Goal: Task Accomplishment & Management: Manage account settings

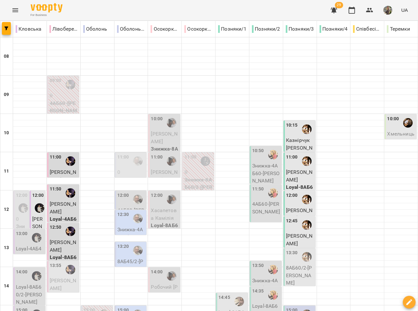
scroll to position [45, 0]
click at [19, 7] on button "Menu" at bounding box center [15, 10] width 15 height 15
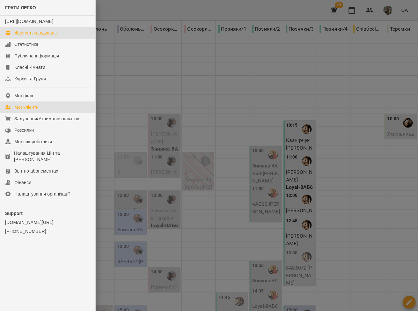
click at [27, 110] on div "Мої клієнти" at bounding box center [26, 107] width 24 height 6
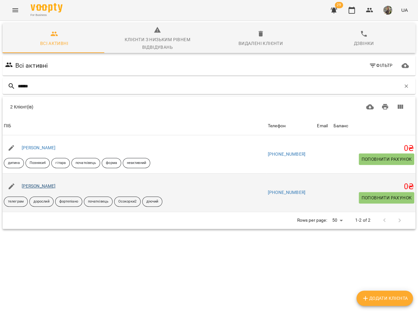
type input "******"
click at [39, 187] on link "Радченко Вероніка" at bounding box center [39, 185] width 34 height 5
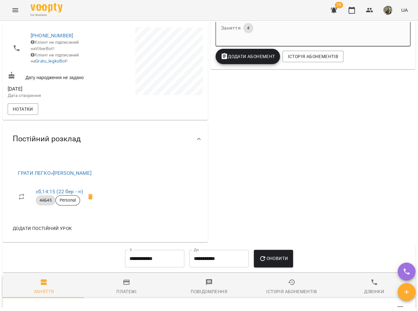
scroll to position [150, 0]
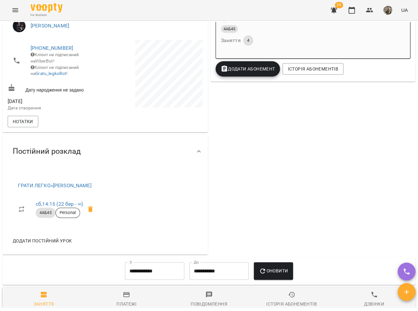
click at [11, 14] on button "Menu" at bounding box center [15, 10] width 15 height 15
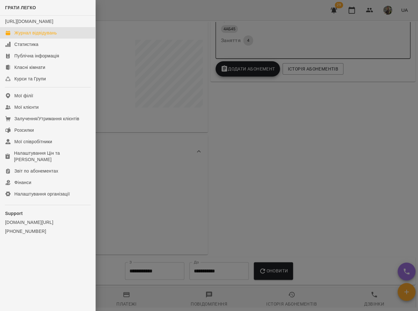
click at [15, 36] on div "Журнал відвідувань" at bounding box center [35, 33] width 42 height 6
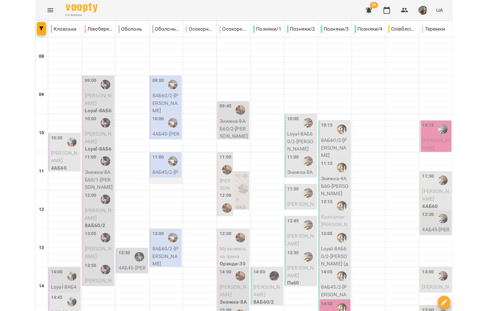
scroll to position [21, 0]
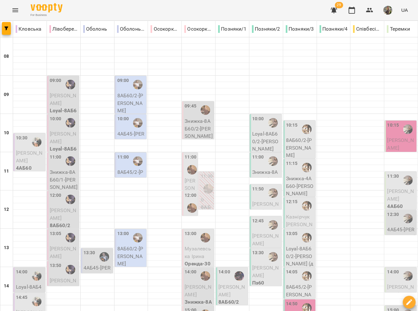
click at [125, 154] on div "11:00" at bounding box center [123, 161] width 12 height 15
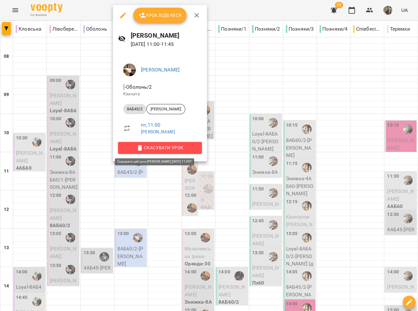
click at [139, 147] on icon "button" at bounding box center [140, 148] width 4 height 6
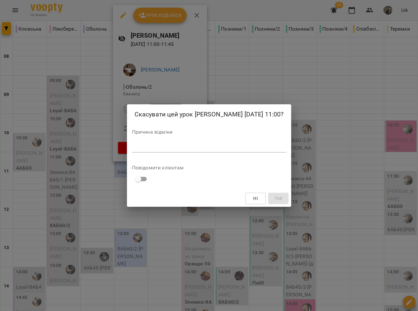
click at [161, 149] on textarea at bounding box center [209, 147] width 154 height 6
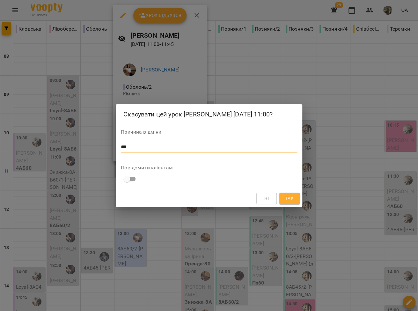
type textarea "***"
click at [285, 195] on span "Так" at bounding box center [290, 199] width 10 height 8
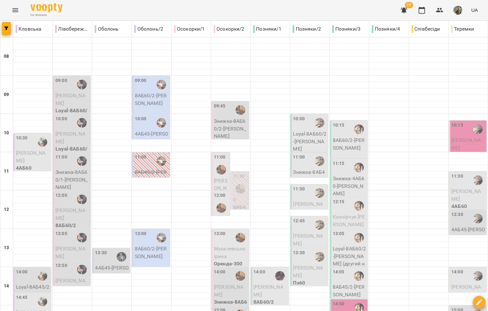
click at [17, 7] on icon "Menu" at bounding box center [15, 10] width 8 height 8
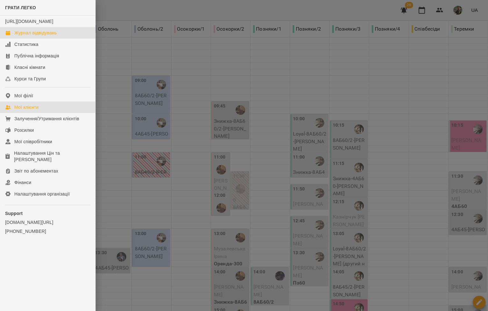
click at [25, 109] on link "Мої клієнти" at bounding box center [47, 106] width 95 height 11
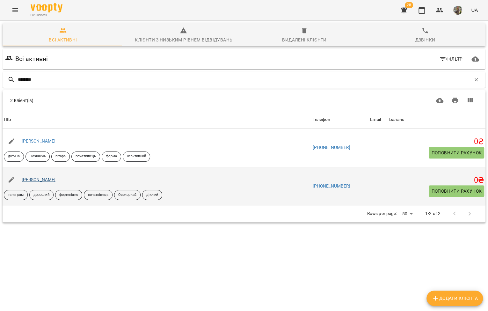
type input "********"
click at [36, 181] on link "Радченко Вероніка" at bounding box center [39, 179] width 34 height 5
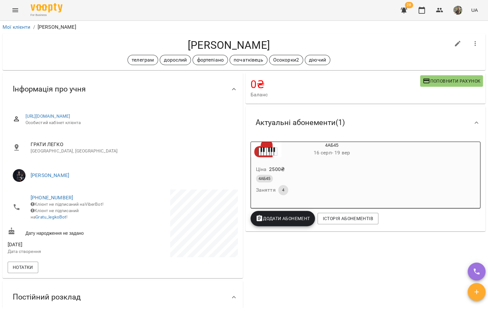
click at [13, 23] on li "Мої клієнти" at bounding box center [17, 27] width 28 height 8
click at [17, 26] on link "Мої клієнти" at bounding box center [17, 27] width 28 height 6
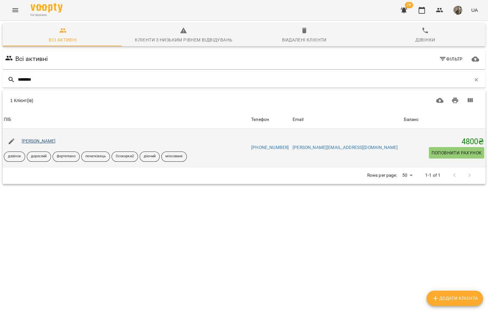
type input "********"
click at [43, 141] on link "[PERSON_NAME]" at bounding box center [39, 140] width 34 height 5
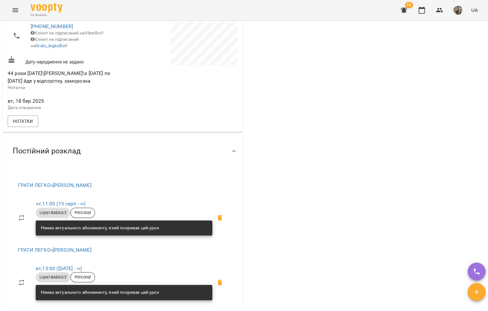
scroll to position [212, 0]
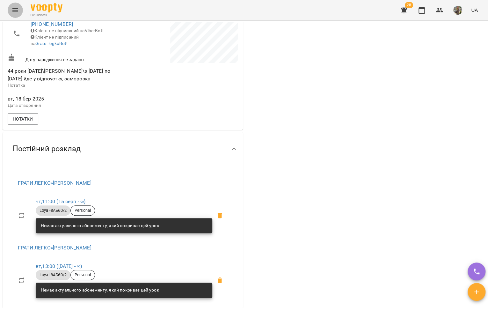
click at [14, 11] on icon "Menu" at bounding box center [15, 10] width 6 height 4
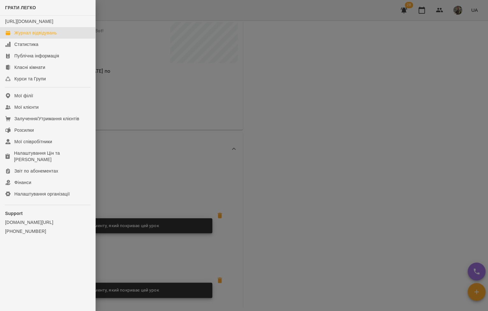
click at [22, 36] on div "Журнал відвідувань" at bounding box center [35, 33] width 42 height 6
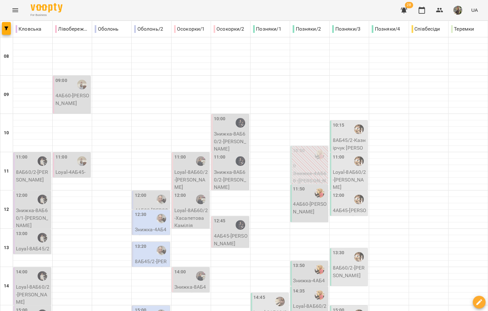
type input "**********"
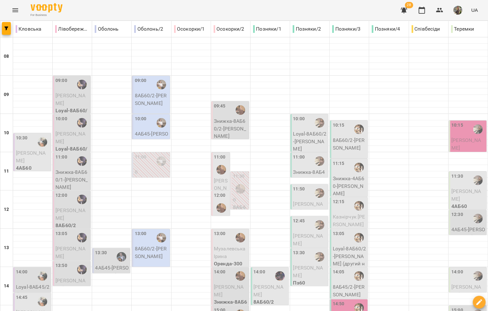
scroll to position [196, 0]
click at [109, 264] on p "4АБ45 - Вадим Поліщук" at bounding box center [112, 271] width 34 height 15
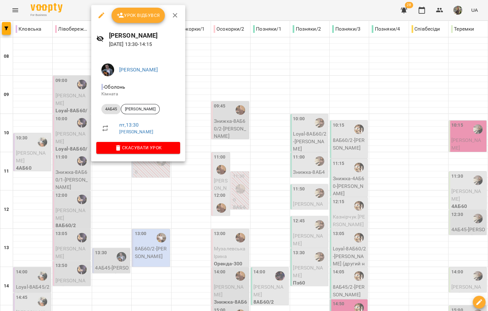
click at [106, 190] on div at bounding box center [244, 155] width 488 height 311
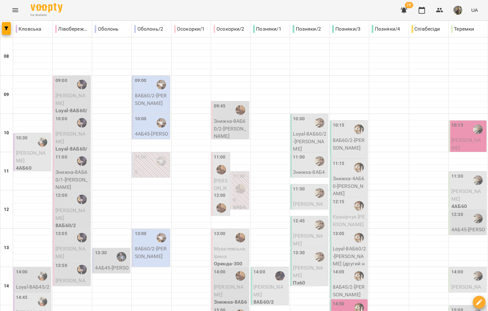
click at [117, 252] on img "Олексій КОЧЕТОВ" at bounding box center [122, 257] width 10 height 10
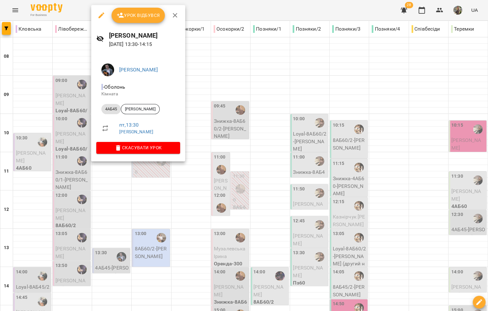
click at [126, 187] on div at bounding box center [244, 155] width 488 height 311
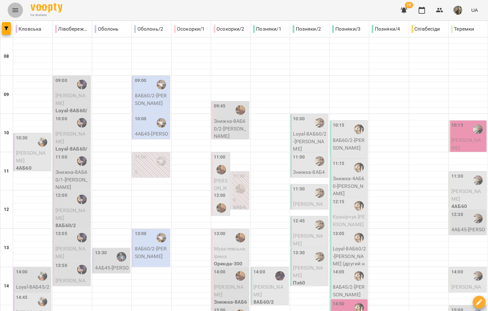
click at [18, 11] on icon "Menu" at bounding box center [15, 10] width 8 height 8
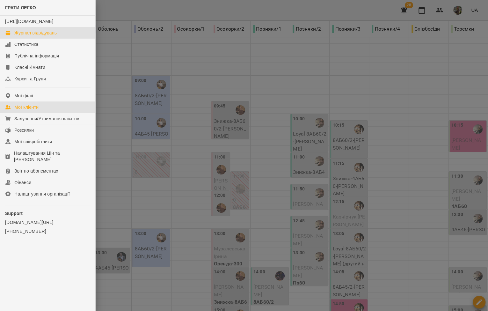
click at [36, 110] on div "Мої клієнти" at bounding box center [26, 107] width 24 height 6
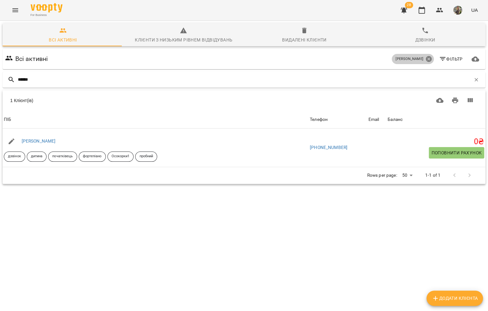
click at [418, 58] on icon at bounding box center [429, 59] width 7 height 7
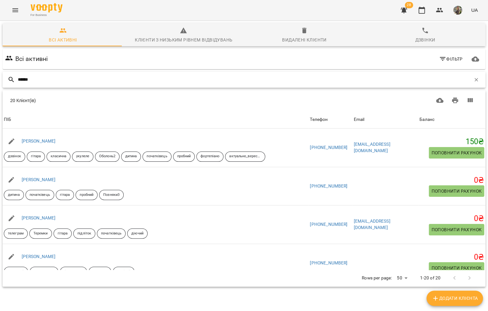
click at [153, 78] on input "******" at bounding box center [244, 79] width 453 height 11
type input "*"
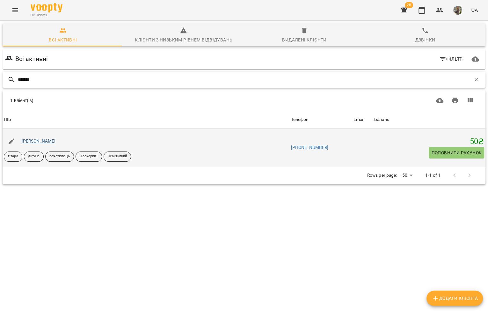
type input "*******"
click at [56, 141] on link "Максим Нарішний" at bounding box center [39, 140] width 34 height 5
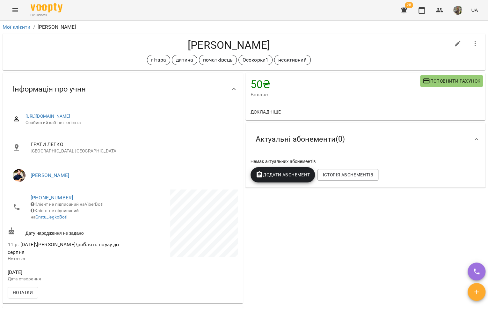
click at [418, 47] on icon "button" at bounding box center [458, 44] width 8 height 8
select select "**"
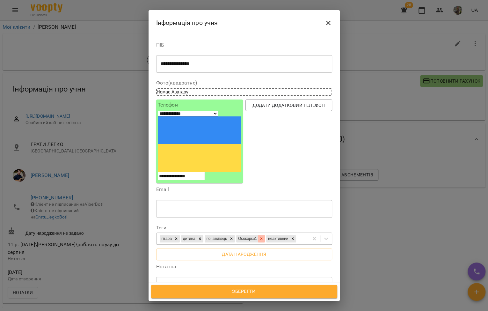
click at [264, 236] on icon at bounding box center [261, 238] width 4 height 4
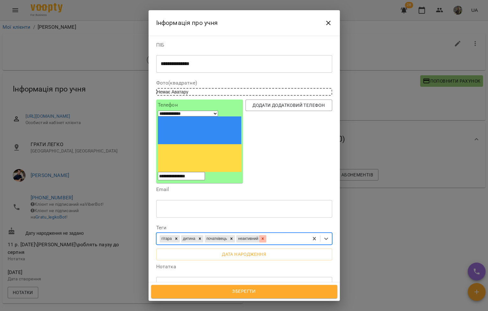
click at [265, 236] on icon at bounding box center [263, 238] width 4 height 4
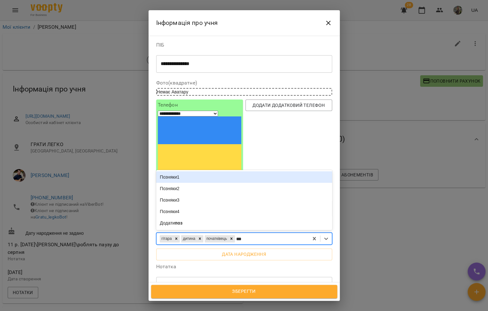
type input "***"
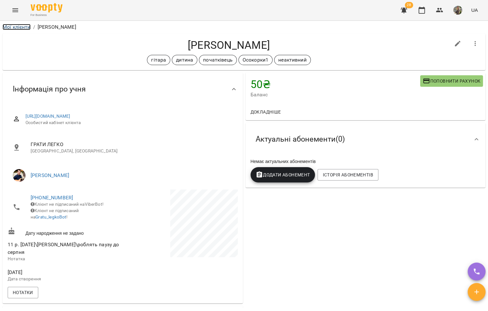
click at [20, 26] on link "Мої клієнти" at bounding box center [17, 27] width 28 height 6
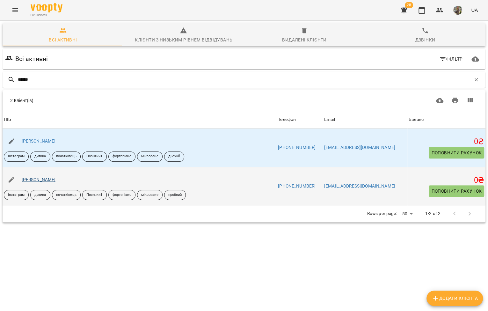
type input "******"
click at [46, 179] on link "Галига Назар" at bounding box center [39, 179] width 34 height 5
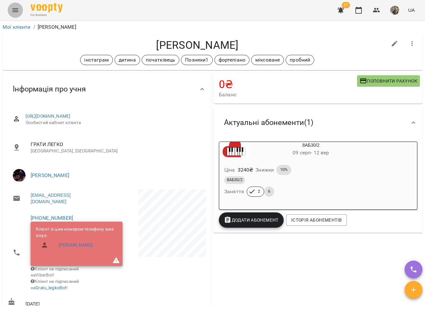
click at [16, 12] on icon "Menu" at bounding box center [15, 10] width 8 height 8
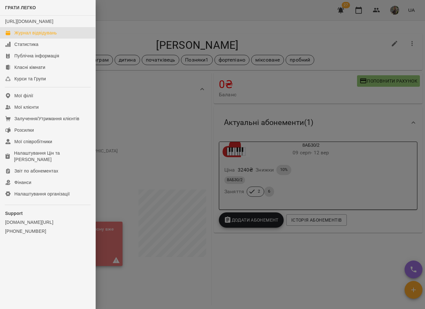
click at [39, 39] on link "Журнал відвідувань" at bounding box center [47, 32] width 95 height 11
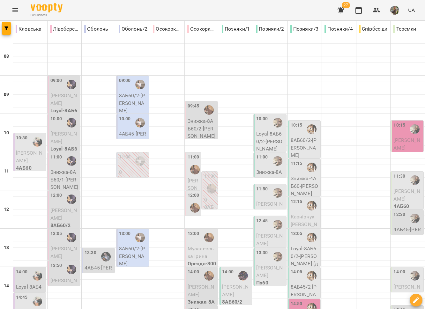
scroll to position [268, 0]
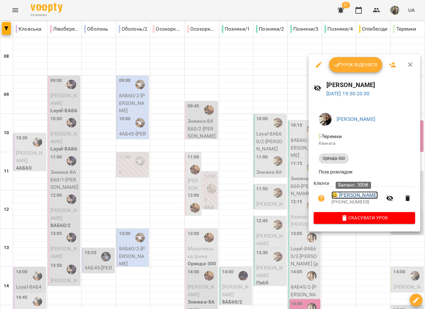
click at [352, 194] on link "😀 Лариса Генвіль" at bounding box center [354, 195] width 46 height 8
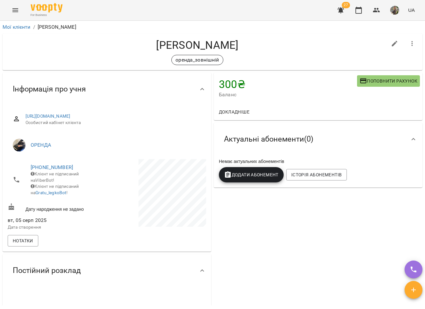
drag, startPoint x: 217, startPoint y: 45, endPoint x: 150, endPoint y: 45, distance: 67.6
click at [150, 45] on h4 "[PERSON_NAME]" at bounding box center [197, 45] width 379 height 13
copy h4 "[PERSON_NAME]"
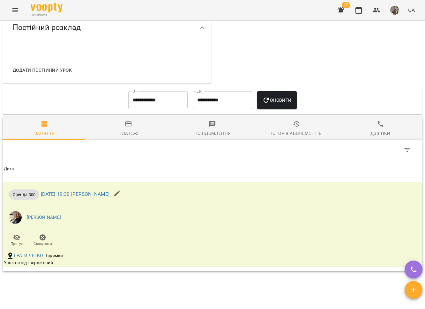
scroll to position [297, 0]
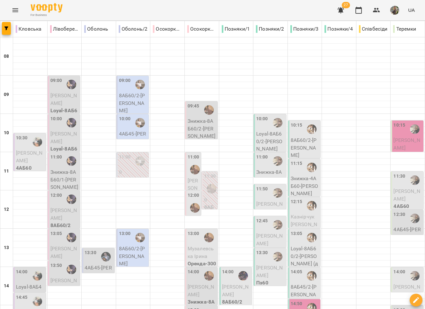
scroll to position [256, 0]
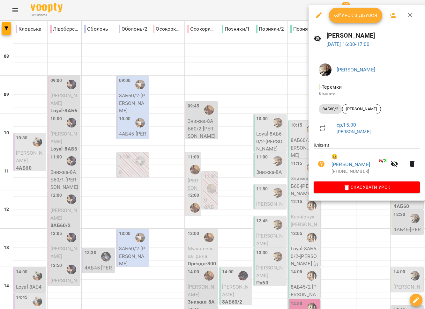
click at [342, 224] on div at bounding box center [212, 154] width 425 height 309
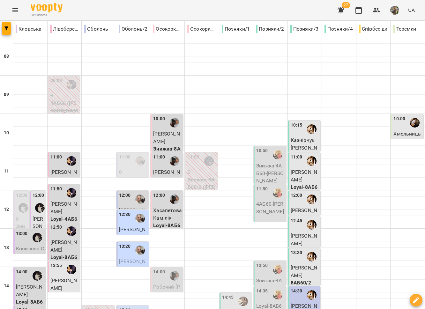
scroll to position [174, 0]
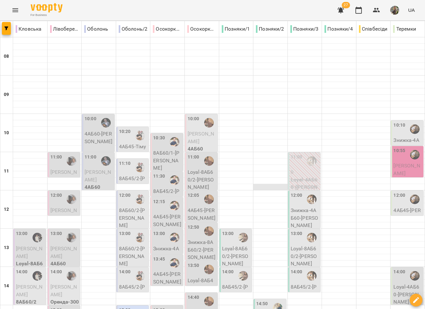
scroll to position [212, 0]
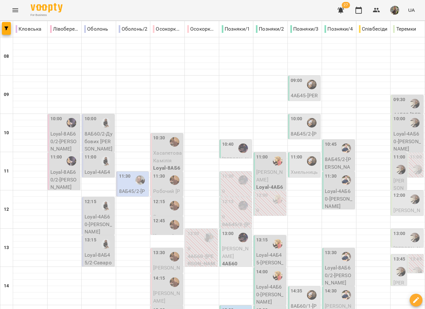
scroll to position [35, 0]
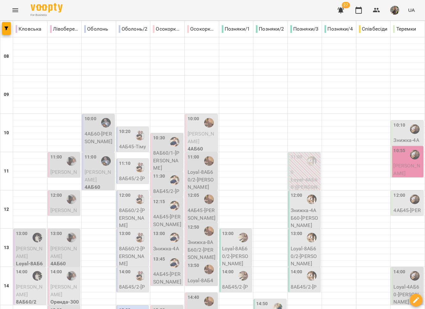
scroll to position [0, 0]
click at [133, 137] on div at bounding box center [140, 135] width 15 height 15
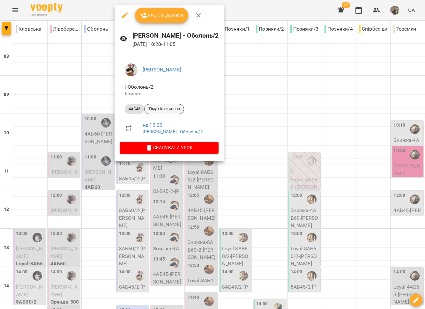
click at [170, 110] on span "Тімур Костьолов" at bounding box center [164, 109] width 39 height 6
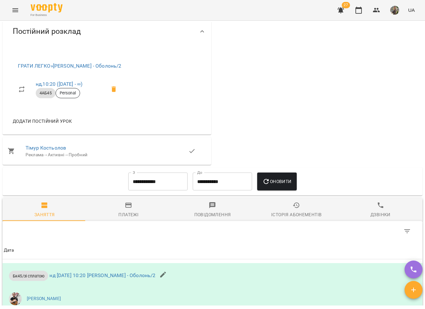
scroll to position [440, 0]
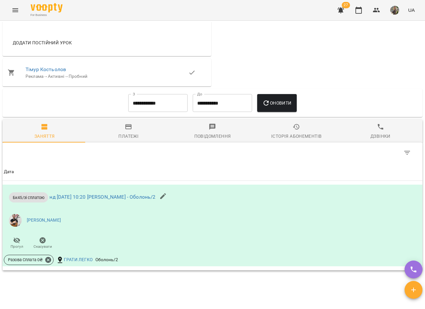
click at [172, 106] on input "**********" at bounding box center [157, 103] width 59 height 18
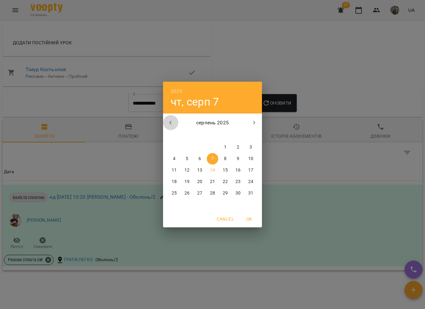
click at [170, 122] on icon "button" at bounding box center [171, 123] width 8 height 8
click at [324, 79] on div "2025 чт, серп 7 липень 2025 пн вт ср чт пт сб нд 30 1 2 3 4 5 6 7 8 9 10 11 12 …" at bounding box center [212, 154] width 425 height 309
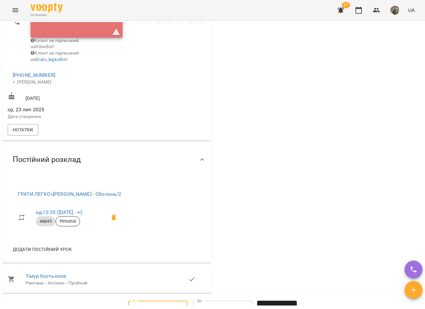
scroll to position [0, 0]
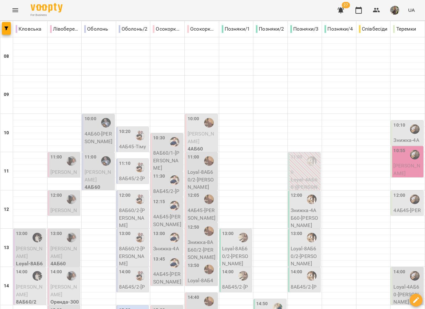
scroll to position [179, 0]
type input "**********"
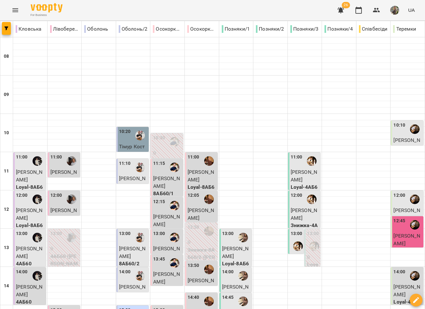
scroll to position [195, 0]
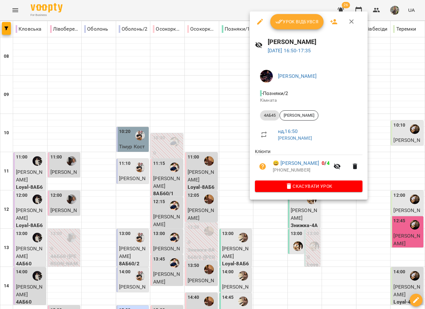
click at [308, 206] on div at bounding box center [212, 154] width 425 height 309
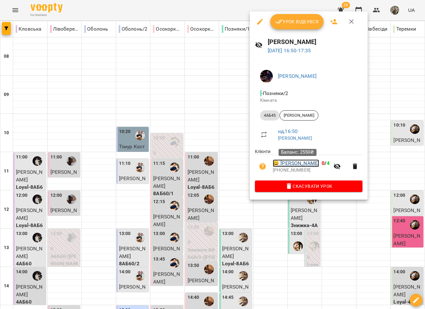
click at [299, 163] on link "😀 Марія Мордачова" at bounding box center [296, 164] width 46 height 8
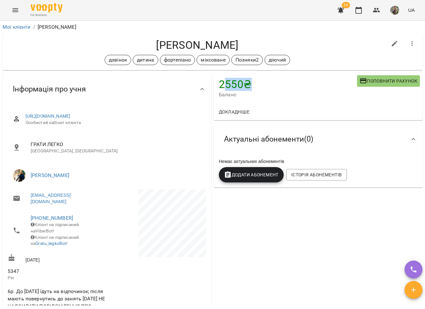
drag, startPoint x: 249, startPoint y: 85, endPoint x: 224, endPoint y: 82, distance: 25.0
click at [224, 82] on h4 "2550 ₴" at bounding box center [288, 84] width 138 height 13
click at [249, 86] on h4 "2550 ₴" at bounding box center [288, 84] width 138 height 13
drag, startPoint x: 247, startPoint y: 85, endPoint x: 207, endPoint y: 83, distance: 40.6
click at [207, 83] on div "2550 ₴ Баланс Поповнити рахунок Докладніше 400 ₴ Пробний 400 ₴ Пробний урок -40…" at bounding box center [212, 301] width 422 height 460
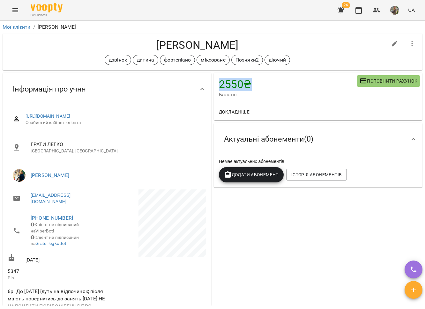
drag, startPoint x: 246, startPoint y: 83, endPoint x: 215, endPoint y: 82, distance: 31.0
click at [215, 82] on div "2550 ₴ Баланс Поповнити рахунок" at bounding box center [318, 88] width 209 height 31
click at [264, 97] on span "Баланс" at bounding box center [288, 95] width 138 height 8
drag, startPoint x: 244, startPoint y: 46, endPoint x: 151, endPoint y: 43, distance: 92.6
click at [151, 43] on h4 "[PERSON_NAME]" at bounding box center [197, 45] width 379 height 13
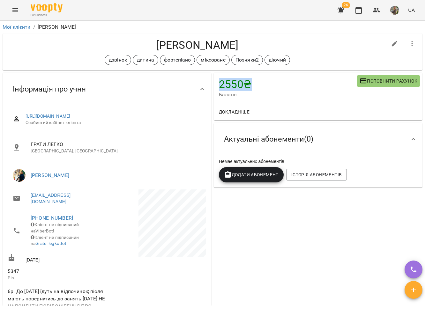
drag, startPoint x: 247, startPoint y: 83, endPoint x: 211, endPoint y: 82, distance: 35.7
click at [214, 82] on div "2550 ₴ Баланс Поповнити рахунок" at bounding box center [318, 88] width 209 height 31
click at [251, 84] on h4 "2550 ₴" at bounding box center [288, 84] width 138 height 13
drag, startPoint x: 243, startPoint y: 84, endPoint x: 215, endPoint y: 82, distance: 27.8
click at [219, 82] on h4 "2550 ₴" at bounding box center [288, 84] width 138 height 13
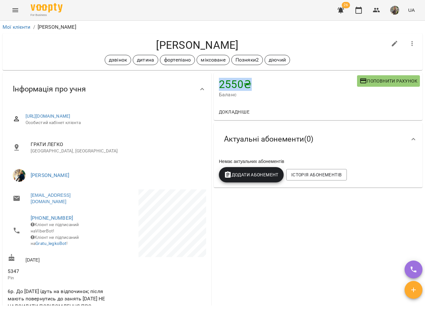
click at [241, 222] on div "2550 ₴ Баланс Поповнити рахунок Докладніше 400 ₴ Пробний 400 ₴ Пробний урок -40…" at bounding box center [317, 301] width 211 height 460
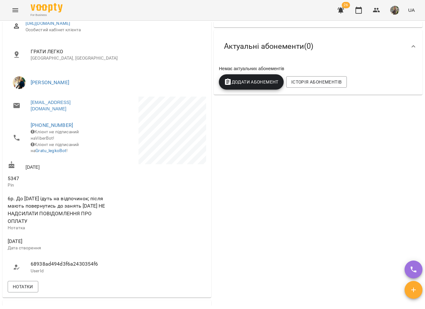
scroll to position [86, 0]
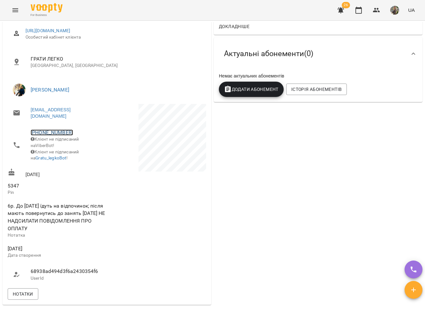
click at [64, 135] on link "+380679910226" at bounding box center [52, 133] width 42 height 6
click at [84, 154] on link at bounding box center [85, 156] width 34 height 13
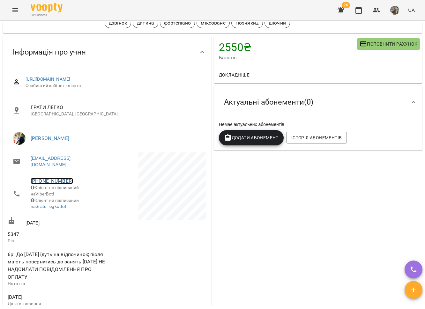
scroll to position [0, 0]
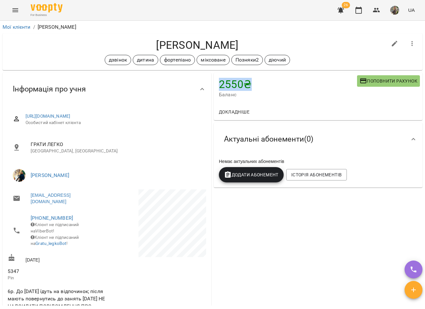
drag, startPoint x: 248, startPoint y: 84, endPoint x: 213, endPoint y: 84, distance: 34.5
click at [214, 84] on div "2550 ₴ Баланс Поповнити рахунок" at bounding box center [318, 88] width 209 height 31
click at [43, 219] on link "+380679910226" at bounding box center [52, 218] width 42 height 6
click at [76, 242] on img at bounding box center [78, 243] width 10 height 10
click at [250, 86] on h4 "2550 ₴" at bounding box center [288, 84] width 138 height 13
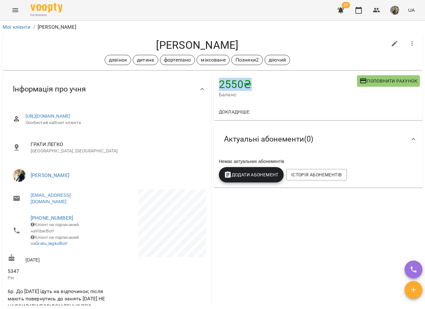
drag, startPoint x: 250, startPoint y: 84, endPoint x: 215, endPoint y: 78, distance: 35.1
click at [219, 78] on h4 "2550 ₴" at bounding box center [288, 84] width 138 height 13
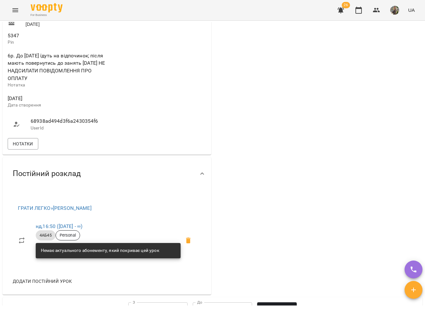
scroll to position [237, 0]
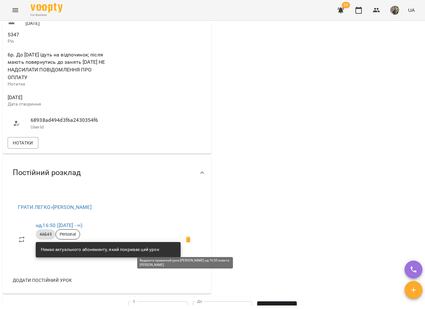
click at [186, 242] on icon at bounding box center [188, 240] width 4 height 6
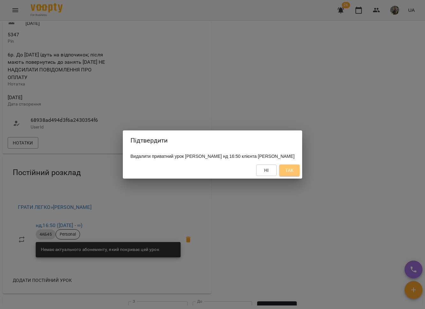
click at [300, 171] on button "Так" at bounding box center [289, 170] width 20 height 11
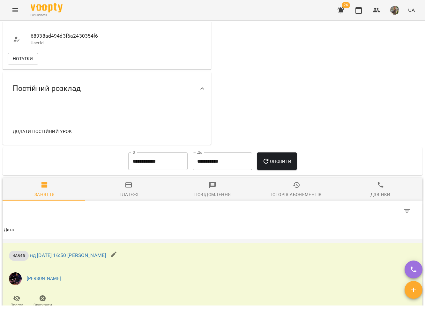
scroll to position [0, 0]
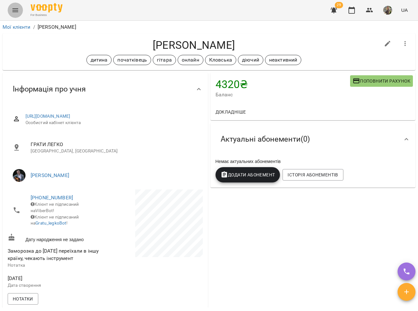
click at [11, 12] on icon "Menu" at bounding box center [15, 10] width 8 height 8
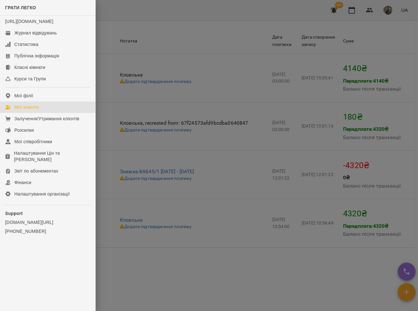
click at [26, 110] on div "Мої клієнти" at bounding box center [26, 107] width 24 height 6
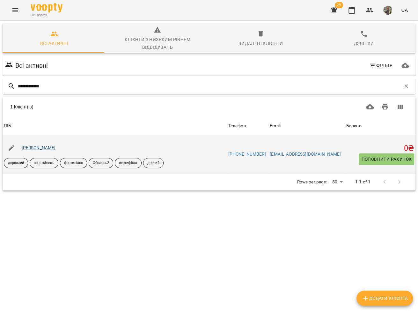
type input "**********"
click at [39, 146] on link "[PERSON_NAME]" at bounding box center [39, 147] width 34 height 5
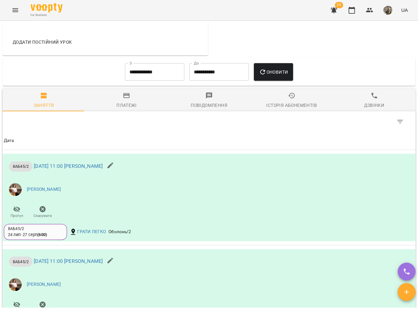
scroll to position [459, 0]
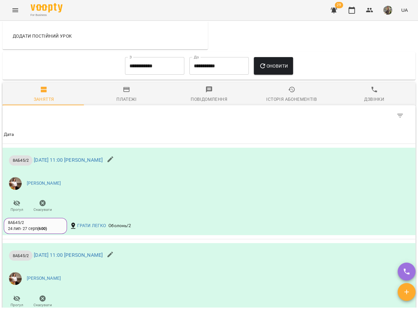
click at [156, 67] on input "**********" at bounding box center [154, 66] width 59 height 18
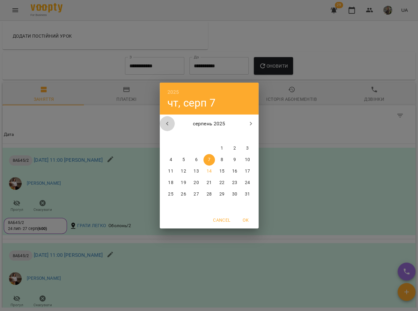
click at [170, 125] on icon "button" at bounding box center [168, 124] width 8 height 8
click at [206, 181] on p "24" at bounding box center [208, 183] width 5 height 6
type input "**********"
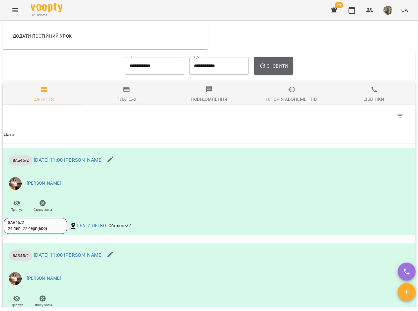
click at [283, 70] on span "Оновити" at bounding box center [273, 66] width 29 height 8
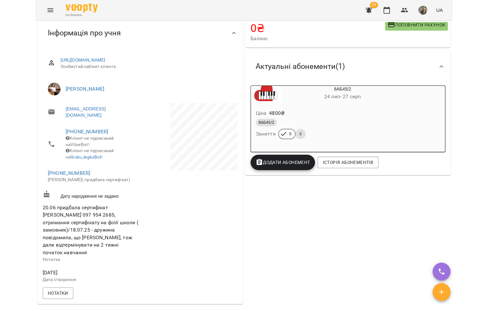
scroll to position [0, 0]
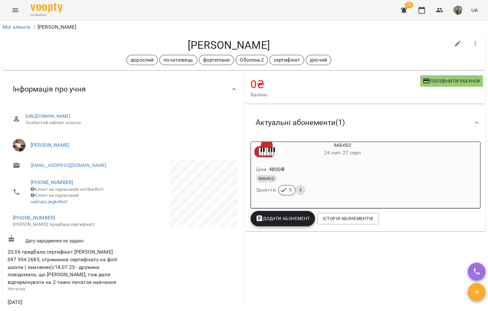
click at [13, 10] on icon "Menu" at bounding box center [15, 10] width 8 height 8
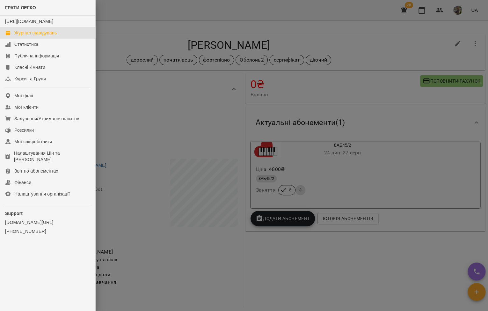
click at [18, 36] on div "Журнал відвідувань" at bounding box center [35, 33] width 42 height 6
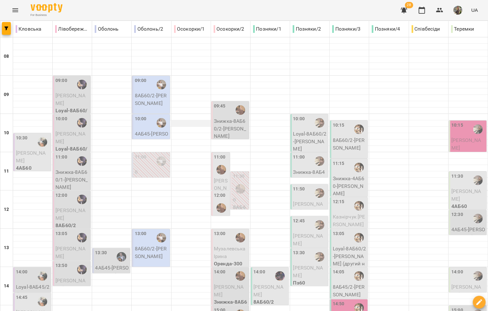
scroll to position [83, 0]
click at [111, 249] on div "13:30" at bounding box center [112, 256] width 34 height 15
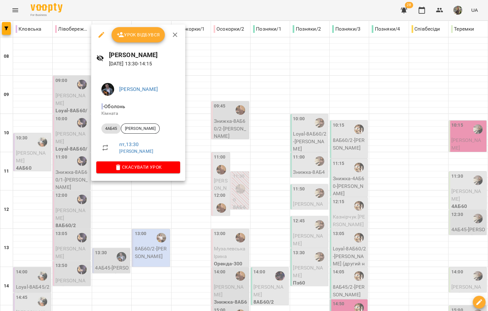
click at [115, 217] on div at bounding box center [244, 155] width 488 height 311
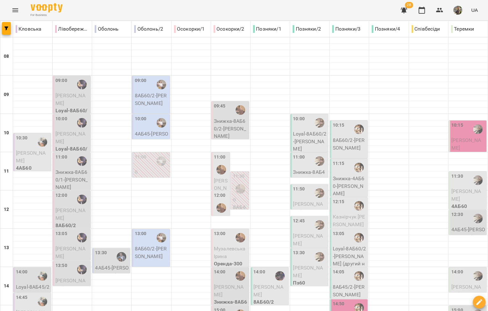
scroll to position [142, 0]
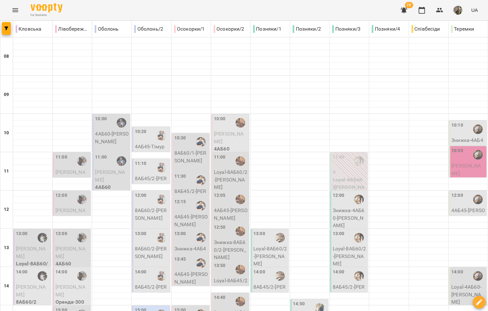
scroll to position [249, 0]
type input "**********"
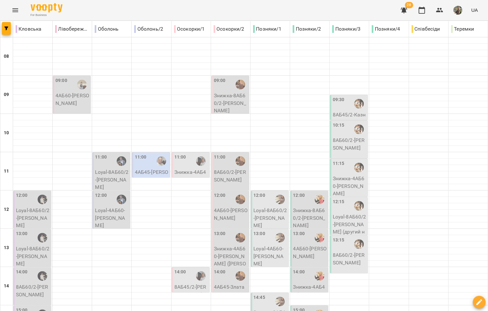
scroll to position [266, 0]
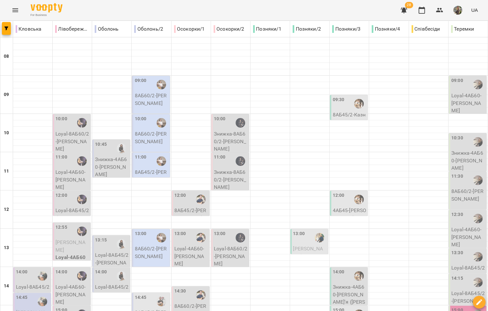
scroll to position [84, 0]
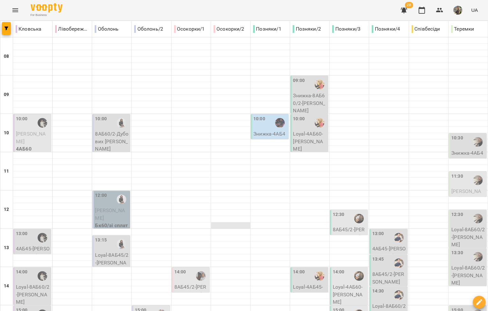
scroll to position [17, 0]
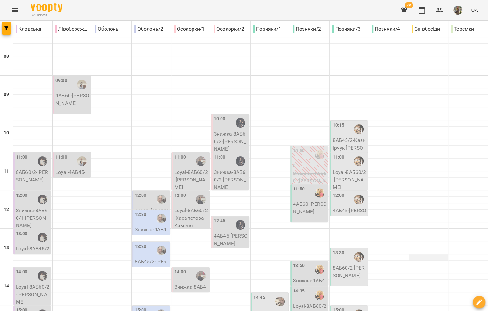
scroll to position [124, 0]
click at [188, 283] on p "Знижка-8АБ45/2 - Робочий Іван" at bounding box center [192, 298] width 34 height 30
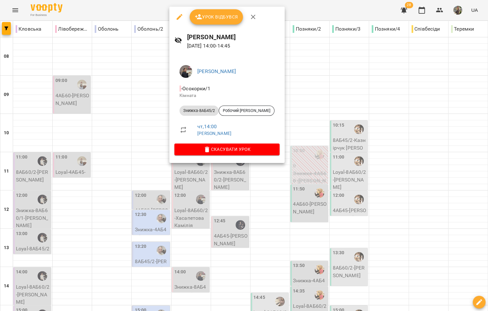
click at [189, 178] on div at bounding box center [244, 155] width 488 height 311
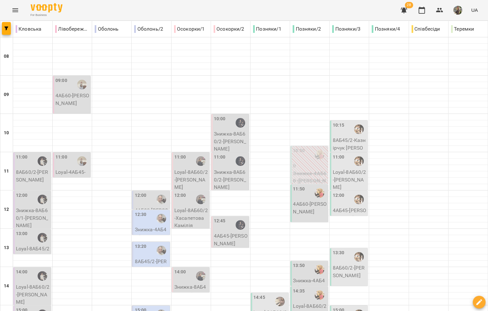
scroll to position [144, 0]
click at [194, 269] on div at bounding box center [201, 276] width 15 height 15
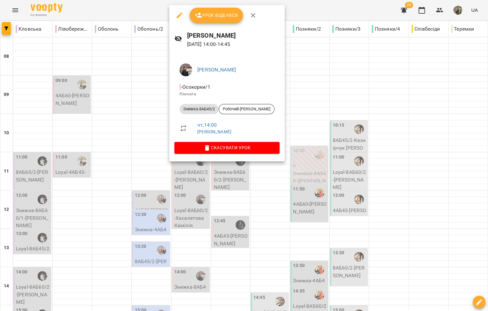
click at [191, 137] on li "чт , 14:00 Тетяна КУРУЧ" at bounding box center [227, 128] width 105 height 23
click at [199, 190] on div at bounding box center [244, 155] width 488 height 311
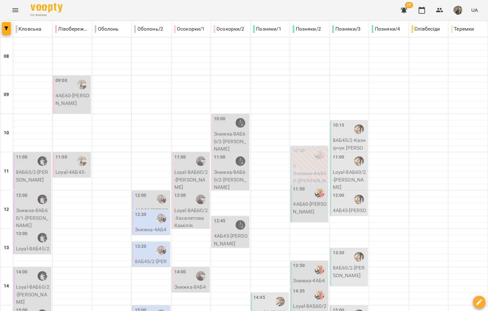
scroll to position [238, 0]
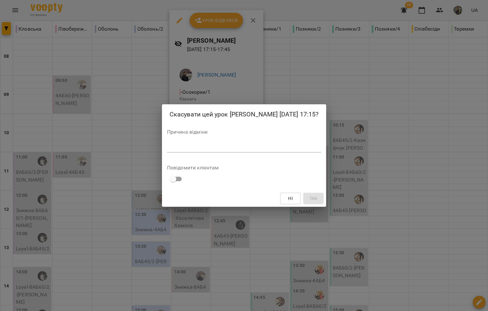
click at [200, 223] on div "Скасувати цей урок Тетяна КУРУЧ 21 серп 2025 17:15? Причина відміни * Повідомит…" at bounding box center [244, 155] width 488 height 311
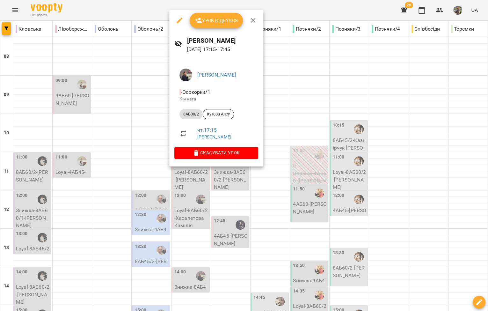
click at [192, 183] on div at bounding box center [244, 155] width 488 height 311
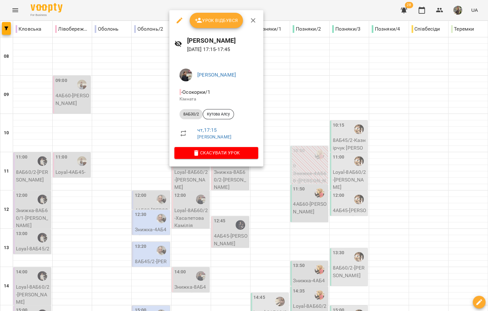
click at [195, 205] on div at bounding box center [244, 155] width 488 height 311
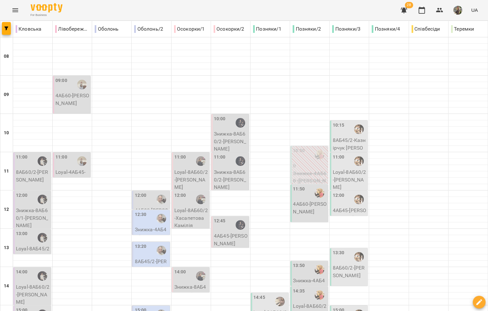
click at [12, 12] on icon "Menu" at bounding box center [15, 10] width 8 height 8
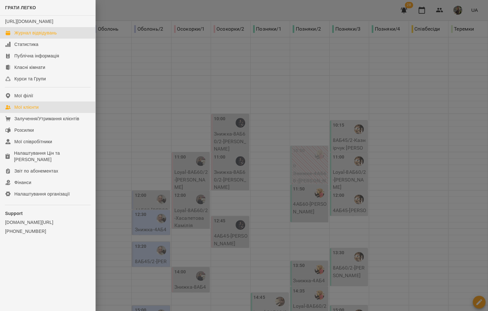
click at [30, 110] on div "Мої клієнти" at bounding box center [26, 107] width 24 height 6
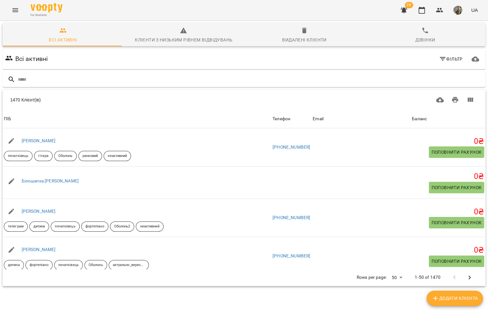
click at [418, 58] on icon "button" at bounding box center [443, 59] width 8 height 8
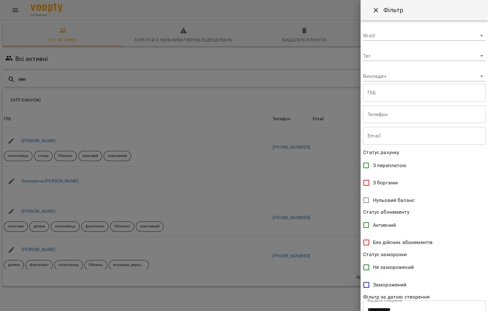
click at [418, 76] on body "For Business 28 UA Всі активні Клієнти з низьким рівнем відвідувань Видалені кл…" at bounding box center [244, 166] width 488 height 333
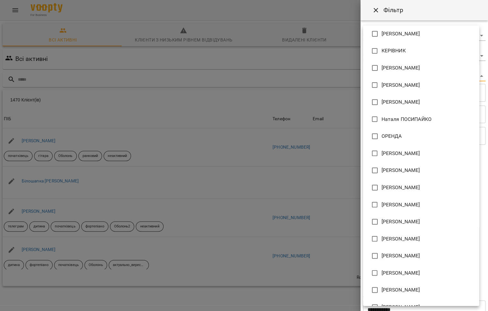
scroll to position [135, 0]
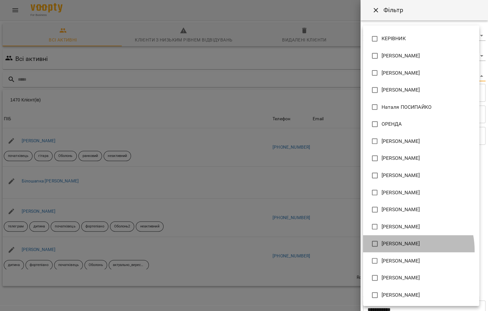
click at [394, 250] on li "[PERSON_NAME]" at bounding box center [421, 243] width 116 height 17
type input "**********"
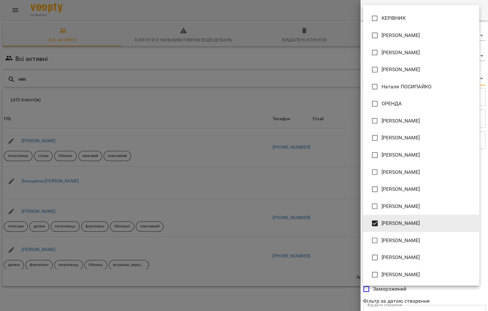
click at [320, 214] on div at bounding box center [244, 155] width 488 height 311
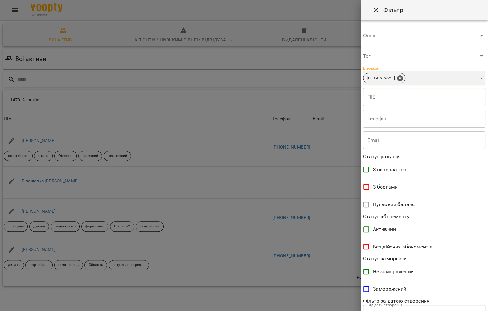
scroll to position [48, 0]
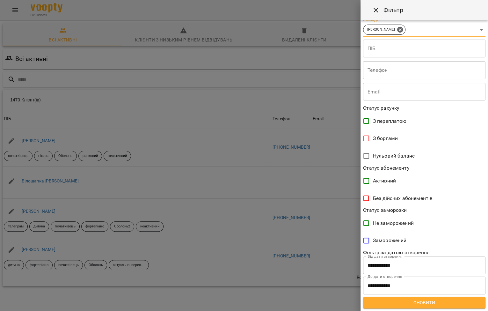
click at [406, 300] on span "Оновити" at bounding box center [424, 303] width 112 height 8
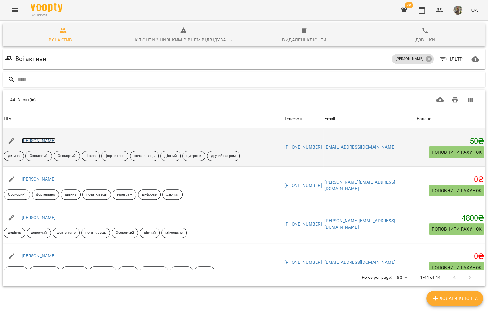
click at [31, 142] on link "[PERSON_NAME]" at bounding box center [39, 140] width 34 height 5
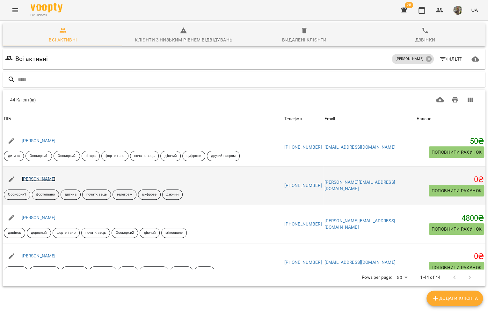
click at [47, 179] on link "[PERSON_NAME]" at bounding box center [39, 178] width 34 height 5
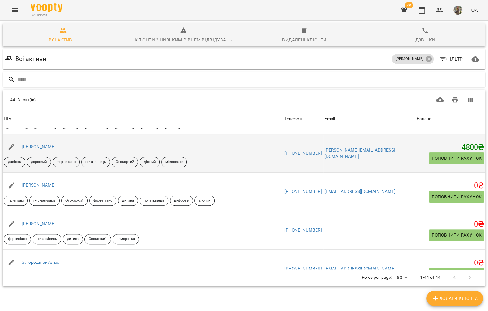
scroll to position [73, 0]
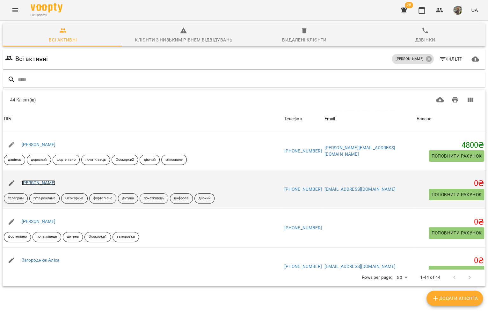
click at [51, 181] on link "[PERSON_NAME]" at bounding box center [39, 182] width 34 height 5
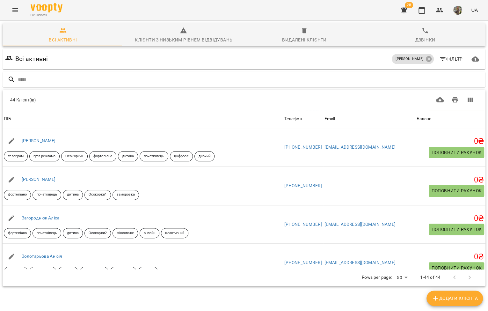
scroll to position [119, 0]
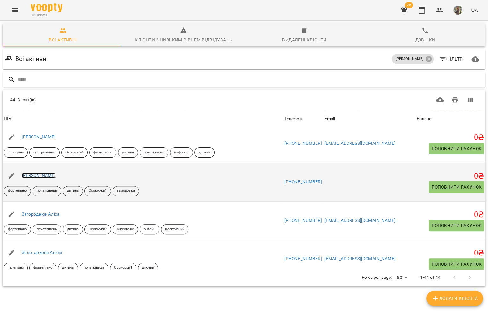
click at [50, 174] on link "[PERSON_NAME]" at bounding box center [39, 175] width 34 height 5
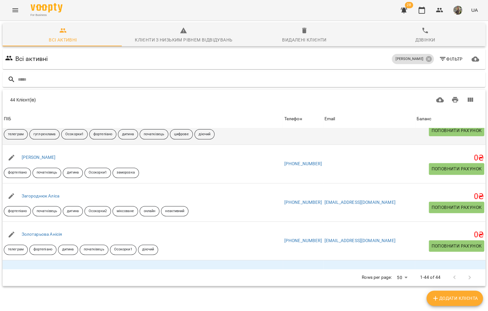
scroll to position [139, 0]
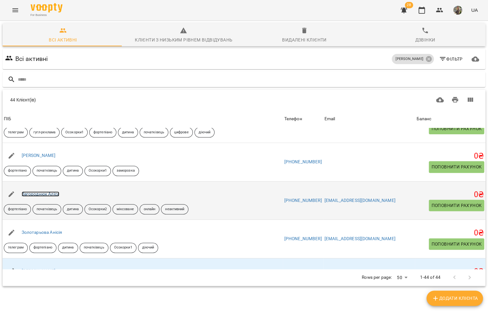
click at [47, 193] on link "Загороднюк Аліса" at bounding box center [41, 193] width 38 height 5
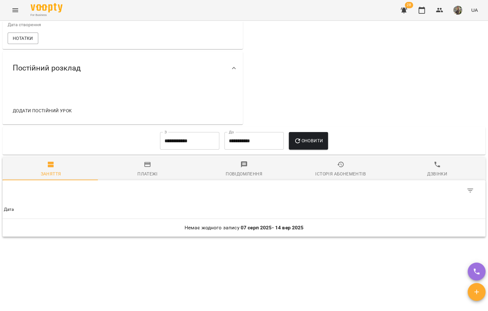
scroll to position [273, 0]
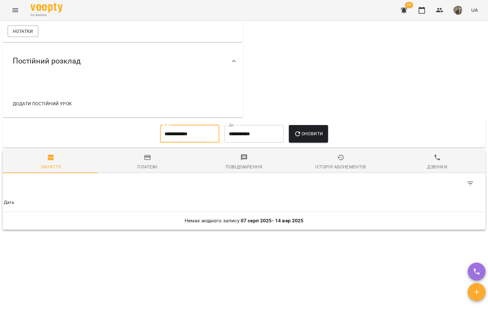
click at [190, 131] on input "**********" at bounding box center [189, 134] width 59 height 18
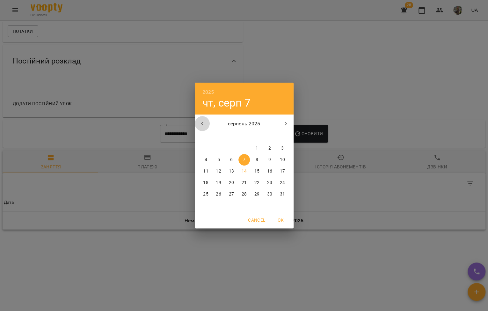
click at [202, 119] on button "button" at bounding box center [202, 123] width 15 height 15
click at [223, 148] on span "1" at bounding box center [218, 148] width 11 height 6
type input "**********"
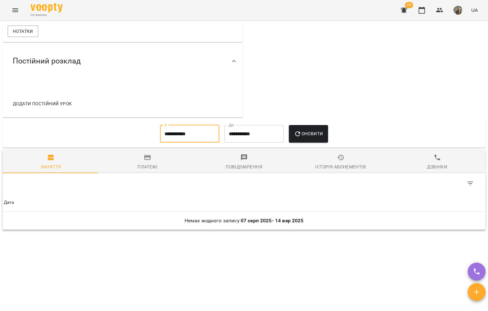
click at [309, 133] on span "Оновити" at bounding box center [308, 134] width 29 height 8
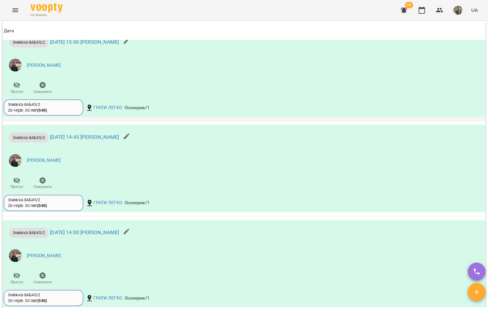
scroll to position [0, 0]
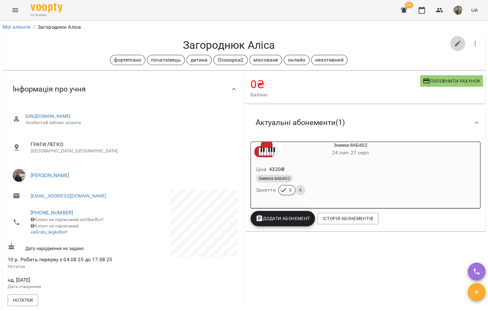
click at [418, 43] on icon "button" at bounding box center [458, 44] width 8 height 8
select select "**"
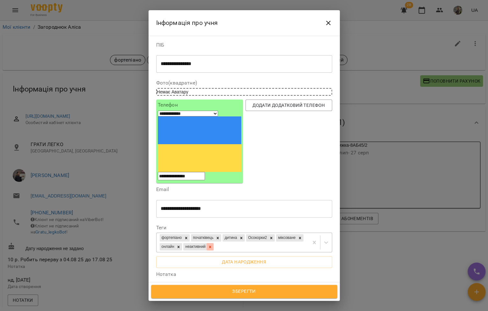
click at [212, 246] on icon at bounding box center [210, 247] width 2 height 2
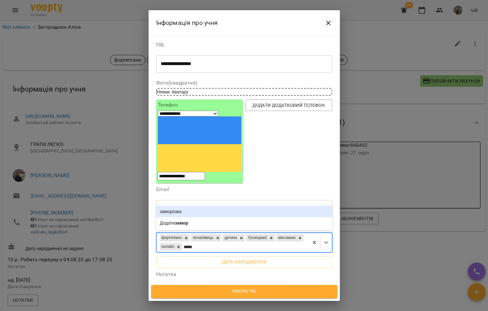
type input "******"
click at [212, 206] on div "заморозка" at bounding box center [244, 211] width 176 height 11
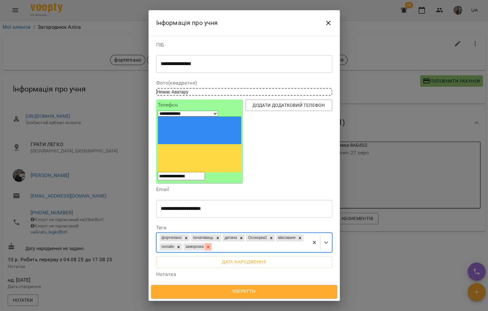
click at [211, 245] on icon at bounding box center [208, 247] width 4 height 4
click at [326, 19] on icon "Close" at bounding box center [329, 23] width 8 height 8
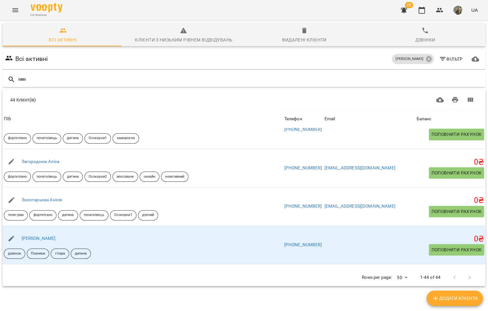
scroll to position [175, 0]
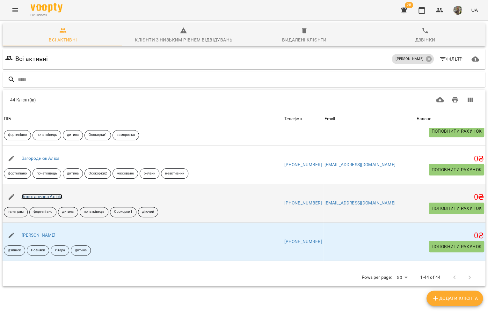
click at [58, 196] on link "Золотарьова Анісія" at bounding box center [42, 196] width 41 height 5
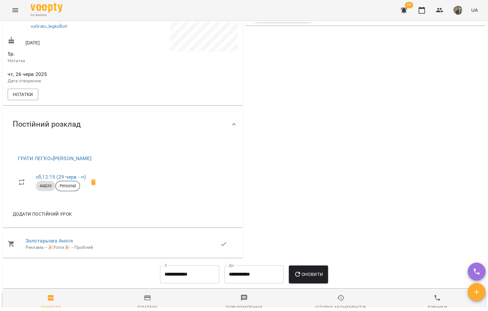
scroll to position [205, 0]
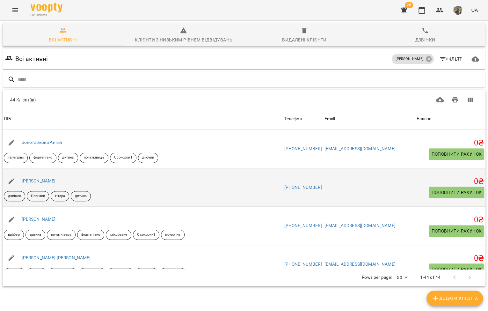
scroll to position [233, 0]
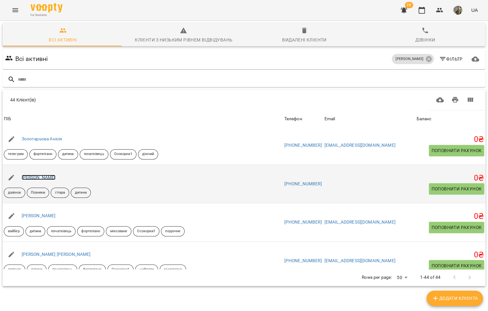
click at [56, 178] on link "Катерина Кудрицька" at bounding box center [39, 177] width 34 height 5
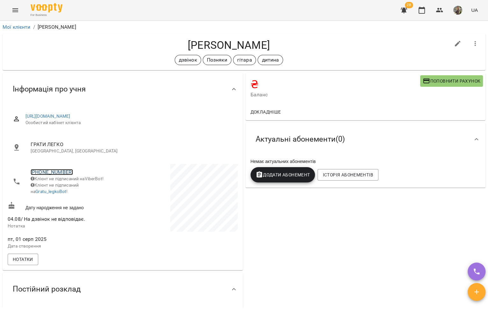
click at [54, 173] on link "+380931028890" at bounding box center [52, 172] width 42 height 6
click at [78, 191] on img at bounding box center [78, 196] width 10 height 10
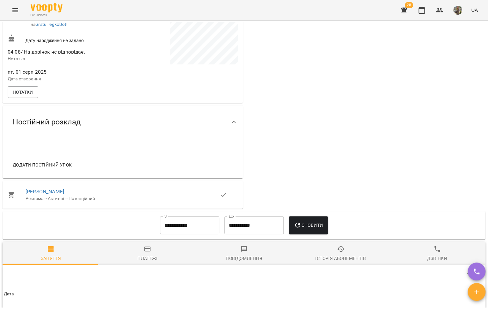
scroll to position [263, 0]
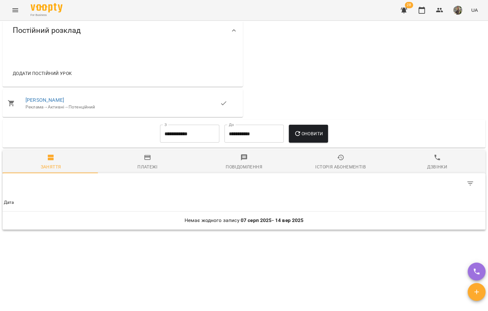
click at [185, 128] on input "**********" at bounding box center [189, 134] width 59 height 18
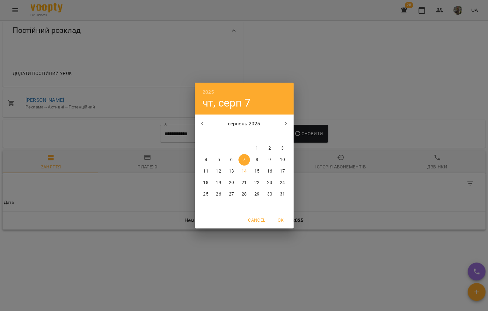
click at [205, 128] on button "button" at bounding box center [202, 123] width 15 height 15
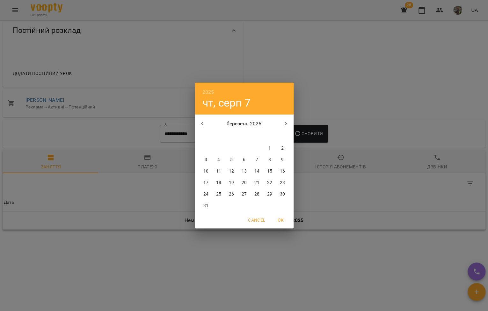
click at [205, 128] on button "button" at bounding box center [202, 123] width 15 height 15
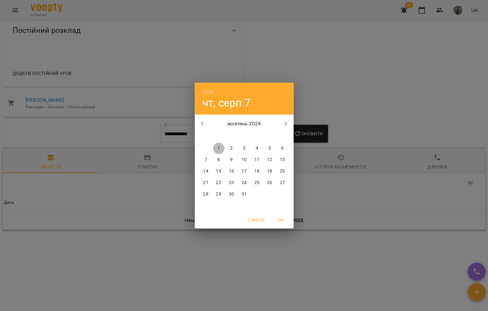
click at [219, 146] on p "1" at bounding box center [218, 148] width 3 height 6
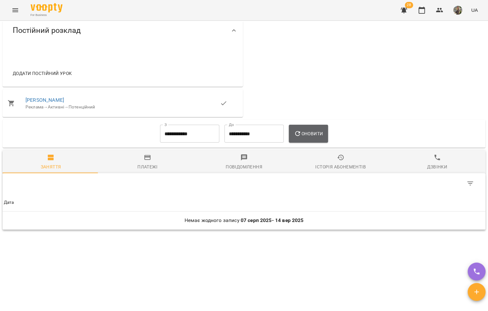
click at [301, 131] on span "Оновити" at bounding box center [308, 134] width 29 height 8
click at [193, 137] on input "**********" at bounding box center [189, 134] width 59 height 18
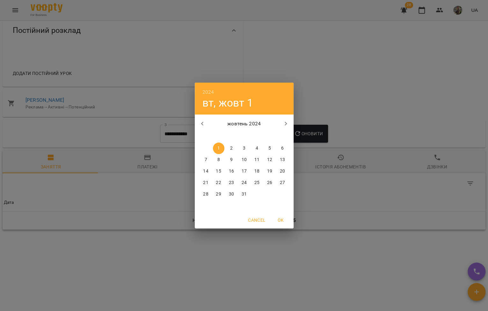
click at [197, 121] on button "button" at bounding box center [202, 123] width 15 height 15
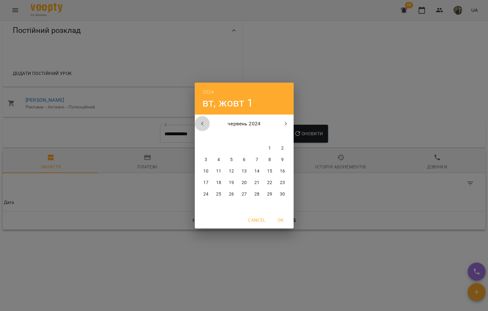
click at [197, 121] on button "button" at bounding box center [202, 123] width 15 height 15
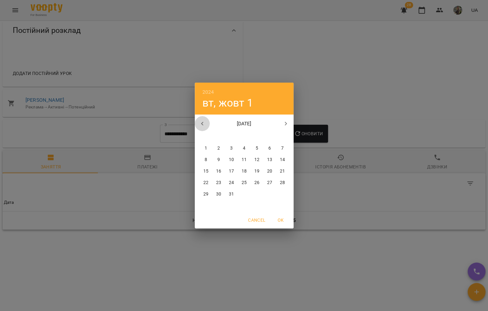
click at [197, 121] on button "button" at bounding box center [202, 123] width 15 height 15
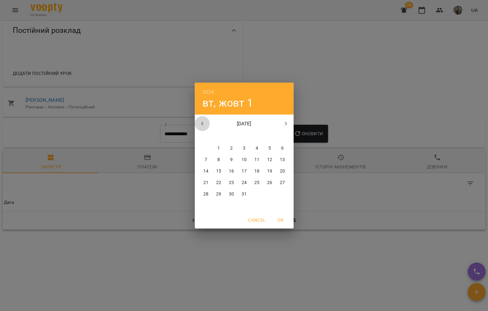
click at [197, 121] on button "button" at bounding box center [202, 123] width 15 height 15
click at [245, 150] on span "1" at bounding box center [244, 148] width 11 height 6
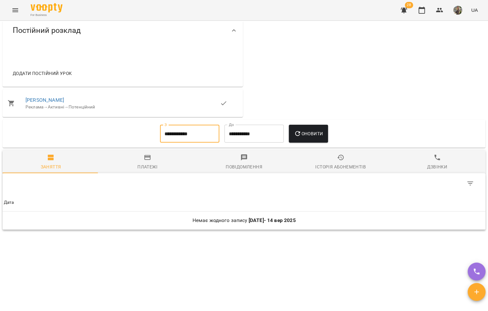
click at [303, 135] on span "Оновити" at bounding box center [308, 134] width 29 height 8
click at [200, 135] on input "**********" at bounding box center [189, 134] width 59 height 18
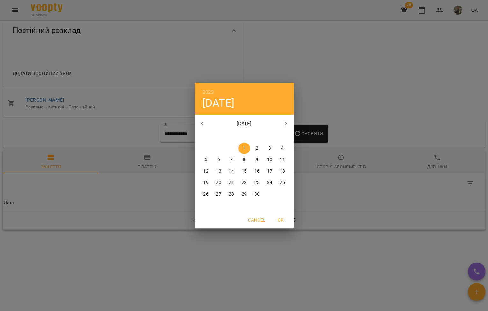
click at [197, 126] on button "button" at bounding box center [202, 123] width 15 height 15
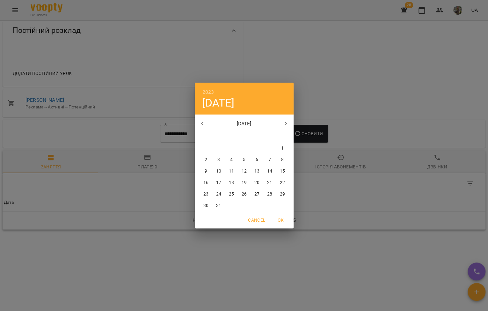
click at [197, 126] on button "button" at bounding box center [202, 123] width 15 height 15
click at [251, 149] on div "2" at bounding box center [257, 148] width 13 height 11
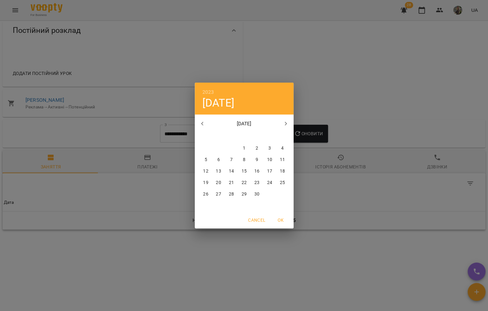
type input "**********"
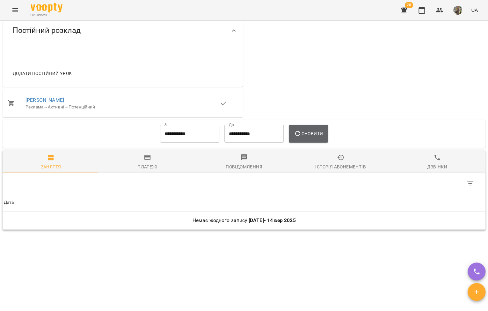
click at [295, 137] on icon "button" at bounding box center [298, 134] width 8 height 8
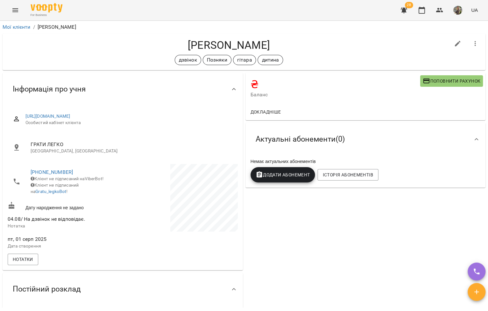
click at [418, 45] on icon "button" at bounding box center [475, 43] width 1 height 5
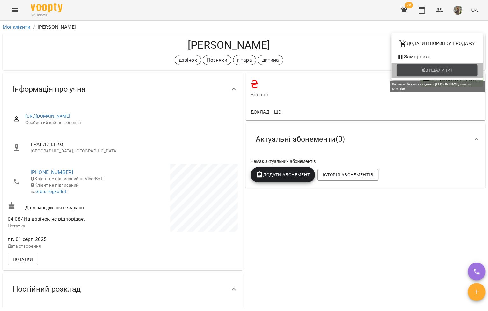
click at [418, 69] on span "Видалити!" at bounding box center [439, 70] width 27 height 8
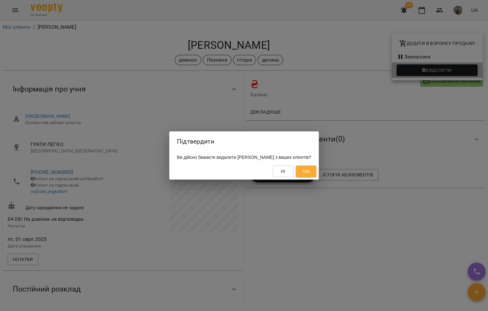
click at [319, 165] on div "Ні Так" at bounding box center [244, 171] width 150 height 17
click at [311, 170] on span "Так" at bounding box center [306, 171] width 10 height 8
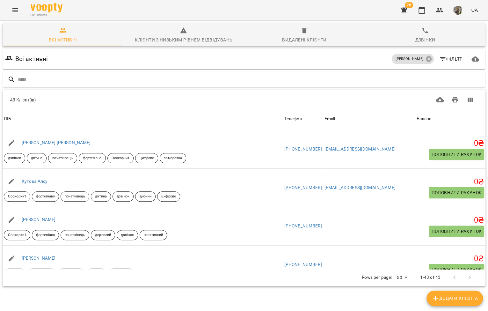
scroll to position [317, 0]
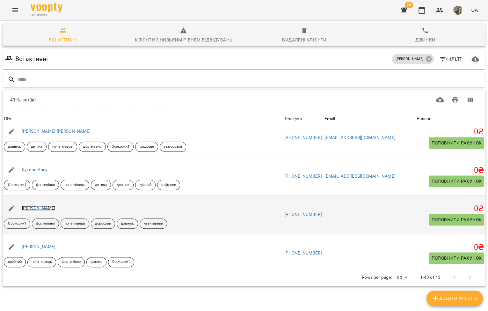
click at [45, 207] on link "Кучма Кристина" at bounding box center [39, 207] width 34 height 5
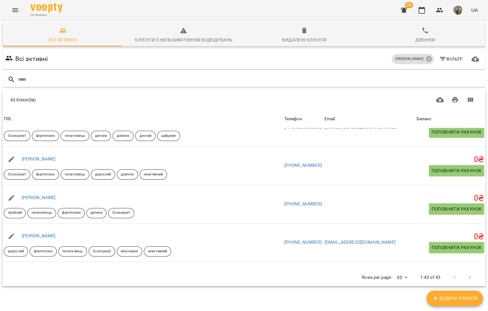
scroll to position [365, 0]
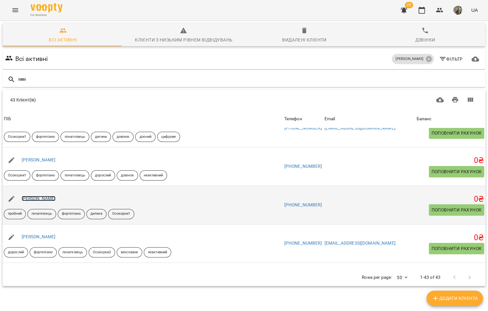
click at [48, 198] on link "[PERSON_NAME]" at bounding box center [39, 198] width 34 height 5
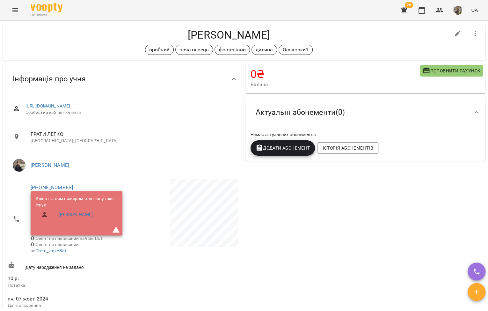
scroll to position [10, 0]
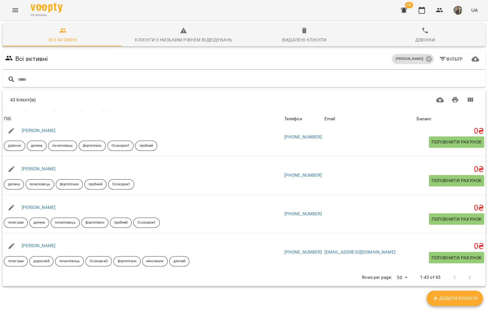
scroll to position [667, 0]
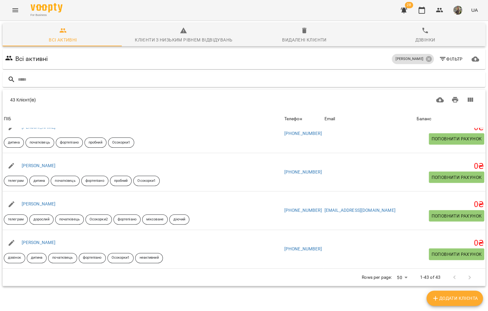
click at [16, 8] on icon "Menu" at bounding box center [15, 10] width 8 height 8
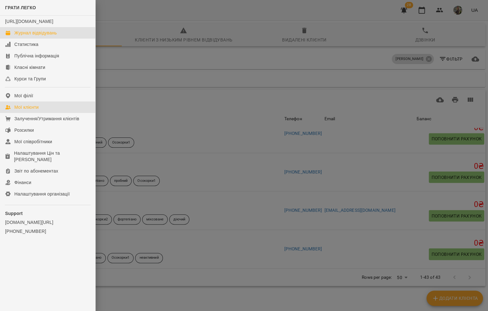
click at [24, 36] on div "Журнал відвідувань" at bounding box center [35, 33] width 42 height 6
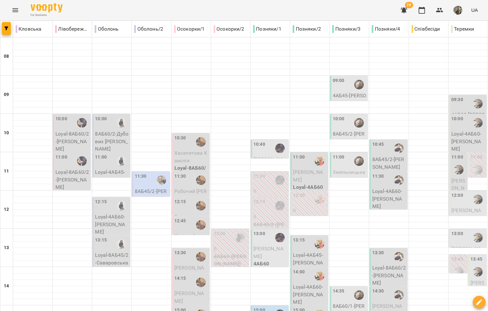
scroll to position [119, 0]
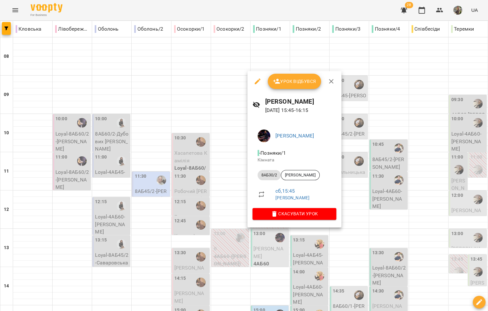
click at [270, 251] on div at bounding box center [244, 155] width 488 height 311
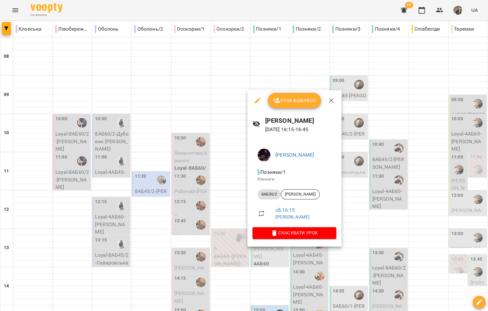
click at [271, 269] on div at bounding box center [244, 155] width 488 height 311
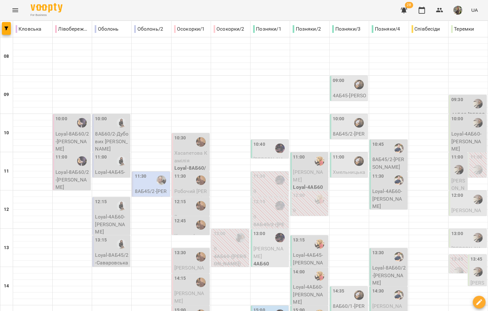
click at [266, 230] on div "13:00" at bounding box center [271, 237] width 34 height 15
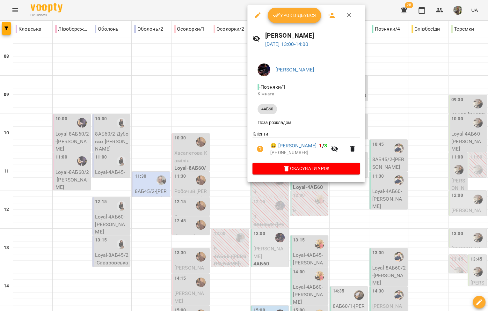
click at [223, 161] on div at bounding box center [244, 155] width 488 height 311
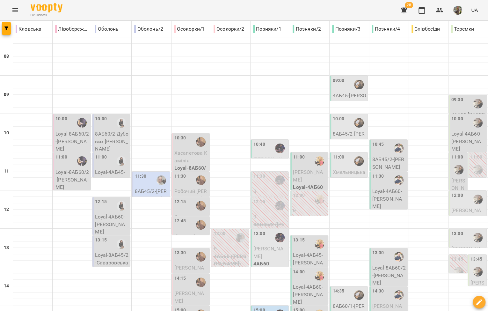
click at [265, 260] on p "4АБ60" at bounding box center [271, 264] width 34 height 8
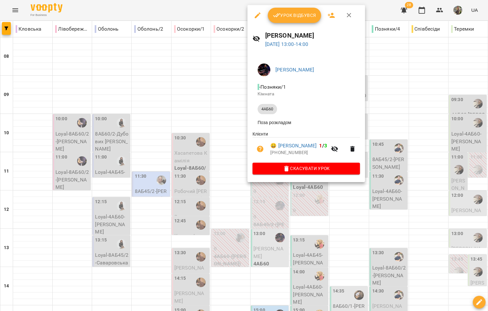
click at [234, 159] on div at bounding box center [244, 155] width 488 height 311
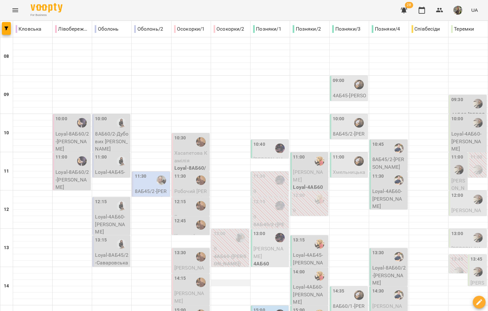
scroll to position [69, 0]
click at [273, 141] on div at bounding box center [280, 148] width 15 height 15
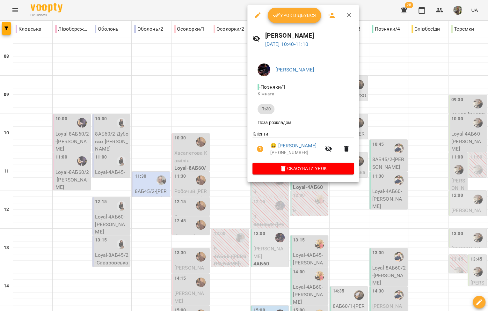
click at [233, 117] on div at bounding box center [244, 155] width 488 height 311
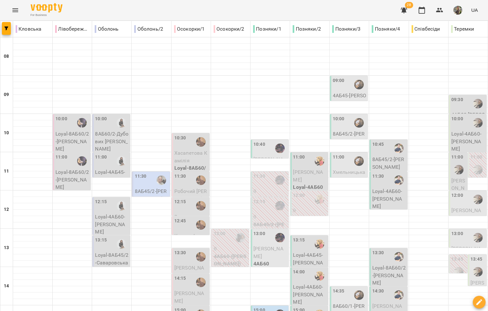
scroll to position [110, 0]
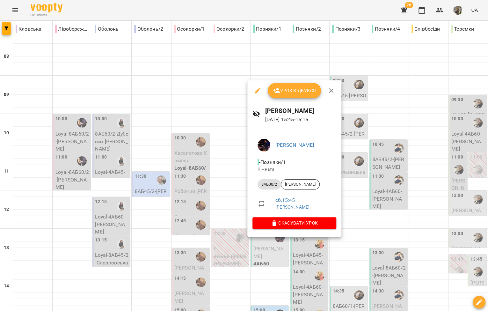
click at [233, 233] on div at bounding box center [244, 155] width 488 height 311
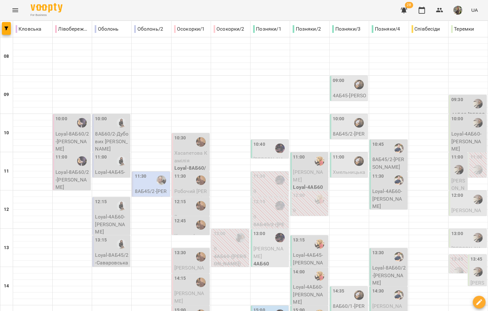
scroll to position [93, 0]
click at [258, 141] on div "10:40" at bounding box center [260, 148] width 12 height 15
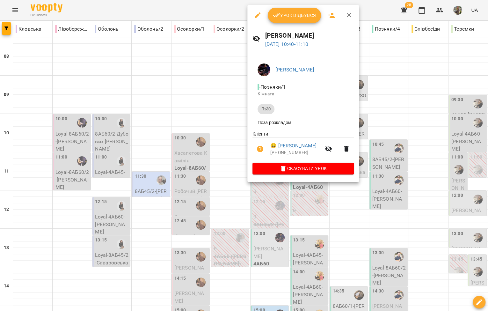
click at [233, 91] on div at bounding box center [244, 155] width 488 height 311
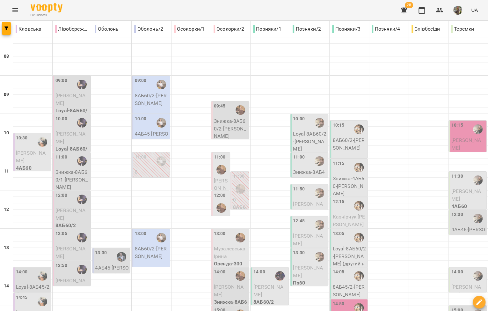
click at [41, 164] on p "4АБ60" at bounding box center [33, 168] width 34 height 8
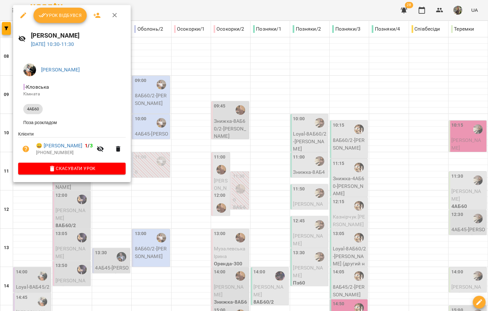
click at [48, 205] on div at bounding box center [244, 155] width 488 height 311
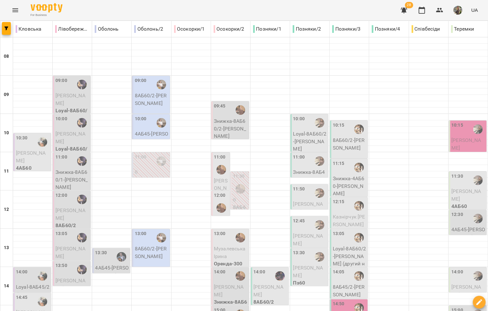
scroll to position [123, 0]
click at [30, 283] on p "Loyal-8АБ45/2 - Рябініна Лана" at bounding box center [33, 294] width 34 height 23
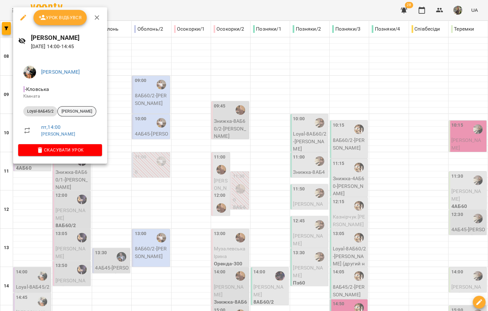
click at [66, 112] on span "[PERSON_NAME]" at bounding box center [77, 111] width 38 height 6
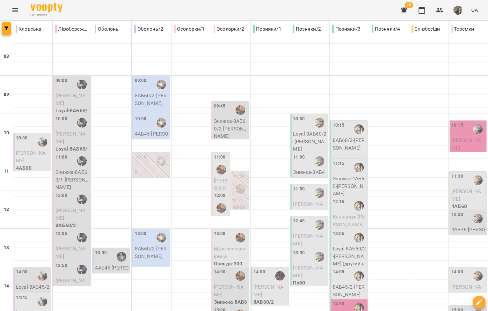
scroll to position [228, 0]
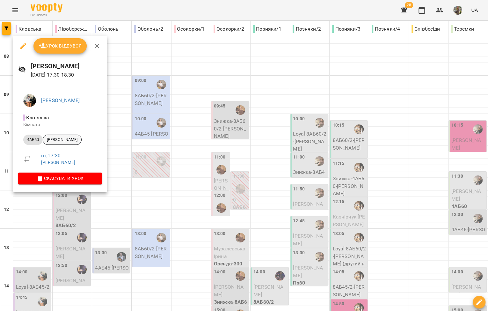
click at [67, 143] on div "[PERSON_NAME]" at bounding box center [62, 140] width 39 height 10
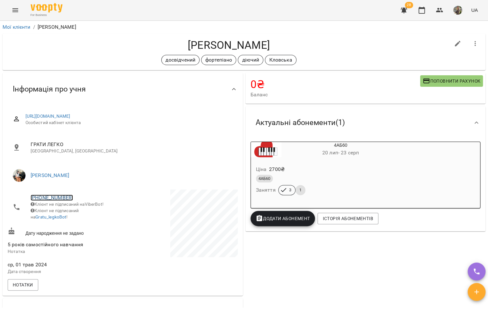
click at [56, 199] on link "+380664062808" at bounding box center [52, 198] width 42 height 6
click at [74, 222] on img at bounding box center [78, 221] width 10 height 10
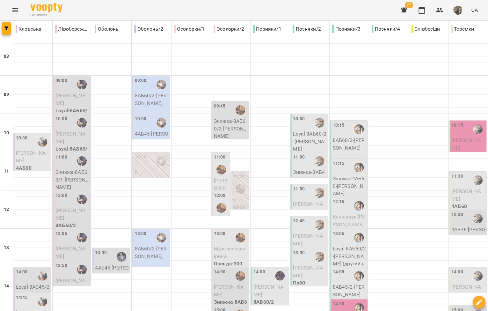
scroll to position [180, 0]
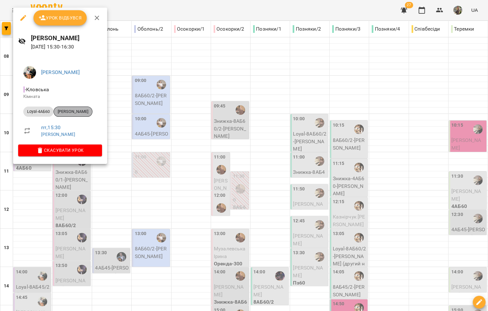
click at [82, 111] on span "[PERSON_NAME]" at bounding box center [73, 112] width 38 height 6
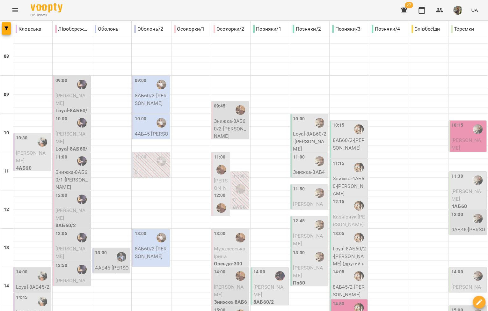
scroll to position [161, 0]
click at [36, 294] on div at bounding box center [42, 301] width 15 height 15
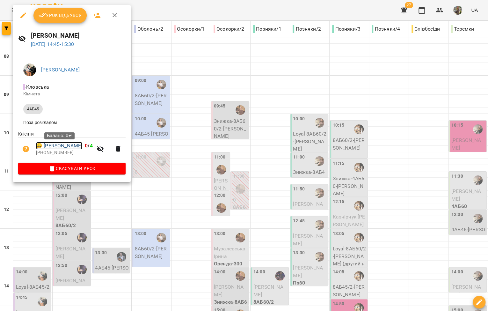
click at [68, 147] on link "😀 Кир’янчук Данііл" at bounding box center [59, 146] width 46 height 8
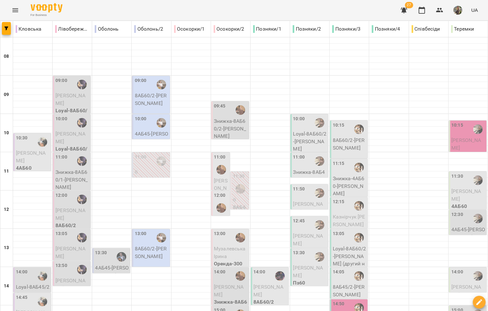
scroll to position [114, 0]
click at [29, 269] on div "14:00" at bounding box center [33, 276] width 34 height 15
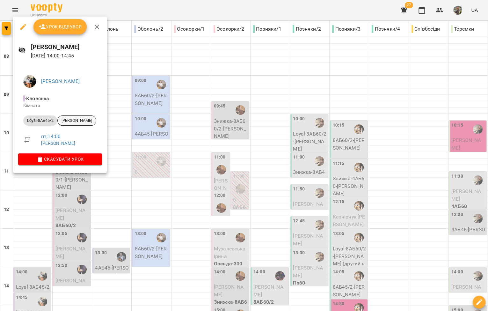
click at [72, 121] on span "[PERSON_NAME]" at bounding box center [77, 121] width 38 height 6
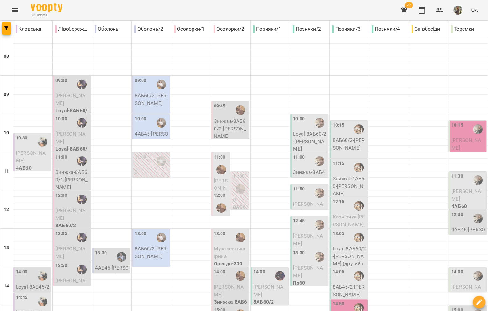
click at [76, 84] on div at bounding box center [82, 84] width 15 height 15
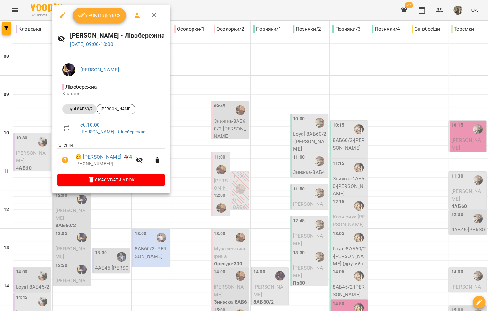
click at [41, 112] on div at bounding box center [244, 155] width 488 height 311
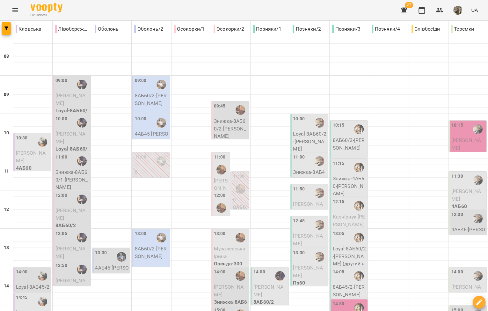
click at [71, 171] on p "Знижка-8АБ60/1 - Дмитро Клименко" at bounding box center [73, 179] width 34 height 23
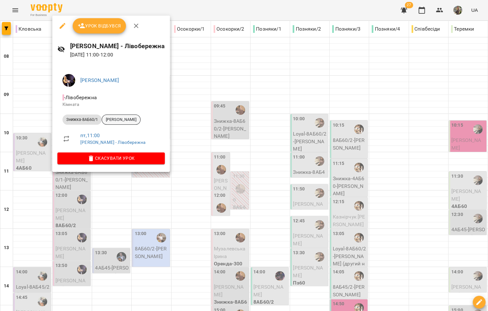
click at [116, 119] on span "[PERSON_NAME]" at bounding box center [121, 120] width 38 height 6
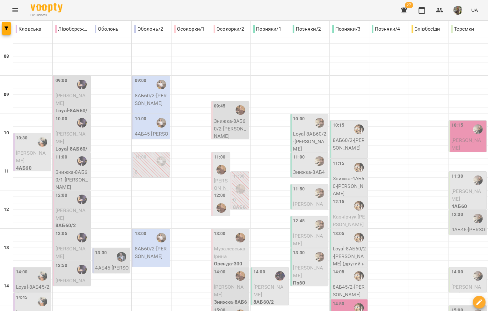
click at [75, 206] on div at bounding box center [82, 199] width 15 height 15
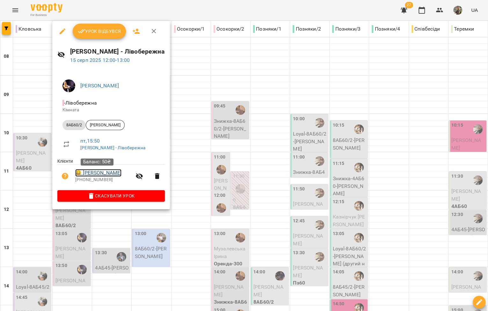
click at [108, 172] on link "😀 Давидюк Надія" at bounding box center [98, 173] width 46 height 8
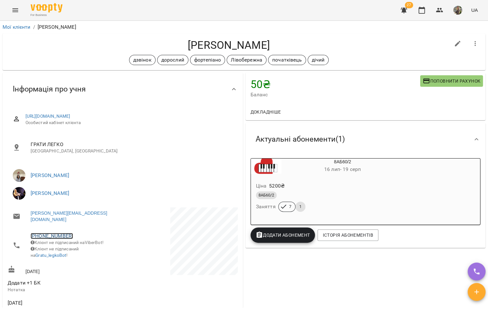
click at [57, 233] on link "+380969142913" at bounding box center [52, 236] width 42 height 6
click at [85, 254] on link at bounding box center [85, 254] width 34 height 13
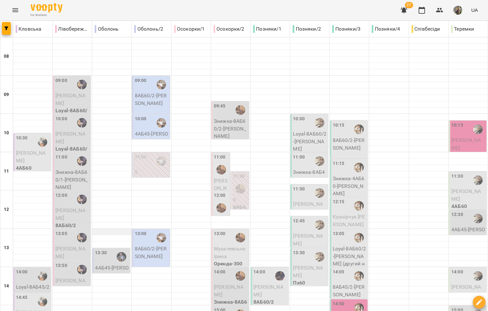
scroll to position [49, 0]
click at [72, 245] on p "[PERSON_NAME]" at bounding box center [73, 252] width 34 height 15
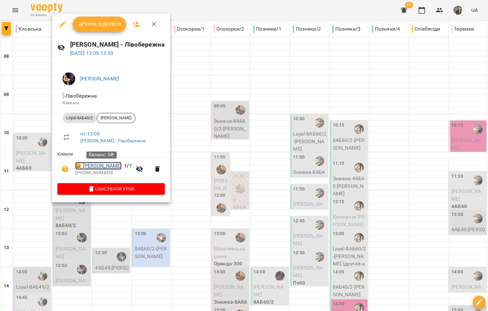
click at [106, 168] on link "😀 Діана Погребицька" at bounding box center [98, 166] width 46 height 8
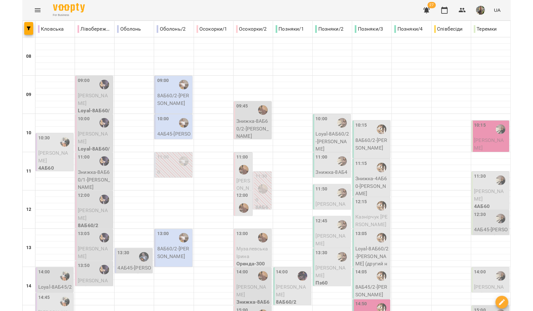
scroll to position [98, 0]
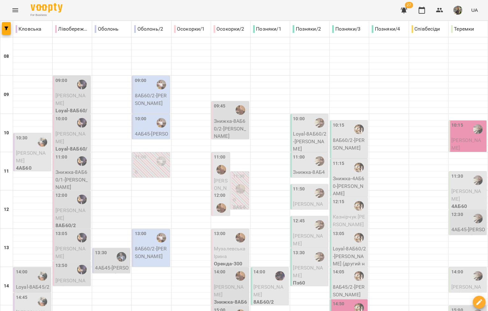
click at [75, 262] on div at bounding box center [82, 269] width 15 height 15
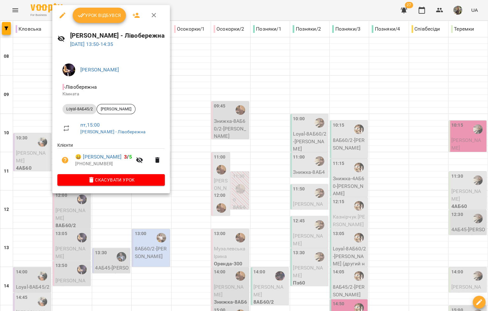
click at [50, 151] on div at bounding box center [244, 155] width 488 height 311
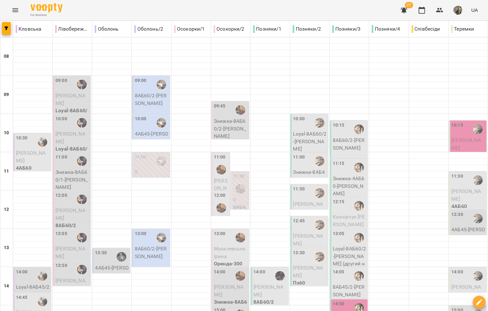
click at [71, 245] on p "Діана Погребицька" at bounding box center [73, 252] width 34 height 15
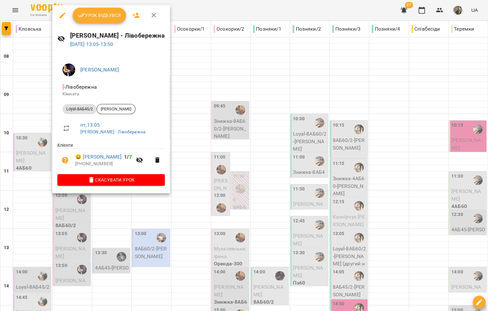
click at [50, 140] on div at bounding box center [244, 155] width 488 height 311
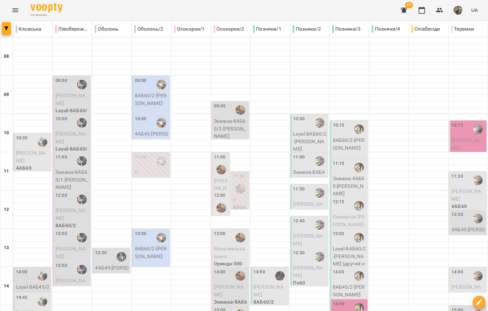
click at [73, 207] on p "Давидюк Надія" at bounding box center [73, 214] width 34 height 15
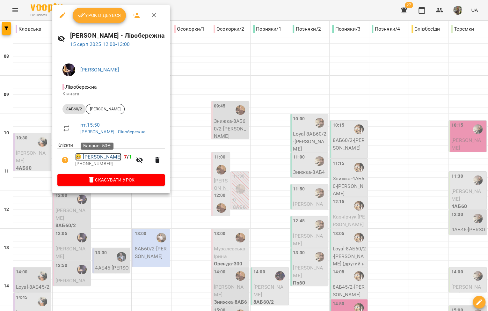
click at [89, 157] on link "😀 Давидюк Надія" at bounding box center [98, 157] width 46 height 8
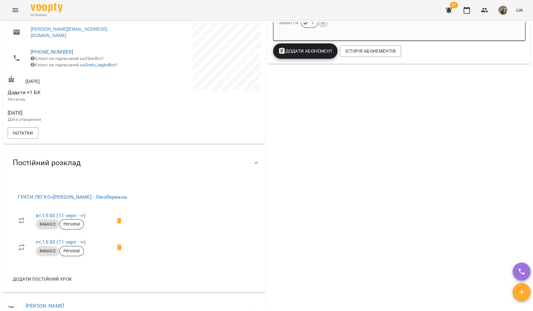
scroll to position [100, 0]
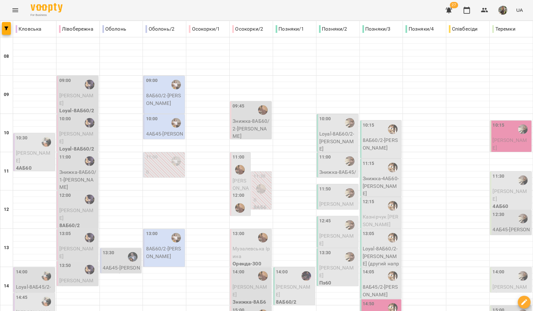
click at [60, 210] on span "Давидюк Надія" at bounding box center [76, 214] width 34 height 14
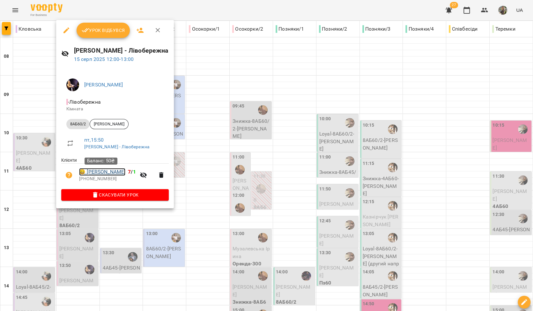
click at [93, 173] on link "😀 Давидюк Надія" at bounding box center [102, 172] width 46 height 8
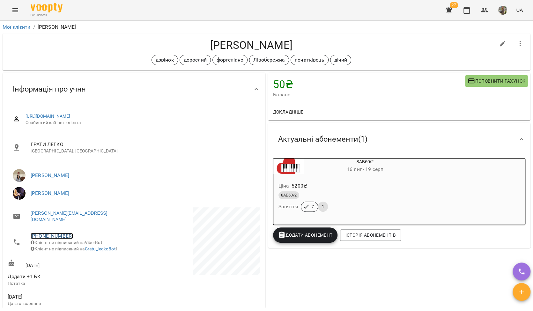
click at [47, 233] on link "+380969142913" at bounding box center [52, 236] width 42 height 6
click at [80, 253] on img at bounding box center [78, 254] width 10 height 10
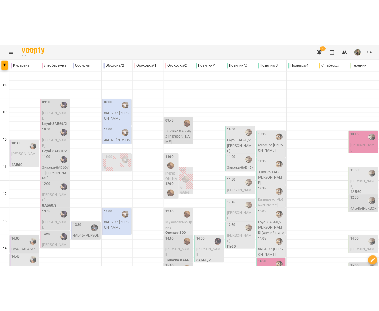
scroll to position [75, 0]
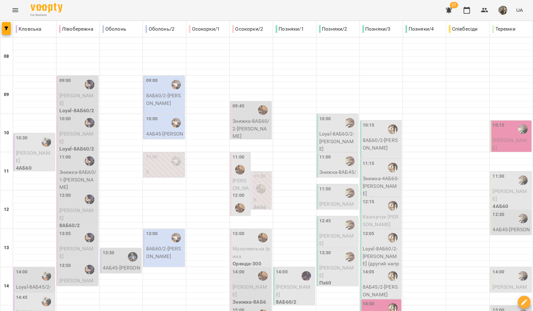
click at [115, 249] on div "13:30" at bounding box center [122, 256] width 38 height 15
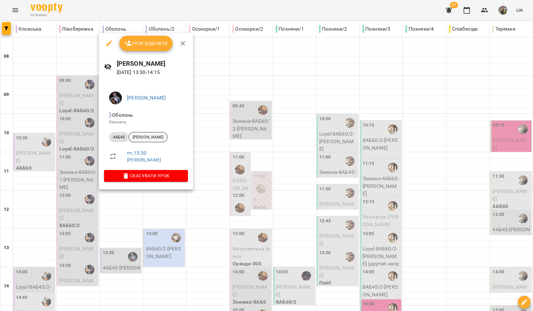
click at [153, 134] on span "Вадим Поліщук" at bounding box center [148, 137] width 38 height 6
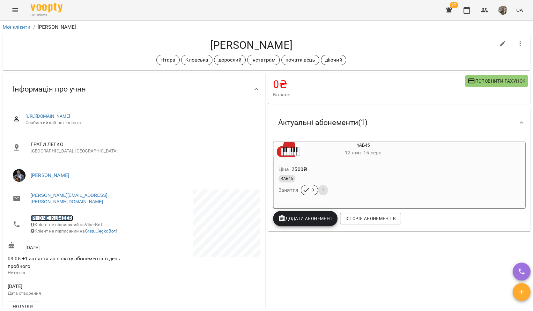
click at [53, 215] on link "+380637541632" at bounding box center [52, 218] width 42 height 6
click at [80, 235] on img at bounding box center [78, 237] width 10 height 10
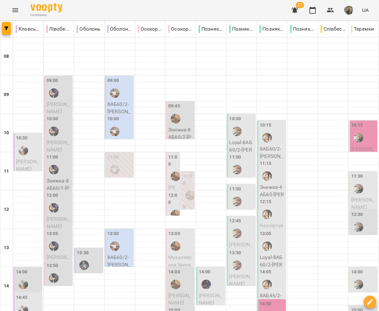
scroll to position [214, 0]
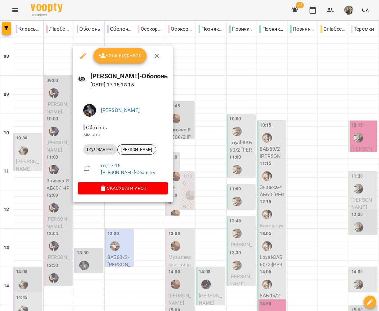
click at [129, 148] on span "Михайло Строков" at bounding box center [137, 150] width 38 height 6
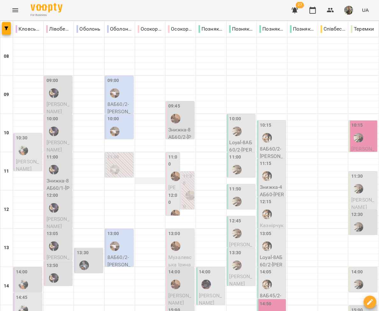
scroll to position [115, 0]
click at [89, 258] on div at bounding box center [84, 265] width 15 height 15
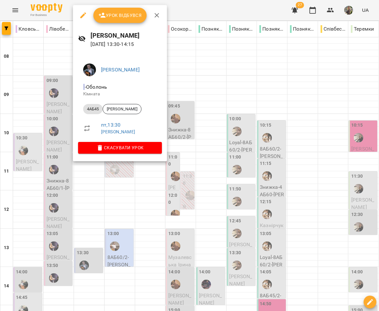
click at [114, 210] on div at bounding box center [189, 155] width 379 height 311
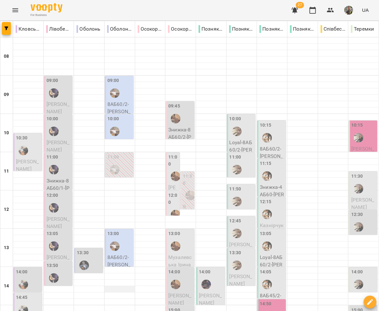
scroll to position [0, 0]
click at [117, 92] on img "Вікторія ТАРАБАН" at bounding box center [115, 93] width 10 height 10
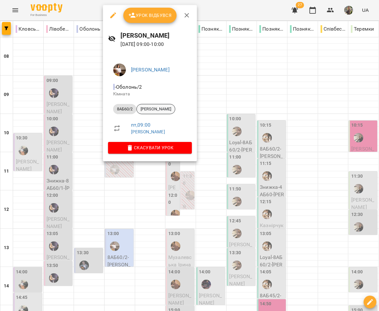
click at [157, 110] on span "Борщевська Марина" at bounding box center [156, 109] width 38 height 6
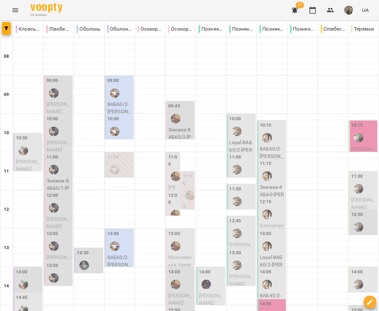
click at [115, 132] on img "Вікторія ТАРАБАН" at bounding box center [115, 132] width 10 height 10
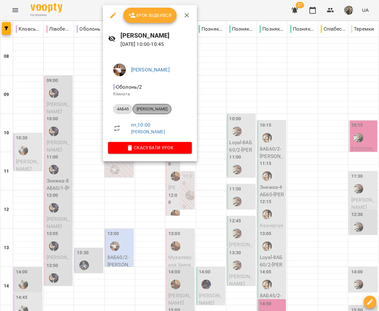
click at [154, 112] on span "Юрченко Кароліна" at bounding box center [152, 109] width 38 height 6
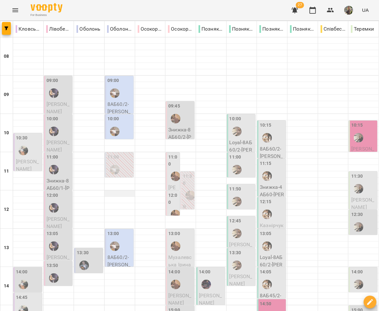
scroll to position [61, 0]
click at [120, 230] on div "13:00" at bounding box center [120, 241] width 25 height 23
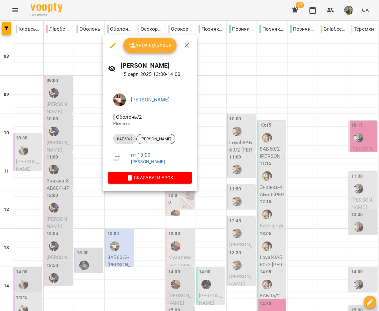
click at [158, 140] on span "Бровчук Вікторія" at bounding box center [156, 139] width 38 height 6
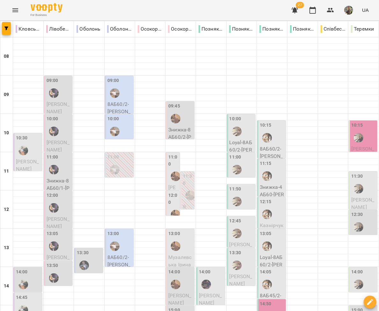
scroll to position [8, 0]
click at [184, 115] on div "09:45" at bounding box center [180, 114] width 25 height 23
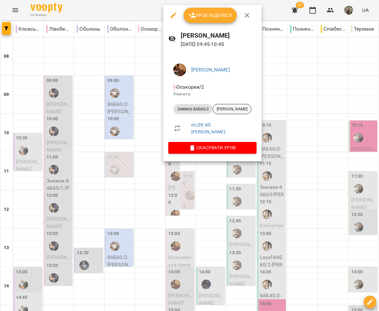
click at [228, 108] on span "Тетяна Головіна" at bounding box center [232, 109] width 38 height 6
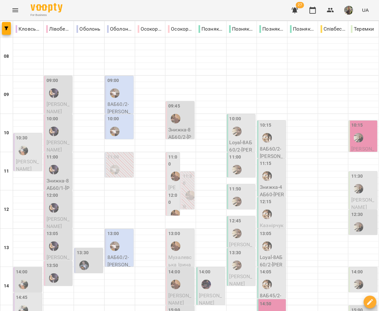
click at [171, 166] on label "11:00" at bounding box center [173, 161] width 10 height 14
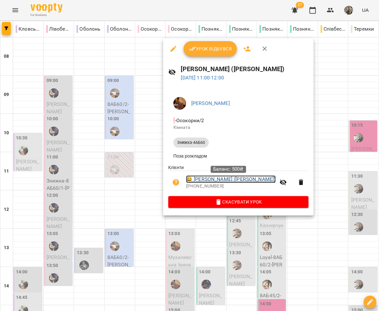
click at [216, 179] on link "😀 Анастасія Зеленівська (Ієвлєва)" at bounding box center [231, 179] width 90 height 8
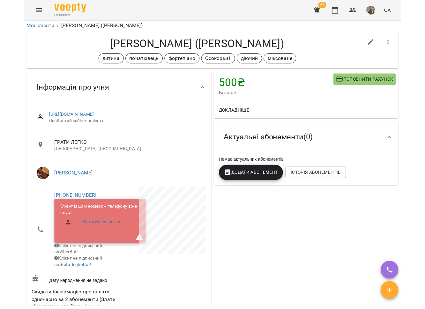
scroll to position [2, 0]
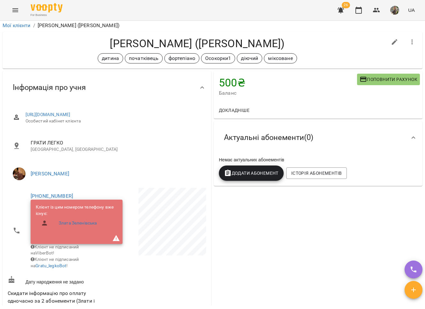
click at [7, 5] on div "For Business 26 UA" at bounding box center [212, 10] width 425 height 20
click at [11, 12] on button "Menu" at bounding box center [15, 10] width 15 height 15
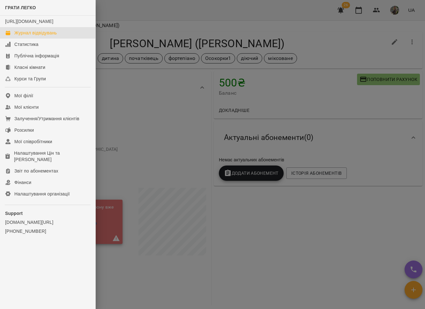
click at [26, 36] on div "Журнал відвідувань" at bounding box center [35, 33] width 42 height 6
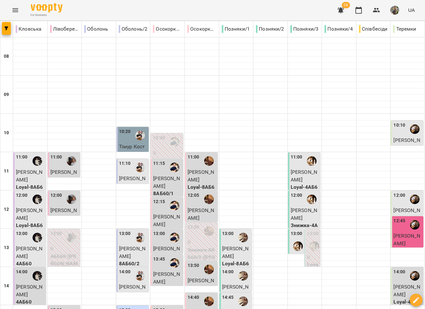
scroll to position [38, 0]
type input "**********"
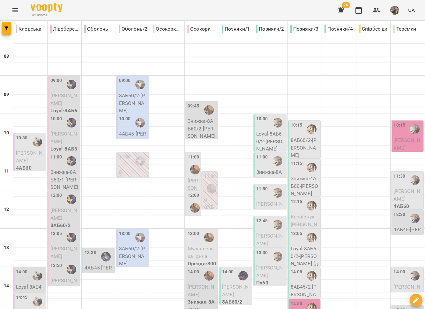
scroll to position [63, 0]
click at [91, 273] on div at bounding box center [99, 276] width 34 height 6
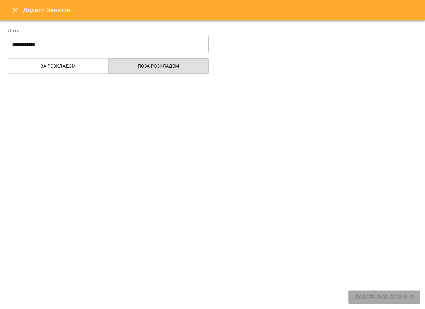
select select
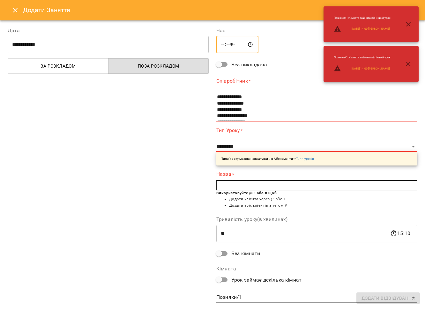
click at [236, 45] on input "*****" at bounding box center [237, 45] width 42 height 18
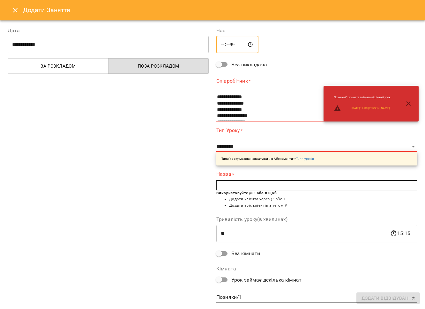
type input "*****"
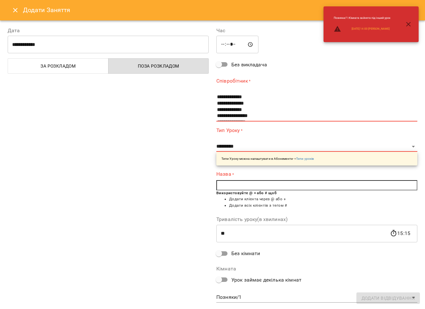
click at [181, 105] on div "**********" at bounding box center [108, 165] width 209 height 293
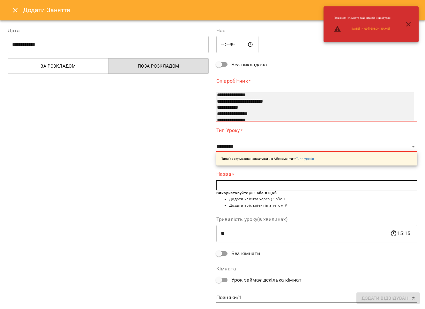
select select "**********"
click at [250, 95] on option "**********" at bounding box center [308, 95] width 184 height 6
type input "**"
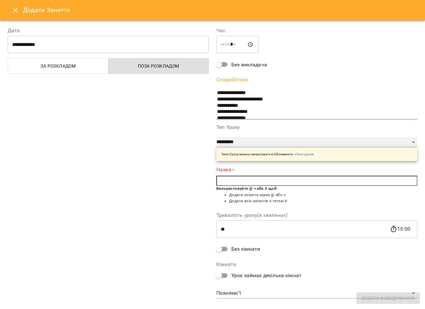
click at [243, 143] on select "**********" at bounding box center [316, 142] width 201 height 10
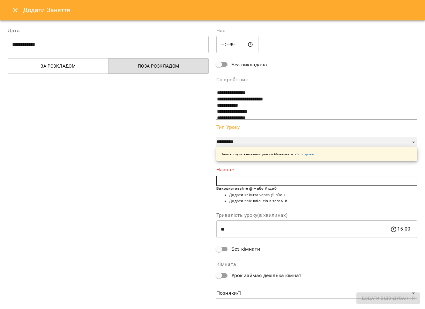
select select "**********"
type input "**"
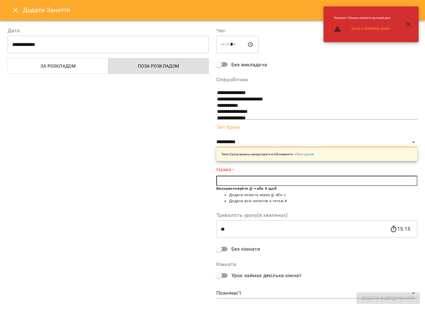
click at [231, 180] on input "text" at bounding box center [316, 181] width 201 height 10
type input "*"
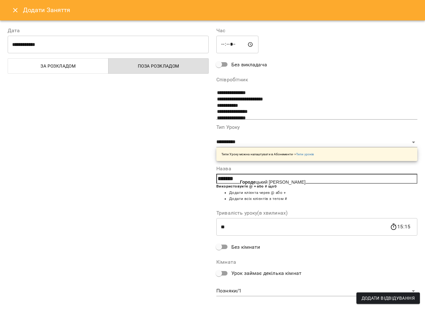
click at [248, 182] on b "Городе" at bounding box center [248, 182] width 16 height 5
type input "**********"
click at [246, 291] on body "For Business 26 UA Кловська Лівобережна Оболонь Оболонь/2 Осокорки/1 Осокорки/2…" at bounding box center [212, 288] width 425 height 577
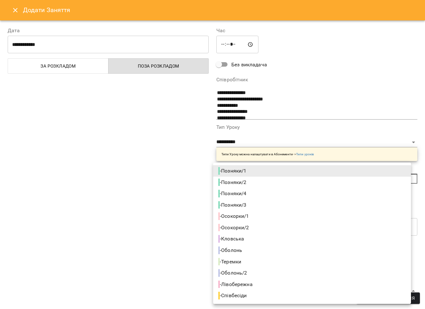
click at [247, 252] on li "- Оболонь" at bounding box center [312, 250] width 198 height 11
type input "**********"
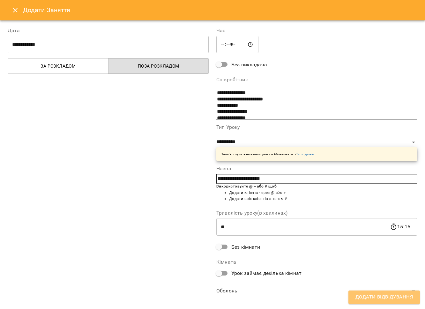
click at [375, 296] on span "Додати Відвідування" at bounding box center [383, 297] width 57 height 8
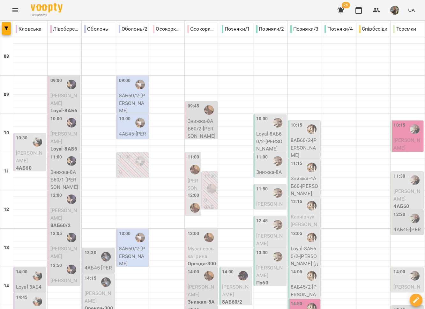
scroll to position [114, 0]
click at [101, 290] on span "Городецький Дмитро" at bounding box center [98, 297] width 26 height 14
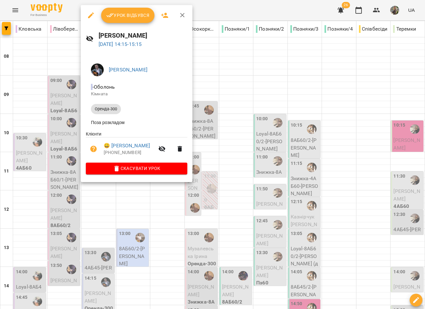
click at [269, 208] on div at bounding box center [212, 154] width 425 height 309
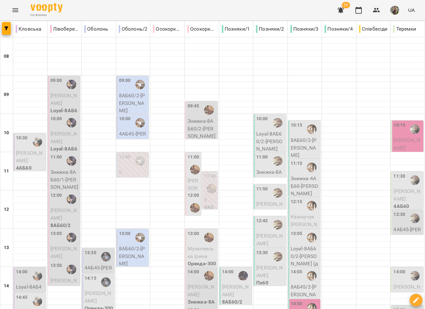
scroll to position [129, 0]
click at [99, 290] on span "Городецький Дмитро" at bounding box center [98, 297] width 26 height 14
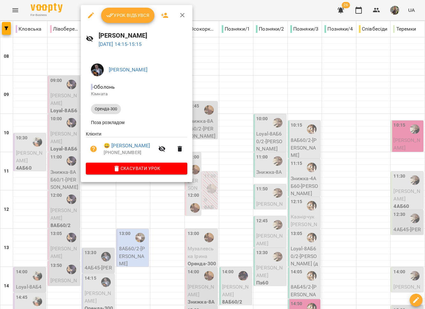
click at [93, 163] on ul "Клієнти 😀 Городецький Дмитро +380996774327" at bounding box center [136, 147] width 101 height 32
click at [141, 197] on div at bounding box center [212, 154] width 425 height 309
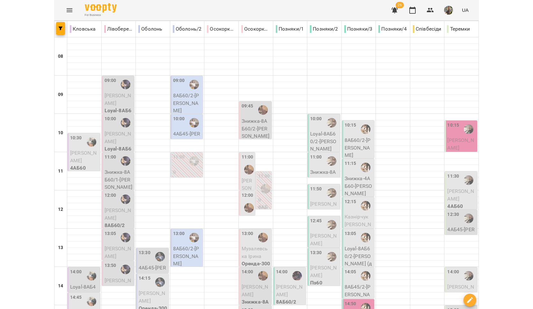
scroll to position [209, 0]
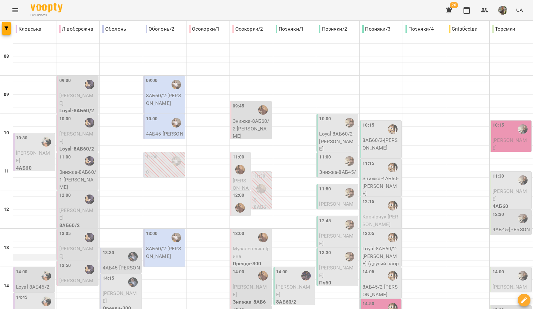
click at [42, 254] on div at bounding box center [34, 257] width 43 height 6
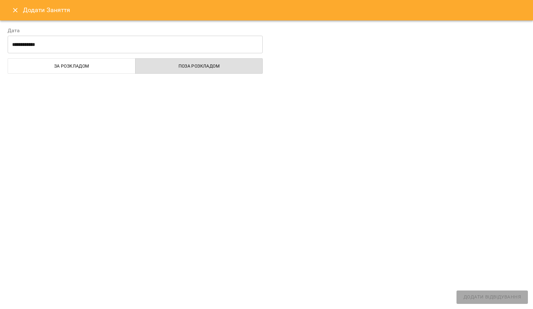
select select
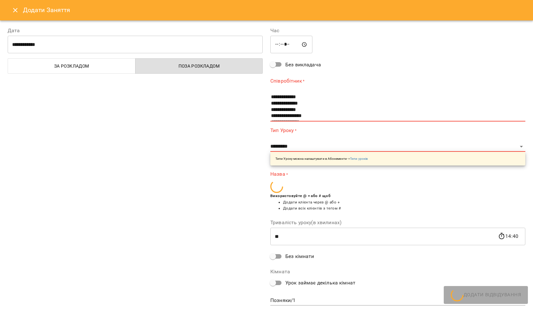
click at [16, 13] on icon "Close" at bounding box center [15, 10] width 8 height 8
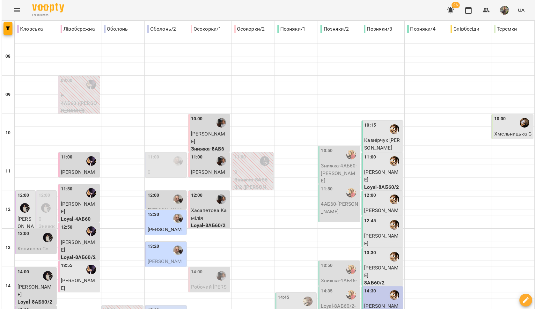
scroll to position [245, 0]
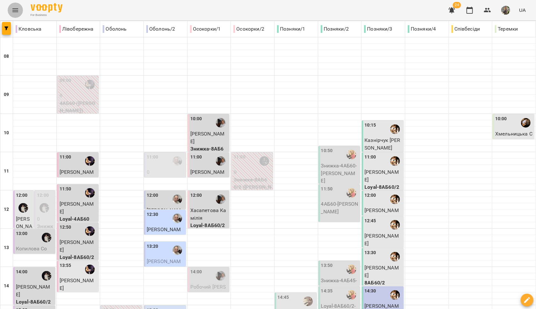
click at [16, 10] on icon "Menu" at bounding box center [15, 10] width 6 height 4
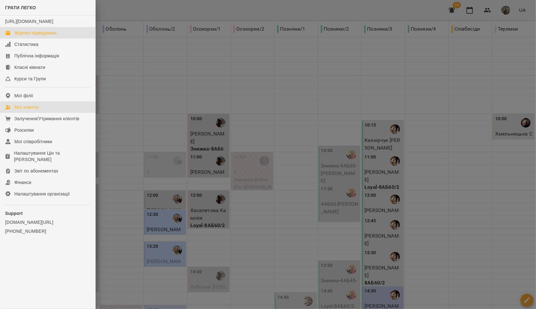
click at [44, 112] on link "Мої клієнти" at bounding box center [47, 106] width 95 height 11
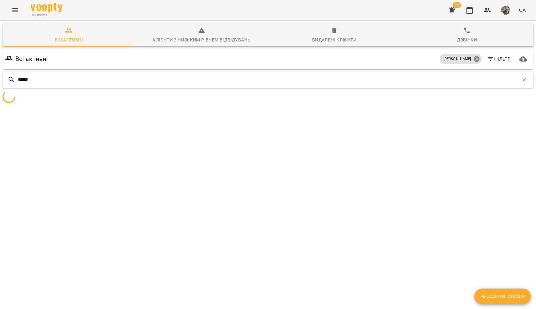
type input "******"
click at [418, 58] on icon at bounding box center [477, 59] width 6 height 6
click at [418, 58] on icon at bounding box center [476, 59] width 7 height 7
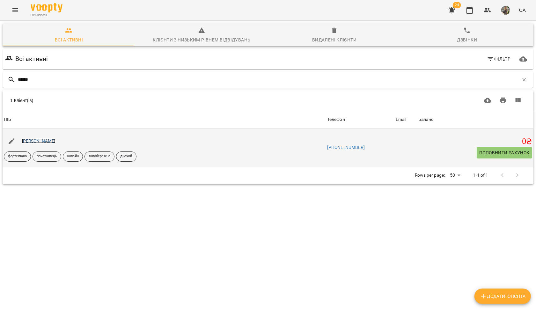
click at [40, 140] on link "Людмила Кузіна" at bounding box center [39, 140] width 34 height 5
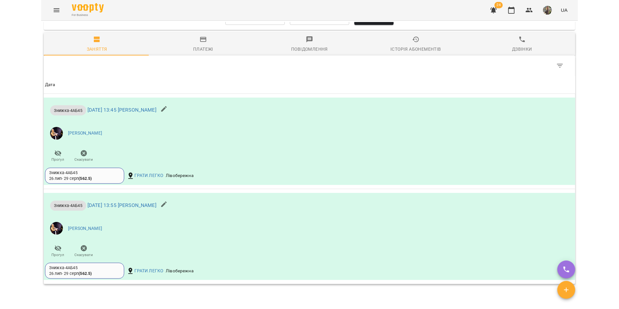
scroll to position [396, 0]
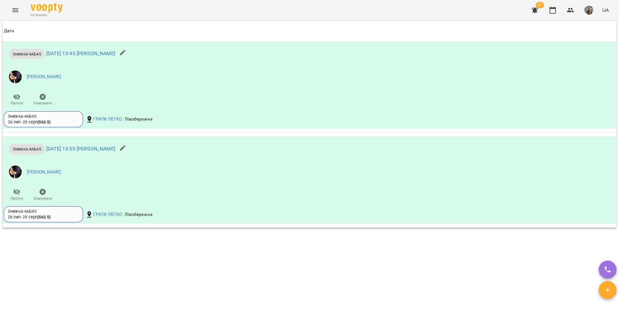
click at [23, 12] on div "For Business 23 UA" at bounding box center [309, 10] width 619 height 20
click at [18, 11] on icon "Menu" at bounding box center [15, 10] width 6 height 4
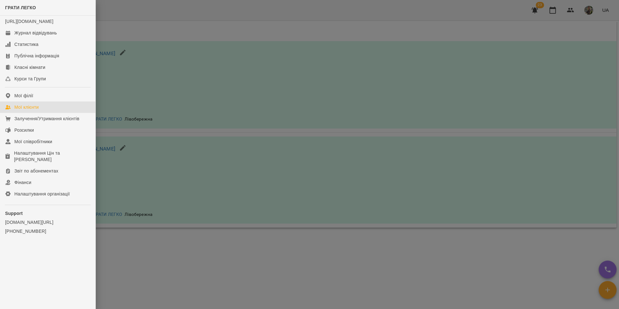
click at [39, 113] on link "Мої клієнти" at bounding box center [47, 106] width 95 height 11
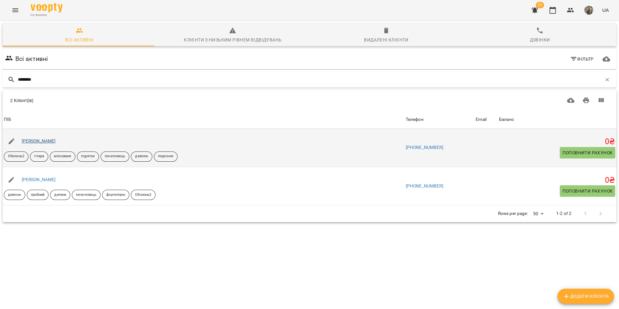
type input "********"
click at [41, 142] on link "Пічкуров Артем" at bounding box center [39, 140] width 34 height 5
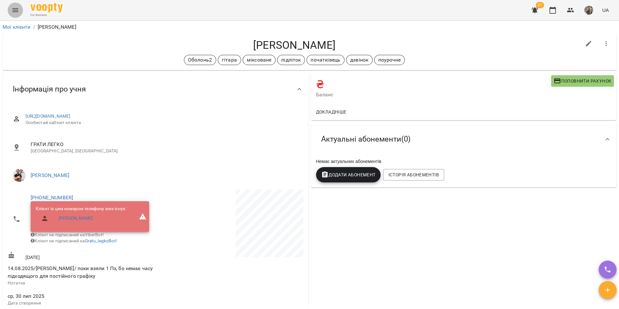
click at [13, 9] on icon "Menu" at bounding box center [15, 10] width 6 height 4
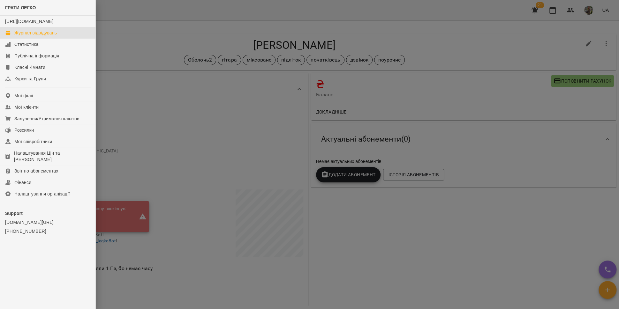
click at [26, 36] on div "Журнал відвідувань" at bounding box center [35, 33] width 42 height 6
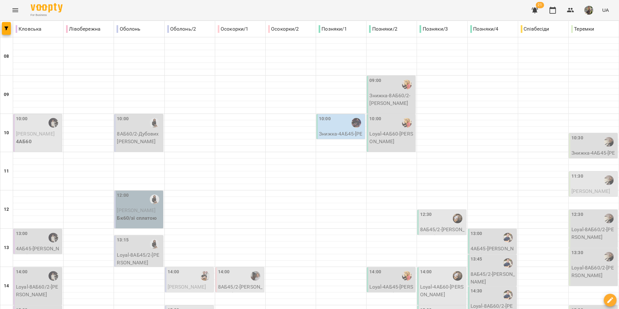
type input "**********"
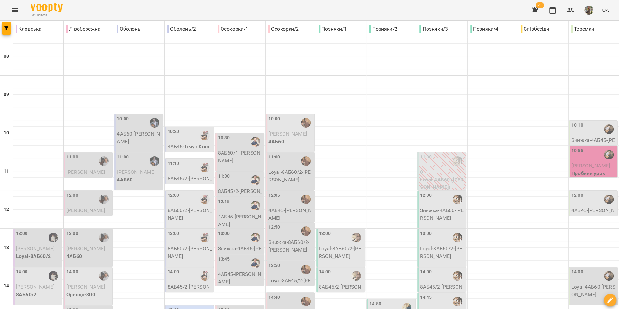
scroll to position [68, 0]
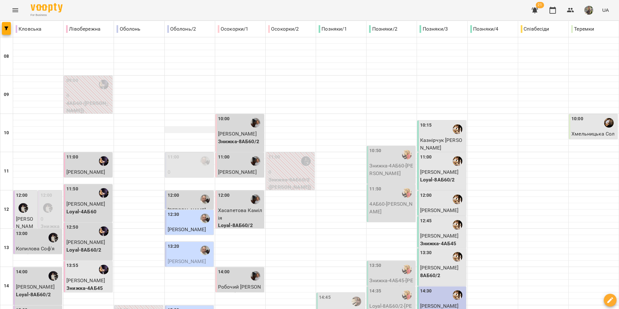
scroll to position [216, 0]
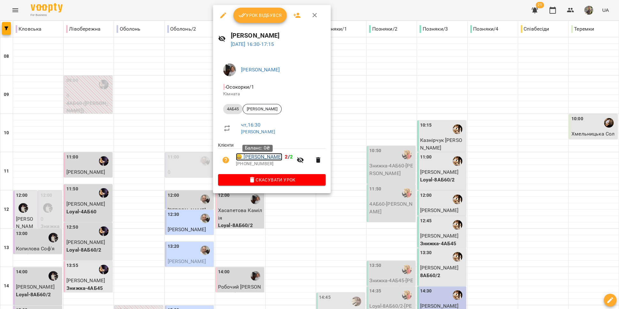
click at [264, 159] on link "😀 Інгільдєєва Рената" at bounding box center [259, 157] width 46 height 8
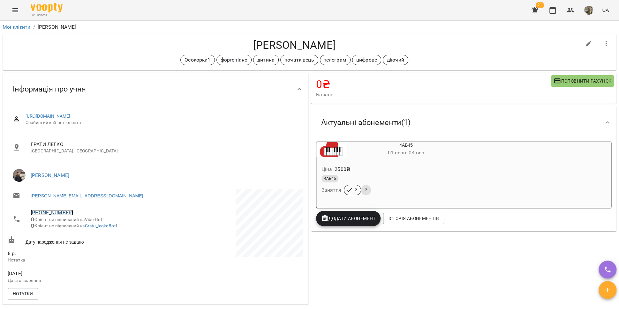
click at [50, 213] on link "+380954054453" at bounding box center [52, 213] width 42 height 6
click at [87, 242] on link at bounding box center [85, 236] width 34 height 13
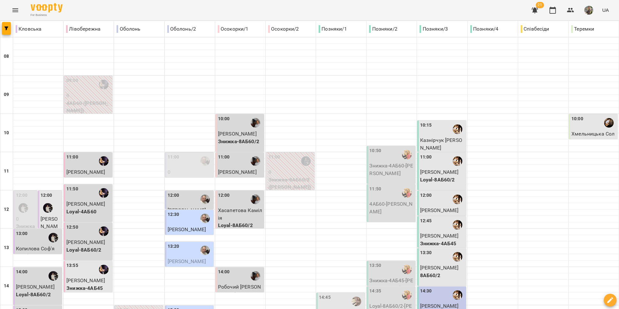
scroll to position [268, 0]
type input "**********"
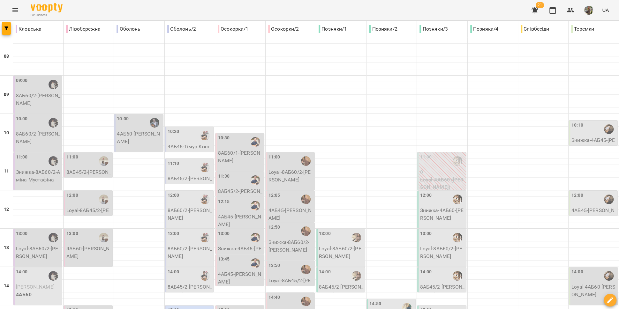
type input "**********"
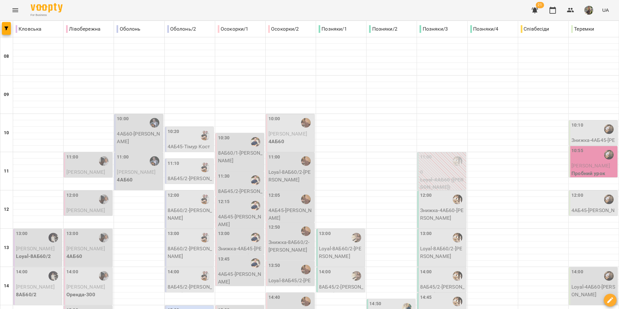
scroll to position [112, 0]
type input "**********"
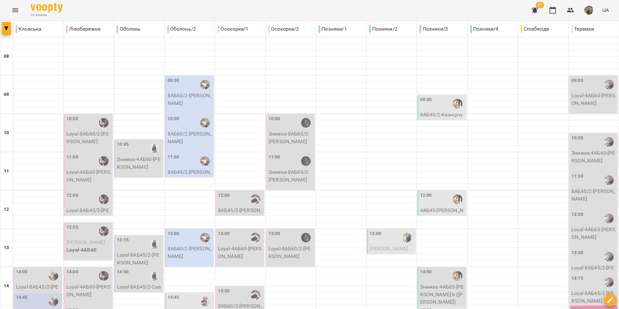
scroll to position [197, 0]
type input "**********"
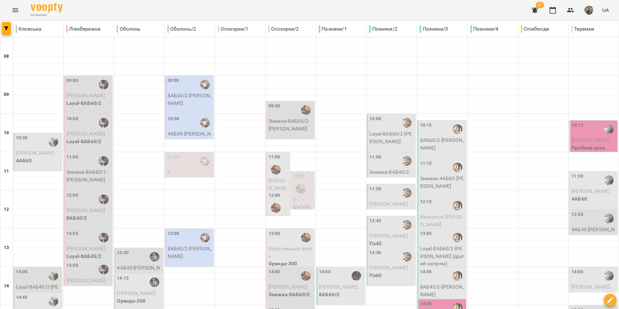
scroll to position [96, 0]
click at [418, 245] on p "Loyal-8АБ60/2 - Анна Єсипенко (другий напрям)" at bounding box center [442, 256] width 45 height 23
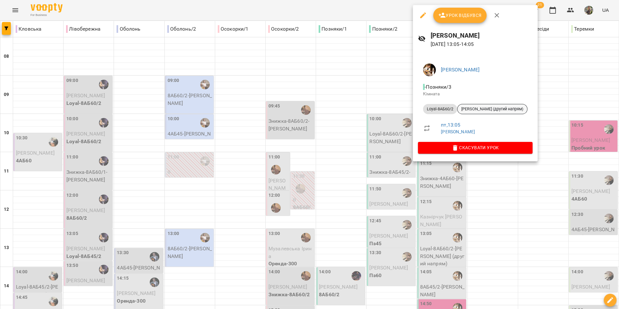
click at [418, 109] on span "Анна Єсипенко (другий напрям)" at bounding box center [492, 109] width 70 height 6
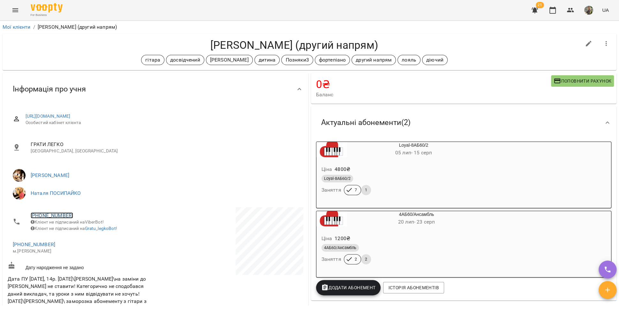
click at [56, 216] on link "+380632682974" at bounding box center [52, 215] width 42 height 6
click at [24, 249] on div at bounding box center [309, 154] width 619 height 309
click at [31, 248] on link "+380632682974" at bounding box center [34, 245] width 42 height 6
click at [65, 272] on link at bounding box center [67, 272] width 34 height 13
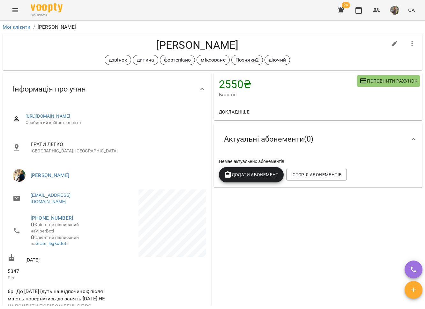
click at [391, 45] on icon "button" at bounding box center [395, 44] width 8 height 8
select select "**"
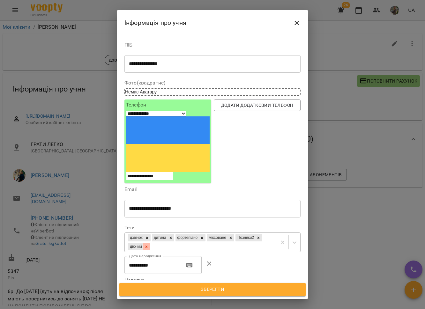
click at [150, 243] on div at bounding box center [146, 246] width 7 height 7
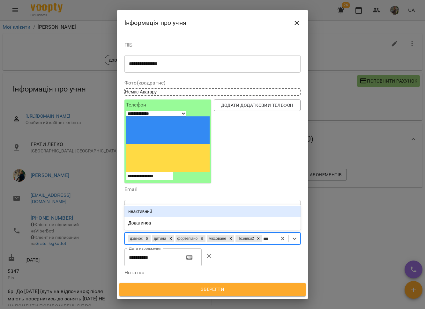
type input "****"
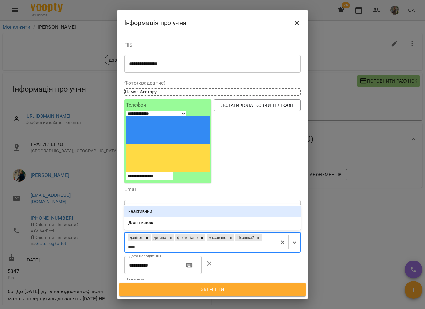
click at [194, 206] on div "неактивний" at bounding box center [212, 211] width 176 height 11
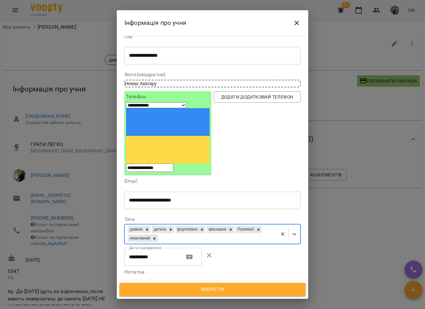
scroll to position [16, 0]
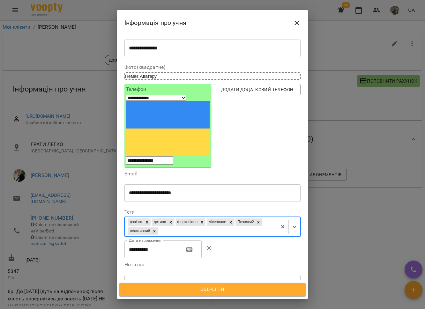
click at [276, 281] on textarea "**********" at bounding box center [209, 293] width 161 height 24
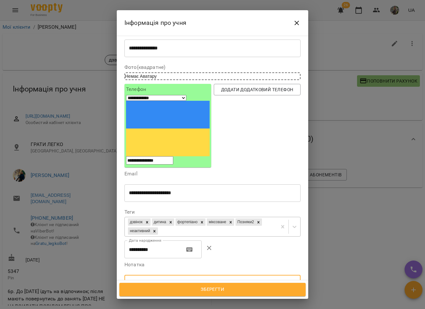
click at [155, 281] on textarea "**********" at bounding box center [209, 296] width 161 height 30
click at [190, 281] on textarea "**********" at bounding box center [209, 296] width 161 height 30
type textarea "**********"
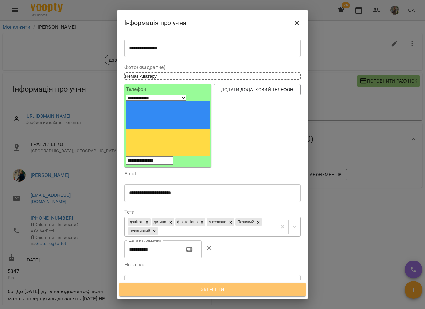
click at [253, 294] on span "Зберегти" at bounding box center [212, 290] width 172 height 8
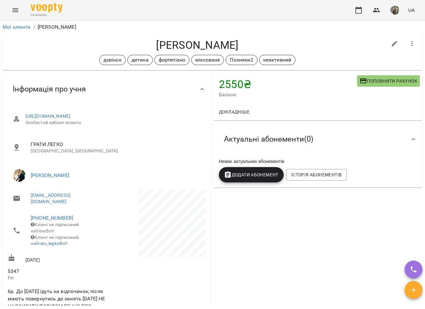
click at [412, 44] on icon "button" at bounding box center [412, 43] width 1 height 5
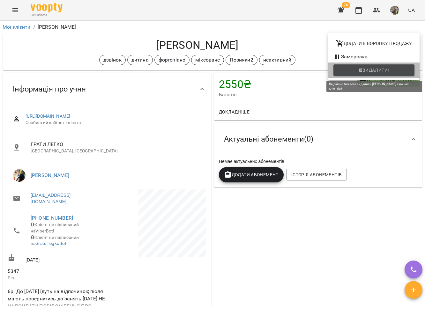
click at [377, 71] on span "Видалити!" at bounding box center [375, 70] width 27 height 8
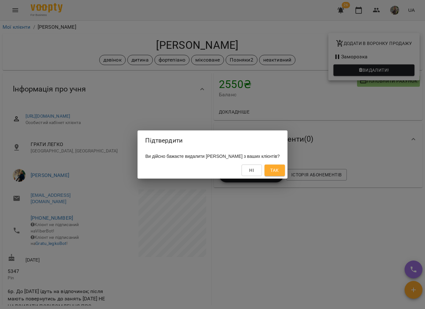
click at [291, 90] on div "Підтвердити Ви дійсно бажаєте видалити Марія Мордачова з ваших клієнтів? Ні Так" at bounding box center [212, 154] width 425 height 309
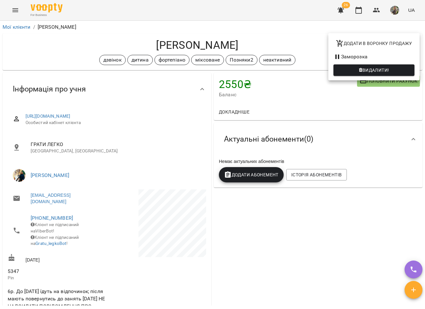
click at [300, 55] on div at bounding box center [212, 154] width 425 height 309
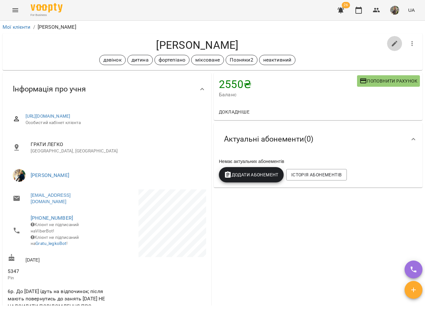
click at [391, 47] on icon "button" at bounding box center [395, 44] width 8 height 8
select select "**"
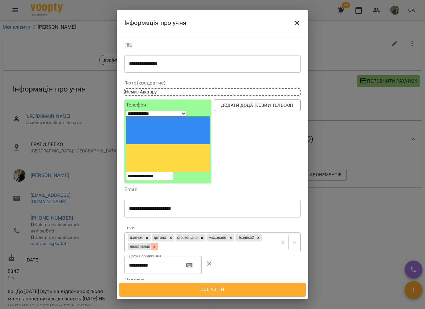
click at [157, 245] on icon at bounding box center [154, 247] width 4 height 4
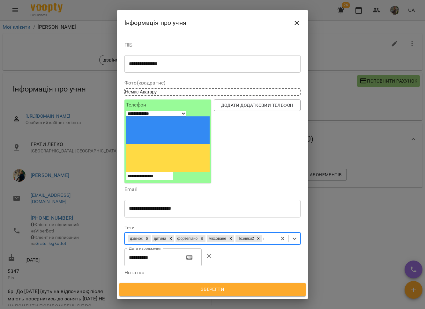
type input "**"
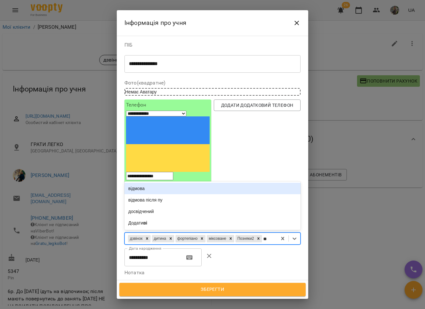
click at [180, 183] on div "відмова" at bounding box center [212, 188] width 176 height 11
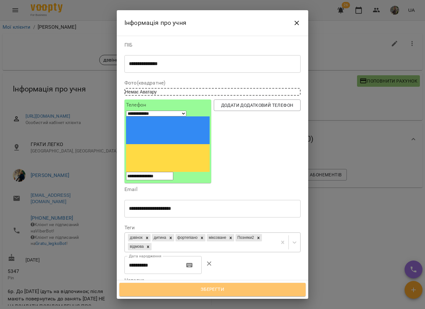
click at [228, 288] on span "Зберегти" at bounding box center [212, 290] width 172 height 8
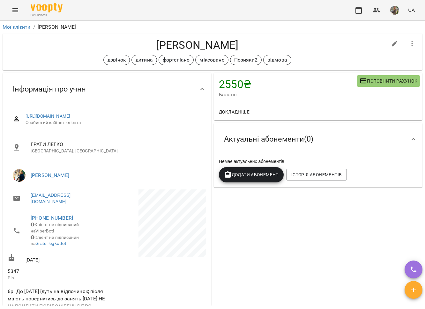
click at [412, 43] on icon "button" at bounding box center [412, 43] width 1 height 5
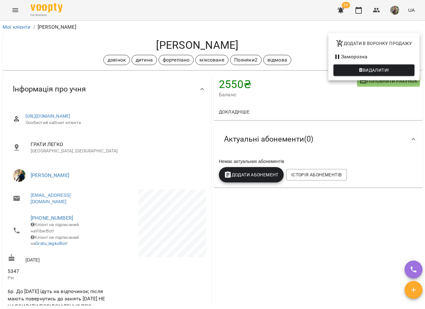
click at [370, 71] on span "Видалити!" at bounding box center [375, 70] width 27 height 8
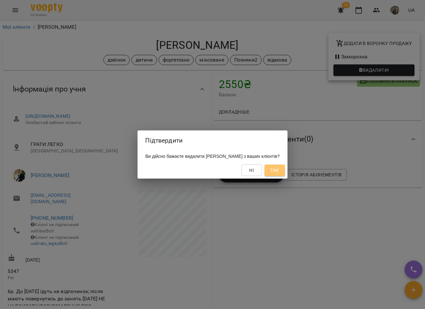
click at [278, 170] on button "Так" at bounding box center [274, 170] width 20 height 11
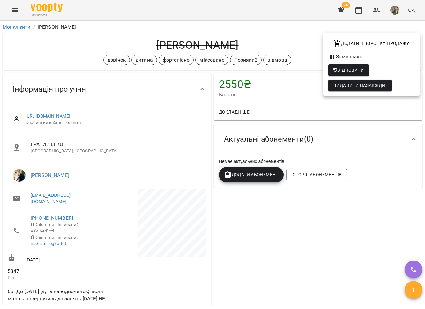
click at [20, 27] on div at bounding box center [212, 154] width 425 height 309
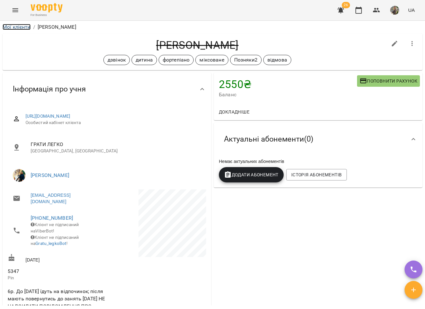
click at [12, 27] on link "Мої клієнти" at bounding box center [17, 27] width 28 height 6
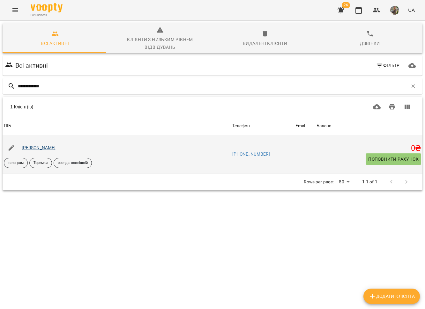
type input "**********"
click at [49, 145] on link "Городецький Дмитро" at bounding box center [39, 147] width 34 height 5
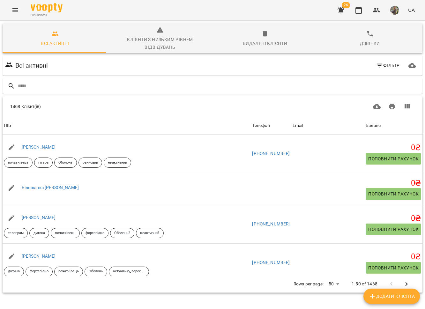
click at [11, 13] on icon "Menu" at bounding box center [15, 10] width 8 height 8
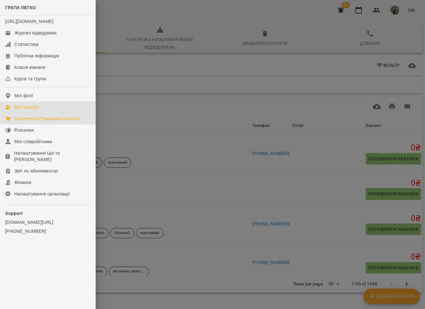
click at [50, 122] on div "Залучення/Утримання клієнтів" at bounding box center [46, 118] width 65 height 6
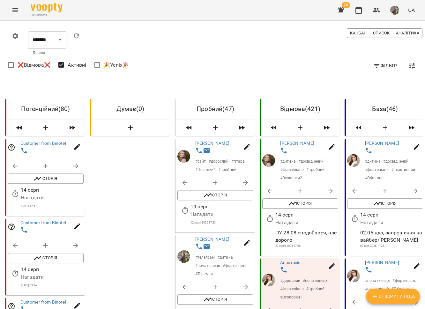
click at [16, 12] on icon "Menu" at bounding box center [15, 10] width 8 height 8
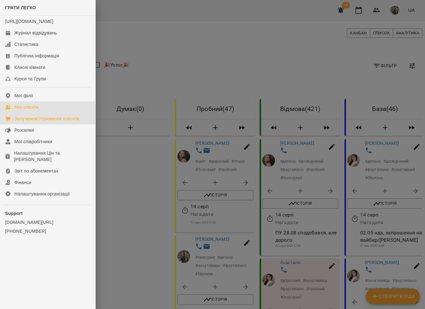
click at [41, 111] on link "Мої клієнти" at bounding box center [47, 106] width 95 height 11
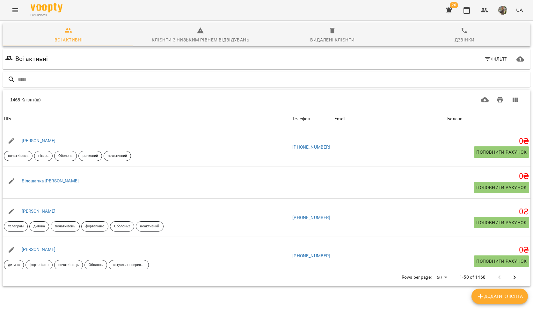
click at [425, 58] on span "Фільтр" at bounding box center [496, 59] width 24 height 8
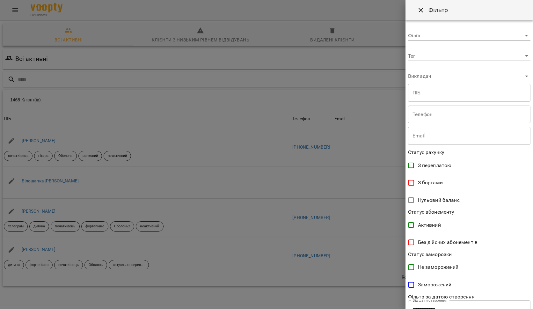
click at [425, 75] on body "For Business 26 UA Всі активні Клієнти з низьким рівнем відвідувань Видалені кл…" at bounding box center [266, 166] width 533 height 333
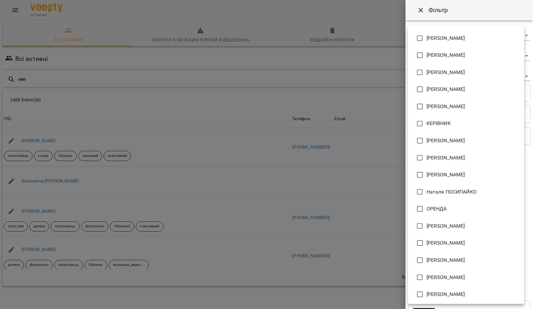
scroll to position [137, 0]
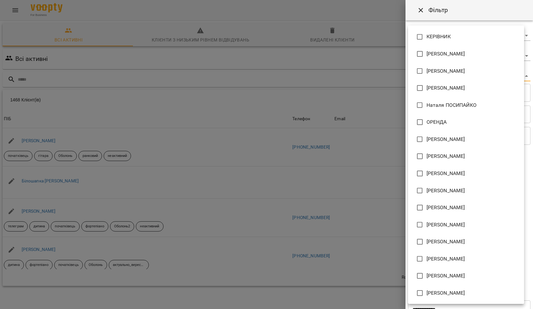
click at [425, 246] on li "[PERSON_NAME]" at bounding box center [466, 241] width 116 height 17
type input "**********"
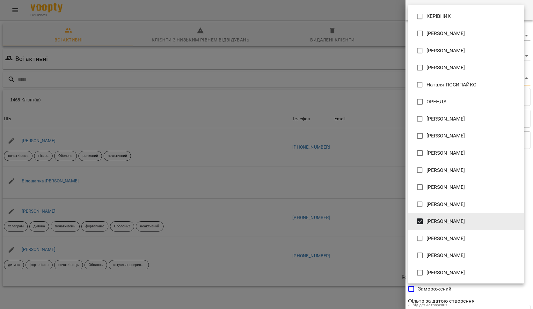
click at [312, 147] on div at bounding box center [266, 154] width 533 height 309
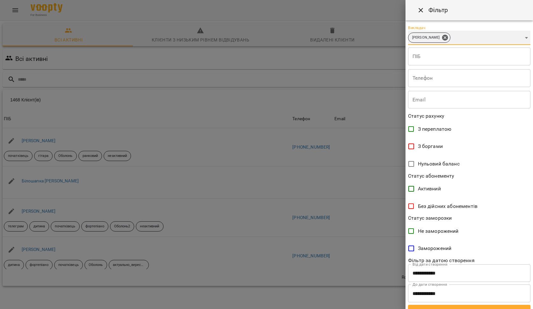
scroll to position [50, 0]
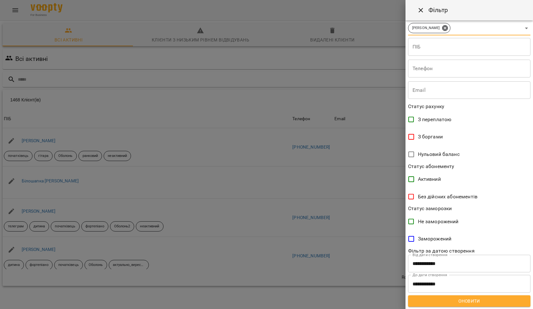
click at [425, 305] on button "Оновити" at bounding box center [469, 300] width 123 height 11
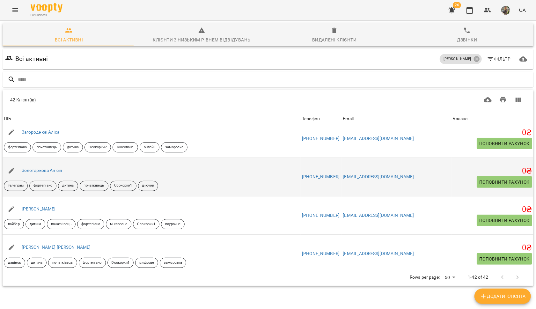
scroll to position [202, 0]
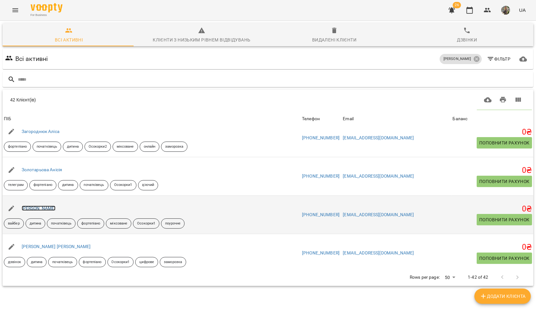
click at [42, 208] on link "[PERSON_NAME]" at bounding box center [39, 208] width 34 height 5
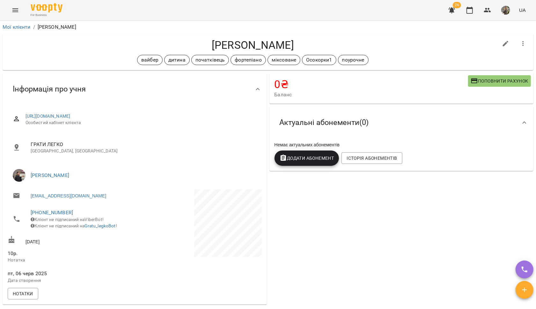
click at [425, 43] on icon "button" at bounding box center [506, 44] width 6 height 6
select select "**"
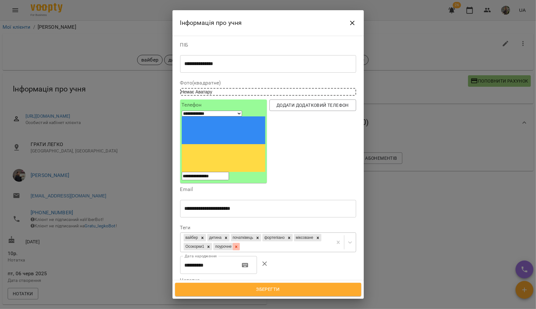
click at [240, 243] on div at bounding box center [236, 246] width 7 height 7
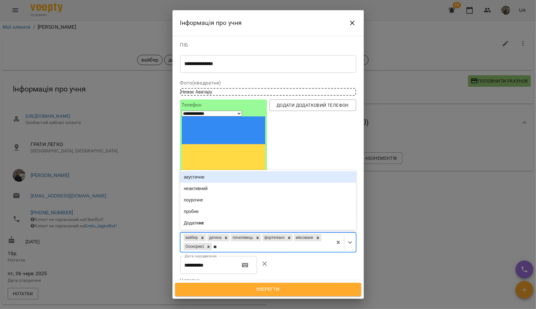
type input "***"
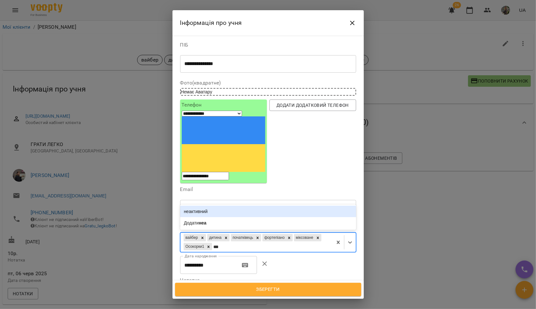
click at [277, 206] on div "неактивний" at bounding box center [268, 211] width 176 height 11
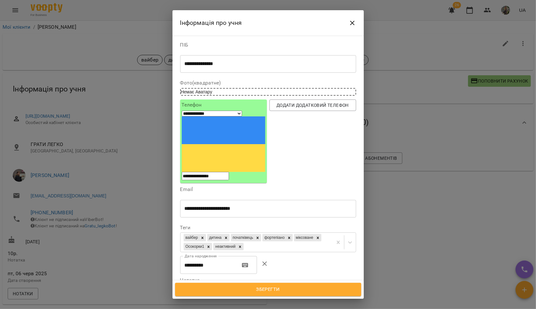
click at [212, 296] on textarea "****" at bounding box center [265, 299] width 161 height 6
click at [212, 296] on textarea "**********" at bounding box center [265, 302] width 161 height 12
click at [242, 296] on textarea "**********" at bounding box center [265, 302] width 161 height 12
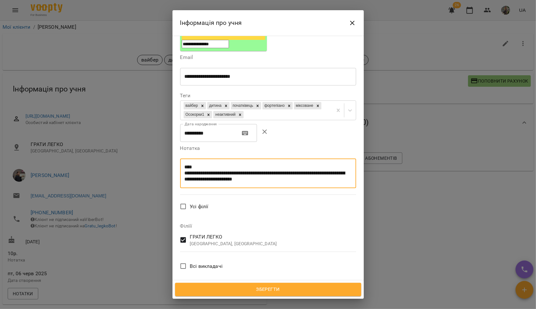
scroll to position [133, 0]
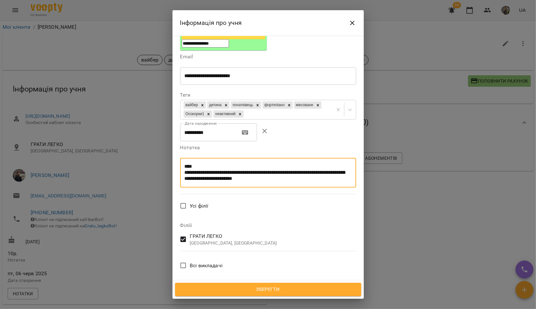
type textarea "**********"
click at [297, 290] on span "Зберегти" at bounding box center [268, 290] width 172 height 8
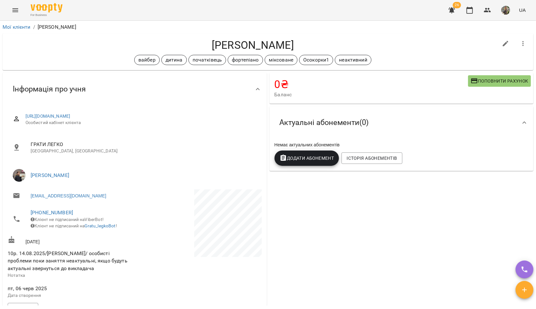
click at [520, 45] on icon "button" at bounding box center [524, 44] width 8 height 8
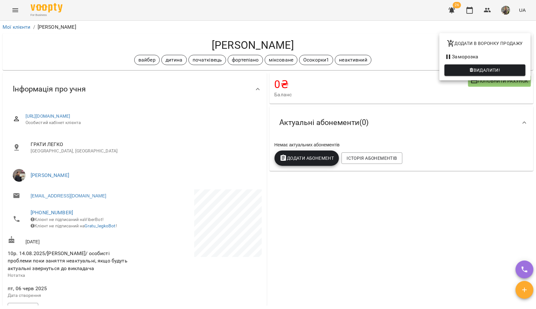
click at [418, 41] on div at bounding box center [268, 154] width 536 height 309
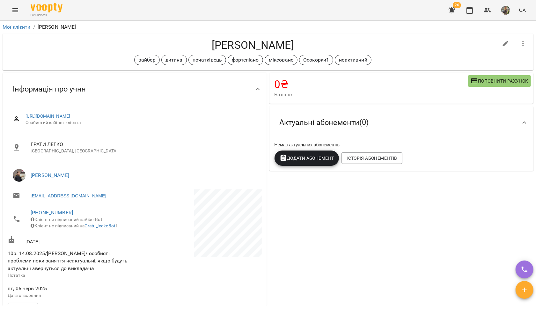
click at [521, 45] on icon "button" at bounding box center [524, 44] width 8 height 8
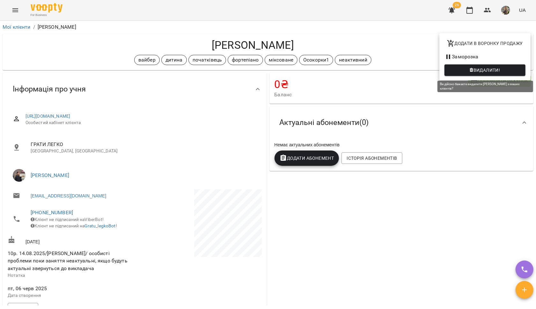
click at [488, 69] on span "Видалити!" at bounding box center [487, 70] width 27 height 8
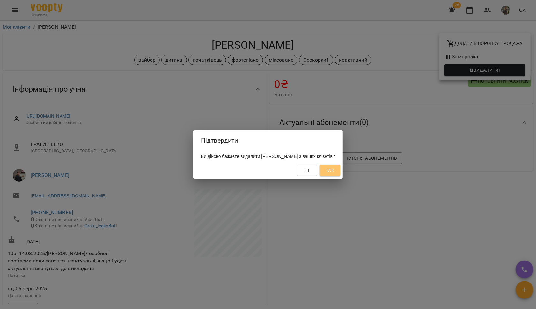
click at [334, 170] on span "Так" at bounding box center [330, 171] width 8 height 8
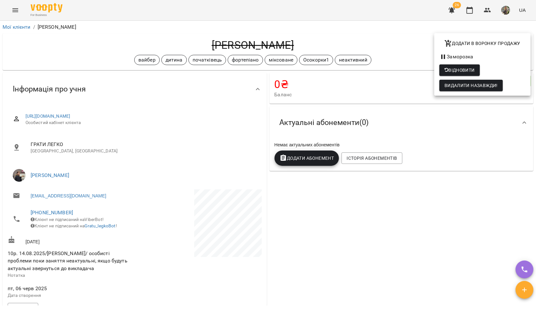
click at [107, 45] on div at bounding box center [268, 154] width 536 height 309
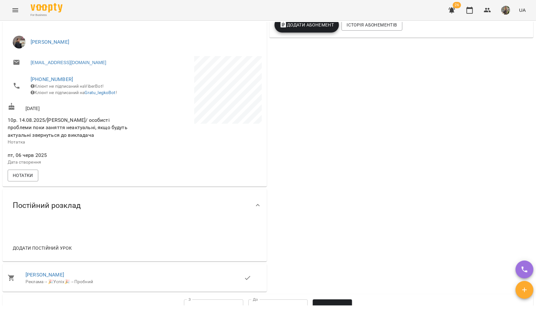
scroll to position [139, 0]
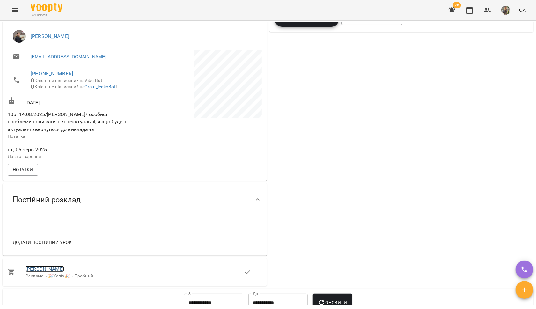
click at [42, 272] on link "[PERSON_NAME]" at bounding box center [45, 269] width 39 height 6
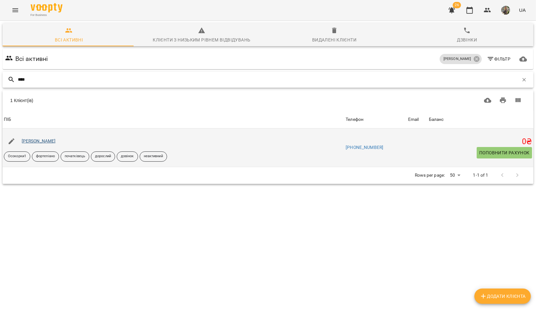
type input "****"
click at [33, 138] on link "[PERSON_NAME]" at bounding box center [39, 140] width 34 height 5
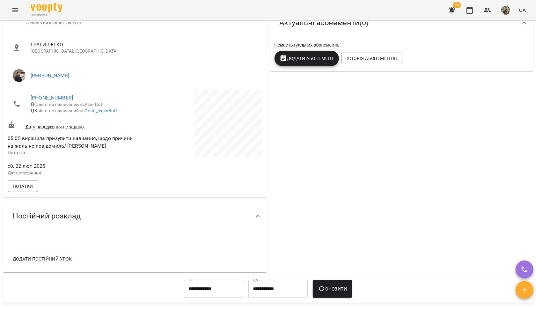
scroll to position [23, 0]
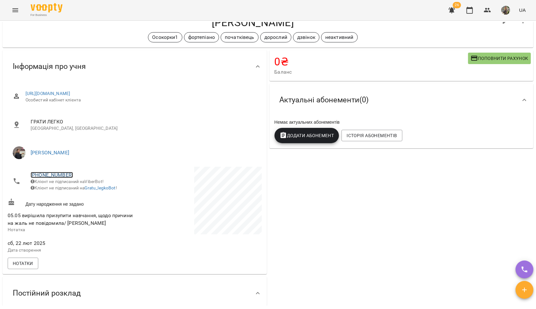
click at [57, 175] on link "[PHONE_NUMBER]" at bounding box center [52, 175] width 42 height 6
click at [84, 197] on link at bounding box center [85, 198] width 34 height 13
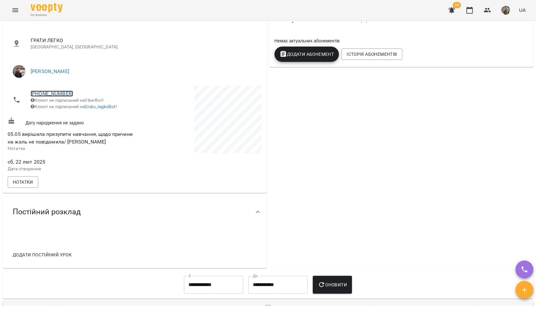
scroll to position [261, 0]
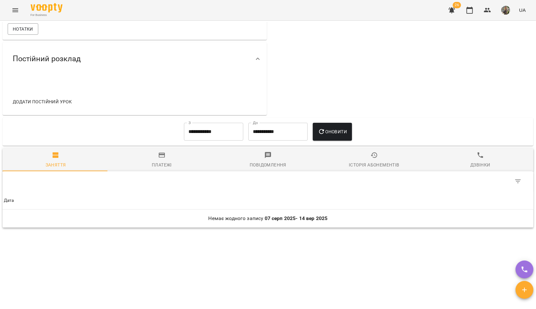
click at [202, 132] on input "**********" at bounding box center [213, 132] width 59 height 18
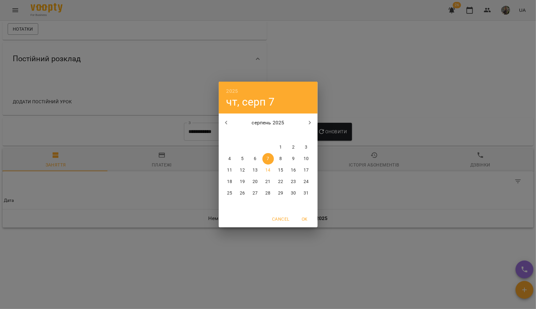
click at [229, 125] on icon "button" at bounding box center [227, 123] width 8 height 8
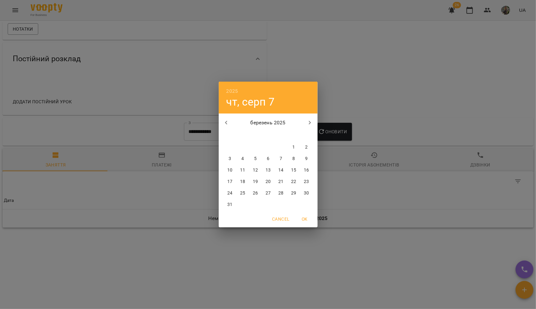
click at [229, 125] on icon "button" at bounding box center [227, 123] width 8 height 8
click at [259, 145] on span "1" at bounding box center [255, 147] width 11 height 6
type input "**********"
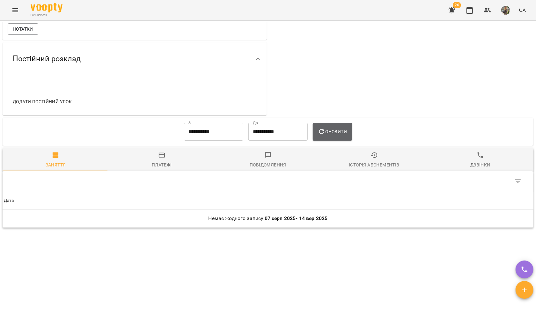
click at [337, 136] on span "Оновити" at bounding box center [332, 132] width 29 height 8
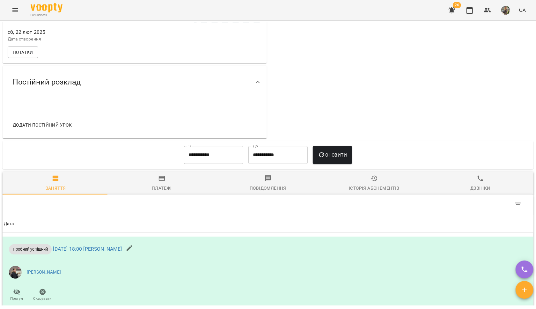
scroll to position [0, 0]
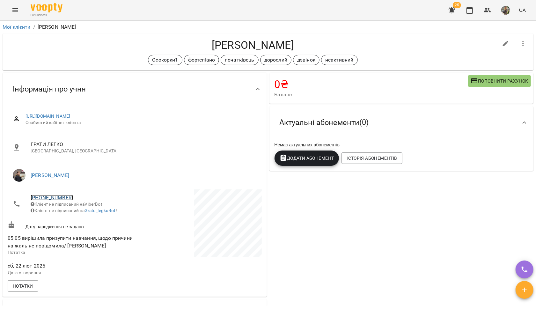
click at [55, 197] on link "+380967555681" at bounding box center [52, 198] width 42 height 6
click at [89, 221] on link at bounding box center [85, 220] width 34 height 13
click at [58, 197] on link "+380967555681" at bounding box center [52, 198] width 42 height 6
click at [80, 219] on img at bounding box center [78, 221] width 10 height 10
click at [502, 45] on icon "button" at bounding box center [506, 44] width 8 height 8
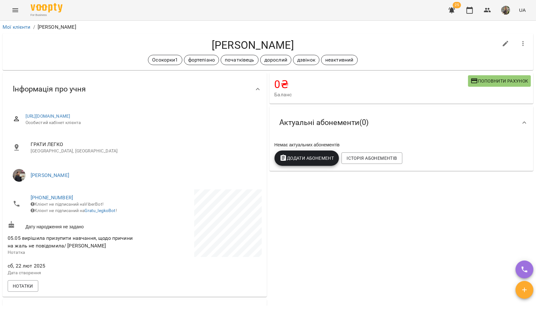
select select "**"
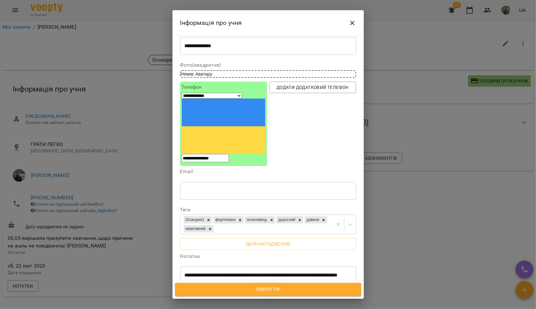
scroll to position [27, 0]
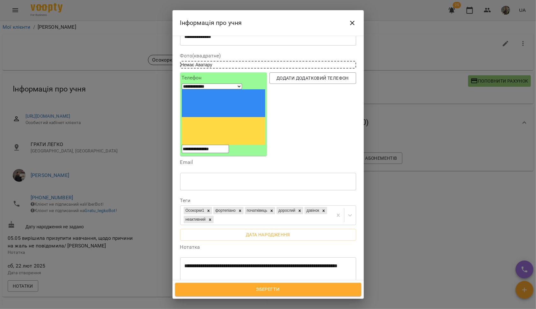
click at [249, 257] on div "**********" at bounding box center [268, 269] width 176 height 24
click at [250, 263] on textarea "**********" at bounding box center [265, 269] width 161 height 12
click at [212, 263] on textarea "**********" at bounding box center [265, 272] width 161 height 18
click at [244, 263] on textarea "**********" at bounding box center [265, 272] width 161 height 18
drag, startPoint x: 185, startPoint y: 225, endPoint x: 235, endPoint y: 227, distance: 50.1
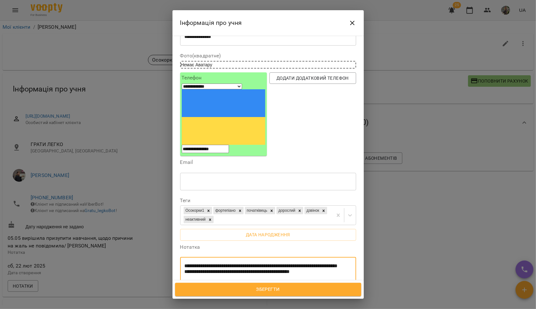
click at [237, 263] on textarea "**********" at bounding box center [265, 272] width 161 height 18
type textarea "**********"
click at [281, 288] on span "Зберегти" at bounding box center [268, 290] width 172 height 8
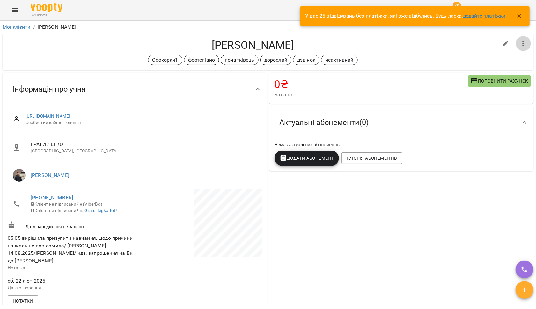
click at [520, 43] on icon "button" at bounding box center [524, 44] width 8 height 8
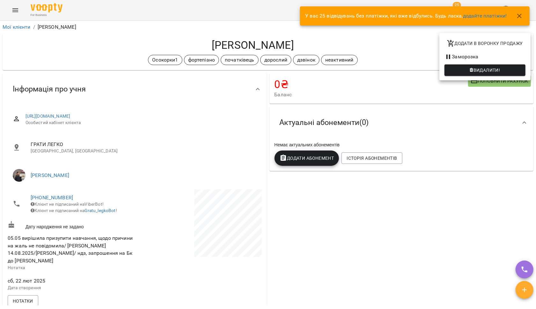
click at [484, 69] on span "Видалити!" at bounding box center [487, 70] width 27 height 8
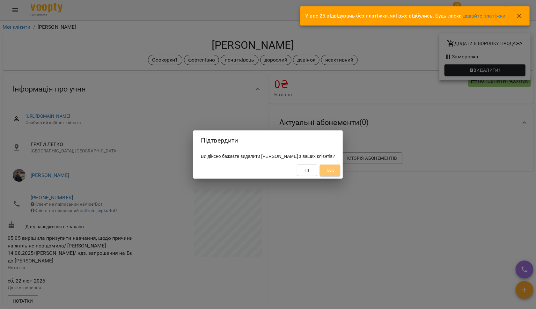
click at [334, 168] on span "Так" at bounding box center [330, 171] width 8 height 8
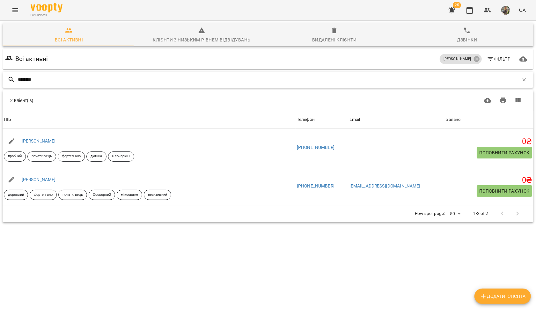
type input "********"
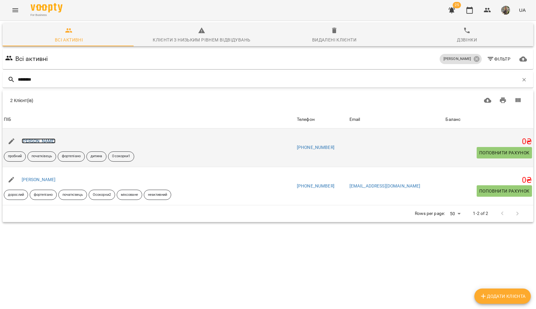
click at [51, 142] on link "[PERSON_NAME]" at bounding box center [39, 140] width 34 height 5
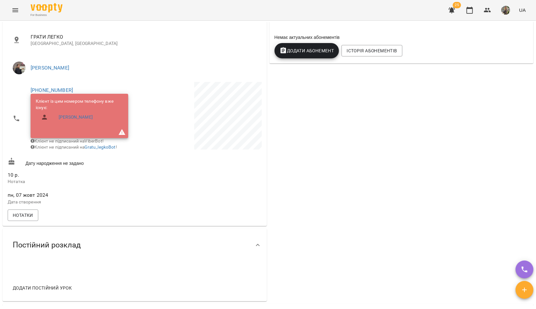
scroll to position [114, 0]
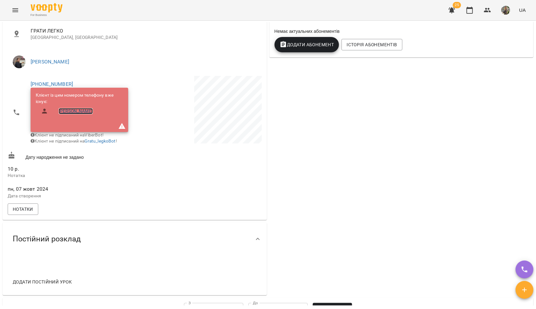
click at [88, 112] on link "[PERSON_NAME]" at bounding box center [76, 111] width 34 height 6
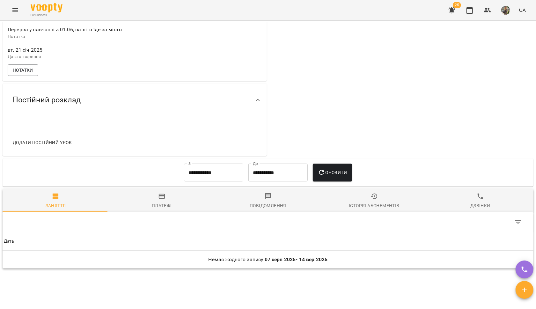
scroll to position [283, 0]
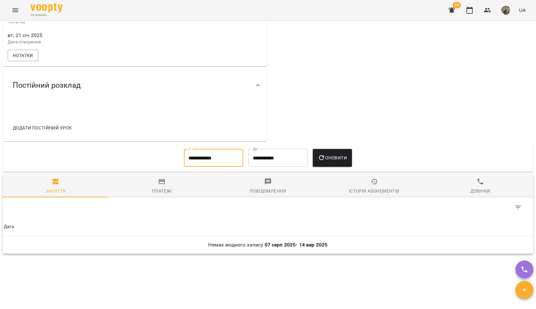
click at [214, 167] on input "**********" at bounding box center [213, 158] width 59 height 18
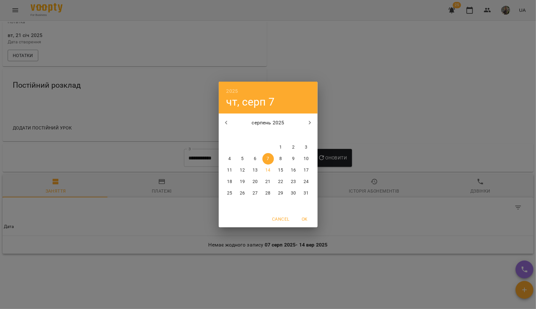
click at [228, 124] on icon "button" at bounding box center [227, 123] width 8 height 8
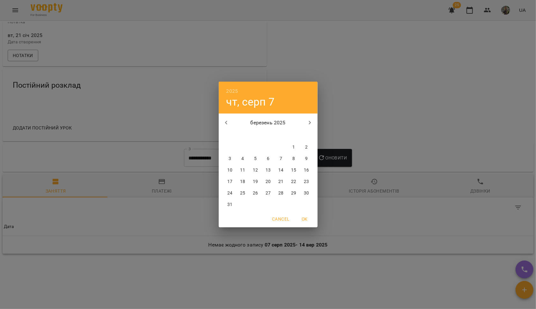
click at [228, 124] on icon "button" at bounding box center [227, 123] width 8 height 8
click at [293, 148] on p "1" at bounding box center [293, 147] width 3 height 6
type input "**********"
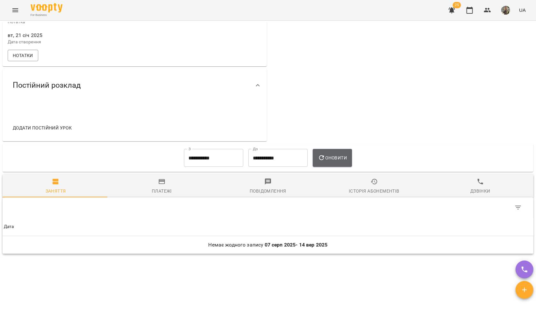
click at [324, 160] on icon "button" at bounding box center [322, 158] width 8 height 8
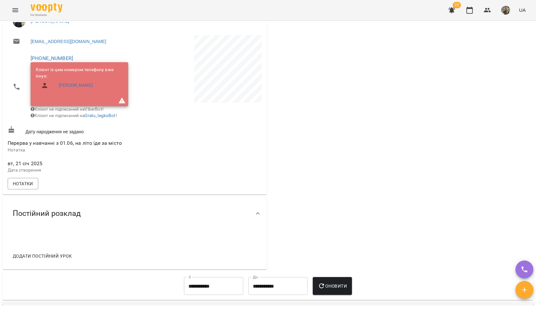
scroll to position [0, 0]
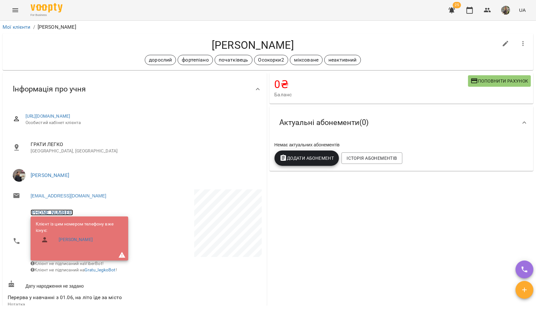
click at [45, 211] on link "[PHONE_NUMBER]" at bounding box center [52, 213] width 42 height 6
click at [79, 232] on img at bounding box center [78, 237] width 10 height 10
click at [57, 212] on link "[PHONE_NUMBER]" at bounding box center [52, 213] width 42 height 6
click at [76, 236] on img at bounding box center [78, 237] width 10 height 10
click at [503, 41] on icon "button" at bounding box center [506, 44] width 6 height 6
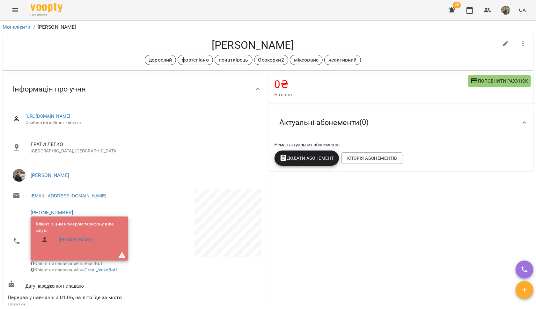
select select "**"
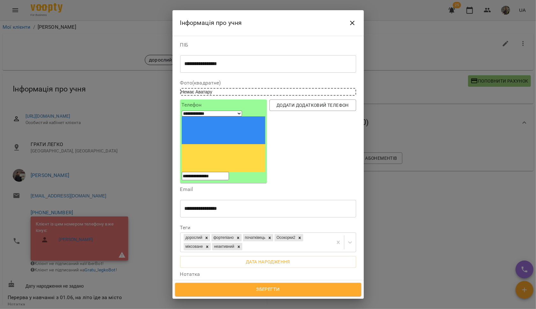
scroll to position [10, 0]
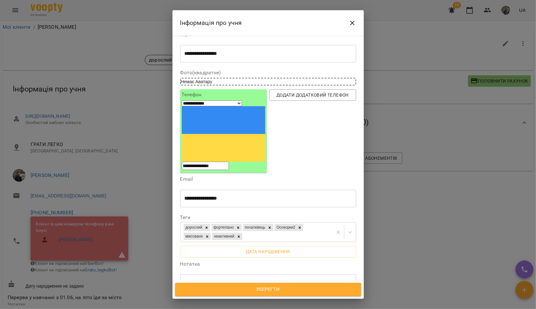
click at [300, 280] on textarea "**********" at bounding box center [265, 283] width 161 height 6
paste textarea "**********"
click at [298, 280] on textarea "**********" at bounding box center [265, 286] width 161 height 12
click at [248, 280] on textarea "**********" at bounding box center [265, 286] width 161 height 12
type textarea "**********"
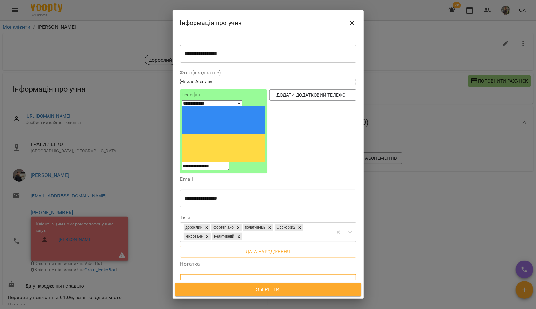
click at [276, 286] on span "Зберегти" at bounding box center [268, 290] width 172 height 8
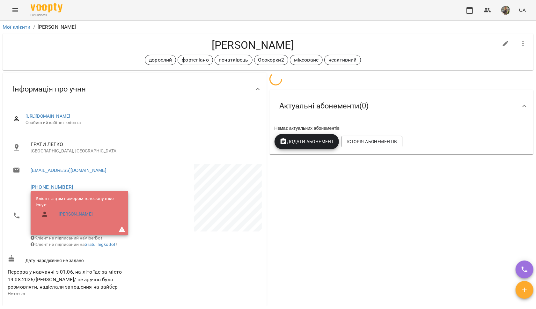
click at [520, 46] on icon "button" at bounding box center [524, 44] width 8 height 8
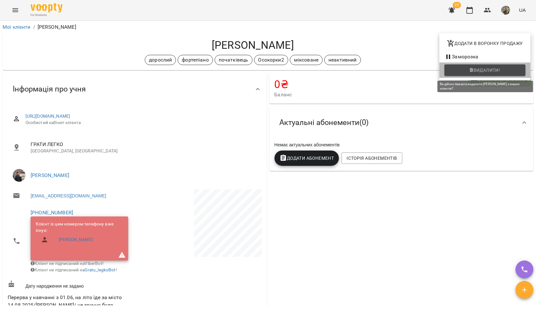
click at [493, 73] on span "Видалити!" at bounding box center [487, 70] width 27 height 8
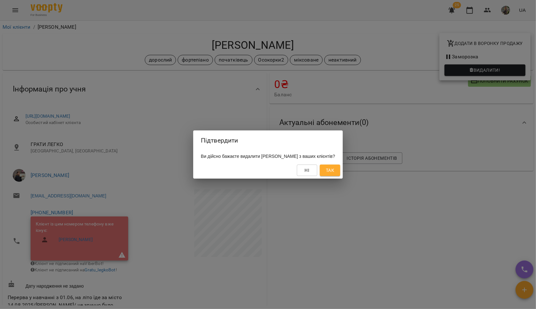
click at [340, 175] on button "Так" at bounding box center [330, 170] width 20 height 11
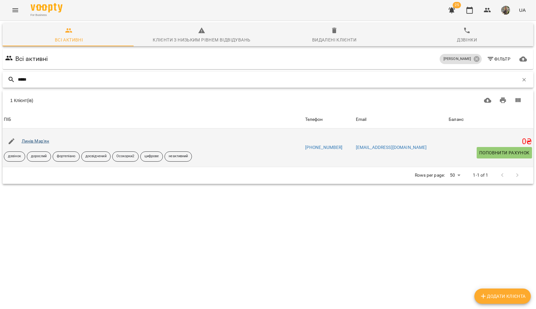
type input "*****"
click at [41, 139] on link "Линів Мар'ян" at bounding box center [36, 140] width 28 height 5
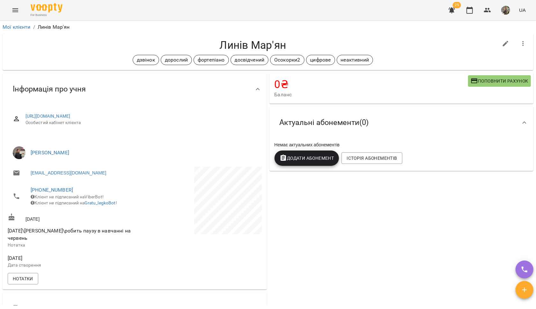
click at [523, 44] on button "button" at bounding box center [523, 43] width 15 height 15
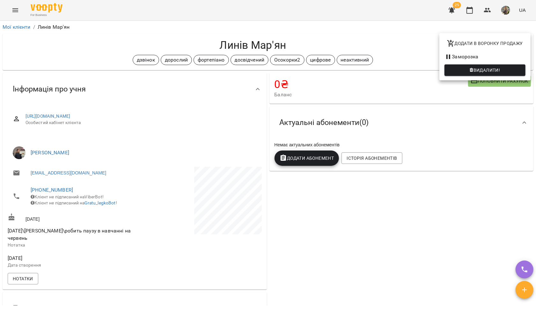
click at [399, 43] on div at bounding box center [268, 154] width 536 height 309
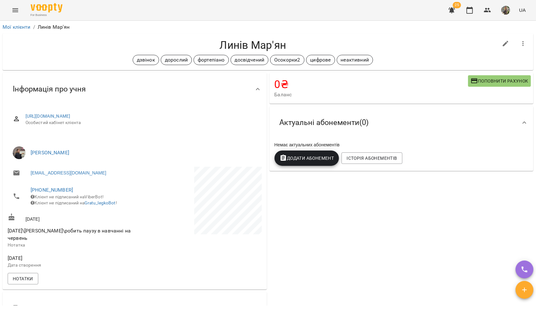
click at [520, 41] on icon "button" at bounding box center [524, 44] width 8 height 8
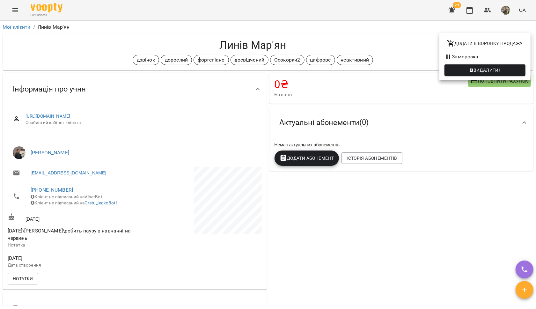
click at [16, 4] on div at bounding box center [268, 154] width 536 height 309
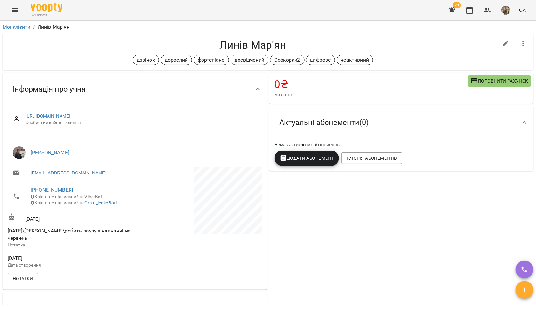
click at [16, 8] on icon "Menu" at bounding box center [15, 10] width 8 height 8
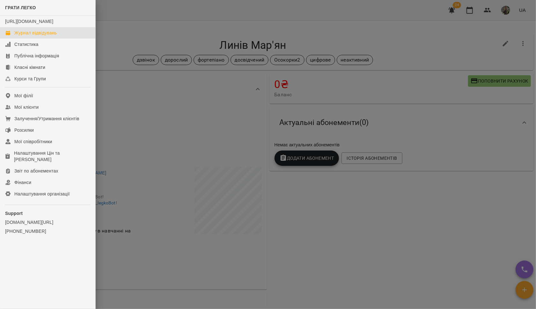
click at [23, 36] on div "Журнал відвідувань" at bounding box center [35, 33] width 42 height 6
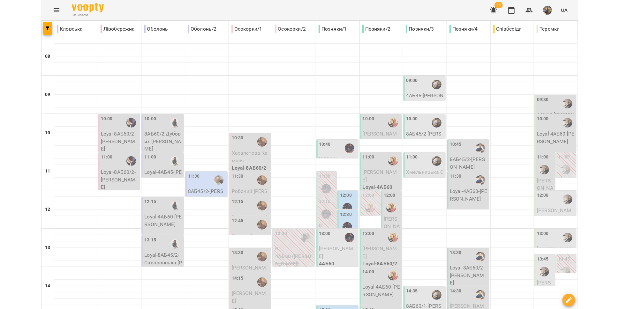
scroll to position [35, 0]
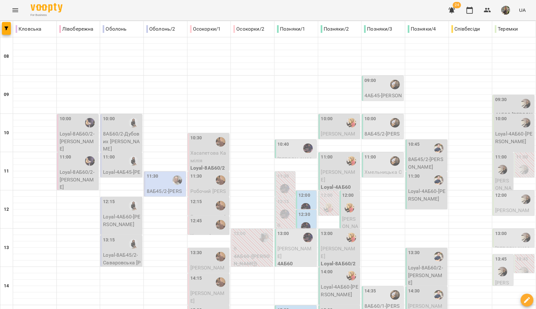
click at [299, 201] on div at bounding box center [306, 208] width 15 height 15
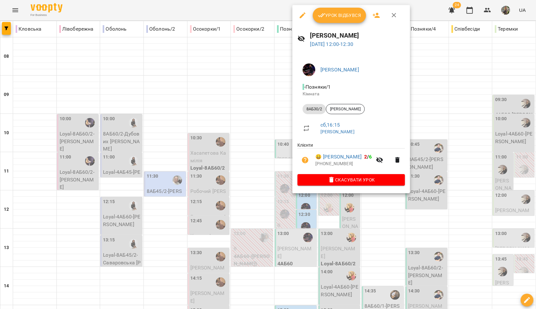
click at [232, 154] on div at bounding box center [268, 154] width 536 height 309
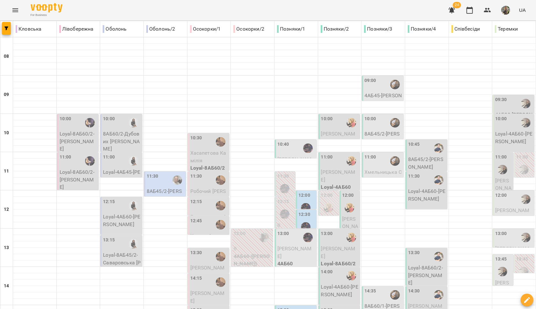
click at [299, 211] on label "12:30" at bounding box center [305, 214] width 12 height 7
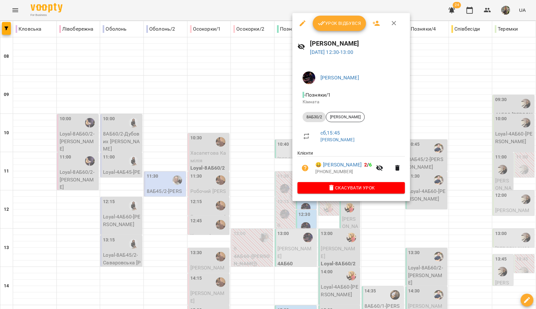
click at [279, 203] on div at bounding box center [268, 154] width 536 height 309
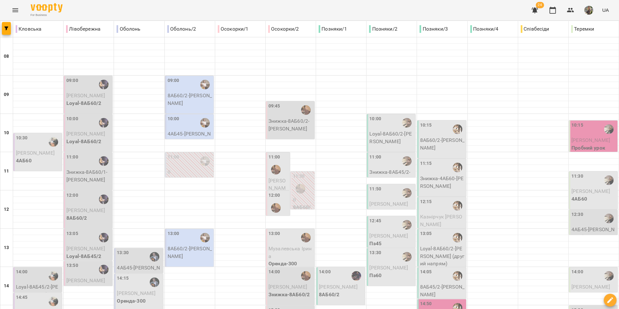
scroll to position [0, 0]
type input "**********"
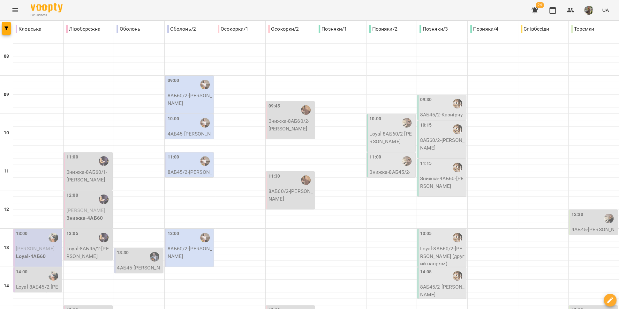
scroll to position [237, 0]
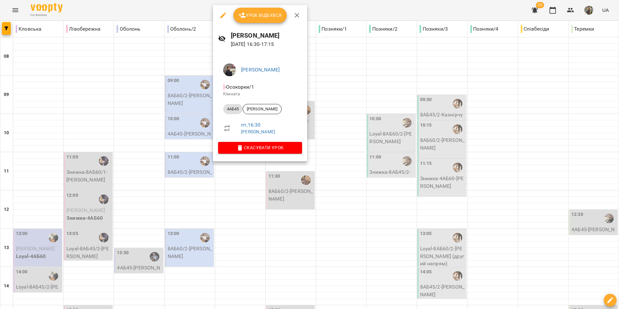
click at [241, 185] on div at bounding box center [309, 154] width 619 height 309
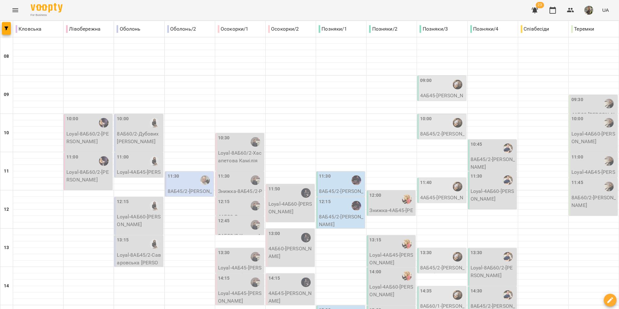
scroll to position [70, 0]
click at [226, 218] on div "12:45" at bounding box center [224, 225] width 12 height 15
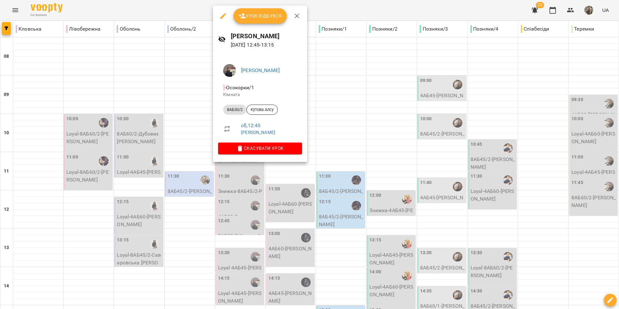
click at [224, 178] on div at bounding box center [309, 154] width 619 height 309
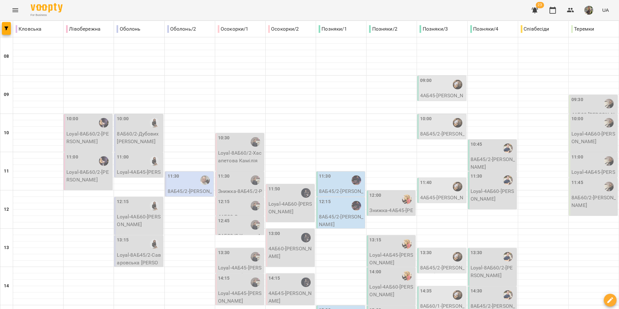
click at [16, 11] on icon "Menu" at bounding box center [15, 10] width 8 height 8
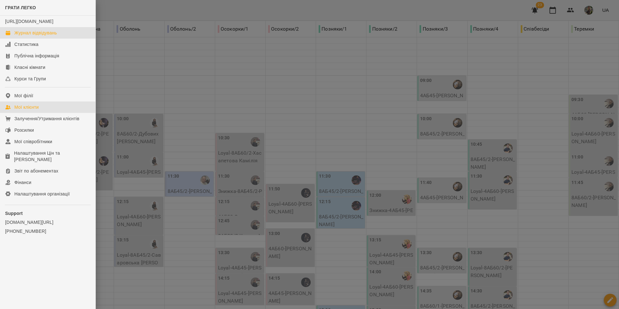
click at [29, 110] on div "Мої клієнти" at bounding box center [26, 107] width 24 height 6
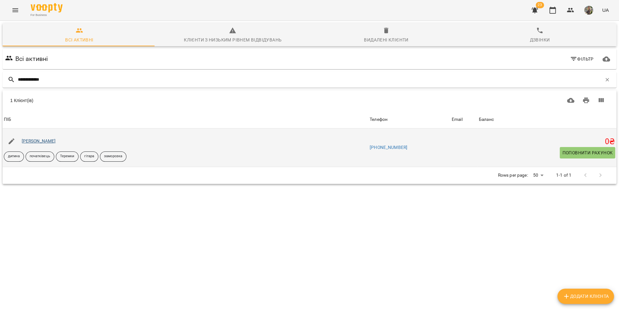
type input "**********"
click at [44, 141] on link "[PERSON_NAME]" at bounding box center [39, 140] width 34 height 5
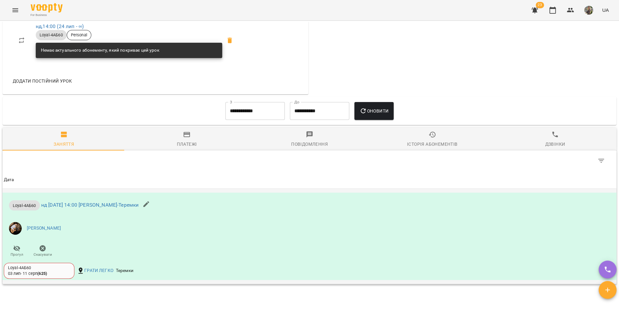
scroll to position [383, 0]
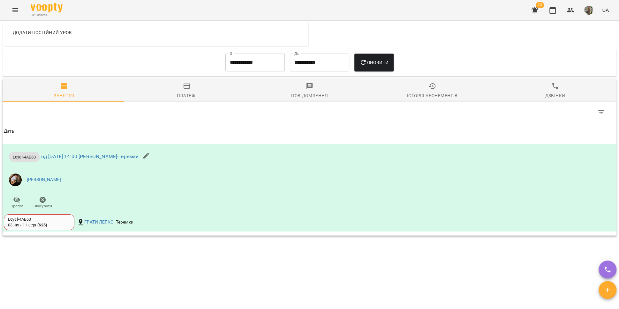
click at [429, 94] on span "Історія абонементів" at bounding box center [432, 90] width 115 height 17
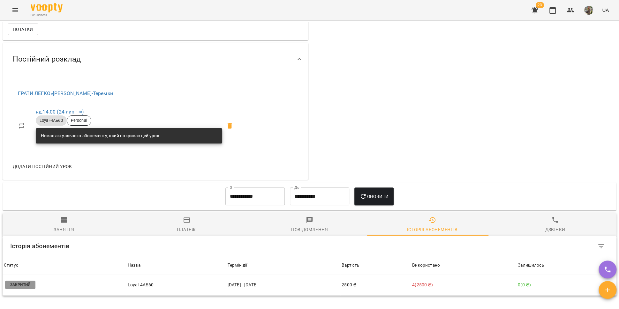
scroll to position [178, 0]
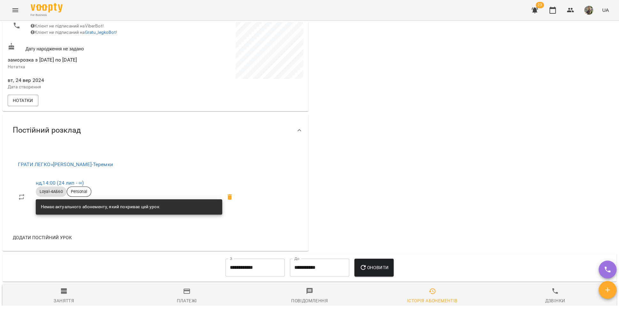
click at [17, 9] on icon "Menu" at bounding box center [15, 10] width 6 height 4
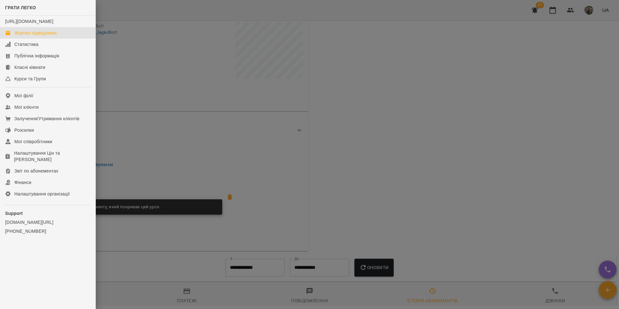
click at [28, 39] on link "Журнал відвідувань" at bounding box center [47, 32] width 95 height 11
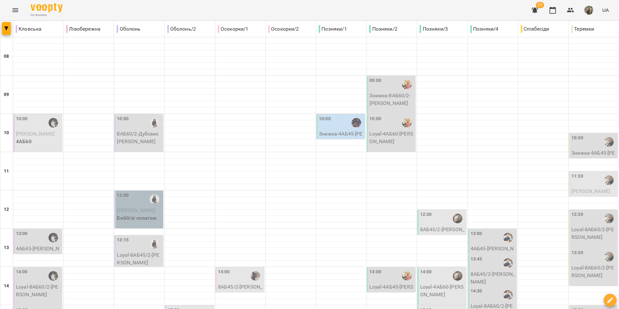
scroll to position [139, 0]
click at [184, 273] on div at bounding box center [190, 273] width 50 height 0
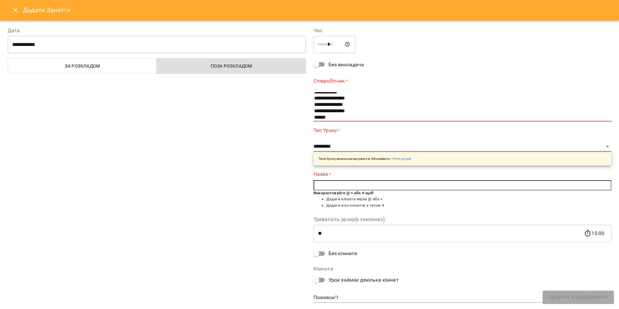
scroll to position [64, 0]
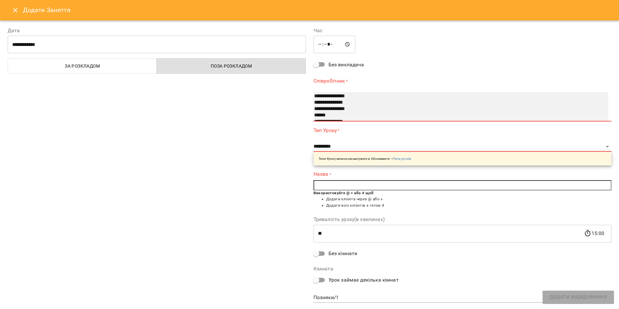
select select "**********"
click at [344, 100] on option "**********" at bounding box center [453, 103] width 280 height 6
type input "**********"
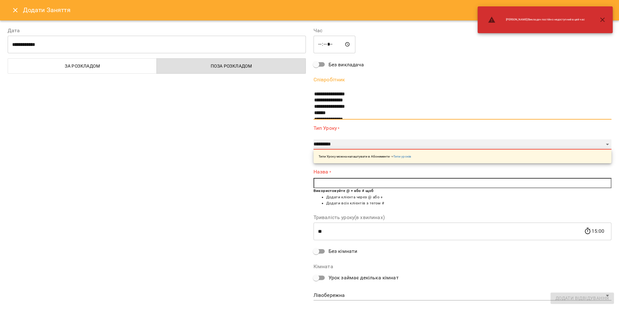
click at [342, 146] on select "**********" at bounding box center [462, 144] width 298 height 10
select select "****"
type input "**"
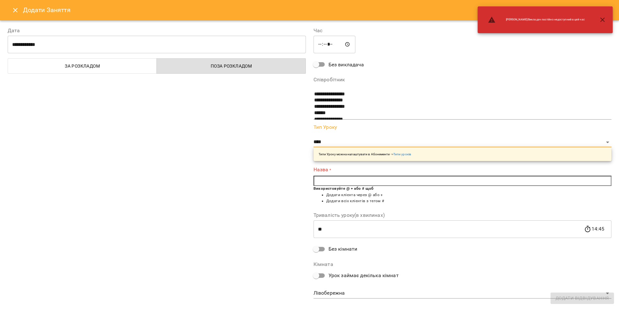
click at [325, 182] on input "text" at bounding box center [462, 181] width 298 height 10
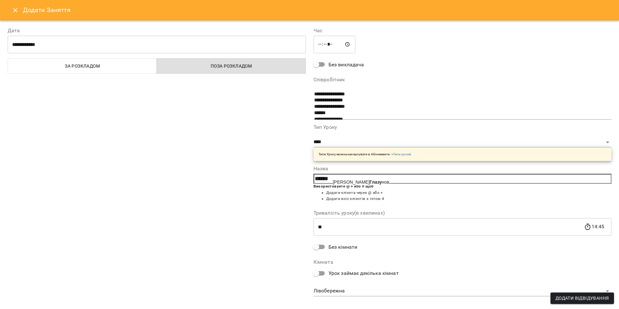
click at [344, 185] on span "[PERSON_NAME] нов" at bounding box center [361, 182] width 56 height 5
type input "**********"
click at [350, 293] on body "For Business 23 UA Кловська Лівобережна Оболонь Оболонь/2 Осокорки/1 Осокорки/2…" at bounding box center [309, 288] width 619 height 577
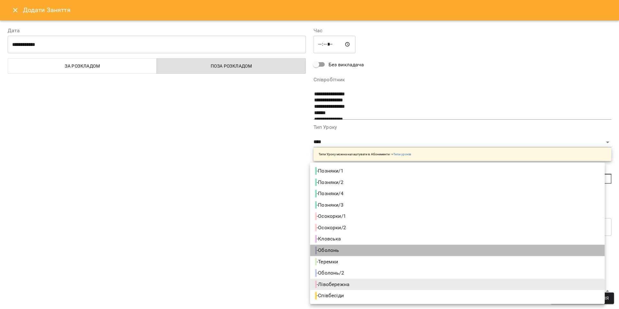
click at [346, 247] on li "- Оболонь" at bounding box center [457, 250] width 294 height 11
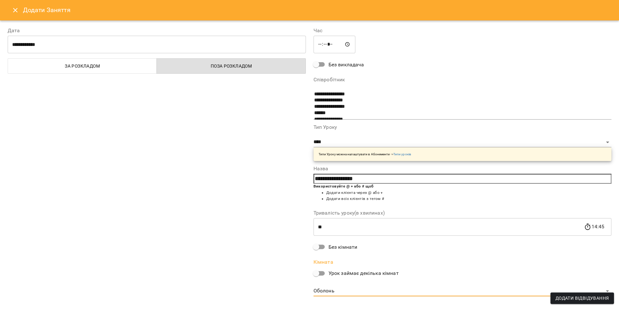
click at [334, 292] on body "For Business 23 UA Кловська Лівобережна Оболонь Оболонь/2 Осокорки/1 Осокорки/2…" at bounding box center [309, 288] width 619 height 577
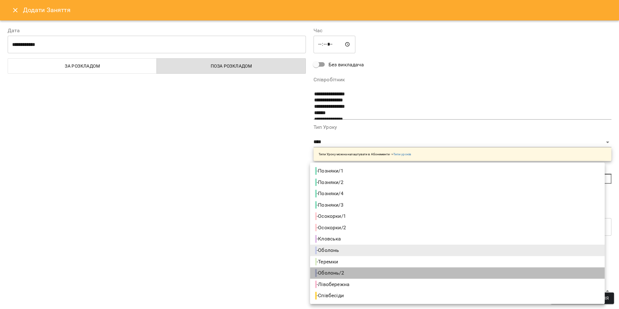
click at [350, 270] on li "- Оболонь/2" at bounding box center [457, 272] width 294 height 11
type input "**********"
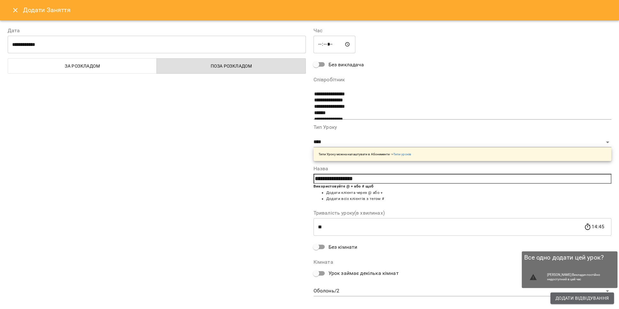
click at [536, 300] on span "Додати Відвідування" at bounding box center [581, 298] width 53 height 8
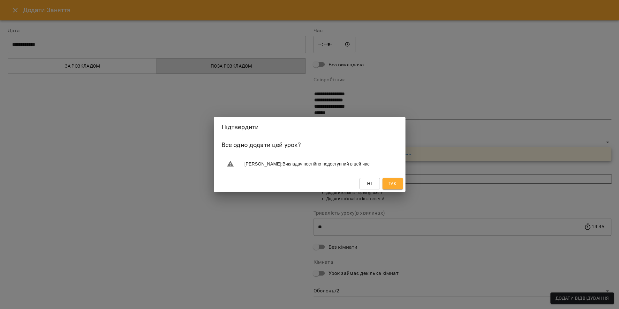
click at [395, 187] on span "Так" at bounding box center [392, 184] width 8 height 8
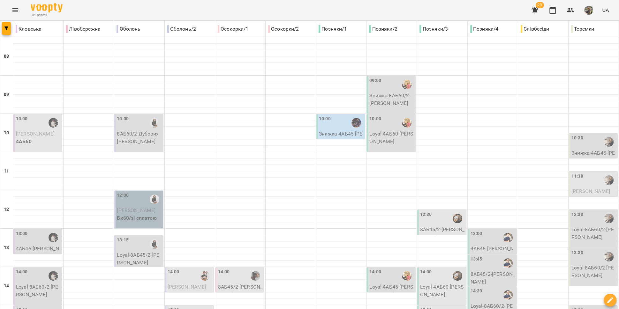
scroll to position [152, 0]
click at [186, 269] on div "14:00" at bounding box center [189, 276] width 45 height 15
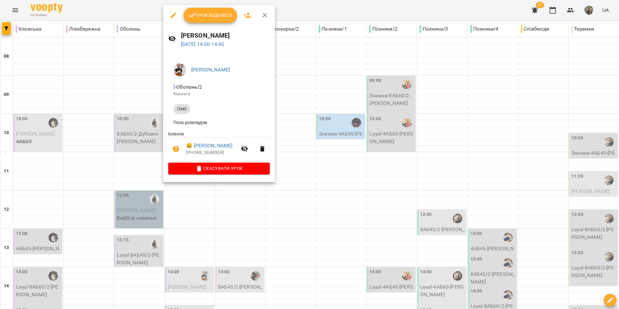
click at [13, 7] on div at bounding box center [309, 154] width 619 height 309
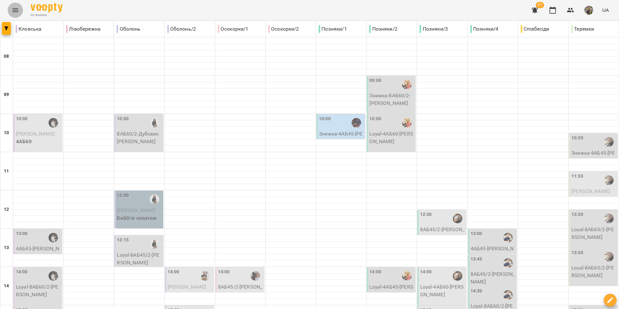
click at [15, 10] on icon "Menu" at bounding box center [15, 10] width 6 height 4
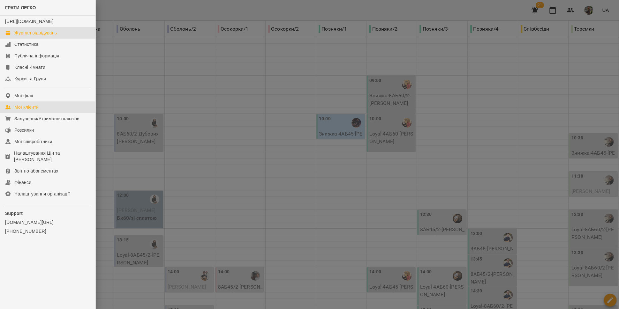
click at [29, 110] on div "Мої клієнти" at bounding box center [26, 107] width 24 height 6
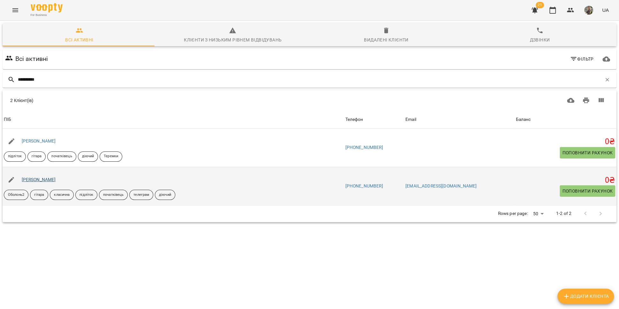
type input "**********"
click at [41, 180] on link "[PERSON_NAME]" at bounding box center [39, 179] width 34 height 5
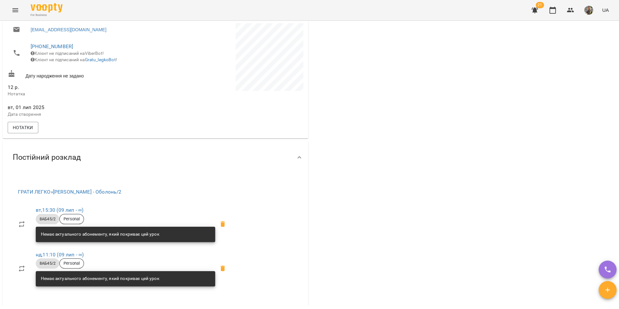
scroll to position [227, 0]
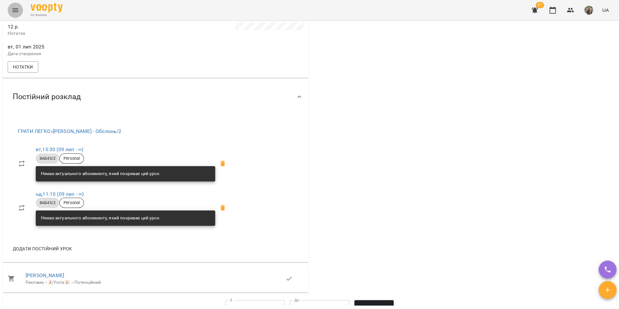
click at [10, 10] on button "Menu" at bounding box center [15, 10] width 15 height 15
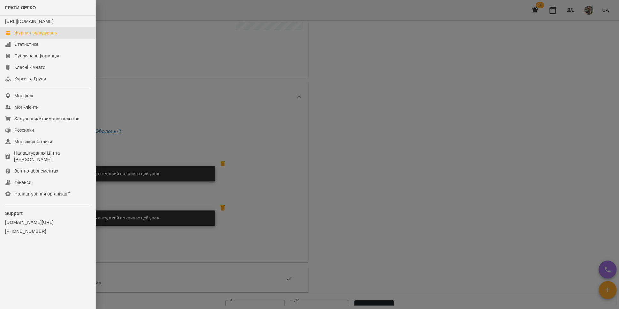
click at [24, 36] on div "Журнал відвідувань" at bounding box center [35, 33] width 42 height 6
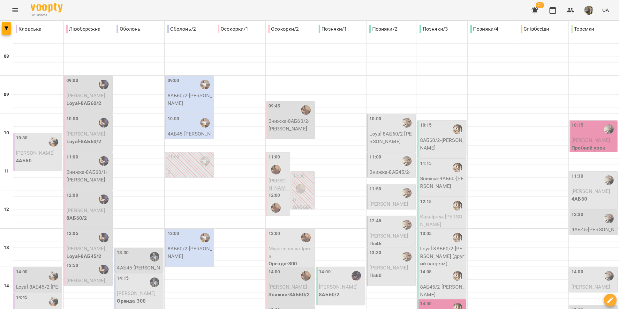
click at [536, 142] on span "[PERSON_NAME]" at bounding box center [590, 140] width 39 height 6
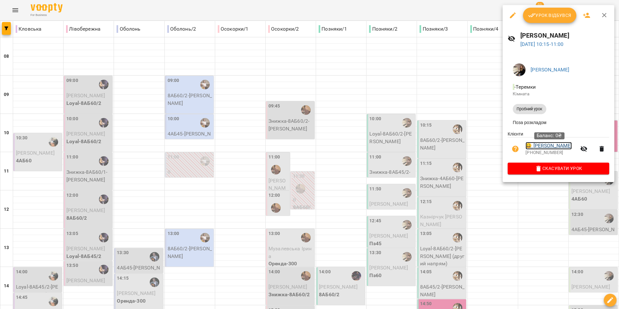
click at [536, 146] on link "😀 [PERSON_NAME]" at bounding box center [548, 146] width 46 height 8
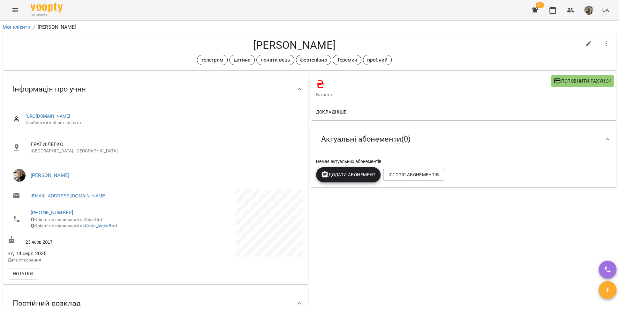
click at [47, 209] on span "[PHONE_NUMBER]" at bounding box center [90, 213] width 118 height 8
click at [50, 212] on link "[PHONE_NUMBER]" at bounding box center [52, 213] width 42 height 6
click at [75, 234] on img at bounding box center [78, 237] width 10 height 10
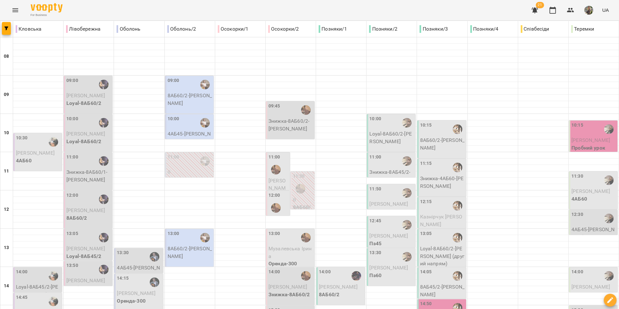
scroll to position [15, 0]
click at [536, 188] on p "[PERSON_NAME]" at bounding box center [593, 192] width 45 height 8
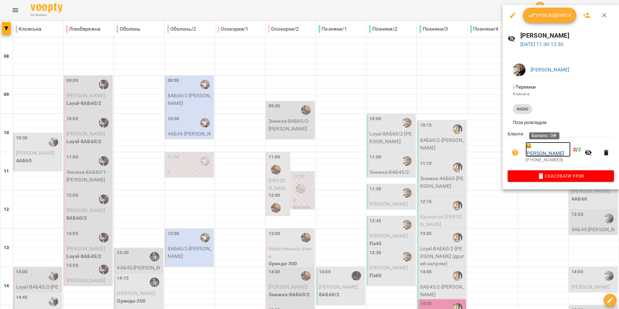
click at [536, 148] on link "😀 Інна Котенко" at bounding box center [547, 149] width 45 height 15
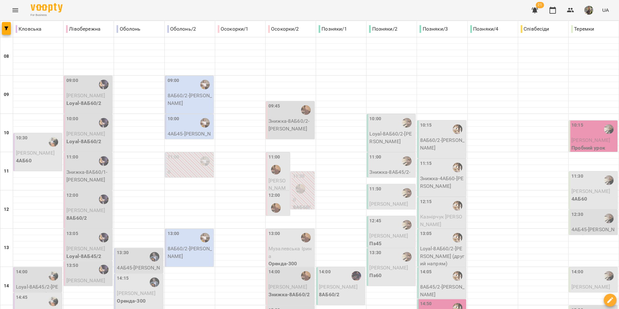
scroll to position [13, 0]
click at [536, 211] on div "12:30" at bounding box center [593, 218] width 45 height 15
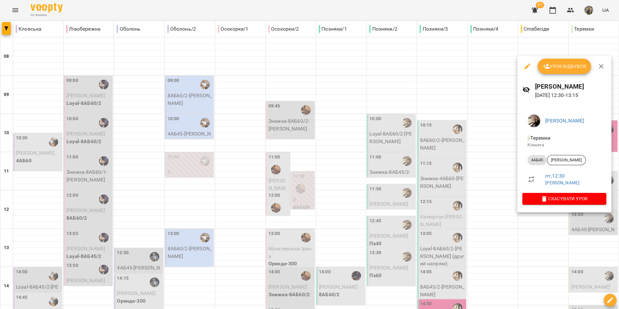
click at [536, 166] on li "4АБ45 Селітренніков Костянтин" at bounding box center [564, 160] width 84 height 15
click at [536, 162] on span "[PERSON_NAME]" at bounding box center [566, 160] width 38 height 6
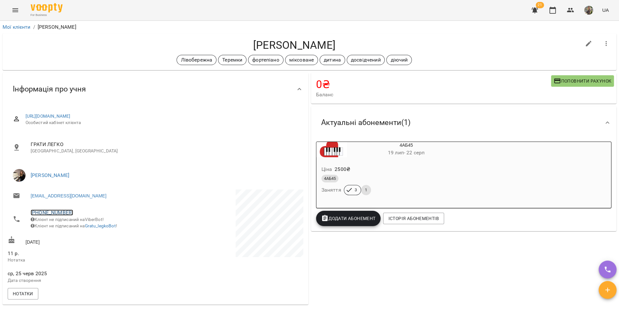
click at [55, 212] on link "+380972061630" at bounding box center [52, 213] width 42 height 6
click at [91, 237] on link at bounding box center [85, 236] width 34 height 13
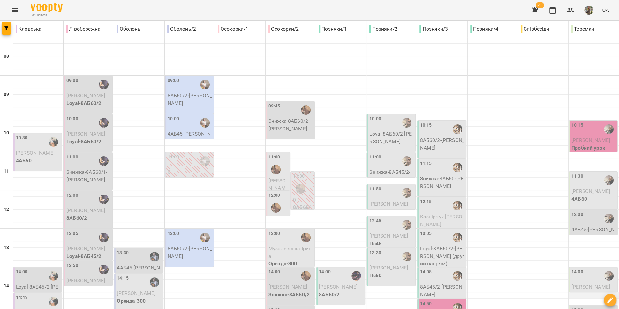
scroll to position [90, 0]
click at [536, 269] on div "14:00" at bounding box center [577, 276] width 12 height 15
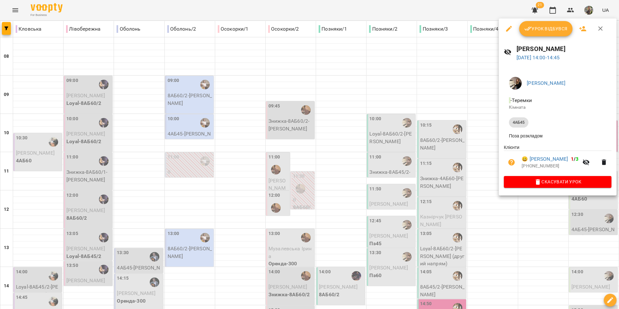
click at [534, 230] on div at bounding box center [309, 154] width 619 height 309
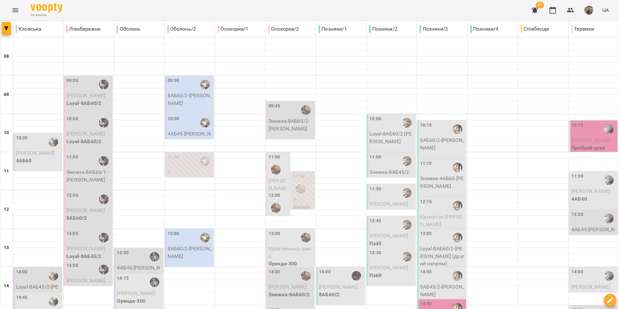
scroll to position [217, 0]
click at [536, 307] on div "15:00" at bounding box center [593, 314] width 45 height 15
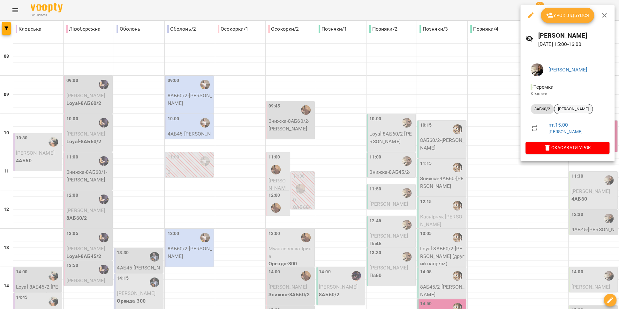
click at [536, 111] on span "[PERSON_NAME]" at bounding box center [573, 109] width 38 height 6
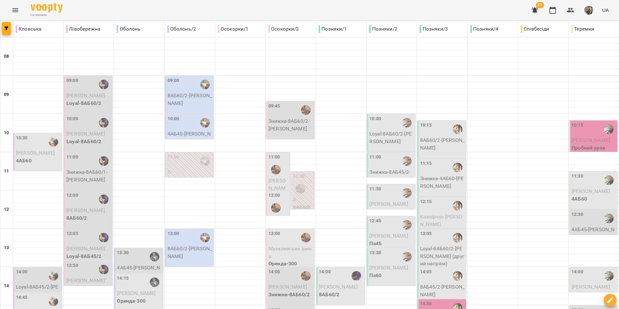
click at [11, 12] on icon "Menu" at bounding box center [15, 10] width 8 height 8
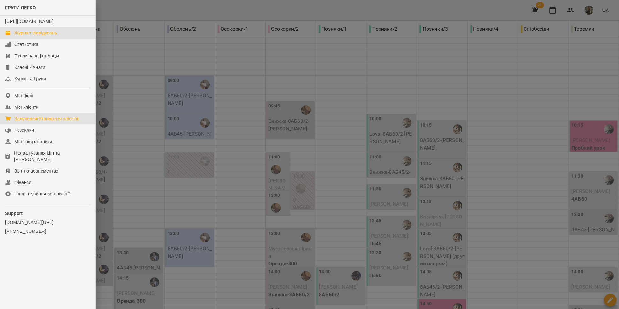
click at [35, 122] on div "Залучення/Утримання клієнтів" at bounding box center [46, 118] width 65 height 6
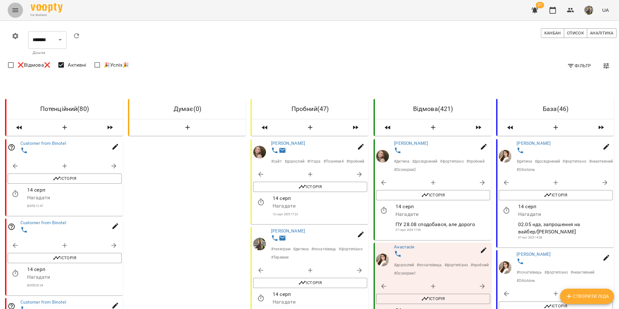
click at [10, 8] on button "Menu" at bounding box center [15, 10] width 15 height 15
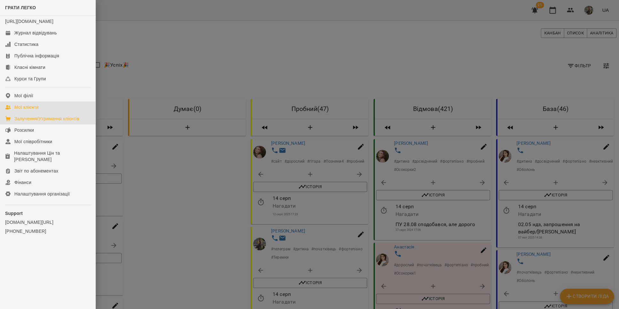
click at [37, 110] on div "Мої клієнти" at bounding box center [26, 107] width 24 height 6
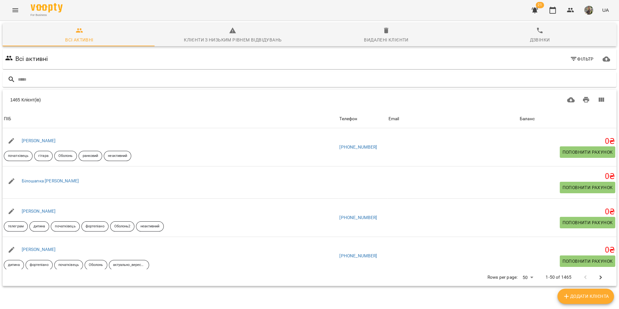
click at [10, 5] on button "Menu" at bounding box center [15, 10] width 15 height 15
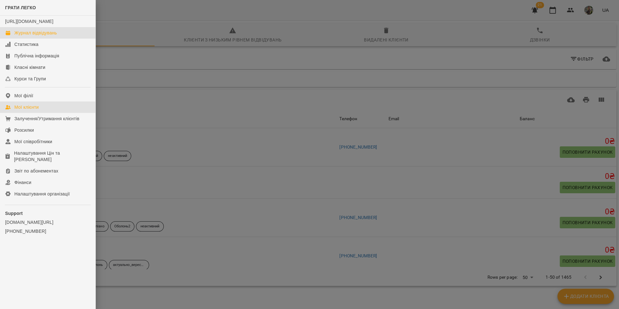
click at [24, 36] on div "Журнал відвідувань" at bounding box center [35, 33] width 42 height 6
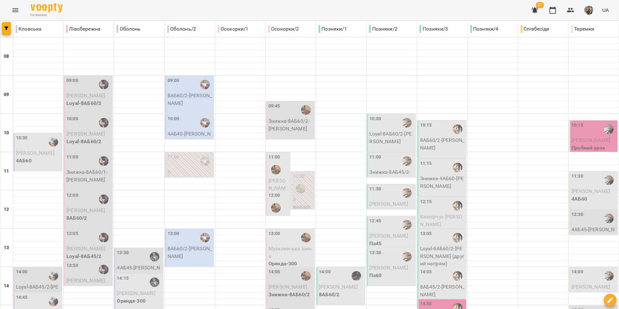
scroll to position [268, 0]
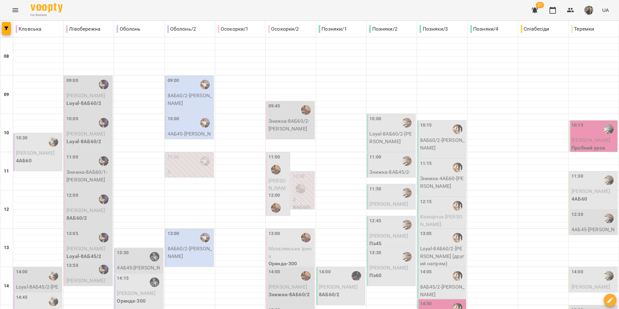
click at [536, 137] on p "[PERSON_NAME]" at bounding box center [593, 141] width 45 height 8
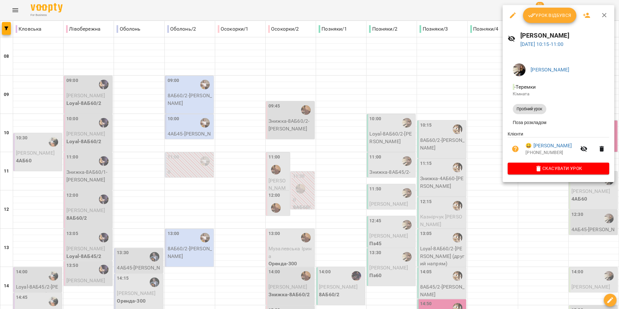
click at [485, 139] on div at bounding box center [309, 154] width 619 height 309
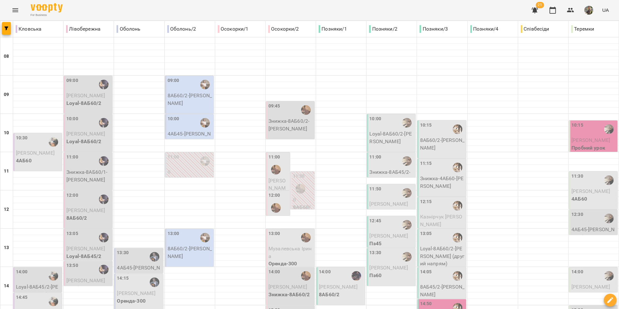
scroll to position [8, 0]
click at [428, 126] on div "10:15" at bounding box center [442, 129] width 45 height 15
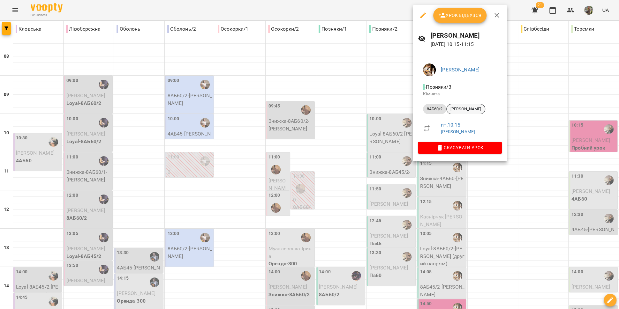
click at [467, 110] on span "[PERSON_NAME]" at bounding box center [465, 109] width 38 height 6
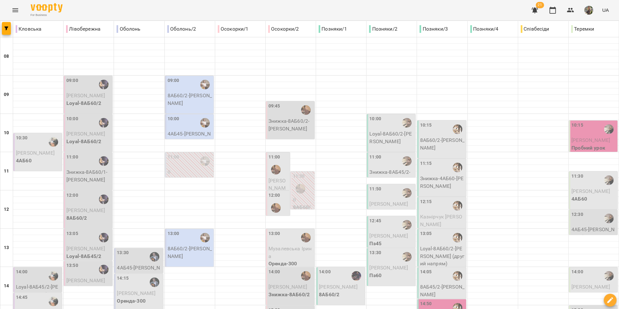
click at [429, 175] on p "Знижка-4АБ60 - Саричев Тихон" at bounding box center [442, 182] width 45 height 15
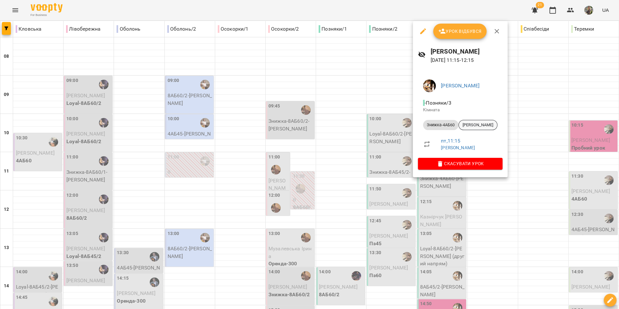
click at [478, 122] on span "[PERSON_NAME]" at bounding box center [477, 125] width 38 height 6
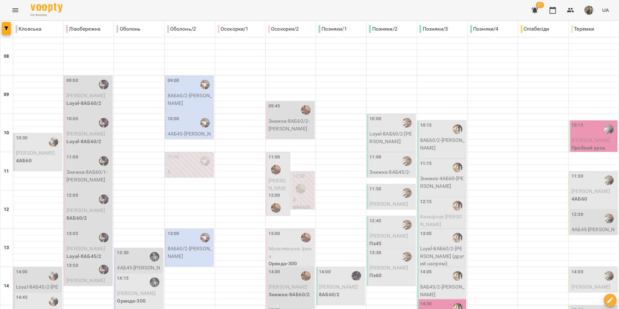
scroll to position [13, 0]
click at [436, 198] on div "12:15" at bounding box center [442, 205] width 45 height 15
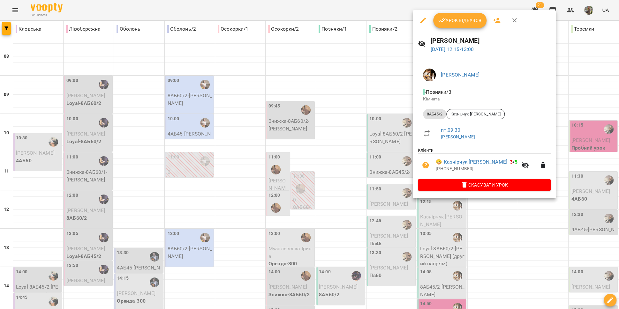
click at [432, 224] on div at bounding box center [309, 154] width 619 height 309
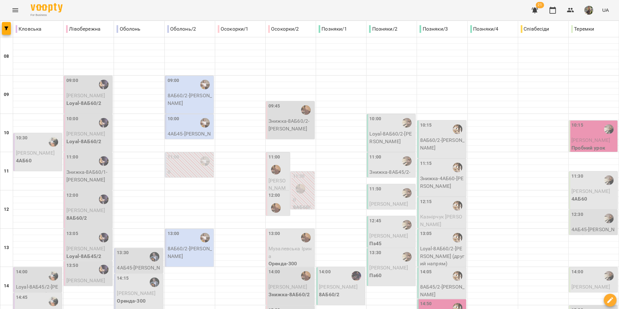
scroll to position [80, 0]
click at [440, 245] on p "Loyal-8АБ60/2 - Анна Єсипенко (другий напрям)" at bounding box center [442, 256] width 45 height 23
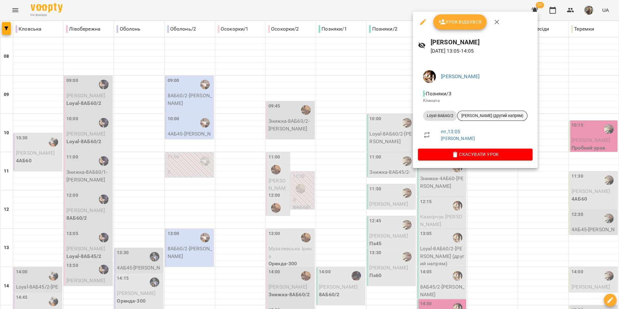
click at [475, 117] on span "[PERSON_NAME] (другий напрям)" at bounding box center [492, 116] width 70 height 6
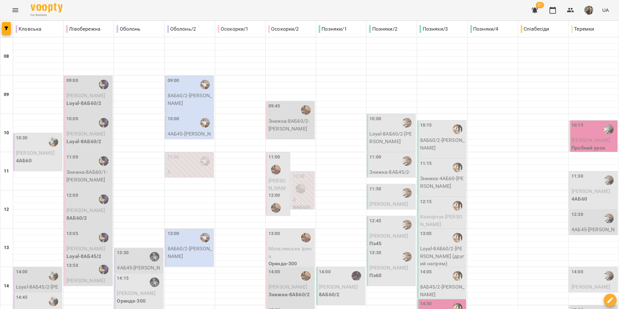
scroll to position [119, 0]
click at [435, 283] on p "8АБ45/2 - Сергієнко Тимофій" at bounding box center [442, 290] width 45 height 15
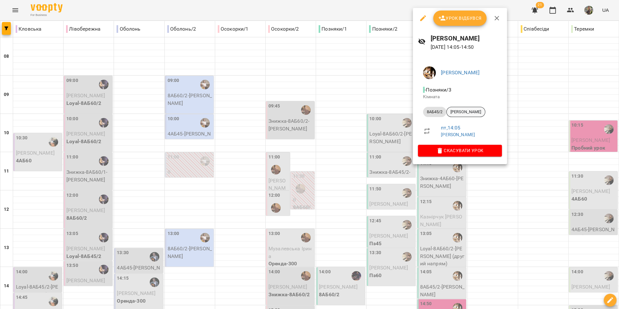
click at [466, 113] on span "[PERSON_NAME]" at bounding box center [465, 112] width 38 height 6
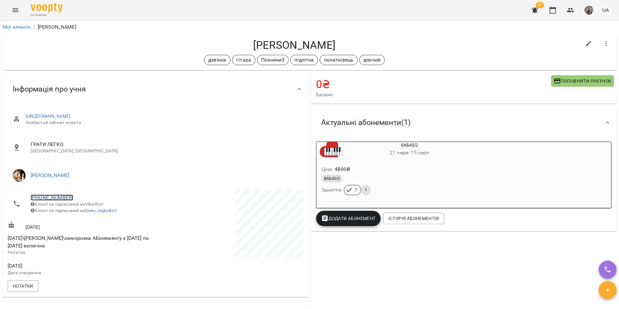
click at [54, 197] on link "+380675587940" at bounding box center [52, 198] width 42 height 6
click at [83, 227] on link at bounding box center [85, 220] width 34 height 13
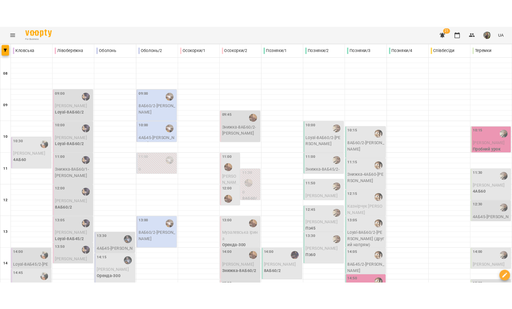
scroll to position [156, 0]
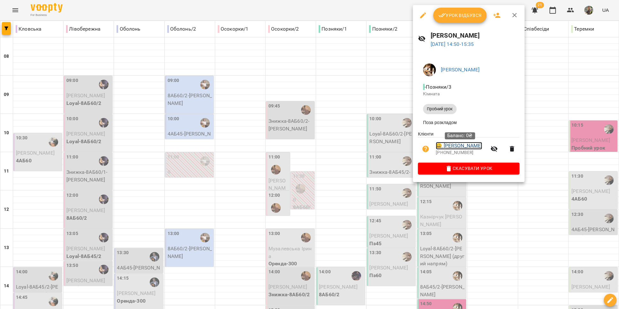
click at [464, 146] on link "😀 Мережко Микита" at bounding box center [458, 146] width 46 height 8
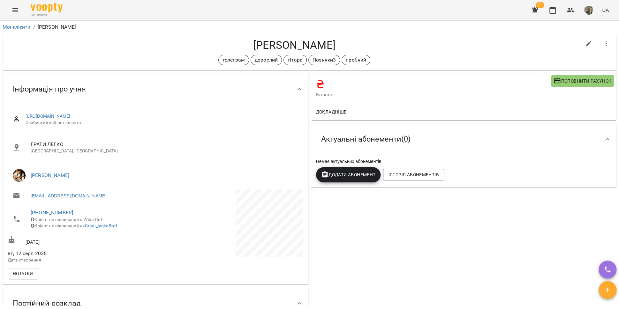
click at [53, 209] on span "+380938246467" at bounding box center [90, 213] width 118 height 8
click at [54, 212] on link "+380938246467" at bounding box center [52, 213] width 42 height 6
click at [81, 235] on img at bounding box center [78, 237] width 10 height 10
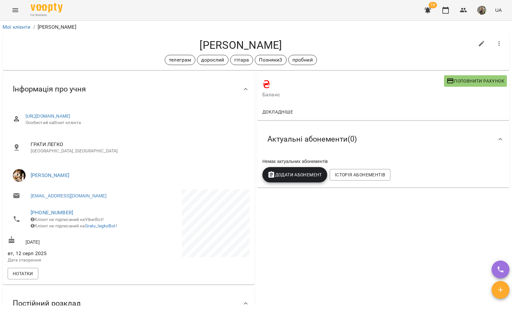
click at [15, 9] on icon "Menu" at bounding box center [15, 10] width 8 height 8
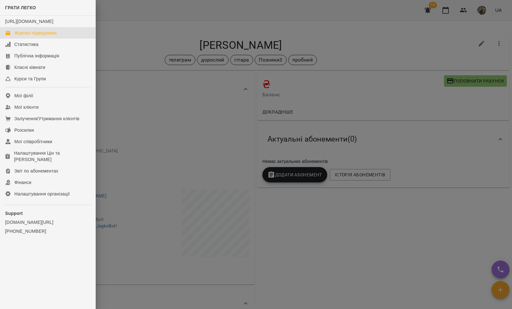
click at [24, 36] on div "Журнал відвідувань" at bounding box center [35, 33] width 42 height 6
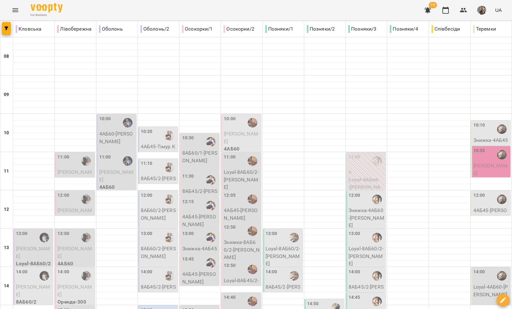
scroll to position [45, 0]
click at [155, 175] on p "8АБ45/2 - Москаленко Ніка" at bounding box center [159, 182] width 36 height 15
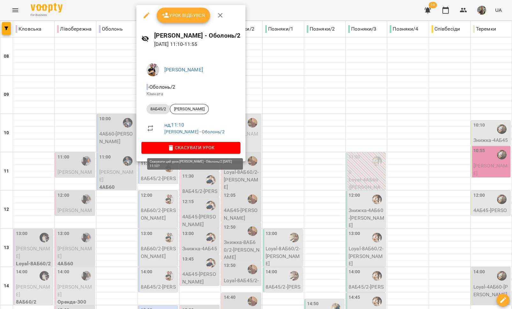
click at [179, 149] on span "Скасувати Урок" at bounding box center [190, 148] width 89 height 8
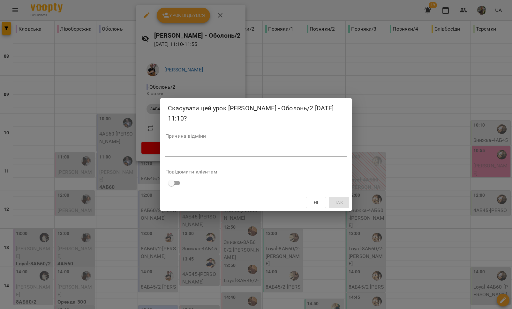
click at [178, 152] on textarea at bounding box center [255, 151] width 181 height 6
type textarea "**********"
click at [340, 202] on span "Так" at bounding box center [339, 203] width 8 height 8
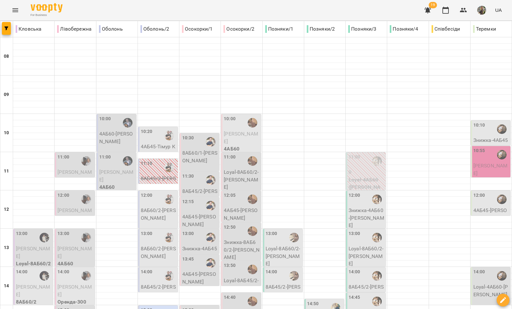
scroll to position [0, 0]
click at [155, 137] on div "10:20" at bounding box center [159, 135] width 36 height 15
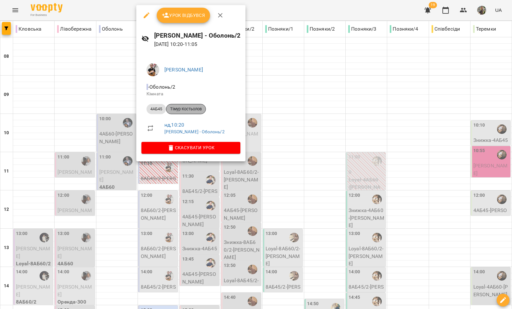
click at [189, 110] on span "Тімур Костьолов" at bounding box center [185, 109] width 39 height 6
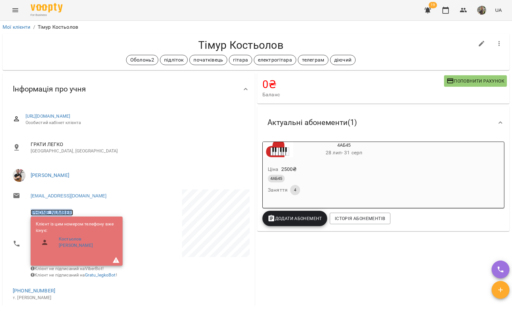
copy link "+380676886829"
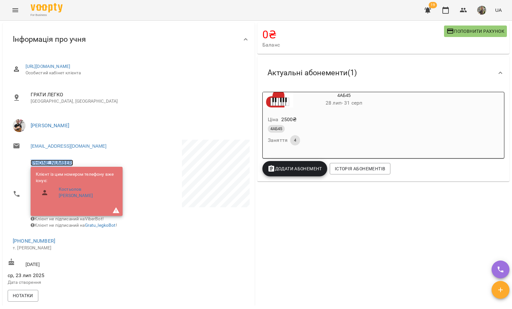
scroll to position [57, 0]
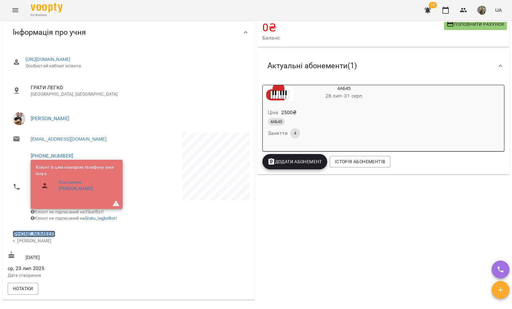
copy link "+380676886829"
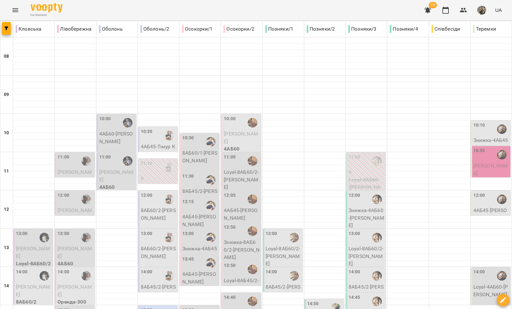
type input "**********"
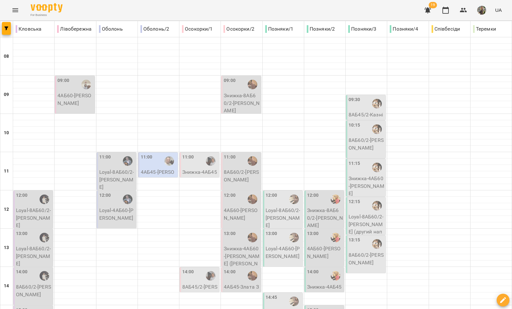
type input "**********"
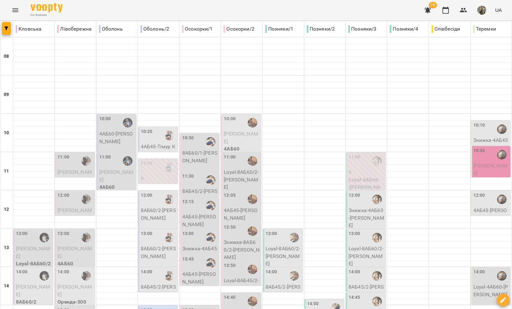
click at [147, 138] on div "10:20" at bounding box center [147, 135] width 12 height 15
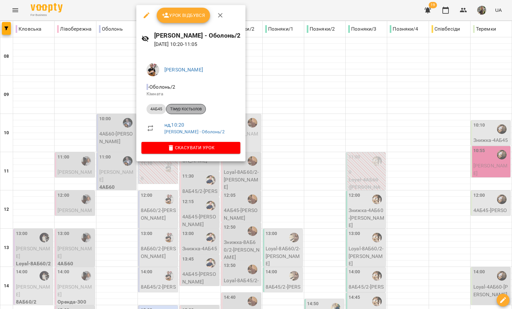
click at [186, 110] on span "Тімур Костьолов" at bounding box center [185, 109] width 39 height 6
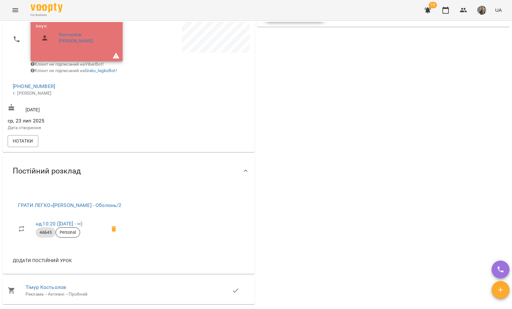
scroll to position [157, 0]
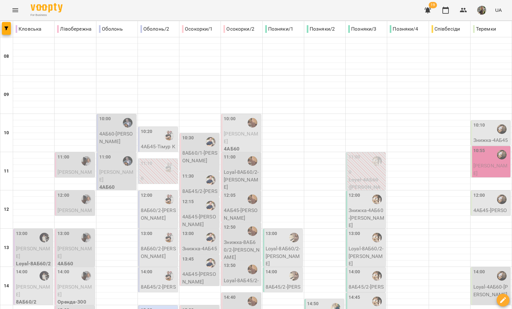
click at [151, 137] on div "10:20" at bounding box center [159, 135] width 36 height 15
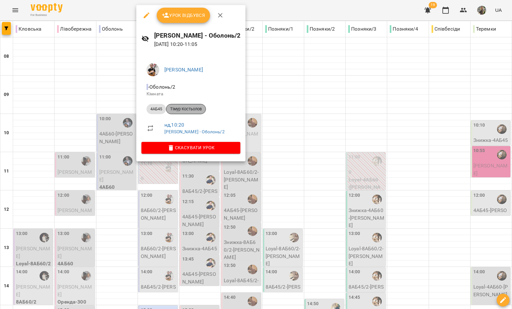
click at [191, 111] on span "Тімур Костьолов" at bounding box center [185, 109] width 39 height 6
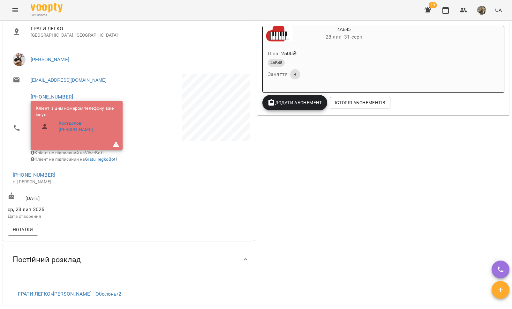
scroll to position [69, 0]
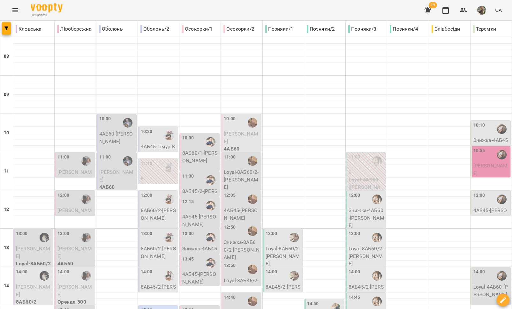
click at [151, 132] on div "10:20" at bounding box center [159, 135] width 36 height 15
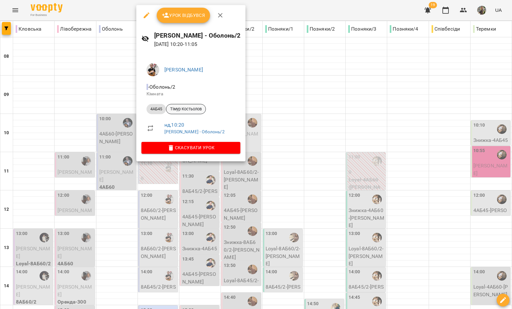
click at [190, 110] on span "Тімур Костьолов" at bounding box center [185, 109] width 39 height 6
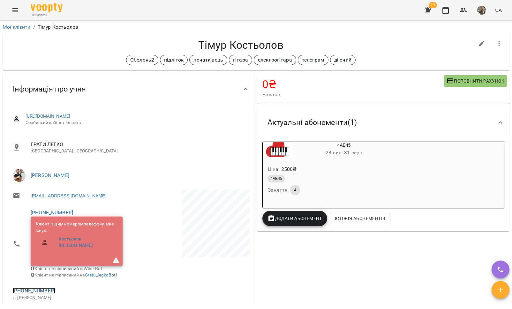
click at [37, 290] on link "+380676886829" at bounding box center [34, 291] width 42 height 6
click at [59, 294] on img at bounding box center [60, 295] width 10 height 10
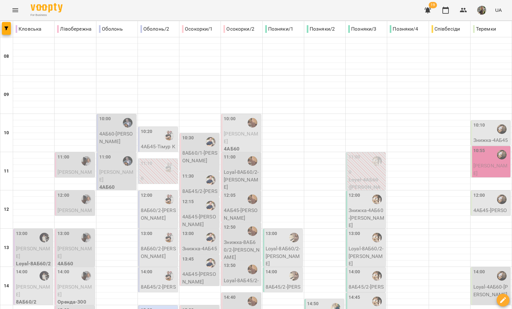
click at [158, 143] on p "4АБ45 - Тімур Костьолов" at bounding box center [159, 150] width 36 height 15
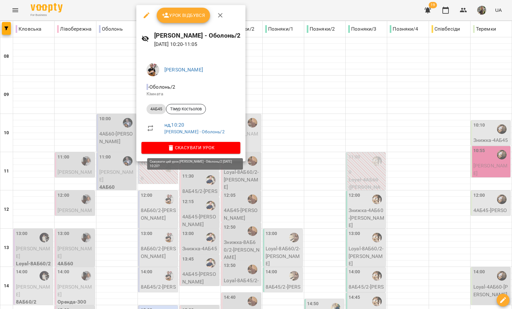
click at [169, 148] on span "Скасувати Урок" at bounding box center [190, 148] width 89 height 8
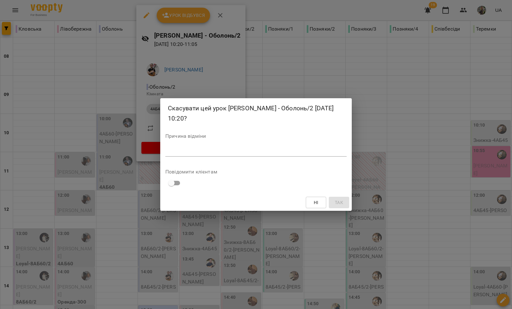
click at [190, 151] on textarea at bounding box center [255, 151] width 181 height 6
type textarea "*"
type textarea "**********"
click at [339, 205] on span "Так" at bounding box center [339, 203] width 8 height 8
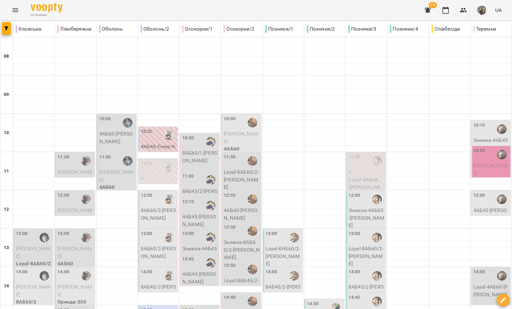
scroll to position [63, 0]
click at [158, 207] on p "8АБ60/2 - Юхимович Павло" at bounding box center [159, 214] width 36 height 15
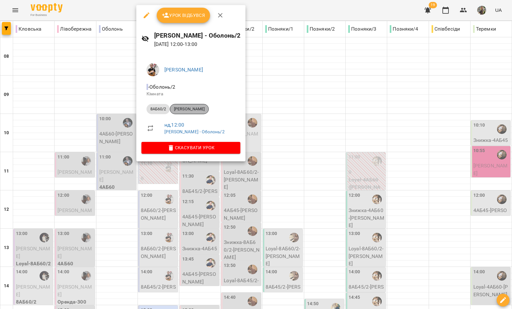
click at [186, 110] on span "[PERSON_NAME]" at bounding box center [189, 109] width 38 height 6
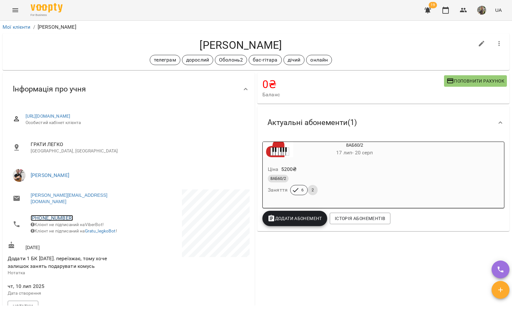
click at [51, 215] on link "+380737221010" at bounding box center [52, 218] width 42 height 6
click at [75, 235] on img at bounding box center [78, 237] width 10 height 10
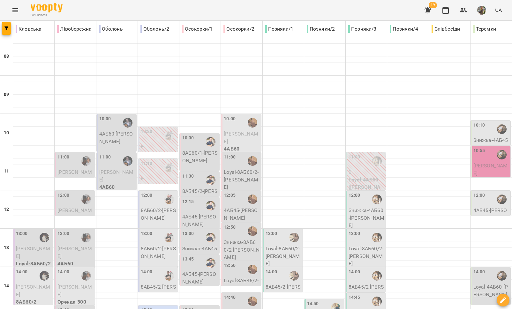
scroll to position [137, 0]
click at [158, 307] on div "15:00" at bounding box center [159, 314] width 36 height 15
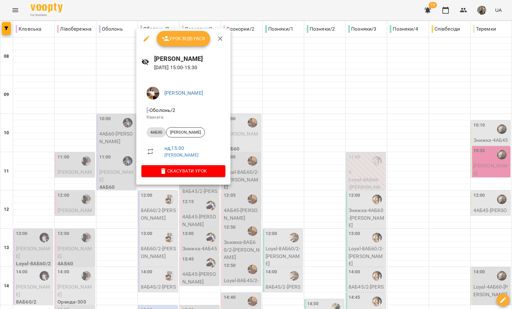
click at [117, 155] on div at bounding box center [256, 154] width 512 height 309
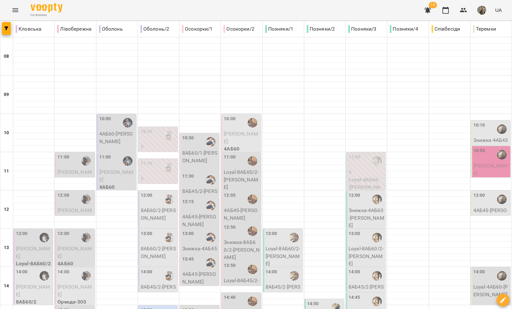
scroll to position [34, 0]
click at [157, 128] on div "10:20" at bounding box center [159, 135] width 36 height 15
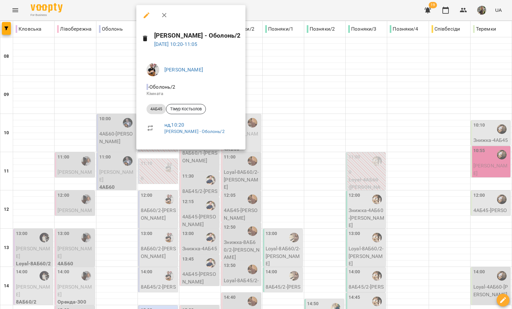
click at [267, 178] on div at bounding box center [256, 154] width 512 height 309
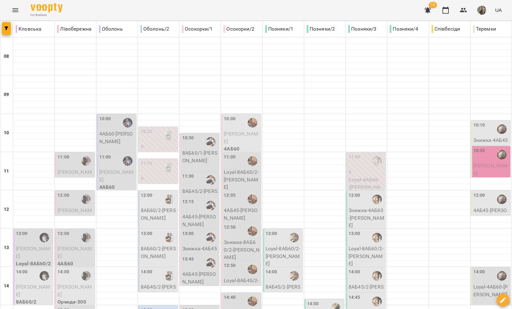
scroll to position [268, 0]
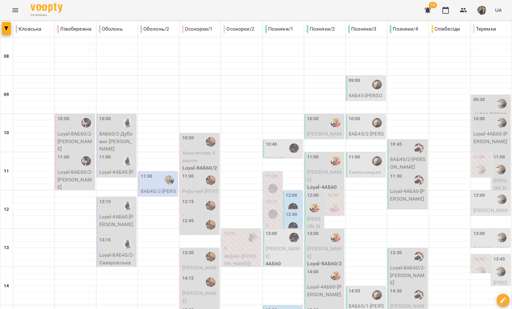
click at [152, 182] on div "11:30" at bounding box center [159, 180] width 36 height 15
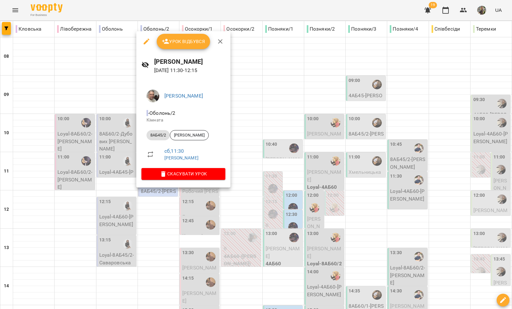
click at [246, 193] on div at bounding box center [256, 154] width 512 height 309
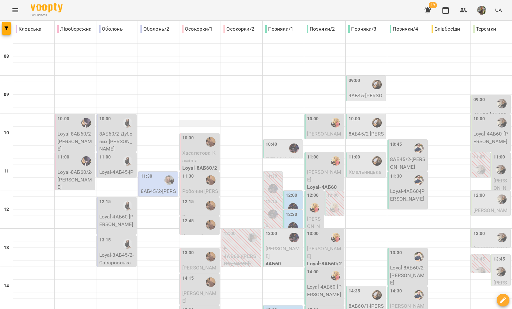
scroll to position [82, 0]
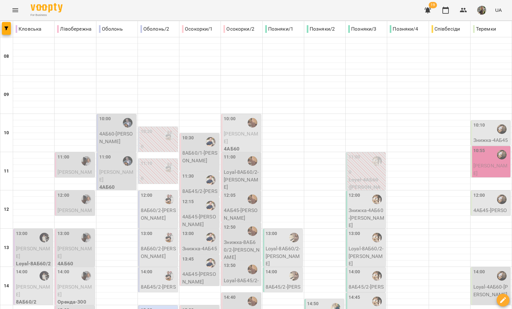
type input "**********"
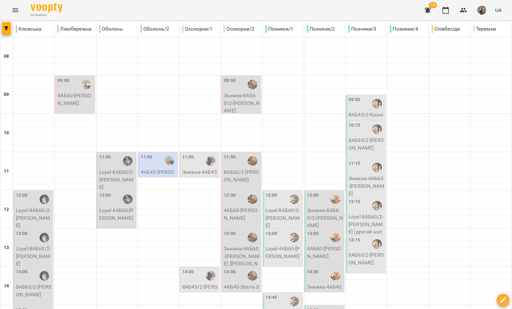
scroll to position [268, 0]
type input "**********"
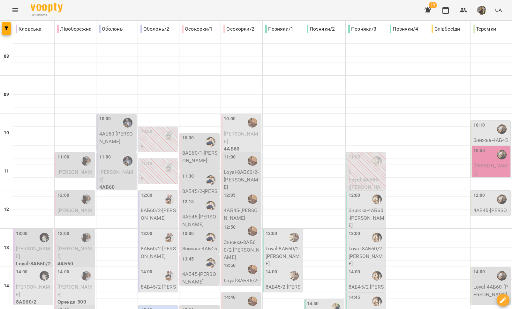
scroll to position [11, 0]
type input "**********"
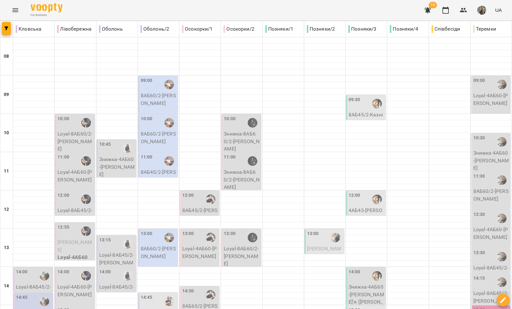
scroll to position [0, 0]
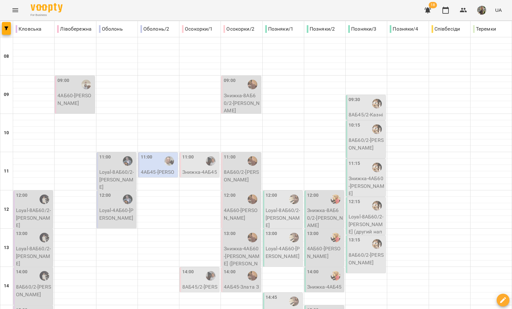
scroll to position [268, 0]
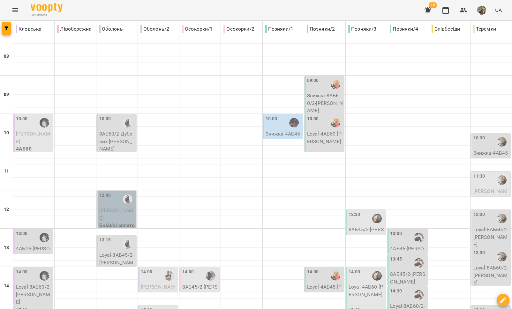
scroll to position [0, 0]
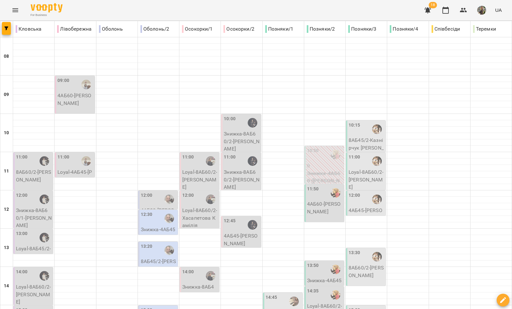
scroll to position [268, 0]
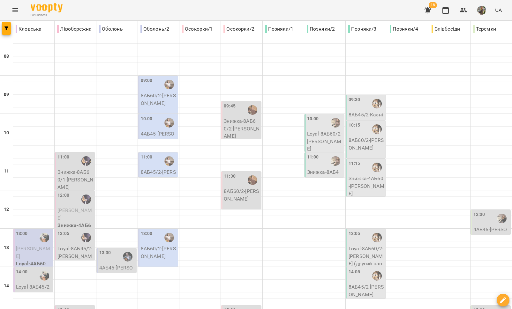
scroll to position [195, 0]
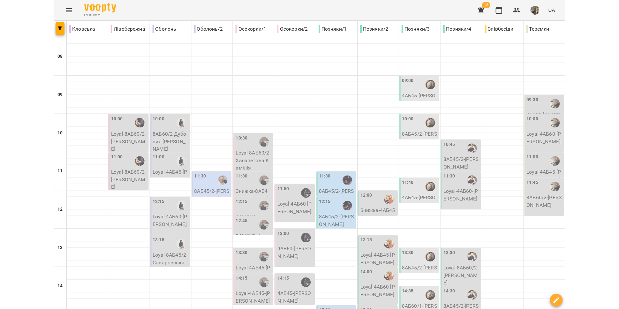
scroll to position [0, 0]
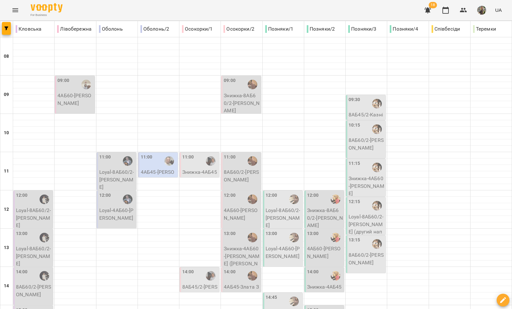
click at [428, 12] on icon "button" at bounding box center [427, 10] width 6 height 6
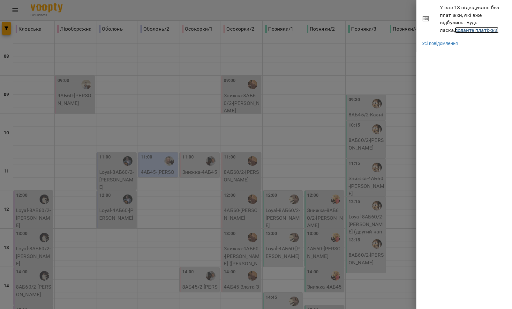
click at [455, 31] on link "додайте платіжки!" at bounding box center [477, 30] width 44 height 6
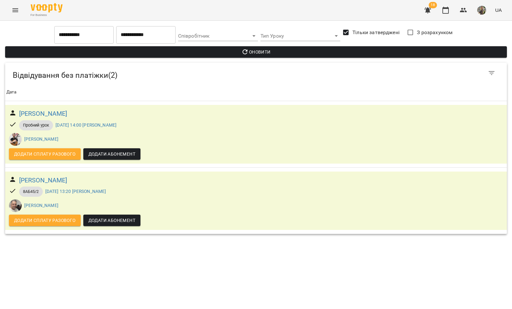
click at [16, 15] on button "Menu" at bounding box center [15, 10] width 15 height 15
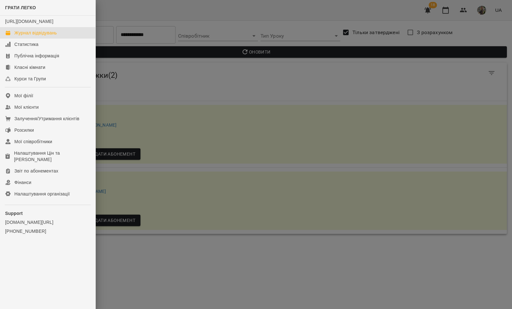
click at [32, 36] on div "Журнал відвідувань" at bounding box center [35, 33] width 42 height 6
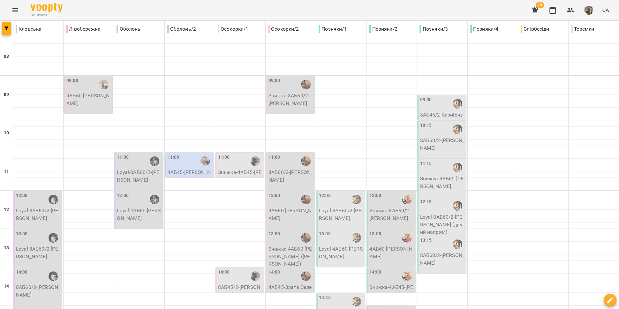
scroll to position [268, 0]
type input "**********"
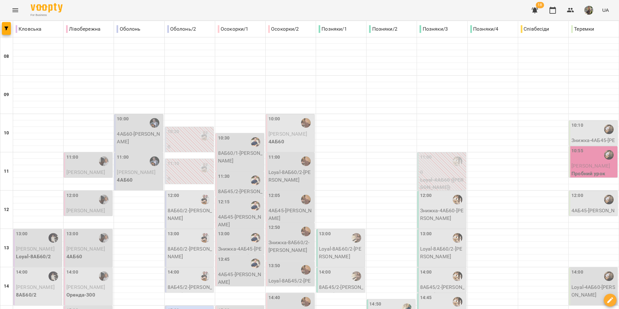
scroll to position [182, 0]
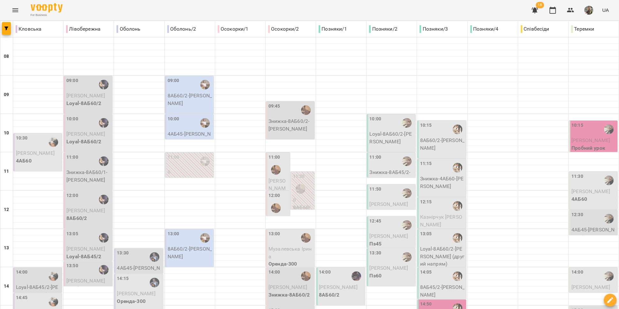
scroll to position [0, 0]
click at [14, 12] on icon "Menu" at bounding box center [15, 10] width 8 height 8
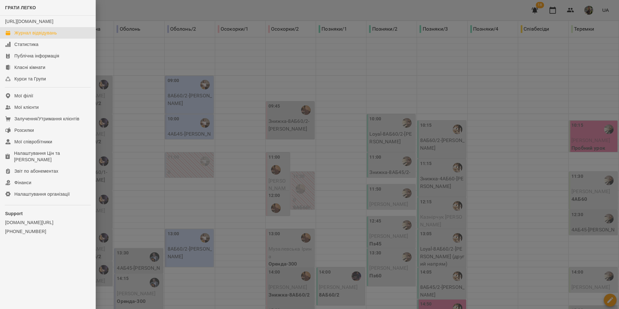
click at [303, 115] on div at bounding box center [309, 154] width 619 height 309
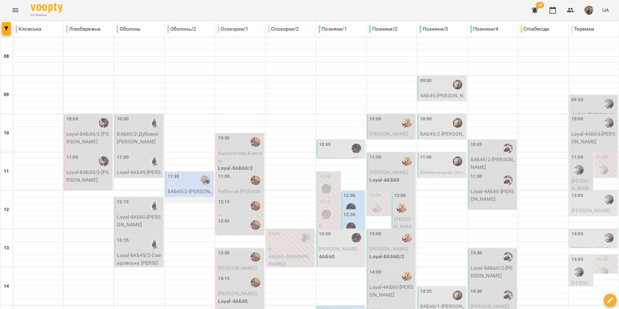
scroll to position [238, 0]
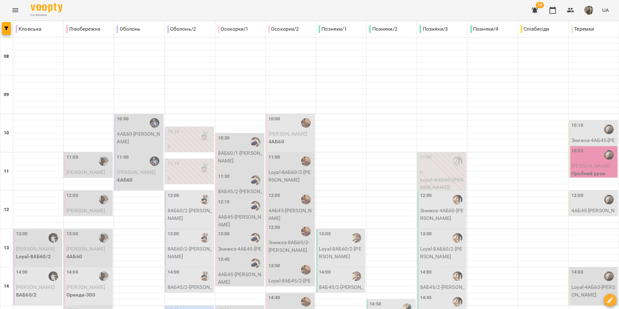
scroll to position [250, 0]
type input "**********"
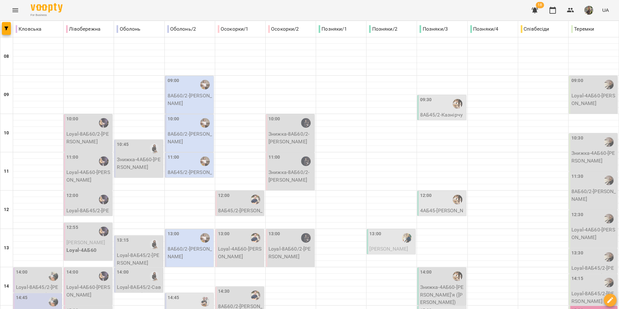
scroll to position [122, 0]
type input "**********"
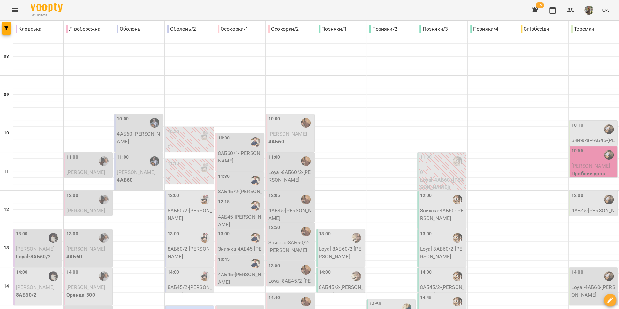
scroll to position [126, 0]
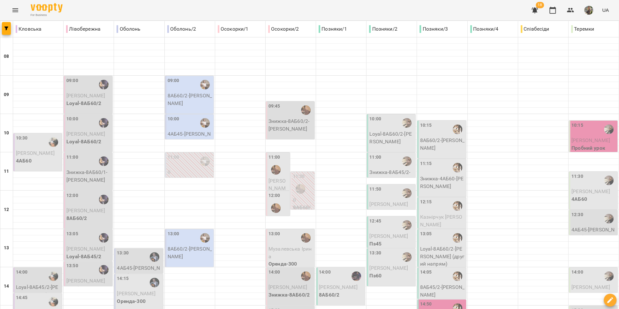
click at [181, 171] on p "0" at bounding box center [189, 172] width 45 height 8
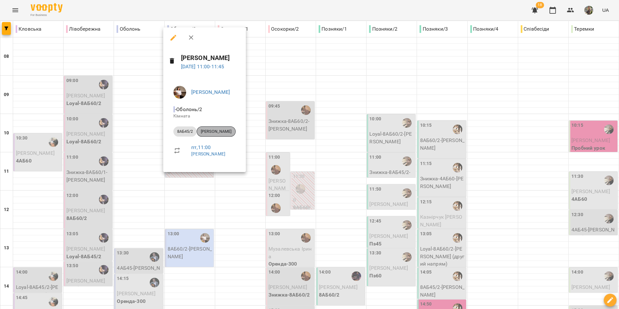
click at [222, 131] on span "Каразей Олександр" at bounding box center [216, 132] width 38 height 6
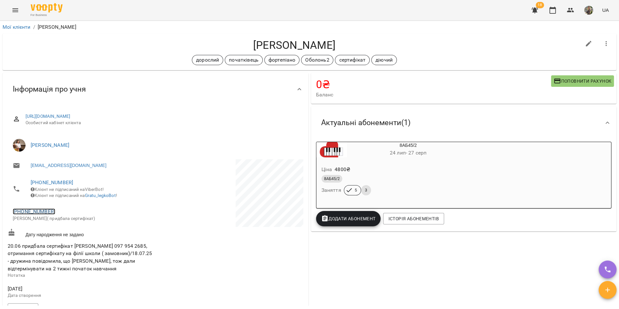
click at [33, 214] on link "+380979542685" at bounding box center [34, 211] width 42 height 6
click at [55, 239] on img at bounding box center [60, 239] width 10 height 10
click at [61, 181] on link "+380674643031" at bounding box center [52, 182] width 42 height 6
click at [78, 201] on img at bounding box center [78, 206] width 10 height 10
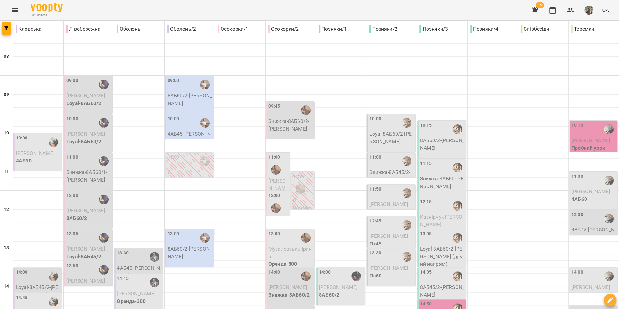
scroll to position [47, 0]
type input "**********"
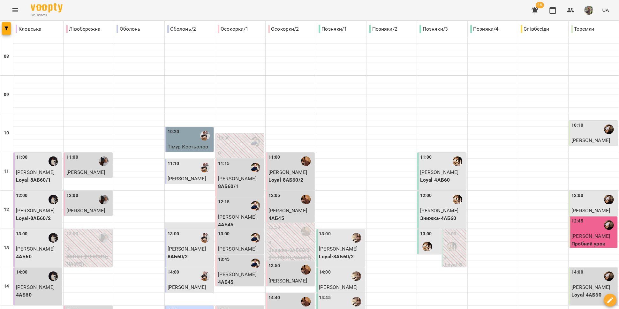
scroll to position [35, 0]
type input "**********"
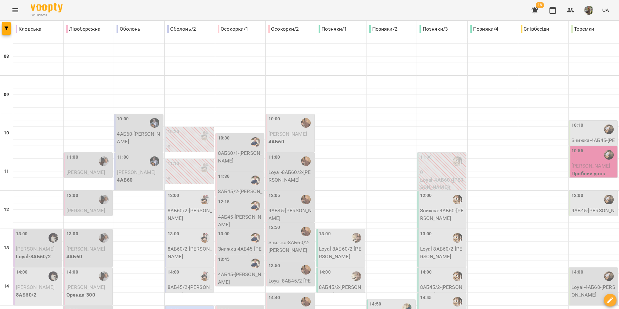
scroll to position [69, 0]
click at [179, 192] on div "12:00" at bounding box center [189, 199] width 45 height 15
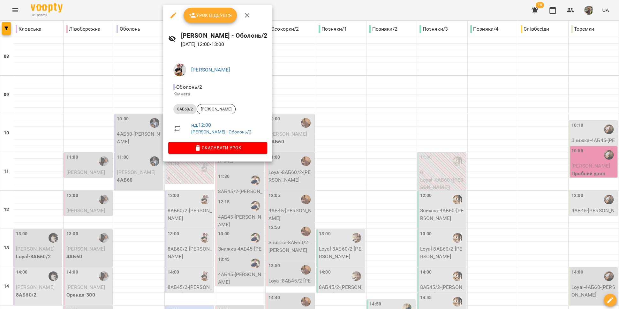
click at [201, 177] on div at bounding box center [309, 154] width 619 height 309
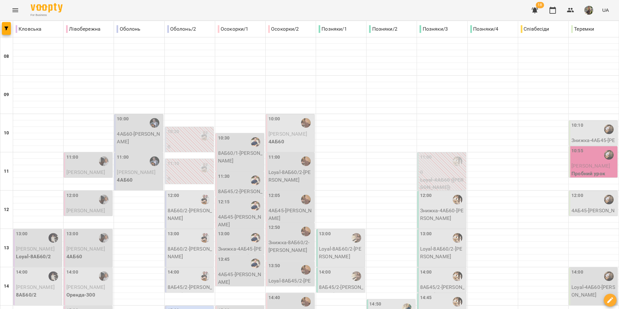
click at [187, 245] on p "8АБ60/2 - Мірошник Аліса" at bounding box center [189, 252] width 45 height 15
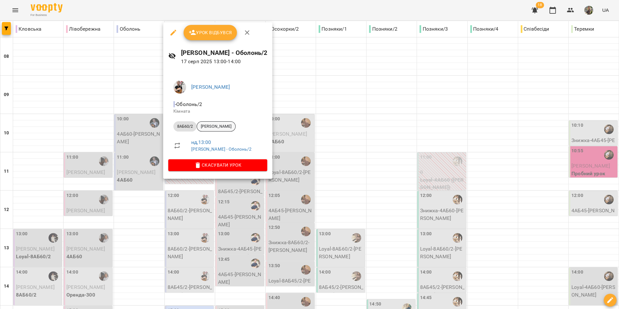
click at [218, 127] on span "Мірошник Аліса" at bounding box center [216, 126] width 38 height 6
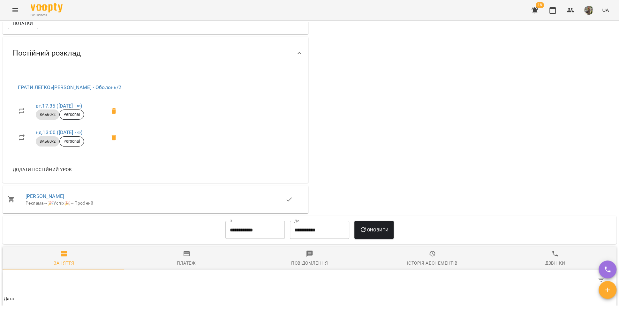
scroll to position [96, 0]
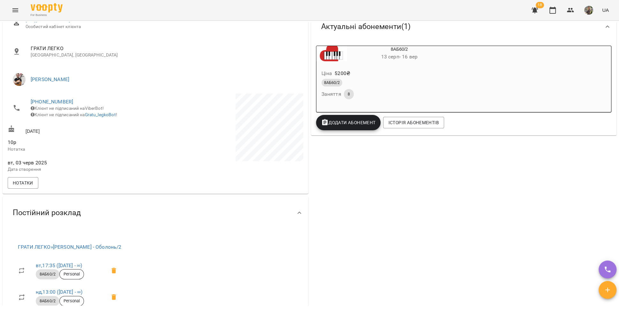
click at [55, 97] on li "+380972783546 Клієнт не підписаний на ViberBot! Клієнт не підписаний на Gratu_l…" at bounding box center [81, 107] width 146 height 29
click at [56, 99] on link "+380972783546" at bounding box center [52, 102] width 42 height 6
click at [83, 126] on link at bounding box center [85, 124] width 34 height 13
click at [50, 103] on link "+380972783546" at bounding box center [52, 102] width 42 height 6
click at [78, 125] on img at bounding box center [78, 125] width 10 height 10
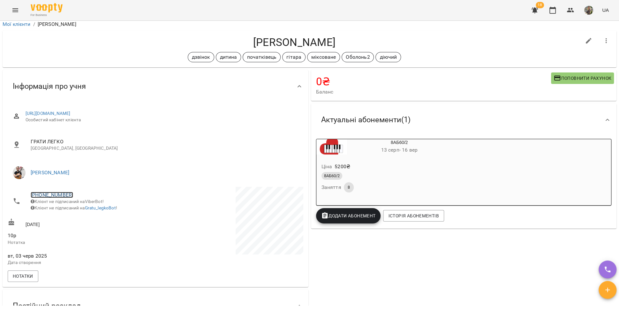
scroll to position [0, 0]
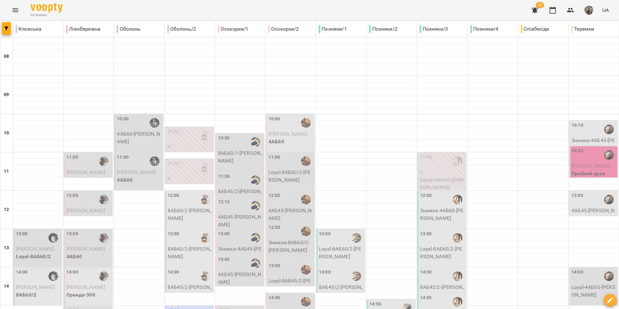
scroll to position [42, 0]
click at [191, 245] on p "8АБ60/2 - Мірошник Аліса" at bounding box center [189, 252] width 45 height 15
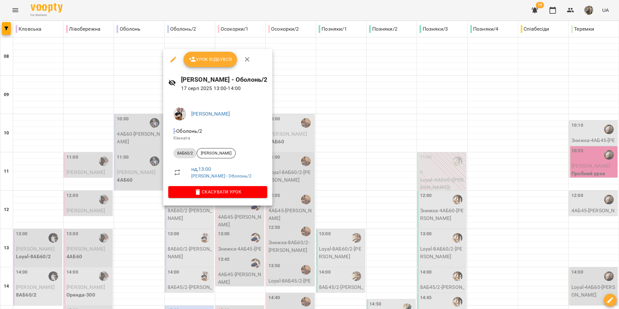
click at [205, 188] on button "Скасувати Урок" at bounding box center [217, 191] width 99 height 11
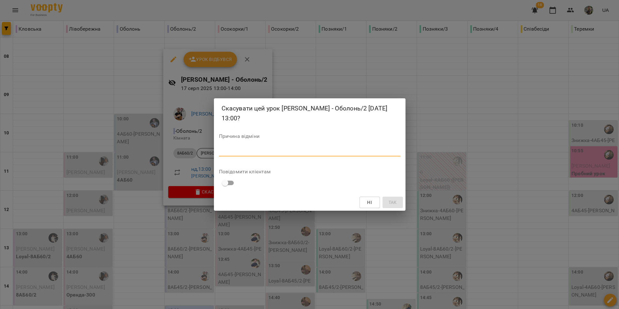
click at [223, 152] on textarea at bounding box center [309, 151] width 181 height 6
type textarea "**********"
click at [393, 201] on span "Так" at bounding box center [392, 202] width 8 height 8
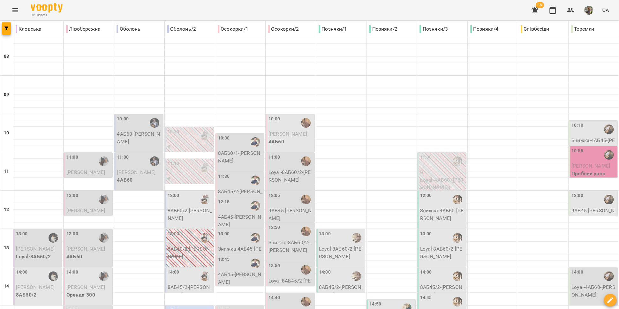
scroll to position [163, 0]
click at [187, 269] on div "14:00" at bounding box center [189, 276] width 45 height 15
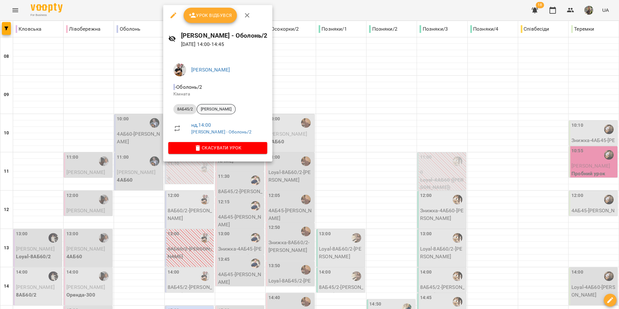
click at [218, 110] on span "[PERSON_NAME]" at bounding box center [216, 109] width 38 height 6
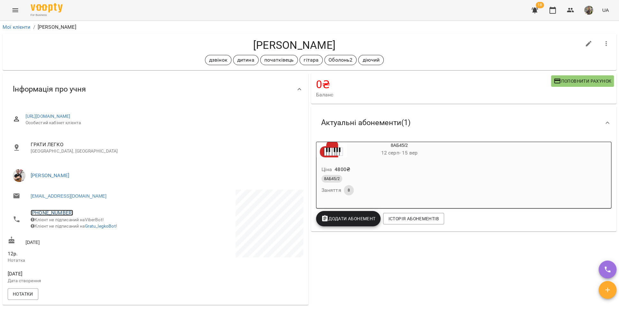
click at [48, 212] on link "+380663030324" at bounding box center [52, 213] width 42 height 6
click at [77, 234] on img at bounding box center [78, 237] width 10 height 10
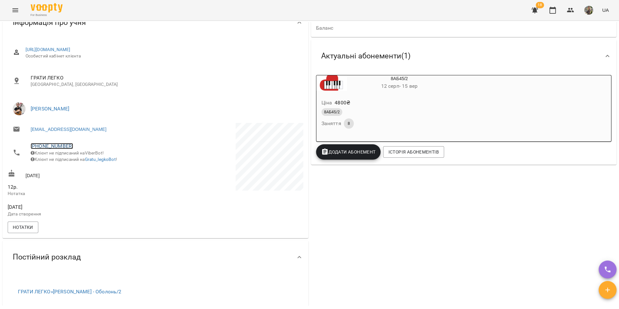
scroll to position [9, 0]
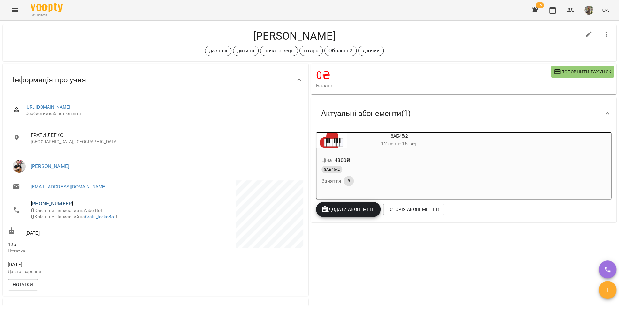
click at [47, 202] on link "+380663030324" at bounding box center [52, 203] width 42 height 6
click at [78, 221] on link at bounding box center [85, 226] width 34 height 13
click at [46, 205] on link "+380663030324" at bounding box center [52, 203] width 42 height 6
click at [74, 226] on img at bounding box center [78, 227] width 10 height 10
click at [536, 38] on button "button" at bounding box center [588, 34] width 15 height 15
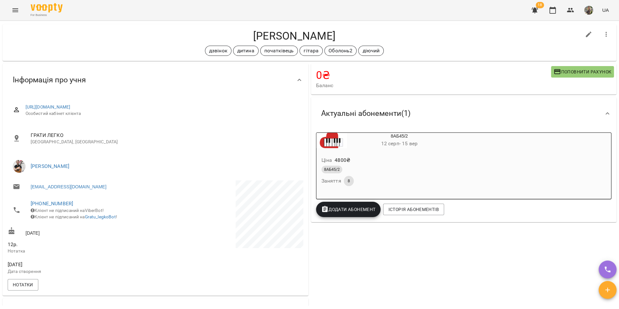
select select "**"
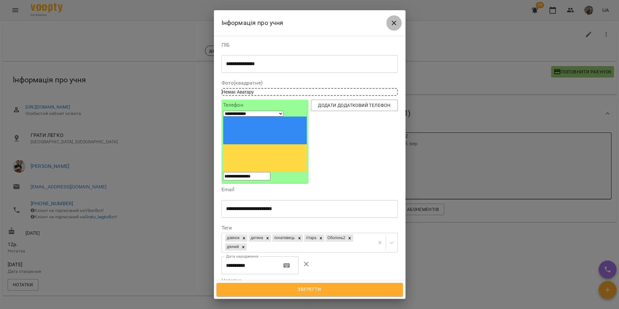
click at [396, 23] on icon "Close" at bounding box center [394, 23] width 8 height 8
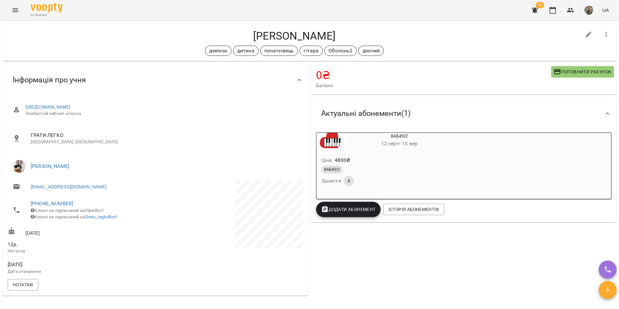
click at [406, 163] on div "Ціна 4800 ₴" at bounding box center [384, 159] width 128 height 11
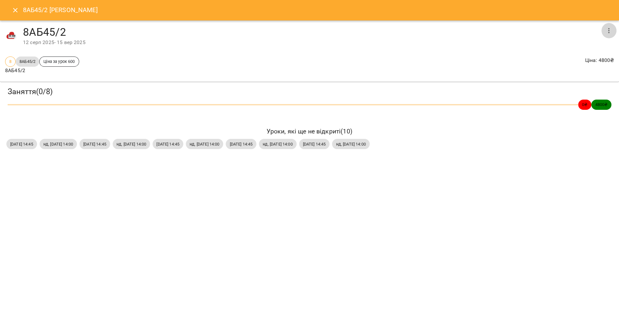
click at [536, 30] on icon "button" at bounding box center [609, 31] width 8 height 8
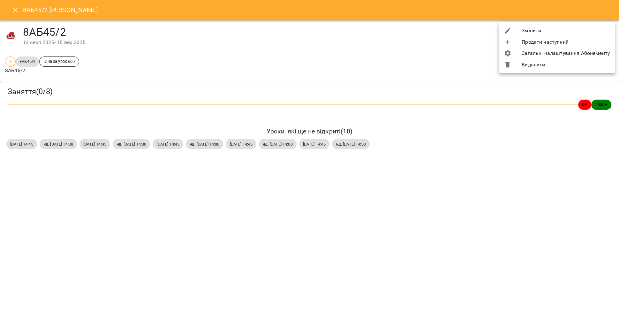
click at [536, 31] on li "Змінити" at bounding box center [556, 30] width 116 height 11
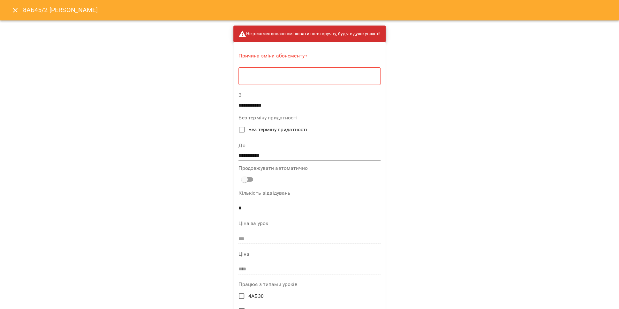
click at [260, 105] on input "**********" at bounding box center [309, 105] width 142 height 10
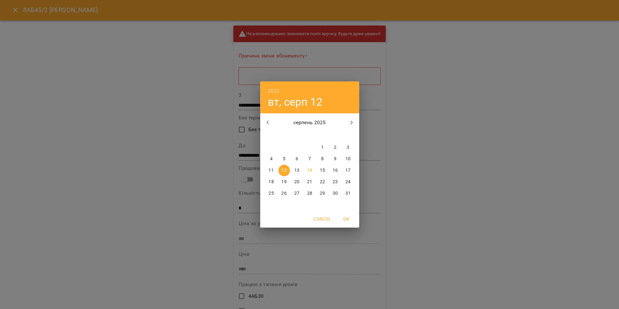
click at [272, 179] on p "18" at bounding box center [270, 182] width 5 height 6
type input "**********"
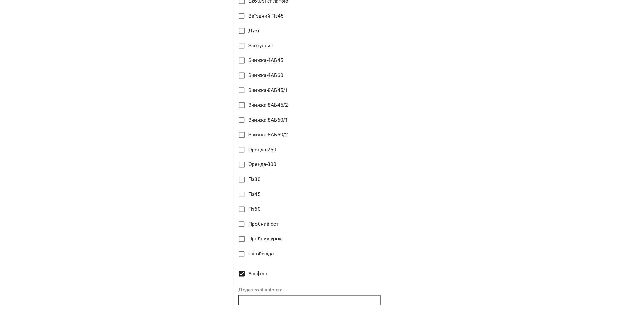
scroll to position [678, 0]
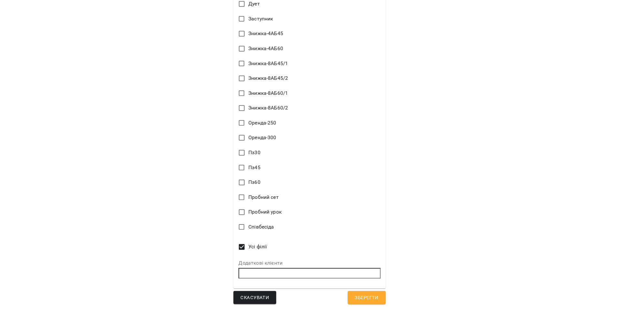
click at [355, 296] on span "Зберегти" at bounding box center [366, 297] width 24 height 8
click at [366, 295] on span "Зберегти" at bounding box center [366, 297] width 24 height 8
click at [362, 296] on span "Зберегти" at bounding box center [366, 297] width 24 height 8
click at [373, 298] on span "Зберегти" at bounding box center [366, 297] width 24 height 8
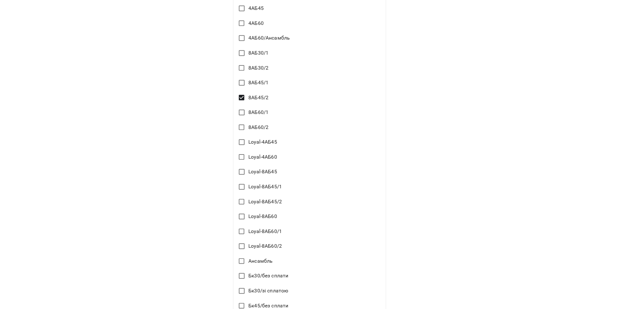
scroll to position [0, 0]
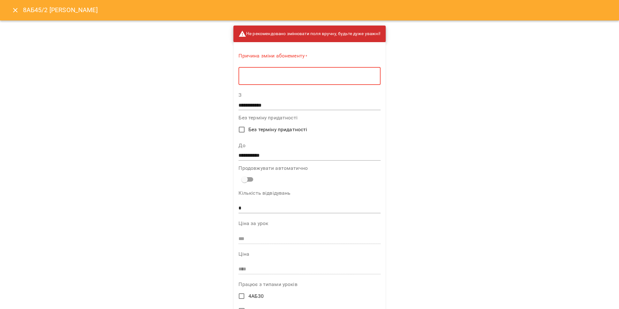
click at [249, 77] on textarea at bounding box center [309, 76] width 133 height 6
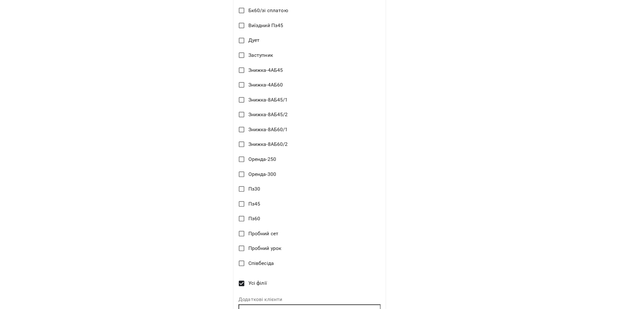
scroll to position [676, 0]
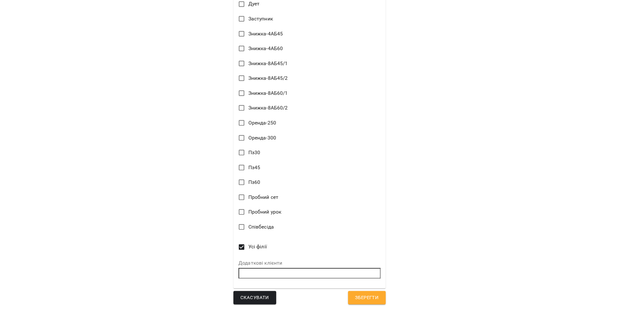
type textarea "*"
click at [362, 294] on span "Зберегти" at bounding box center [367, 297] width 24 height 8
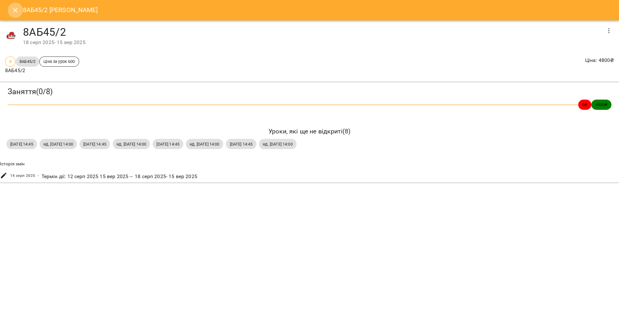
click at [16, 10] on icon "Close" at bounding box center [15, 10] width 4 height 4
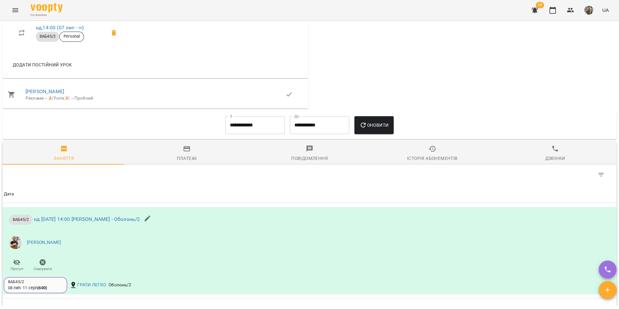
scroll to position [122, 0]
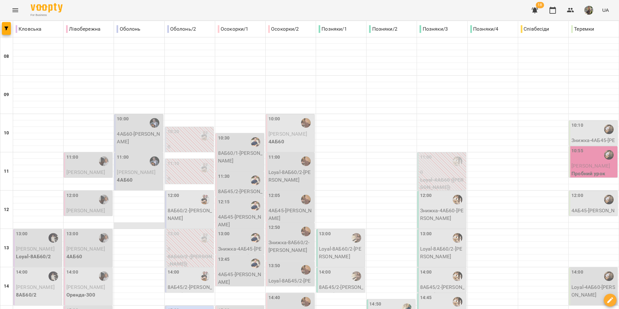
scroll to position [121, 0]
click at [184, 269] on div "14:00" at bounding box center [189, 276] width 45 height 15
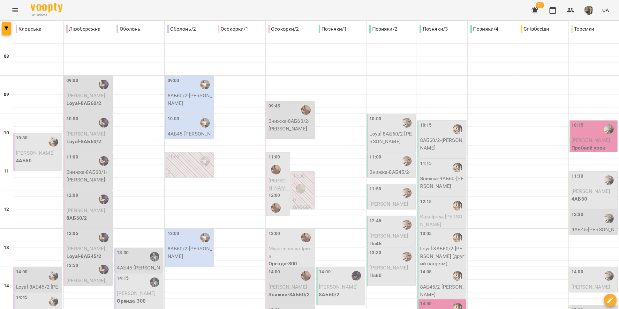
click at [378, 130] on p "Loyal-8АБ60/2 - [PERSON_NAME]" at bounding box center [391, 137] width 45 height 15
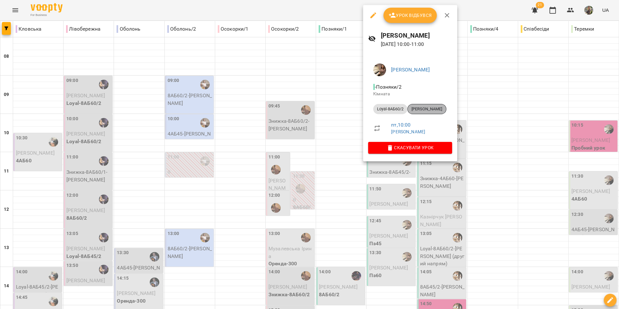
click at [424, 109] on span "[PERSON_NAME]" at bounding box center [426, 109] width 38 height 6
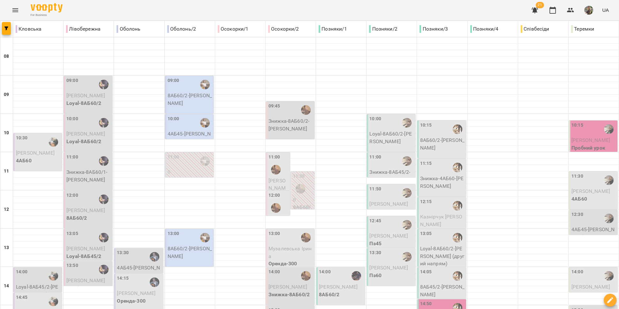
click at [389, 165] on div "11:00" at bounding box center [391, 161] width 45 height 15
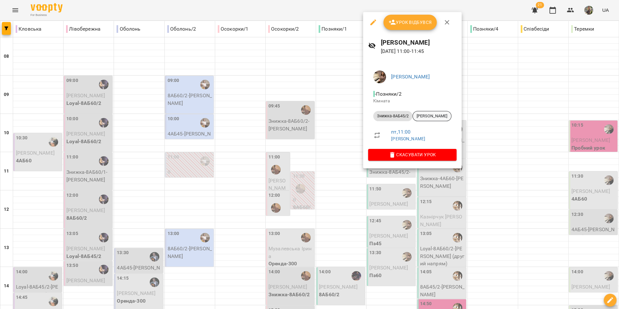
click at [422, 119] on div "[PERSON_NAME]" at bounding box center [431, 116] width 39 height 10
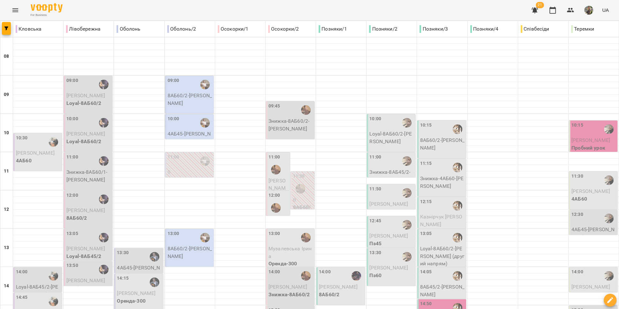
click at [375, 201] on span "[PERSON_NAME]" at bounding box center [388, 204] width 39 height 6
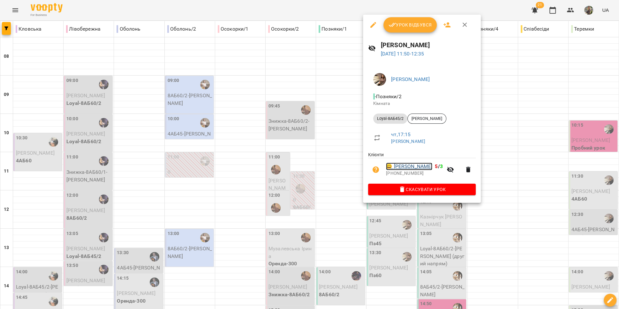
click at [412, 167] on link "😀 [PERSON_NAME]" at bounding box center [409, 167] width 46 height 8
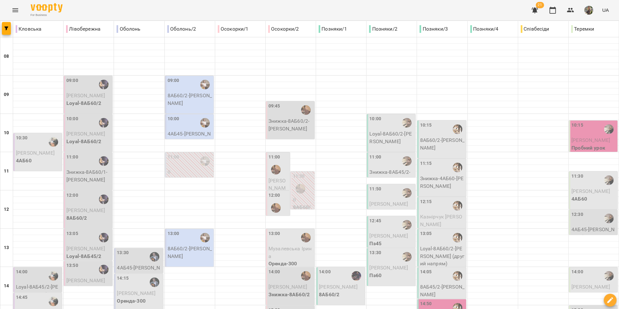
scroll to position [13, 0]
click at [389, 233] on span "[PERSON_NAME]" at bounding box center [388, 236] width 39 height 6
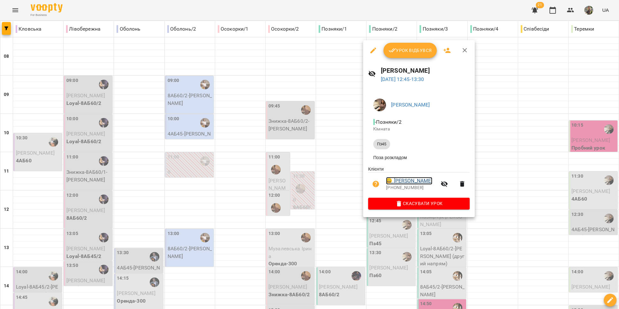
click at [414, 184] on link "😀 [PERSON_NAME]" at bounding box center [409, 181] width 46 height 8
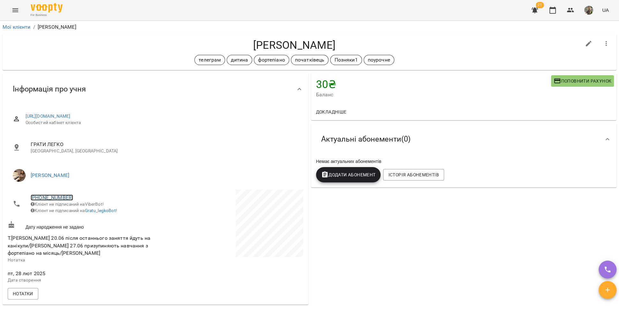
click at [57, 197] on link "[PHONE_NUMBER]" at bounding box center [52, 198] width 42 height 6
click at [82, 221] on img at bounding box center [78, 221] width 10 height 10
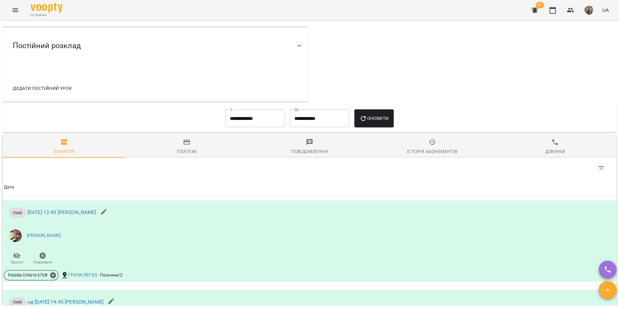
scroll to position [523, 0]
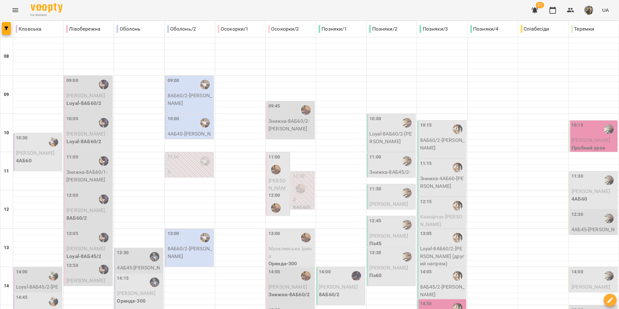
scroll to position [47, 0]
click at [381, 265] on span "[PERSON_NAME]" at bounding box center [388, 268] width 39 height 6
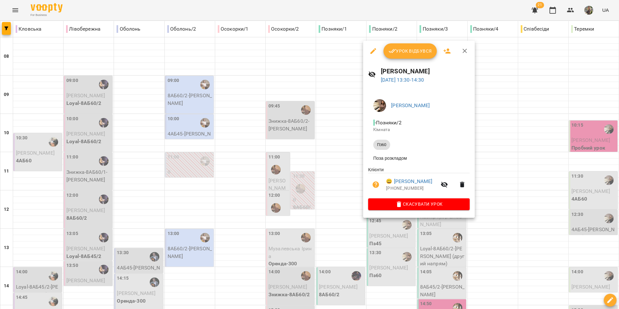
click at [413, 188] on p "[PHONE_NUMBER]" at bounding box center [411, 188] width 51 height 6
click at [413, 184] on link "😀 [PERSON_NAME]" at bounding box center [409, 182] width 46 height 8
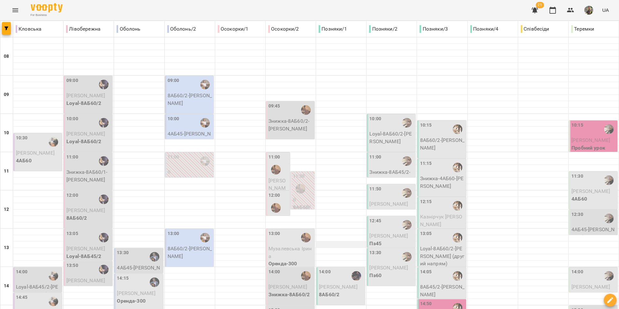
scroll to position [97, 0]
click at [333, 284] on span "[PERSON_NAME]" at bounding box center [338, 287] width 39 height 6
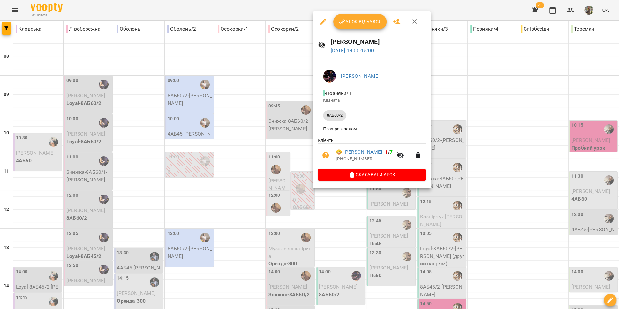
click at [382, 215] on div at bounding box center [309, 154] width 619 height 309
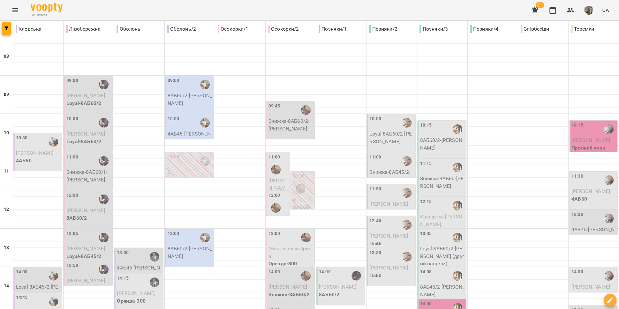
scroll to position [152, 0]
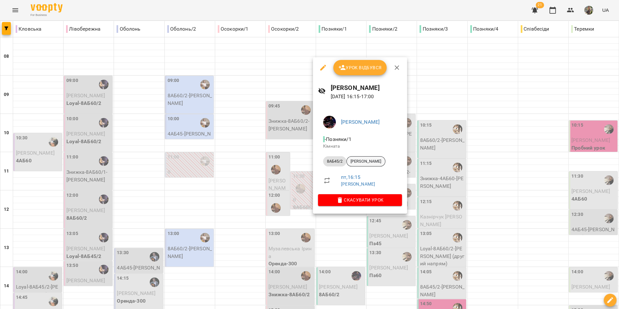
click at [359, 160] on span "[PERSON_NAME]" at bounding box center [365, 162] width 38 height 6
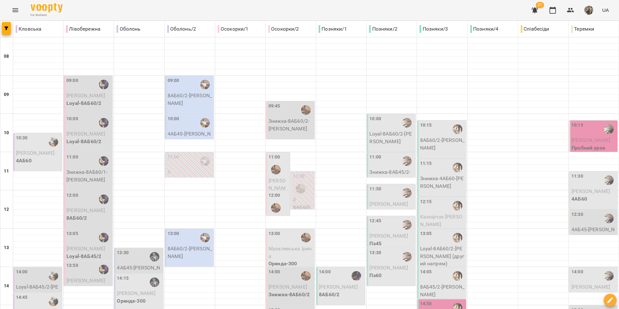
click at [278, 118] on p "Знижка-8АБ60/2 - [PERSON_NAME]" at bounding box center [290, 124] width 45 height 15
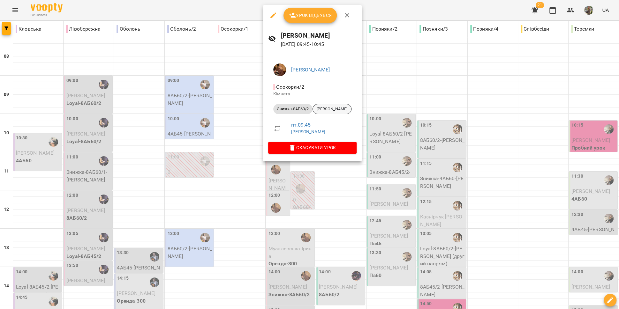
click at [332, 109] on span "[PERSON_NAME]" at bounding box center [332, 109] width 38 height 6
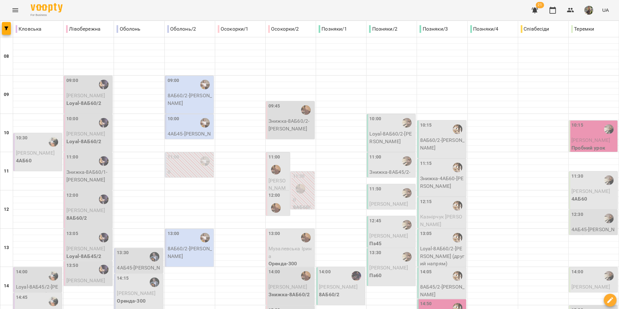
click at [277, 170] on img "Юлія ПОГОРЄЛОВА" at bounding box center [276, 170] width 10 height 10
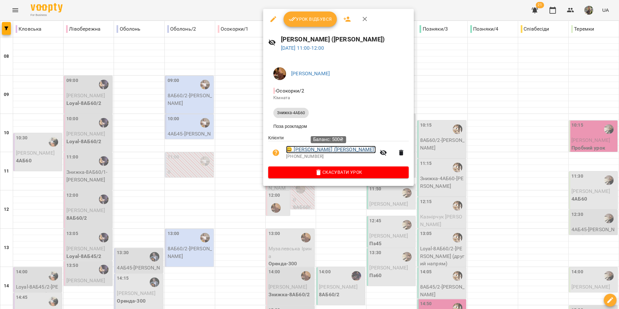
click at [335, 150] on link "😀 [PERSON_NAME] ([PERSON_NAME])" at bounding box center [331, 150] width 90 height 8
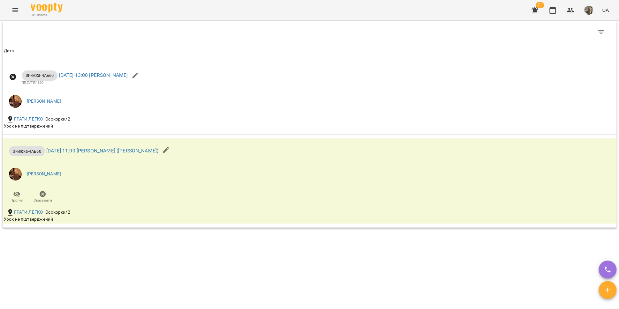
scroll to position [366, 0]
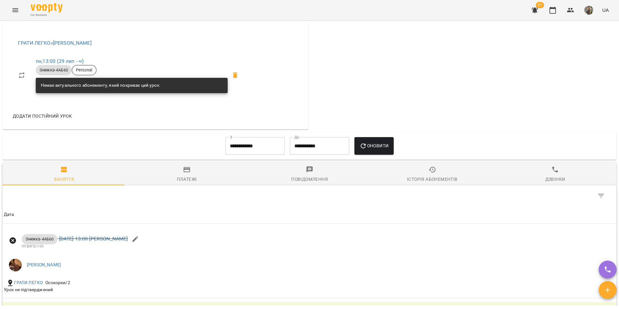
click at [416, 182] on div "Історія абонементів" at bounding box center [432, 179] width 50 height 8
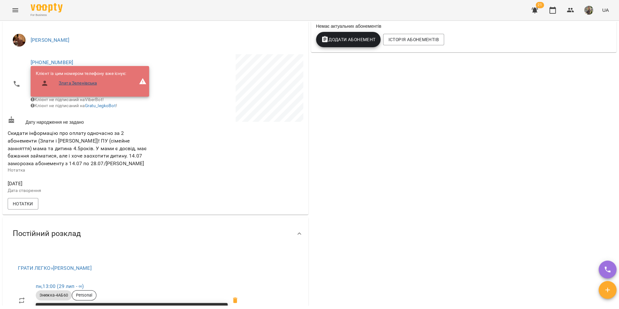
scroll to position [98, 0]
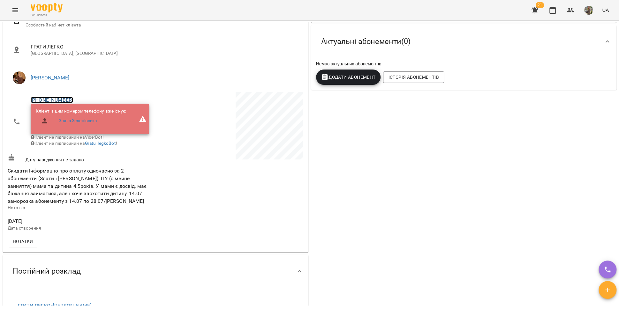
click at [61, 97] on link "[PHONE_NUMBER]" at bounding box center [52, 100] width 42 height 6
click at [84, 126] on link at bounding box center [85, 122] width 34 height 13
click at [70, 121] on link "Злата Зеленівська" at bounding box center [78, 121] width 38 height 6
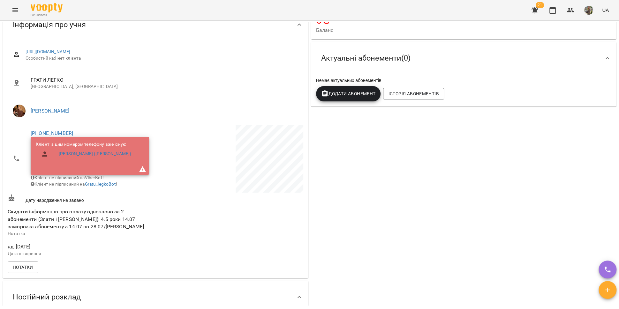
scroll to position [124, 0]
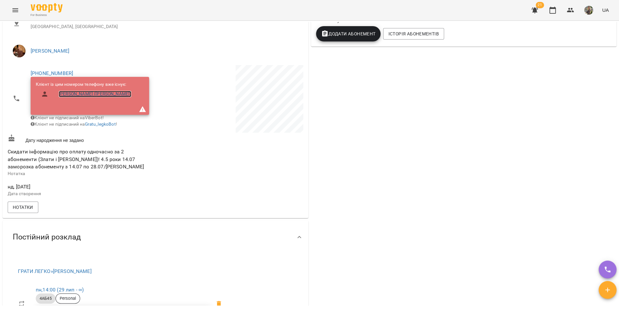
click at [83, 94] on link "Анастасія Зеленівська (Ієвлєва)" at bounding box center [95, 94] width 72 height 6
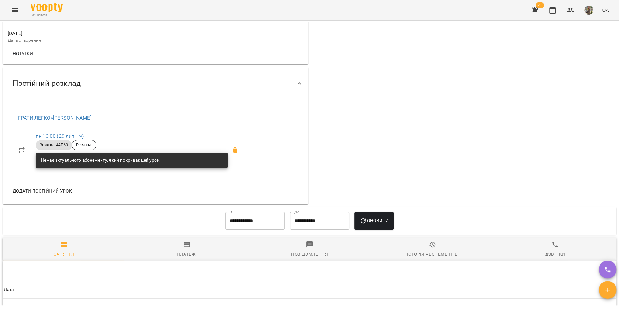
scroll to position [356, 0]
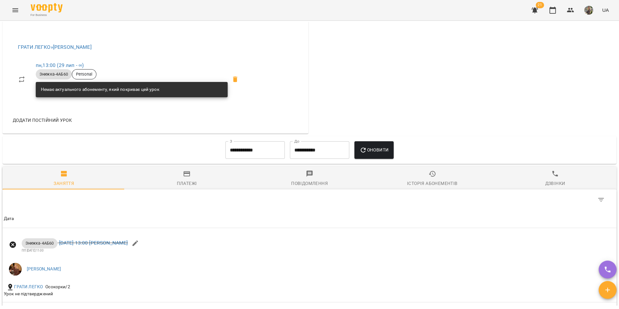
click at [420, 187] on div "Історія абонементів" at bounding box center [432, 184] width 50 height 8
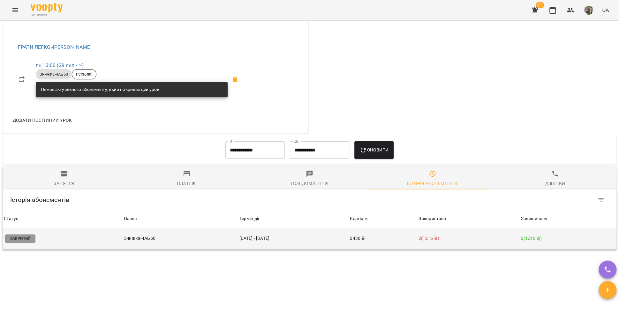
click at [394, 240] on td "2430 ₴" at bounding box center [382, 238] width 68 height 21
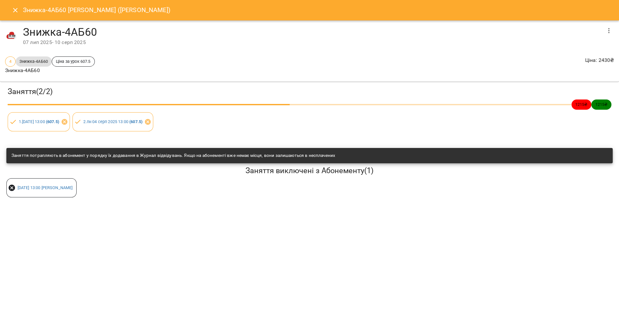
click at [606, 30] on icon "button" at bounding box center [609, 31] width 8 height 8
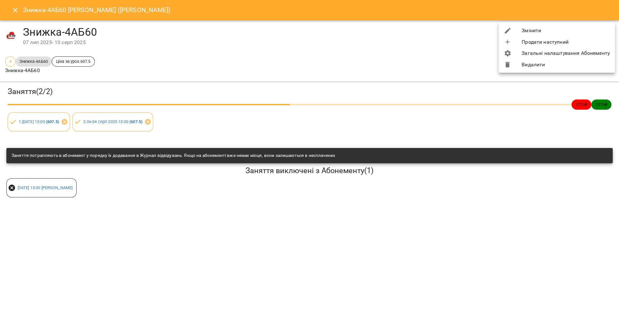
click at [526, 30] on li "Змінити" at bounding box center [556, 30] width 116 height 11
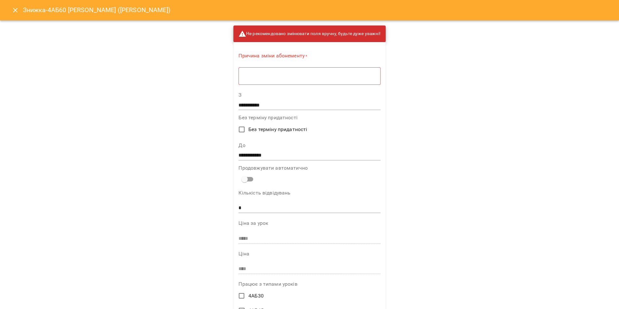
drag, startPoint x: 292, startPoint y: 87, endPoint x: 292, endPoint y: 78, distance: 8.6
click at [292, 78] on textarea at bounding box center [309, 76] width 133 height 6
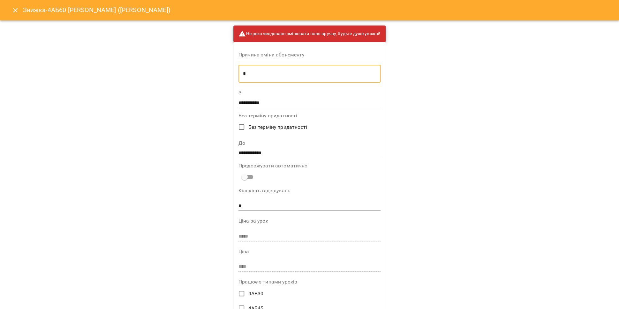
type textarea "*"
click at [261, 151] on input "**********" at bounding box center [309, 153] width 142 height 10
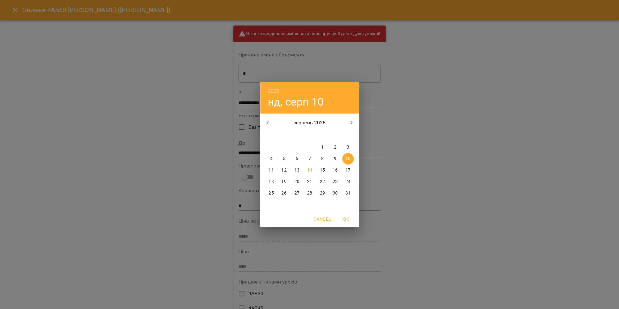
click at [345, 181] on p "24" at bounding box center [347, 182] width 5 height 6
type input "**********"
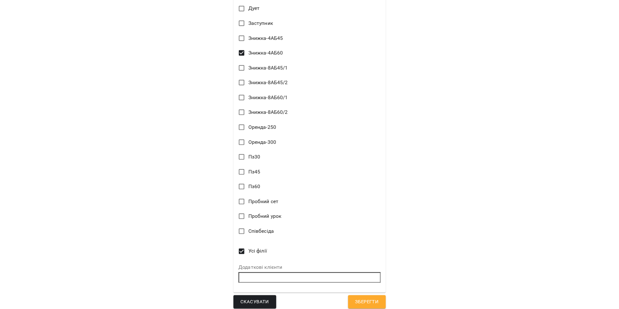
scroll to position [676, 0]
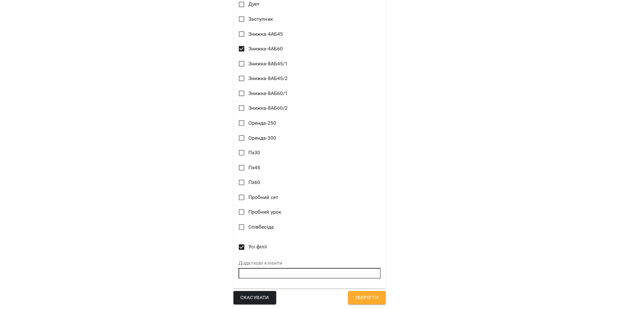
click at [362, 298] on span "Зберегти" at bounding box center [367, 298] width 24 height 8
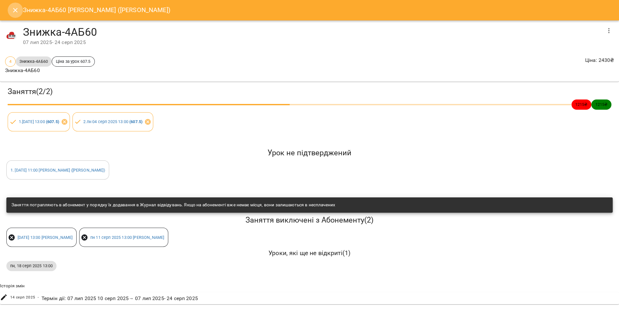
click at [12, 9] on icon "Close" at bounding box center [15, 10] width 8 height 8
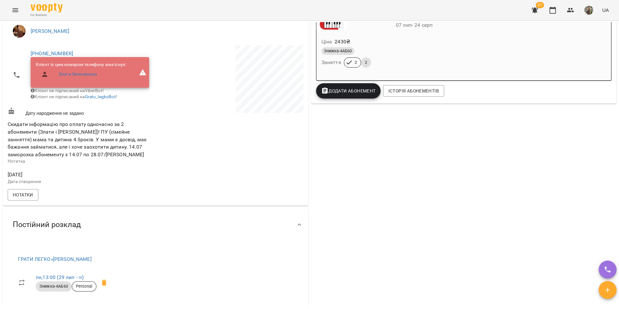
scroll to position [0, 0]
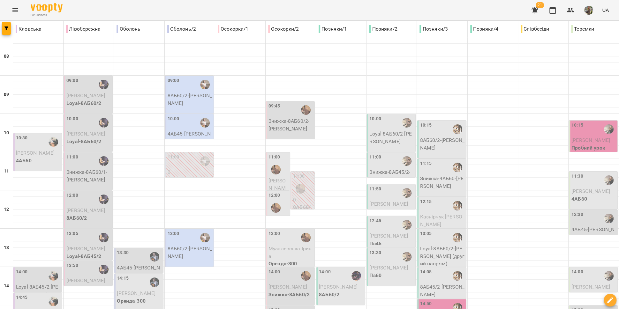
scroll to position [63, 0]
click at [275, 203] on img "Юлія ПОГОРЄЛОВА" at bounding box center [276, 208] width 10 height 10
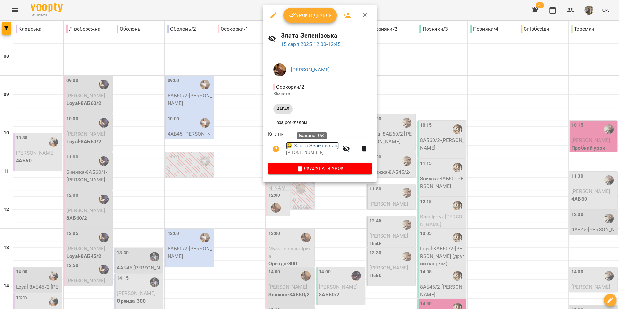
click at [303, 148] on link "😀 Злата Зеленівська" at bounding box center [312, 146] width 53 height 8
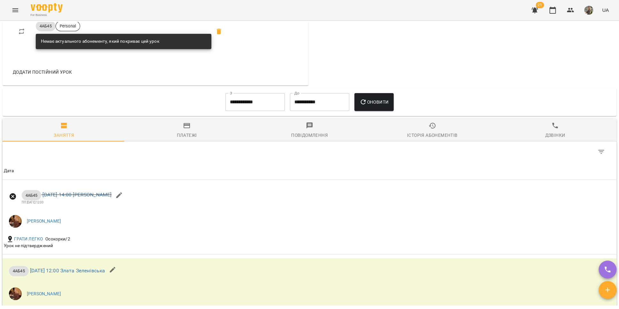
click at [441, 126] on span "Історія абонементів" at bounding box center [432, 130] width 115 height 17
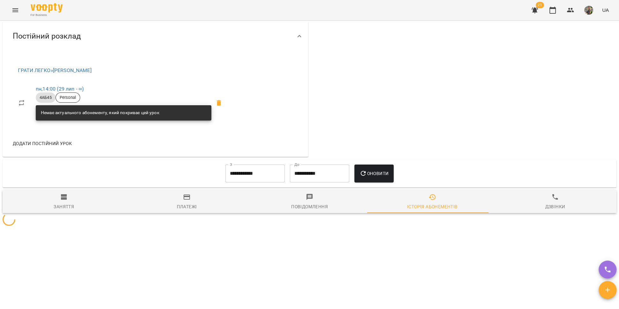
scroll to position [367, 0]
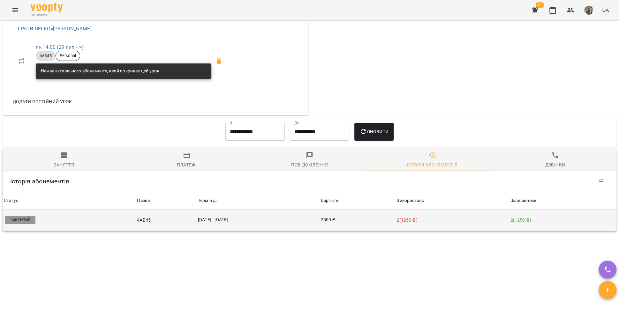
click at [302, 215] on td "07 лип - 10 серп" at bounding box center [258, 220] width 123 height 21
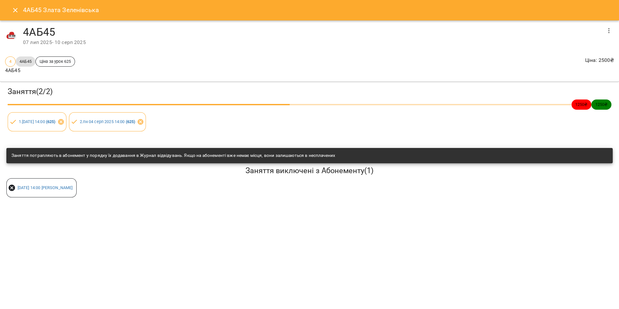
click at [610, 28] on icon "button" at bounding box center [609, 31] width 8 height 8
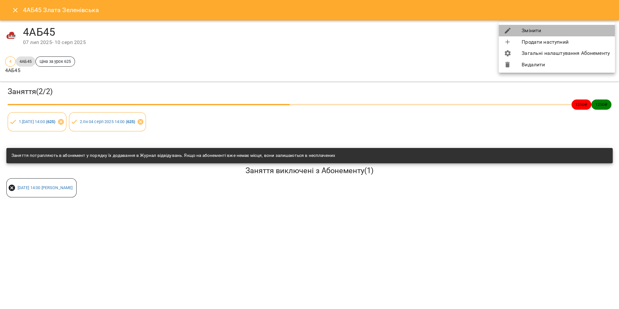
click at [570, 31] on li "Змінити" at bounding box center [556, 30] width 116 height 11
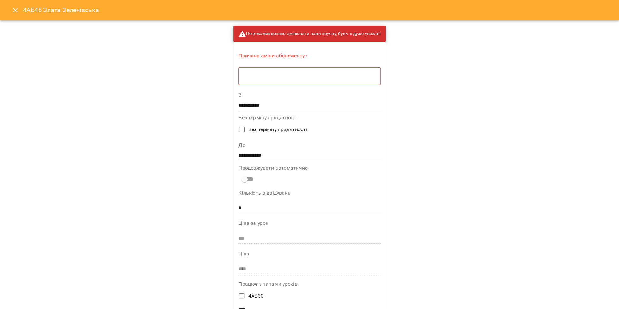
click at [330, 78] on textarea at bounding box center [309, 76] width 133 height 6
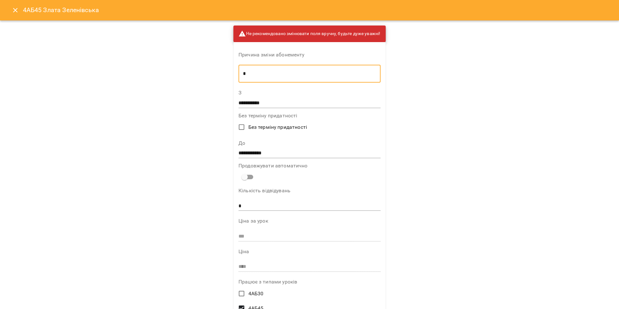
type textarea "*"
click at [258, 151] on input "**********" at bounding box center [309, 153] width 142 height 10
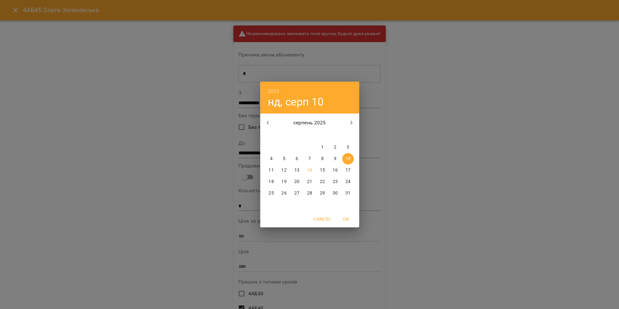
click at [346, 173] on p "17" at bounding box center [347, 170] width 5 height 6
type input "**********"
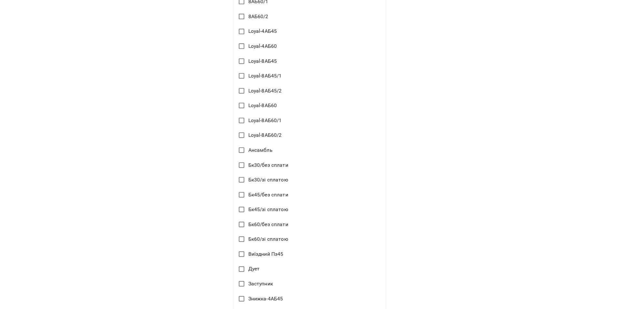
scroll to position [676, 0]
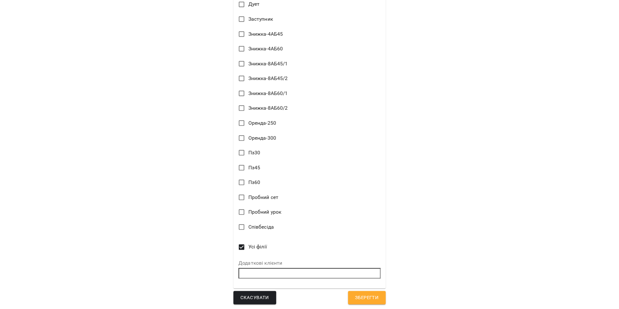
click at [370, 301] on span "Зберегти" at bounding box center [367, 298] width 24 height 8
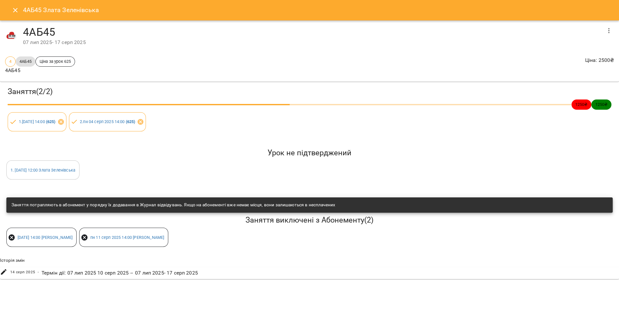
click at [16, 12] on icon "Close" at bounding box center [15, 10] width 8 height 8
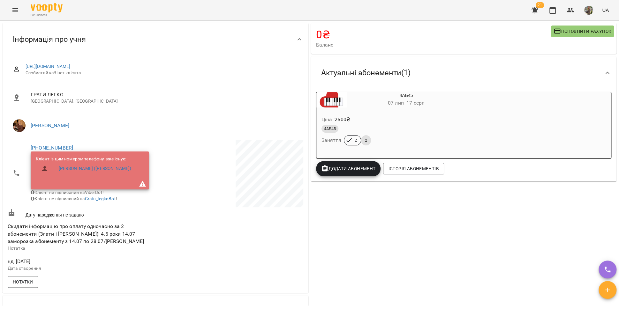
scroll to position [0, 0]
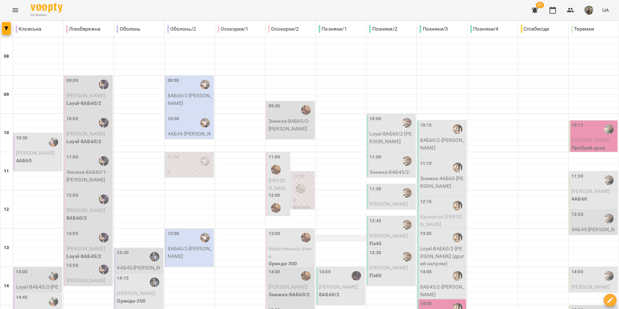
scroll to position [54, 0]
click at [287, 245] on p "Музалевська Ірина" at bounding box center [290, 252] width 45 height 15
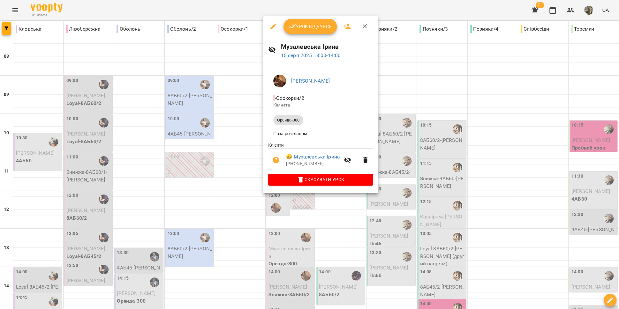
click at [307, 206] on div at bounding box center [309, 154] width 619 height 309
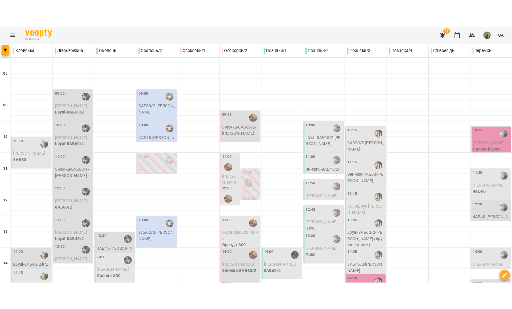
scroll to position [98, 0]
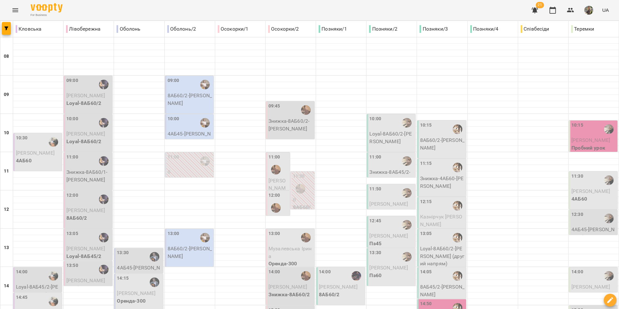
click at [289, 284] on span "[PERSON_NAME]" at bounding box center [287, 287] width 39 height 6
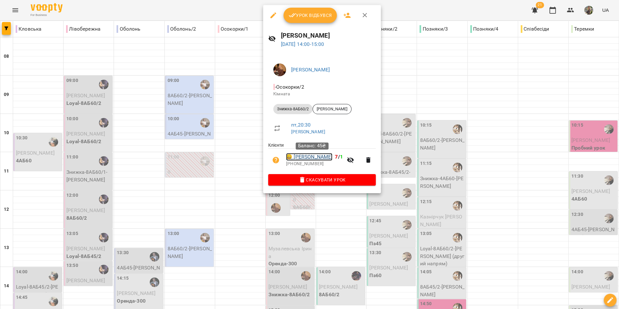
click at [307, 158] on link "😀 Соломія Славіогло" at bounding box center [309, 157] width 46 height 8
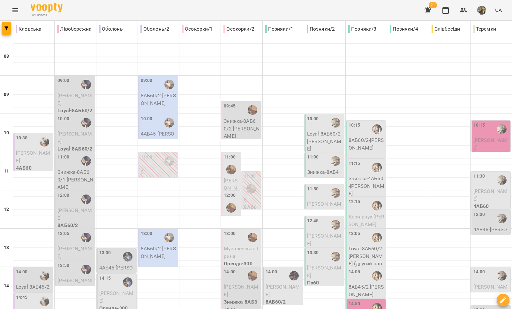
scroll to position [129, 0]
click at [243, 283] on p "[PERSON_NAME]" at bounding box center [242, 290] width 36 height 15
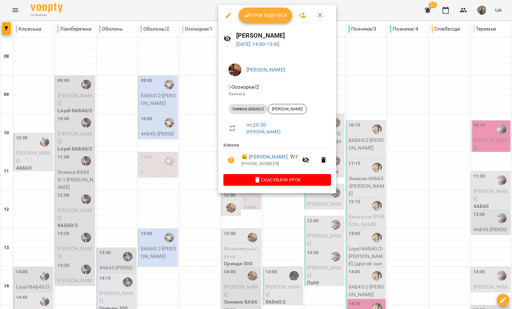
click at [192, 154] on div at bounding box center [256, 154] width 512 height 309
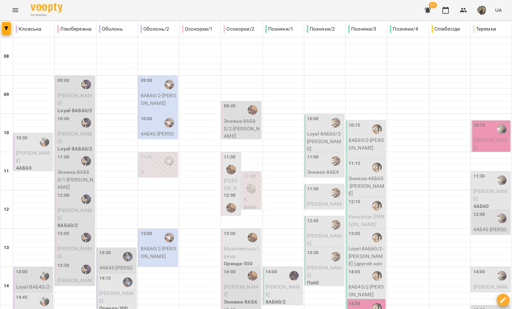
click at [238, 307] on div "15:00" at bounding box center [242, 314] width 36 height 15
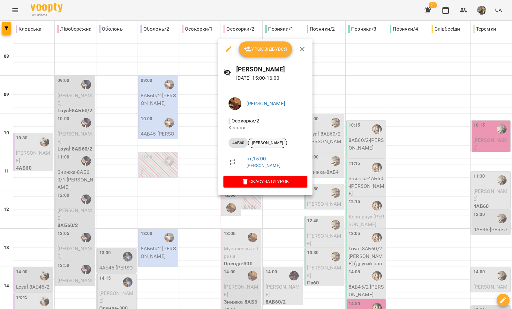
click at [275, 145] on span "[PERSON_NAME]" at bounding box center [267, 143] width 38 height 6
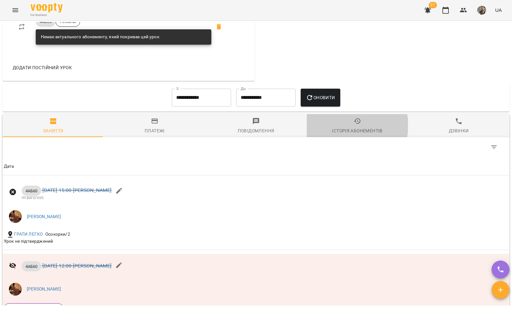
click at [341, 130] on span "Історія абонементів" at bounding box center [357, 125] width 94 height 17
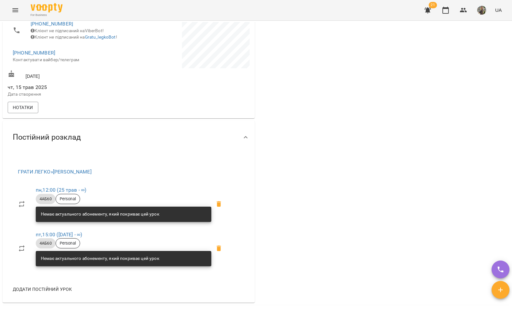
scroll to position [25, 0]
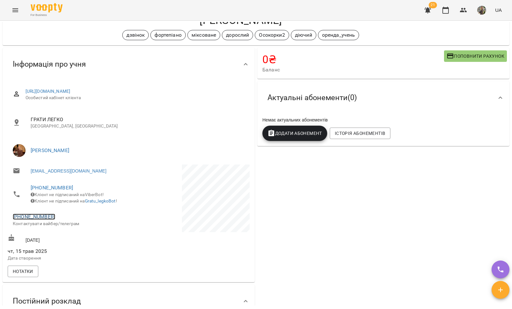
click at [38, 220] on link "+380631707705" at bounding box center [34, 217] width 42 height 6
click at [60, 242] on img at bounding box center [60, 245] width 10 height 10
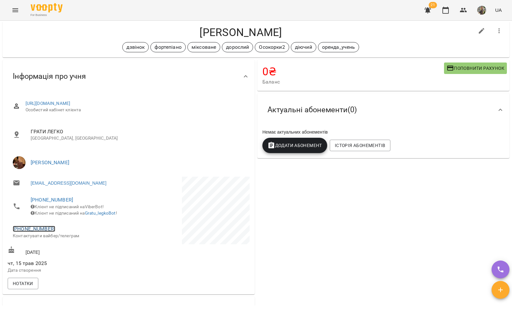
scroll to position [0, 0]
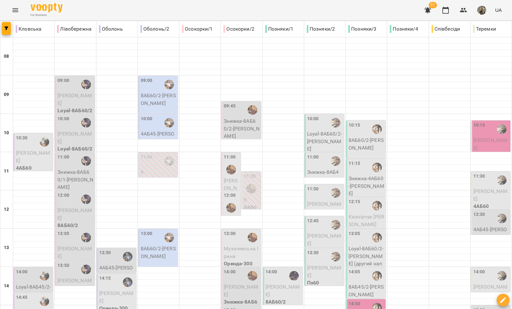
scroll to position [214, 0]
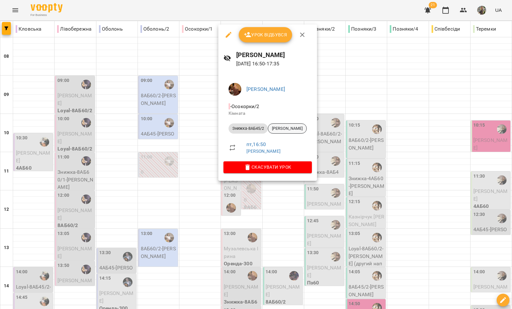
click at [283, 129] on span "[PERSON_NAME]" at bounding box center [287, 129] width 38 height 6
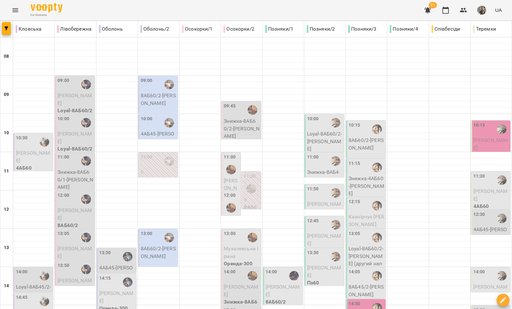
scroll to position [268, 0]
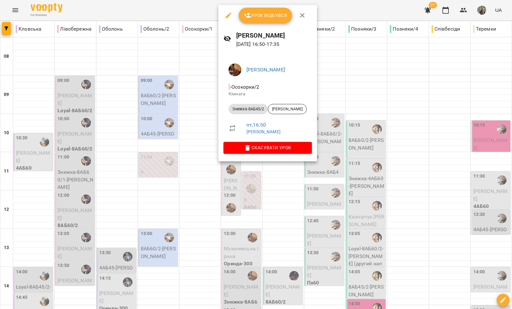
click at [191, 143] on div at bounding box center [256, 154] width 512 height 309
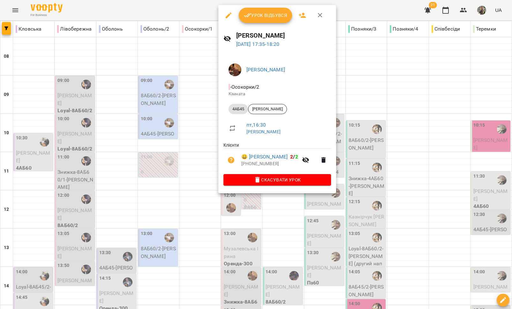
click at [179, 162] on div at bounding box center [256, 154] width 512 height 309
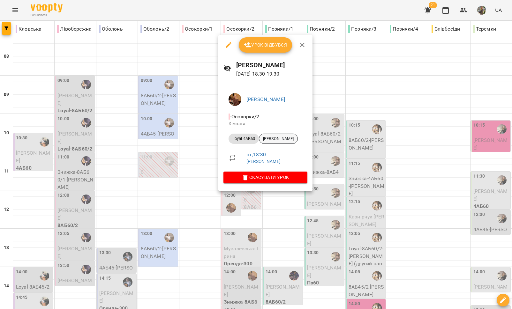
click at [279, 139] on span "Вадим Єрьомічев" at bounding box center [278, 139] width 38 height 6
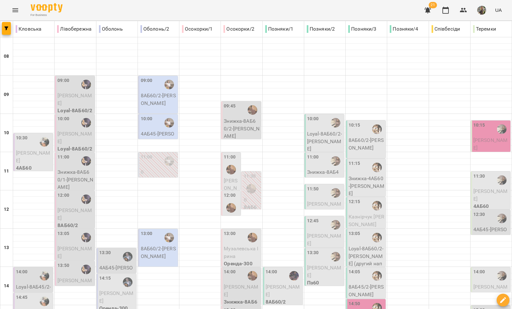
scroll to position [268, 0]
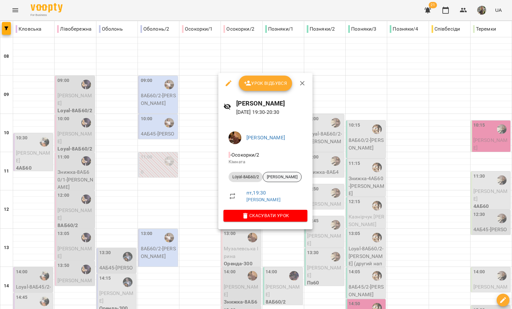
click at [278, 178] on span "[PERSON_NAME]" at bounding box center [282, 177] width 38 height 6
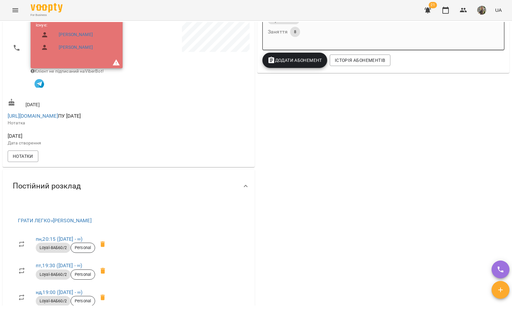
scroll to position [210, 0]
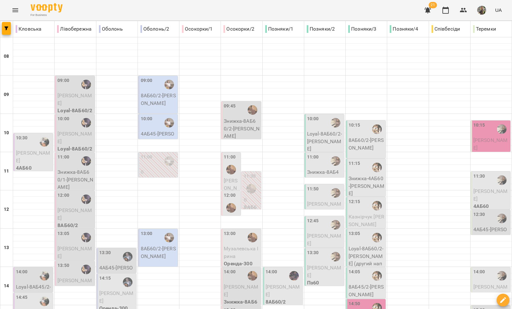
click at [162, 95] on p "8АБ60/2 - Борщевська Марина" at bounding box center [159, 99] width 36 height 15
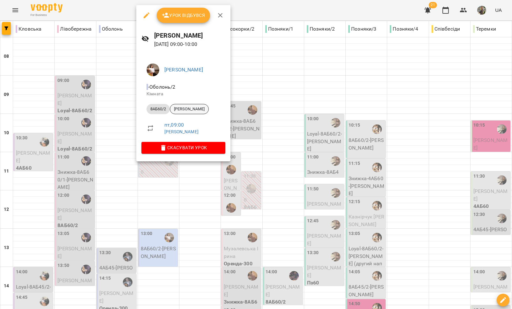
click at [197, 109] on span "Борщевська Марина" at bounding box center [189, 109] width 38 height 6
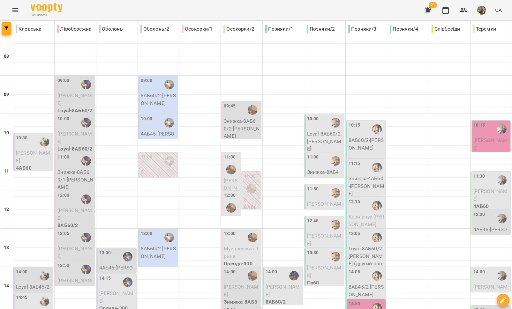
click at [157, 131] on p "4АБ45 - Юрченко Кароліна" at bounding box center [159, 137] width 36 height 15
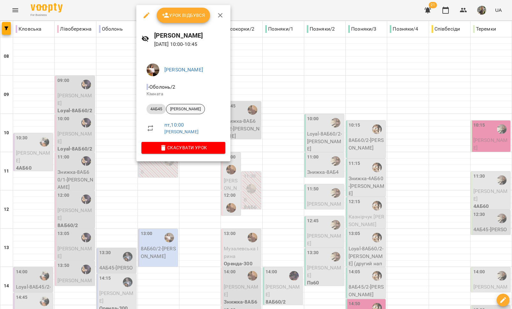
click at [197, 108] on span "Юрченко Кароліна" at bounding box center [185, 109] width 38 height 6
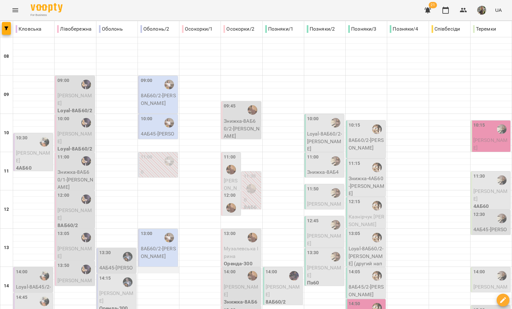
scroll to position [62, 0]
click at [154, 245] on p "8АБ60/2 - Бровчук Вікторія" at bounding box center [159, 252] width 36 height 15
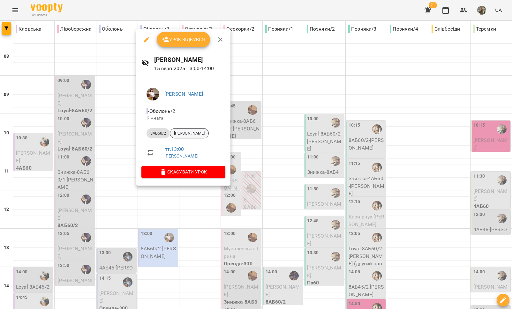
click at [185, 135] on span "Бровчук Вікторія" at bounding box center [189, 133] width 38 height 6
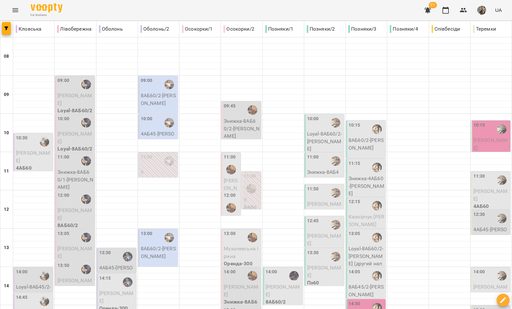
scroll to position [79, 0]
click at [114, 249] on div "13:30" at bounding box center [117, 256] width 36 height 15
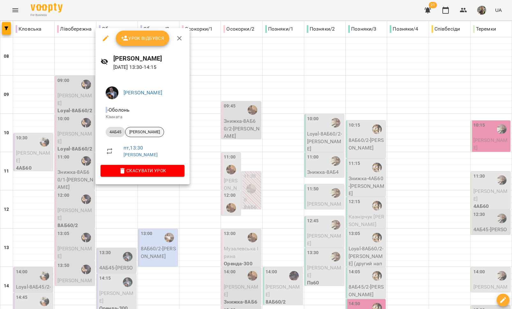
click at [141, 134] on span "Вадим Поліщук" at bounding box center [144, 132] width 38 height 6
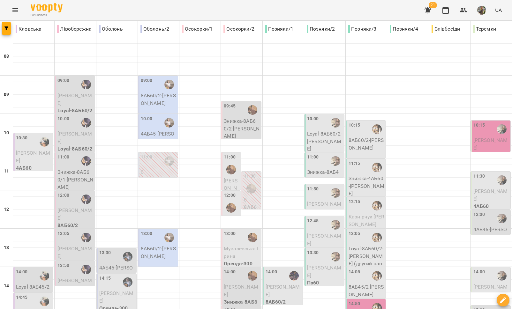
scroll to position [268, 0]
click at [430, 309] on div at bounding box center [449, 315] width 41 height 6
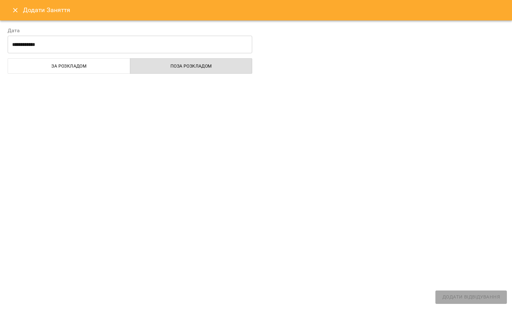
select select
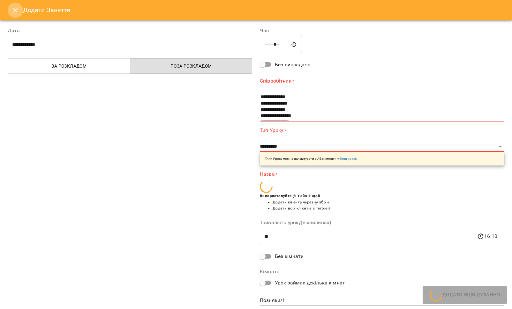
click at [15, 10] on icon "Close" at bounding box center [15, 10] width 4 height 4
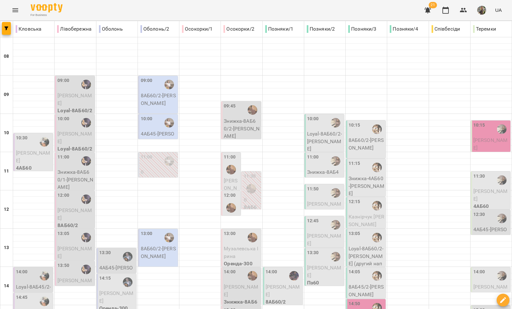
click at [355, 10] on div "For Business 21 UA" at bounding box center [256, 10] width 512 height 20
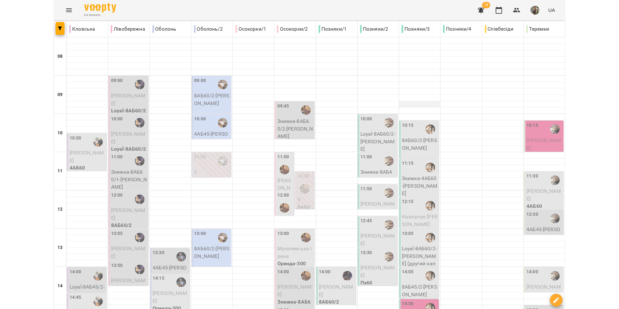
scroll to position [0, 0]
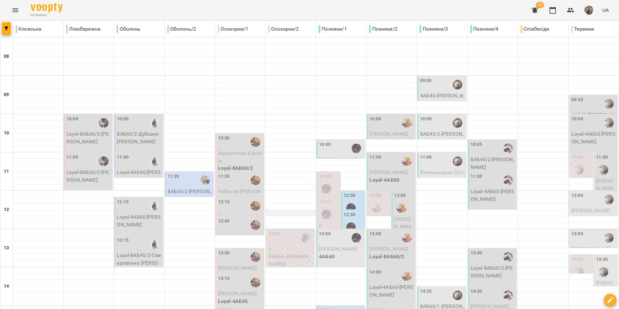
scroll to position [32, 0]
click at [231, 149] on p "Хасапетова Камілія" at bounding box center [240, 156] width 45 height 15
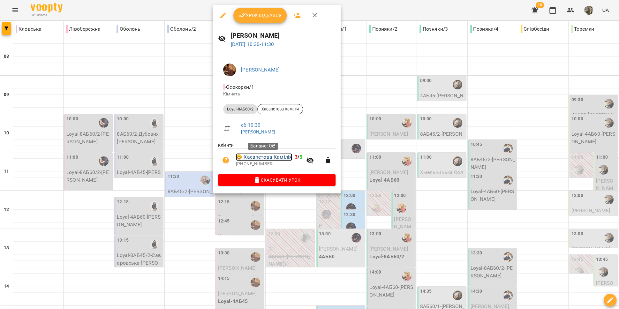
click at [272, 156] on link "😀 Хасапетова Камілія" at bounding box center [264, 157] width 56 height 8
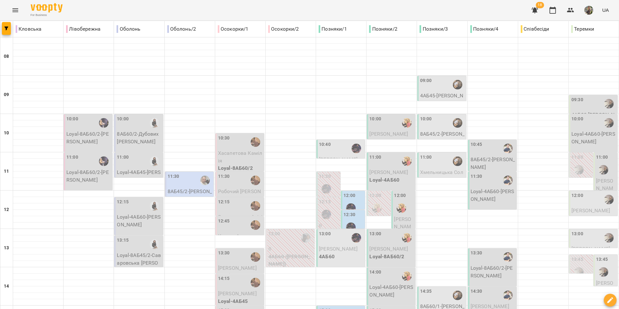
click at [238, 182] on div "11:30" at bounding box center [240, 180] width 45 height 15
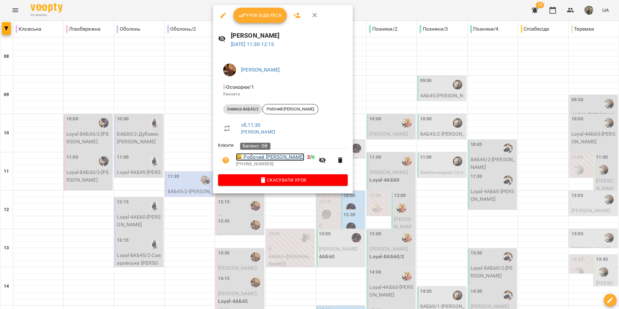
click at [255, 157] on link "😀 Робочий Іван" at bounding box center [270, 157] width 68 height 8
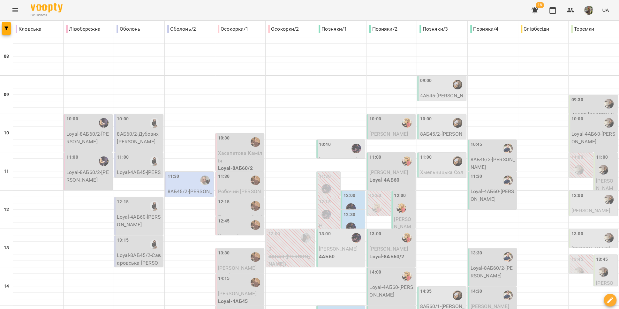
scroll to position [14, 0]
click at [234, 198] on div "12:15" at bounding box center [240, 205] width 45 height 15
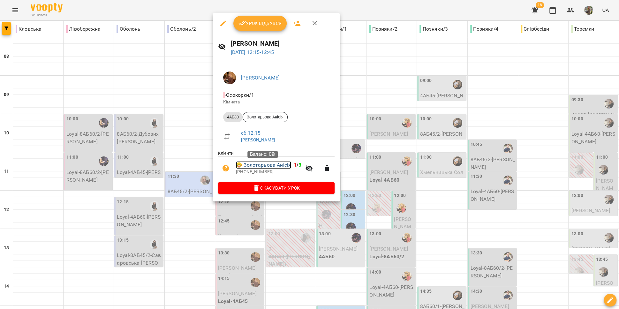
click at [268, 167] on link "😀 Золотарьова Анісія" at bounding box center [263, 165] width 55 height 8
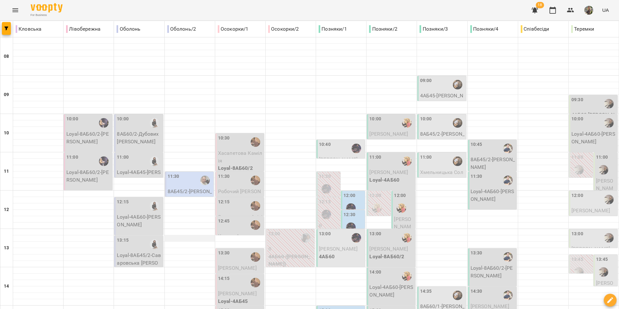
scroll to position [54, 0]
click at [227, 218] on div "12:45" at bounding box center [240, 225] width 45 height 15
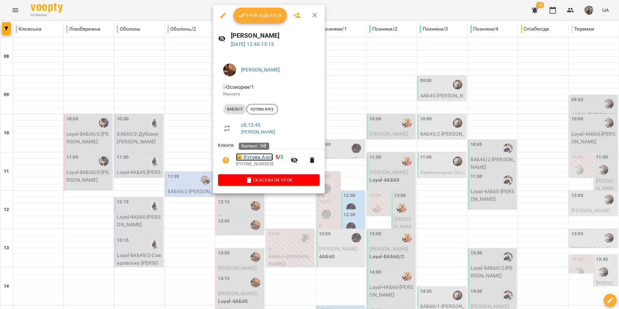
click at [260, 158] on link "😀 Кутова Алсу" at bounding box center [254, 157] width 37 height 8
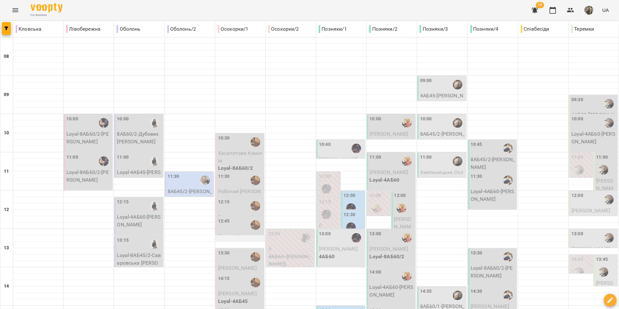
scroll to position [138, 0]
click at [231, 249] on div "13:30" at bounding box center [240, 256] width 45 height 15
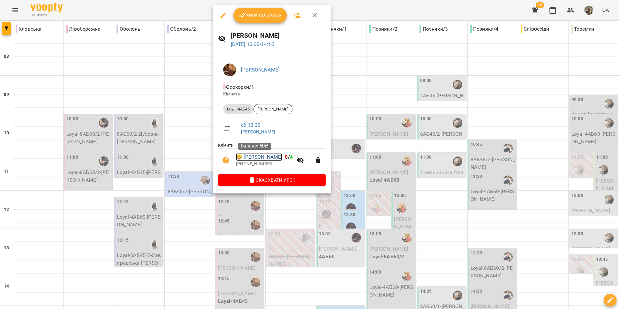
click at [266, 157] on link "😀 Ілля Андрієв" at bounding box center [259, 157] width 46 height 8
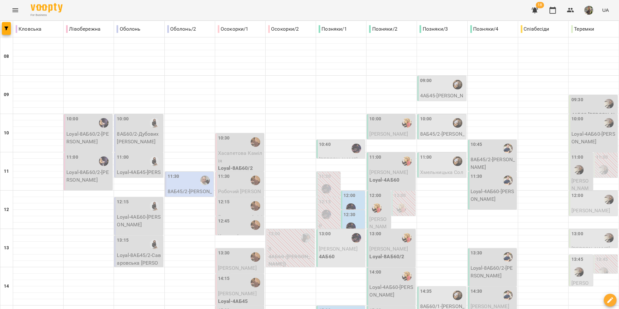
scroll to position [98, 0]
click at [238, 290] on span "Гордійчук Дмитро" at bounding box center [237, 293] width 39 height 6
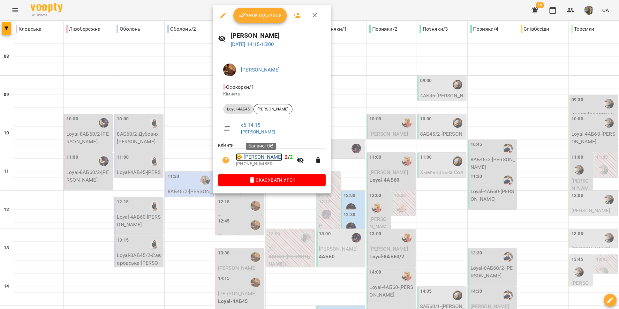
click at [267, 158] on link "😀 Гордійчук Дмитро" at bounding box center [259, 157] width 46 height 8
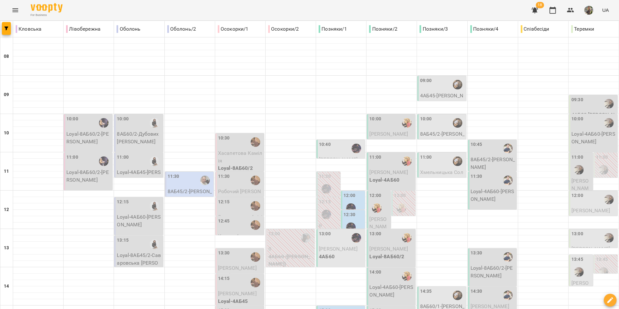
scroll to position [135, 0]
click at [226, 307] on div "15:00" at bounding box center [224, 314] width 12 height 15
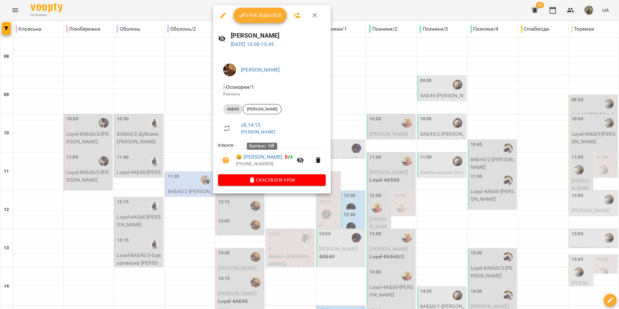
click at [261, 153] on div "Баланс: 0₴" at bounding box center [262, 146] width 30 height 16
click at [260, 157] on link "😀 Радченко Вероніка" at bounding box center [259, 157] width 46 height 8
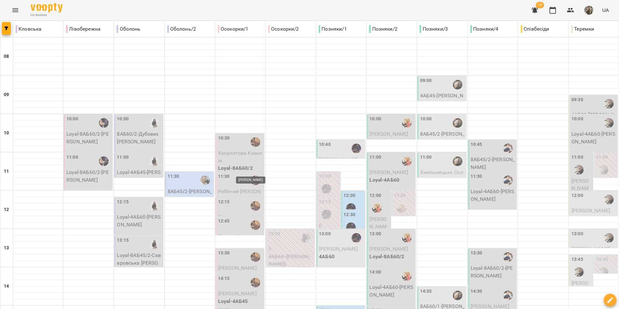
scroll to position [30, 0]
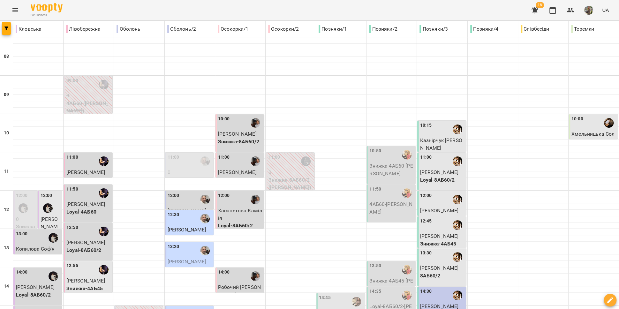
scroll to position [231, 0]
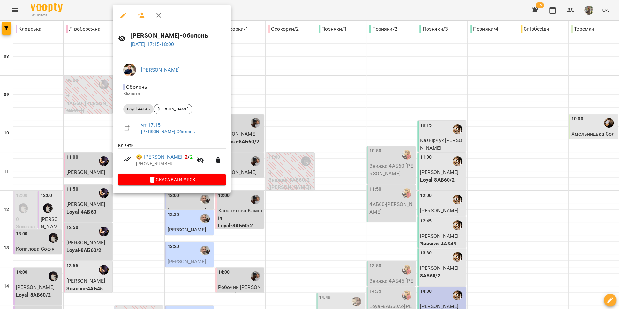
click at [189, 212] on div at bounding box center [309, 154] width 619 height 309
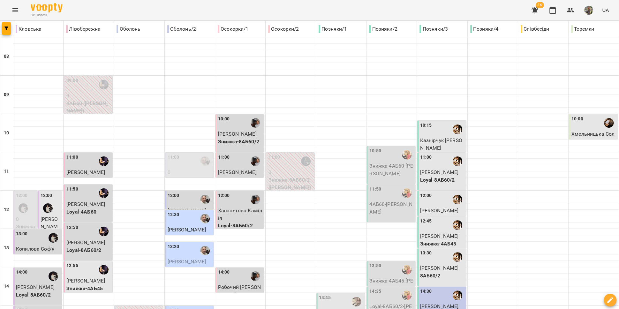
click at [11, 7] on button "Menu" at bounding box center [15, 10] width 15 height 15
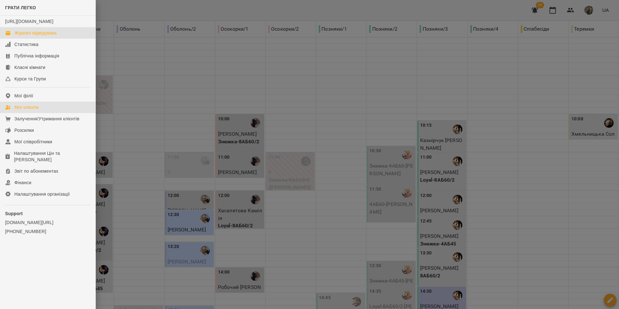
click at [49, 113] on link "Мої клієнти" at bounding box center [47, 106] width 95 height 11
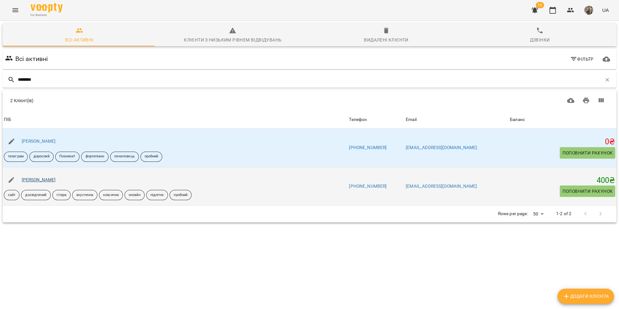
type input "********"
click at [40, 177] on link "[PERSON_NAME]" at bounding box center [39, 179] width 34 height 5
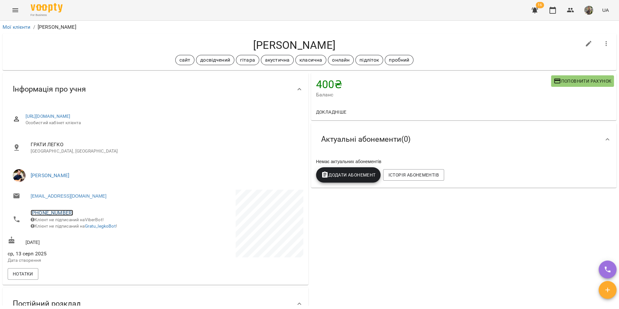
click at [46, 212] on link "[PHONE_NUMBER]" at bounding box center [52, 213] width 42 height 6
click at [85, 233] on link at bounding box center [85, 236] width 34 height 13
click at [15, 10] on icon "Menu" at bounding box center [15, 10] width 8 height 8
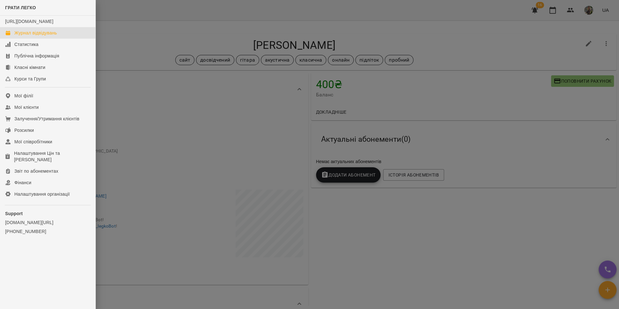
click at [21, 36] on div "Журнал відвідувань" at bounding box center [35, 33] width 42 height 6
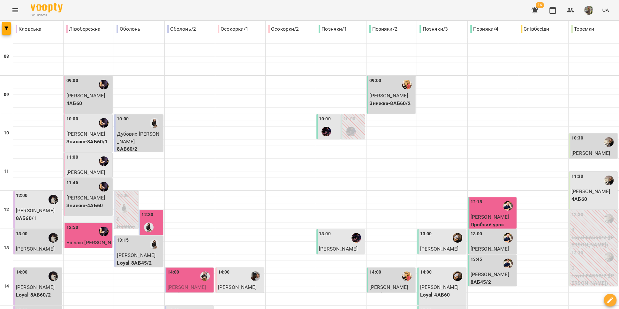
scroll to position [85, 0]
click at [94, 224] on div "12:50" at bounding box center [88, 231] width 45 height 15
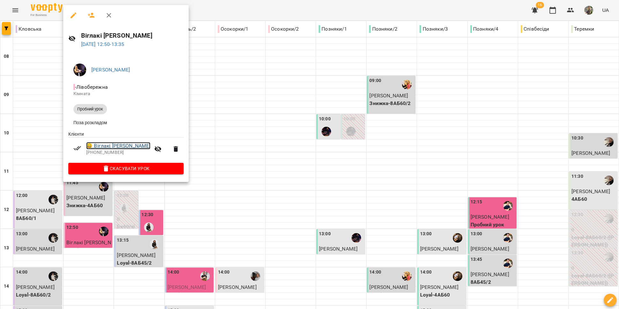
click at [122, 147] on link "😀 Віглакі Ніколетта" at bounding box center [118, 146] width 64 height 8
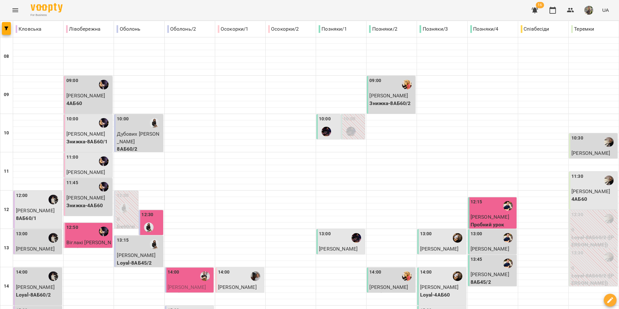
scroll to position [92, 0]
click at [147, 220] on div at bounding box center [148, 227] width 15 height 15
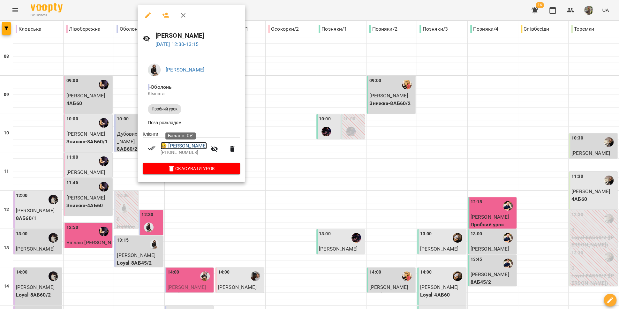
click at [187, 148] on link "😀 Новак Микита" at bounding box center [183, 146] width 46 height 8
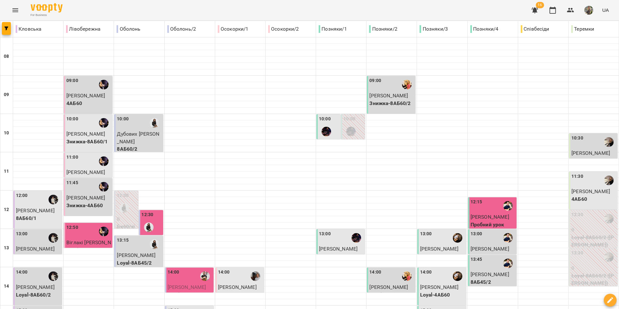
scroll to position [150, 0]
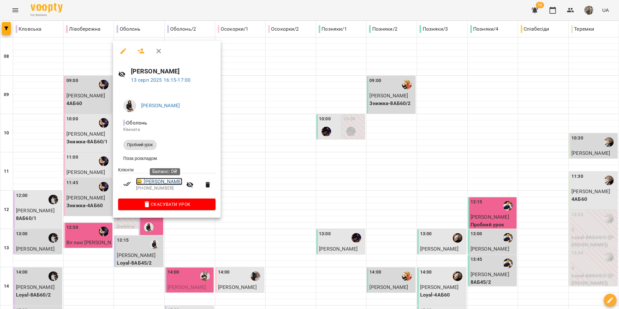
click at [177, 182] on link "😀 Кушнерук Олександр" at bounding box center [159, 182] width 46 height 8
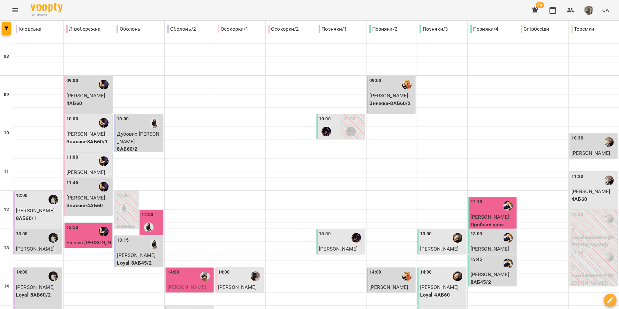
scroll to position [268, 0]
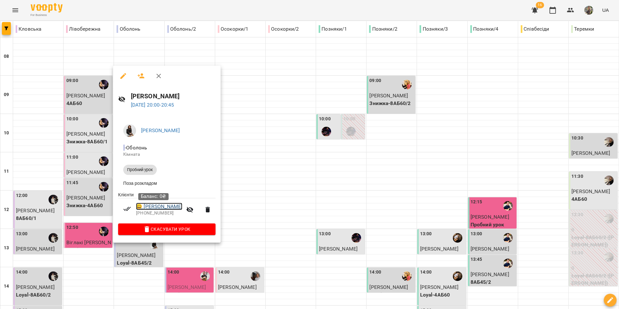
click at [160, 209] on link "😀 Басій Софія" at bounding box center [159, 207] width 46 height 8
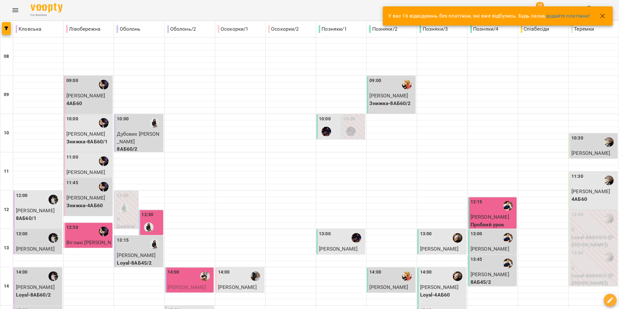
scroll to position [91, 0]
click at [500, 198] on div at bounding box center [507, 205] width 15 height 15
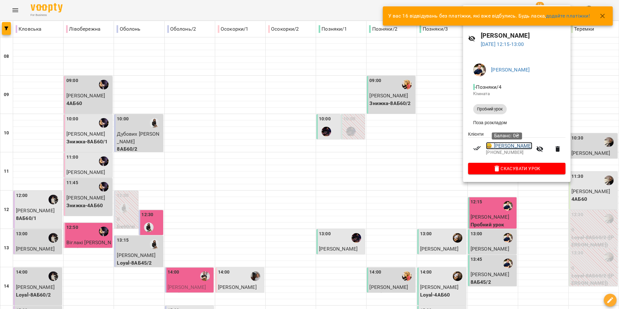
click at [496, 145] on link "😀 Проценко Ліза" at bounding box center [509, 146] width 46 height 8
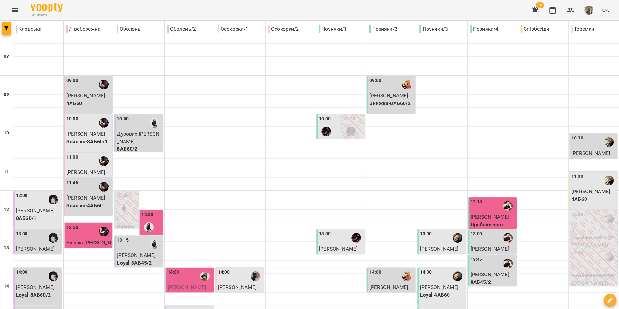
scroll to position [241, 0]
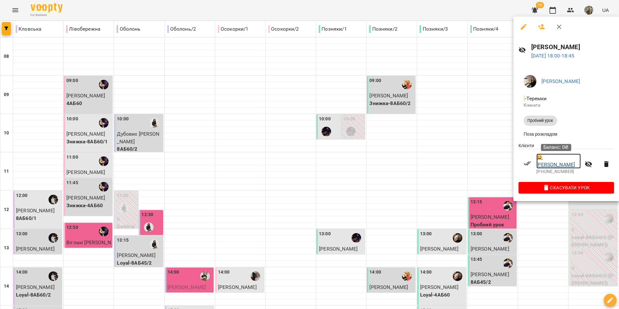
click at [558, 161] on link "😀 Коваль Ольга" at bounding box center [558, 160] width 44 height 15
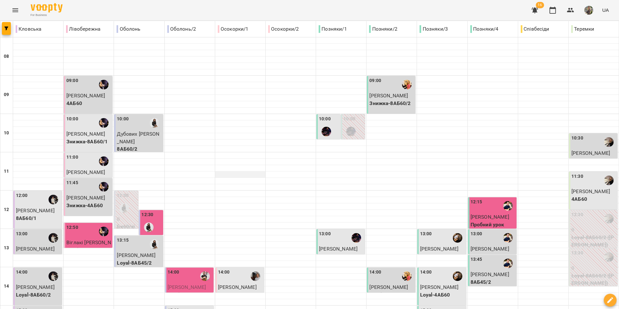
scroll to position [268, 0]
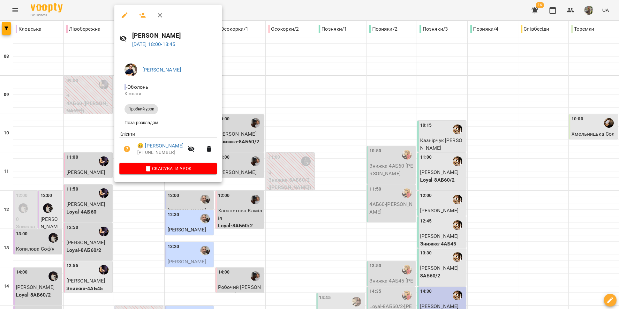
click at [189, 225] on div at bounding box center [309, 154] width 619 height 309
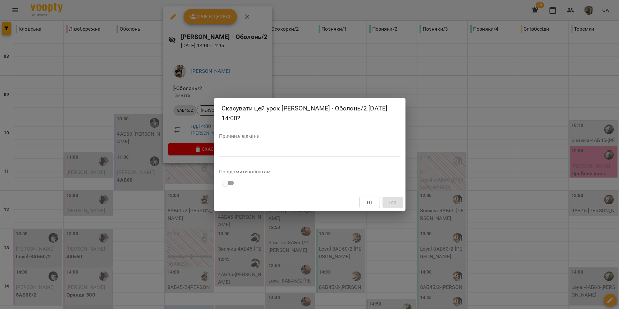
scroll to position [121, 0]
click at [235, 152] on textarea at bounding box center [309, 151] width 181 height 6
type textarea "**********"
click at [398, 201] on button "Так" at bounding box center [392, 202] width 20 height 11
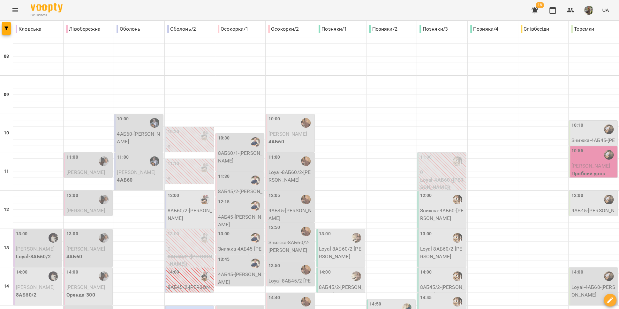
scroll to position [175, 0]
click at [16, 10] on icon "Menu" at bounding box center [15, 10] width 6 height 4
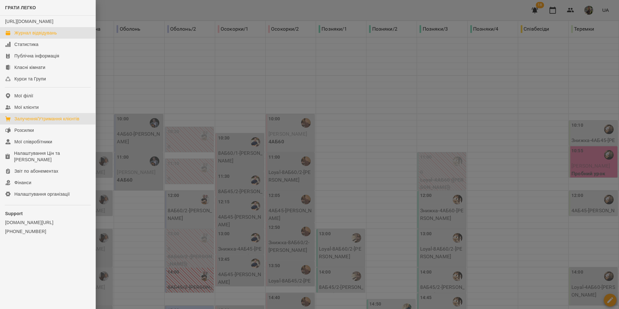
click at [56, 122] on div "Залучення/Утримання клієнтів" at bounding box center [46, 118] width 65 height 6
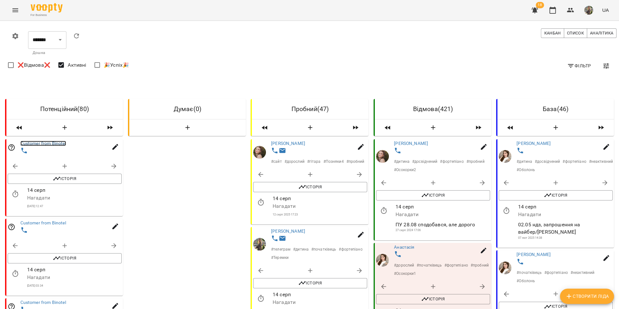
click at [57, 143] on link "Customer from Binotel" at bounding box center [43, 143] width 46 height 5
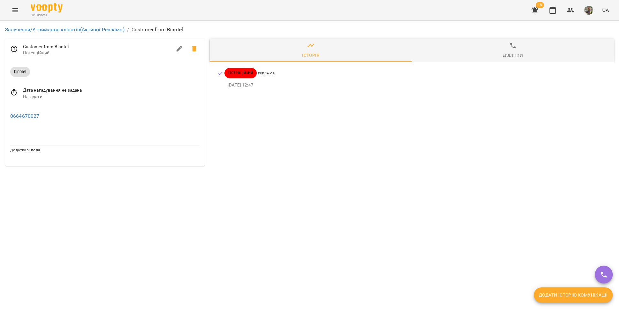
click at [195, 47] on icon at bounding box center [194, 49] width 4 height 6
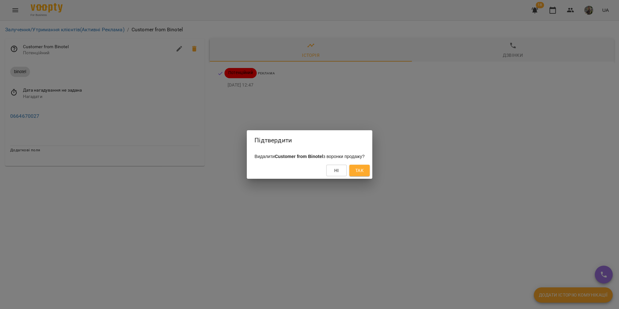
click at [363, 168] on span "Так" at bounding box center [359, 171] width 8 height 8
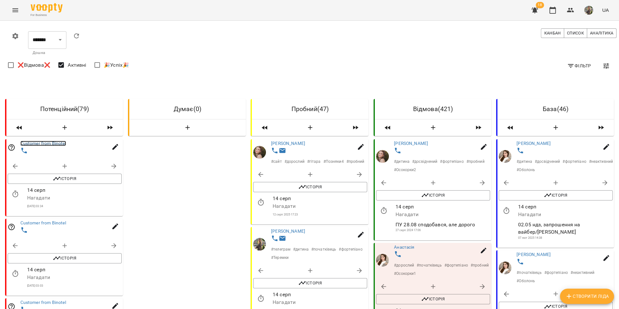
click at [45, 144] on link "Customer from Binotel" at bounding box center [43, 143] width 46 height 5
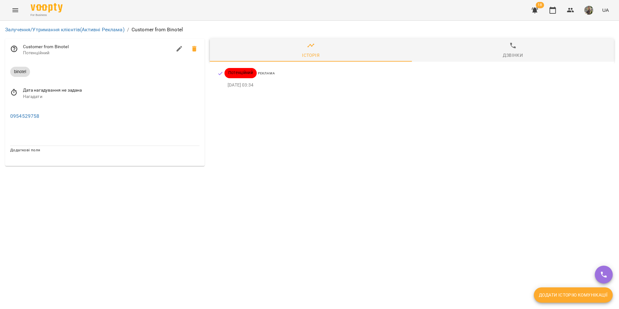
click at [198, 49] on span at bounding box center [194, 48] width 15 height 15
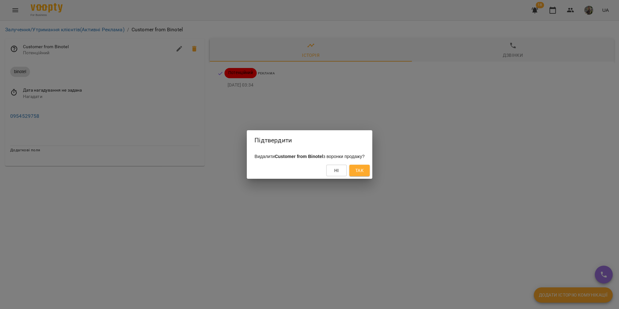
click at [369, 171] on button "Так" at bounding box center [359, 170] width 20 height 11
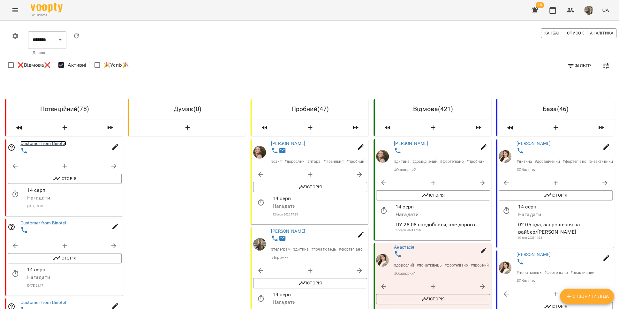
click at [48, 143] on link "Customer from Binotel" at bounding box center [43, 143] width 46 height 5
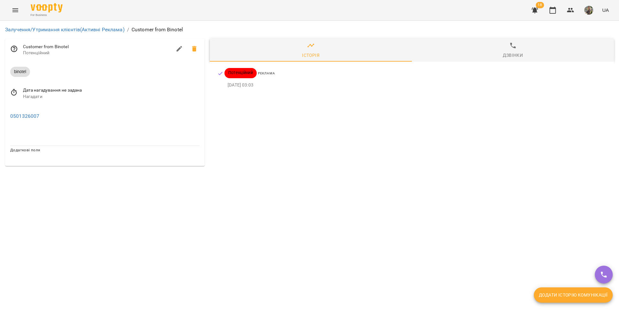
click at [196, 52] on span at bounding box center [194, 48] width 15 height 15
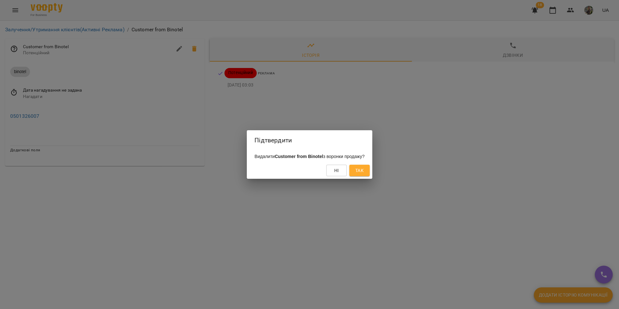
click at [363, 172] on span "Так" at bounding box center [359, 171] width 8 height 8
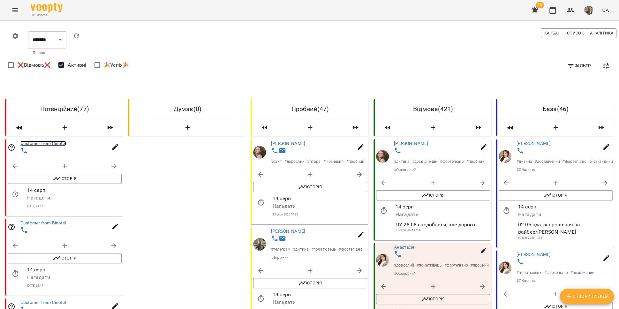
click at [36, 145] on link "Customer from Binotel" at bounding box center [43, 143] width 46 height 5
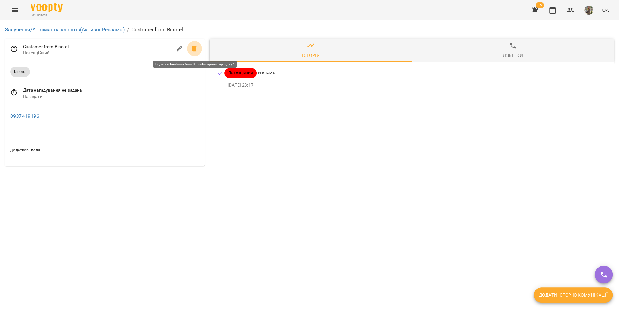
click at [196, 48] on icon at bounding box center [194, 49] width 4 height 6
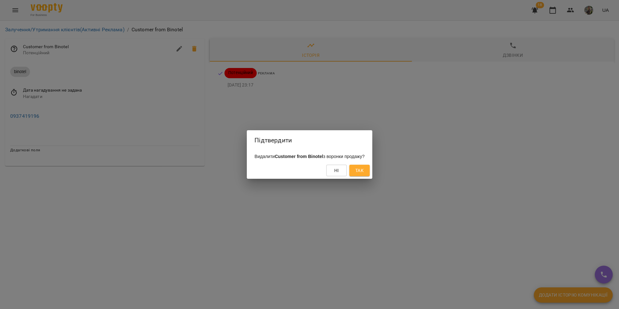
click at [363, 173] on span "Так" at bounding box center [359, 171] width 8 height 8
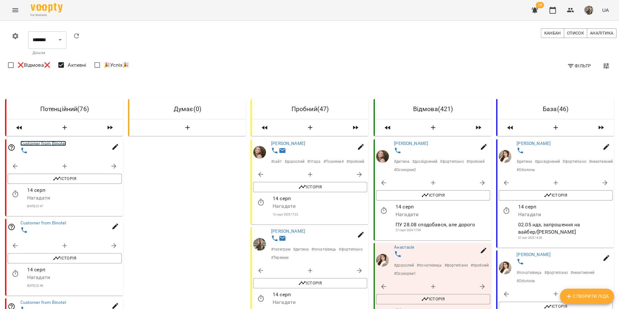
click at [30, 143] on link "Customer from Binotel" at bounding box center [43, 143] width 46 height 5
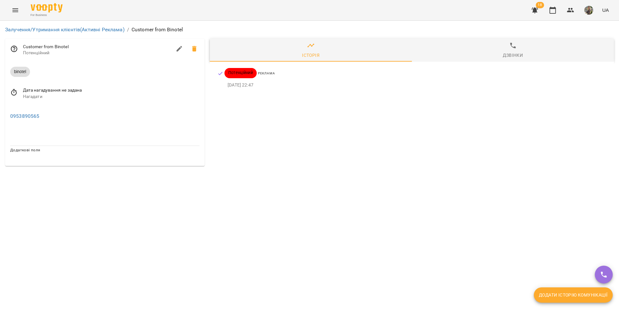
click at [192, 50] on icon at bounding box center [194, 49] width 8 height 8
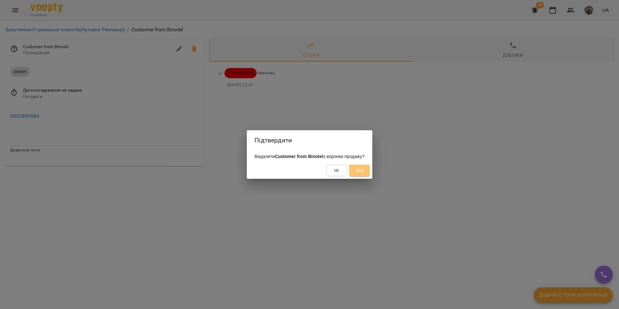
click at [364, 174] on span "Так" at bounding box center [359, 171] width 10 height 8
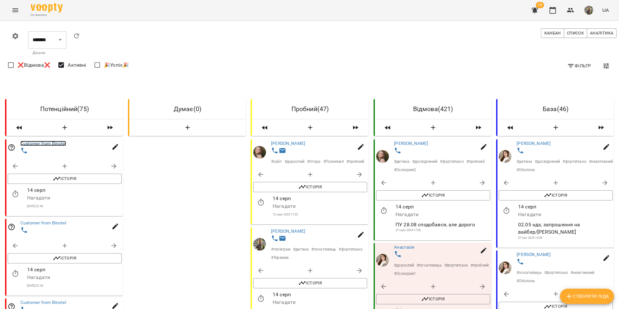
click at [43, 142] on link "Customer from Binotel" at bounding box center [43, 143] width 46 height 5
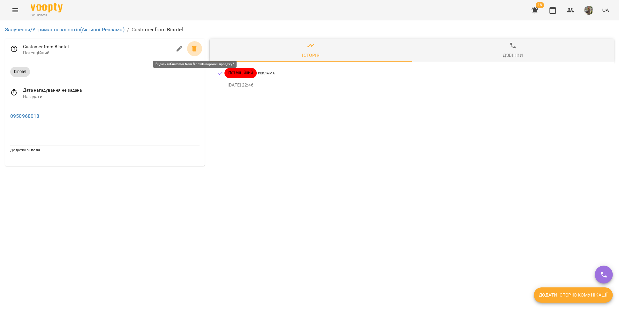
click at [193, 50] on icon at bounding box center [194, 49] width 4 height 6
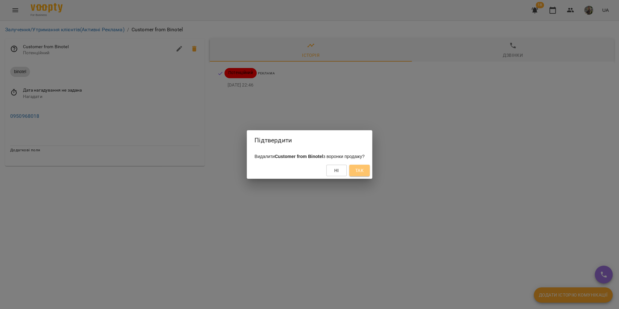
click at [363, 170] on span "Так" at bounding box center [359, 171] width 8 height 8
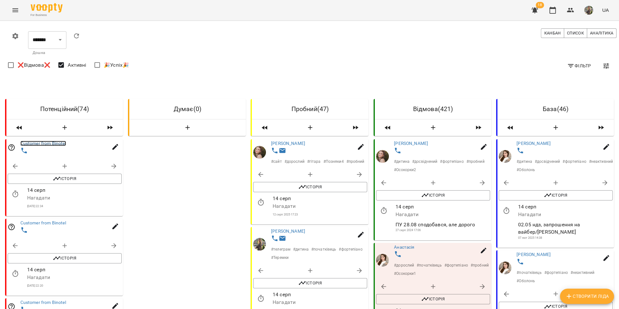
click at [37, 143] on link "Customer from Binotel" at bounding box center [43, 143] width 46 height 5
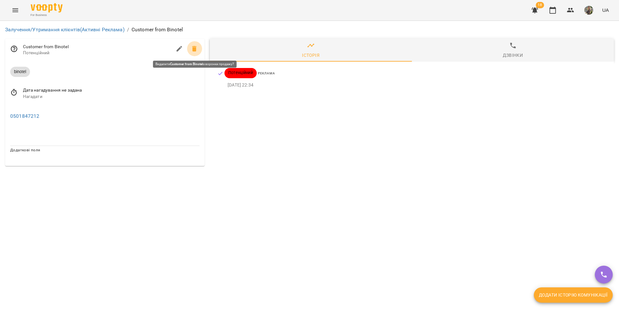
click at [193, 50] on icon at bounding box center [194, 49] width 4 height 6
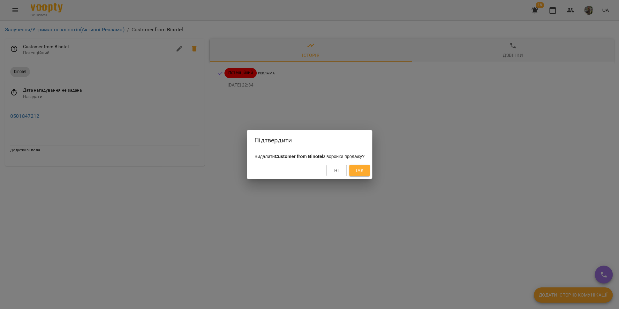
click at [363, 169] on span "Так" at bounding box center [359, 171] width 8 height 8
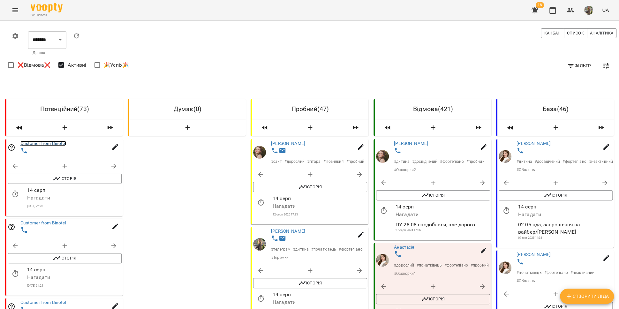
click at [36, 143] on link "Customer from Binotel" at bounding box center [43, 143] width 46 height 5
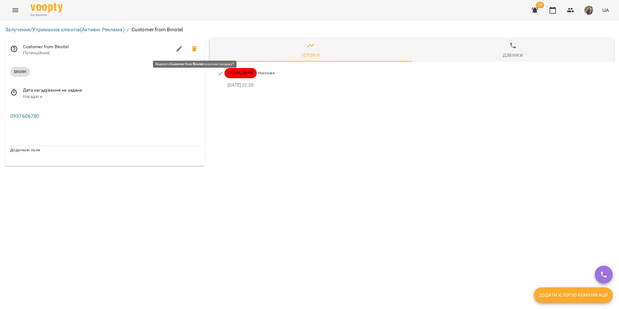
click at [190, 48] on span at bounding box center [194, 48] width 15 height 15
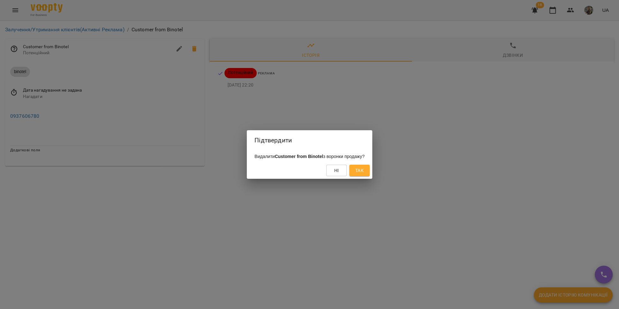
click at [363, 170] on span "Так" at bounding box center [359, 171] width 8 height 8
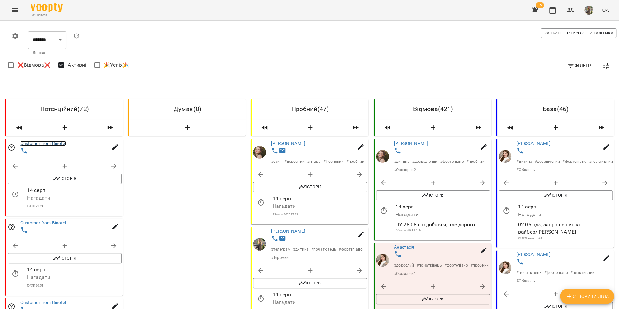
click at [38, 142] on link "Customer from Binotel" at bounding box center [43, 143] width 46 height 5
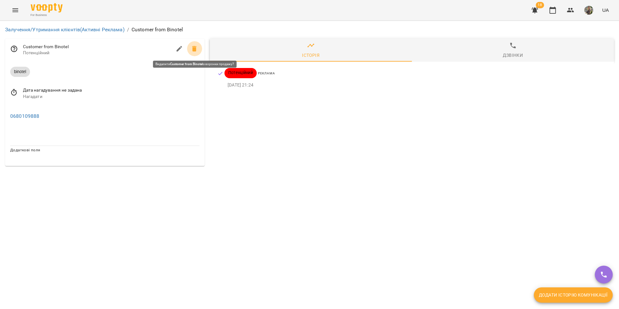
click at [195, 51] on icon at bounding box center [194, 49] width 8 height 8
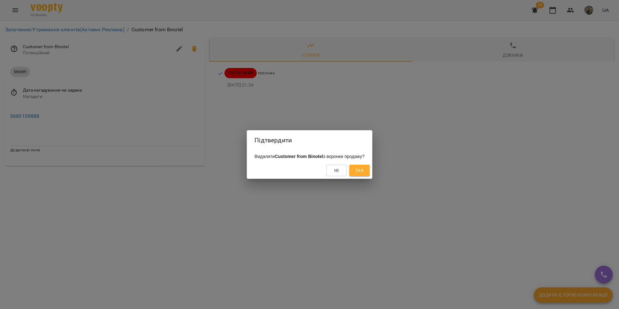
click at [363, 170] on span "Так" at bounding box center [359, 171] width 8 height 8
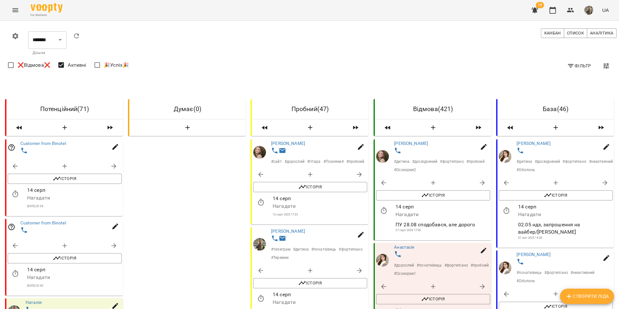
click at [41, 145] on div at bounding box center [72, 151] width 106 height 12
click at [42, 144] on link "Customer from Binotel" at bounding box center [43, 143] width 46 height 5
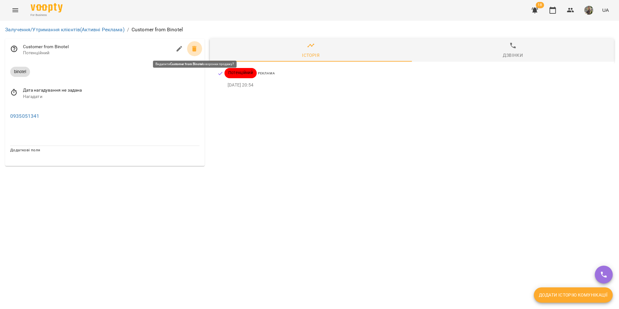
click at [195, 50] on icon at bounding box center [194, 49] width 4 height 6
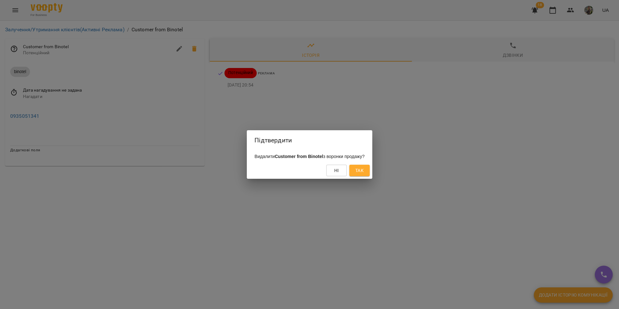
click at [362, 168] on span "Так" at bounding box center [359, 171] width 10 height 8
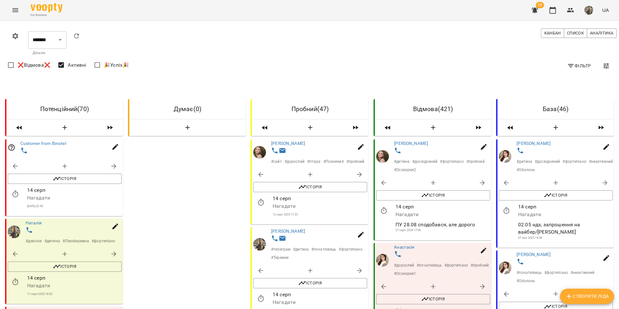
click at [39, 145] on div at bounding box center [72, 151] width 106 height 12
click at [48, 145] on div at bounding box center [72, 151] width 106 height 12
click at [48, 143] on link "Customer from Binotel" at bounding box center [43, 143] width 46 height 5
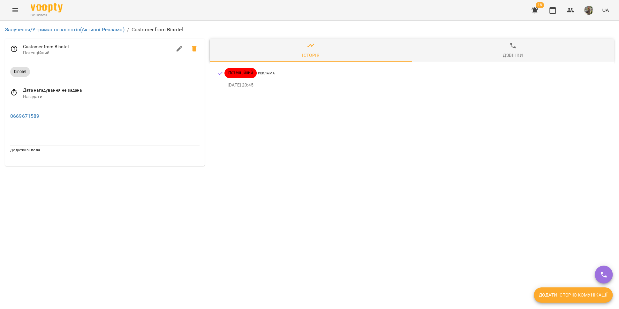
click at [197, 50] on icon at bounding box center [194, 49] width 8 height 8
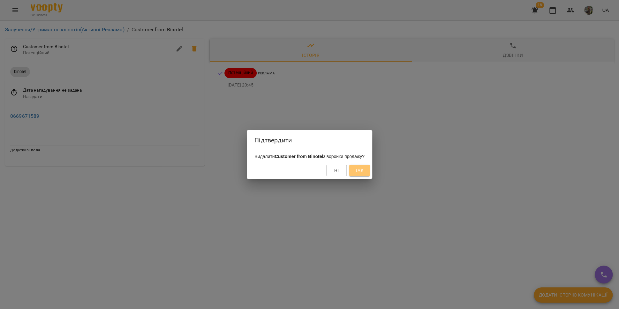
click at [363, 169] on span "Так" at bounding box center [359, 171] width 8 height 8
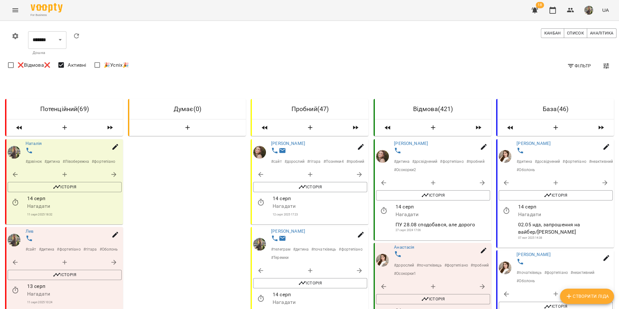
scroll to position [156, 0]
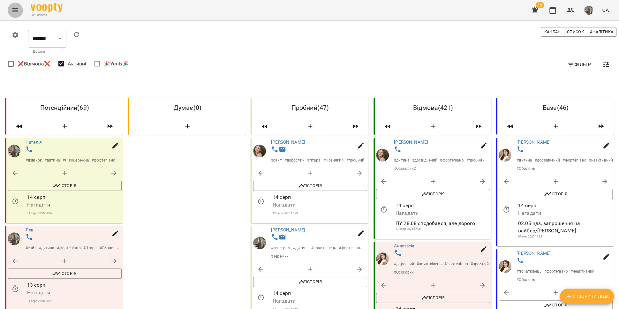
click at [19, 9] on button "Menu" at bounding box center [15, 10] width 15 height 15
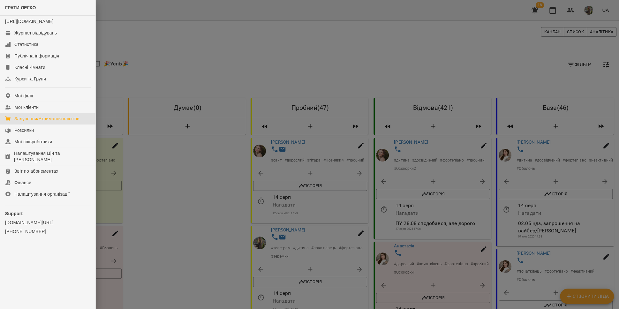
click at [64, 122] on div "Залучення/Утримання клієнтів" at bounding box center [46, 118] width 65 height 6
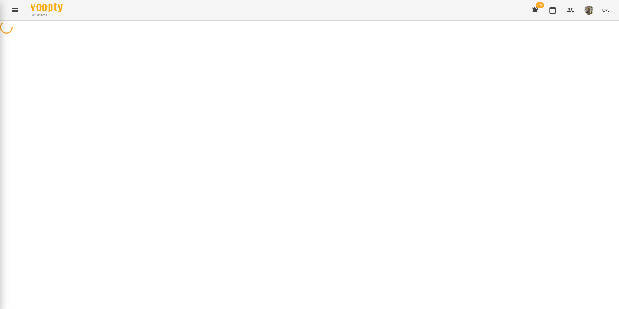
scroll to position [0, 0]
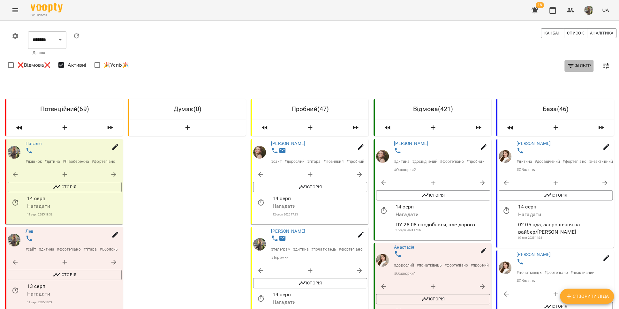
click at [564, 60] on button "Фільтр" at bounding box center [578, 65] width 29 height 11
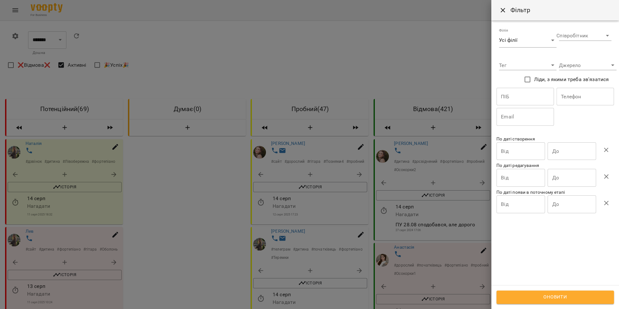
click at [528, 150] on input "Від" at bounding box center [520, 151] width 48 height 18
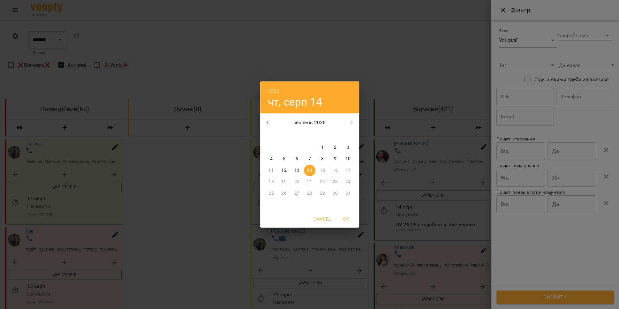
click at [298, 170] on p "13" at bounding box center [296, 170] width 5 height 6
type input "**********"
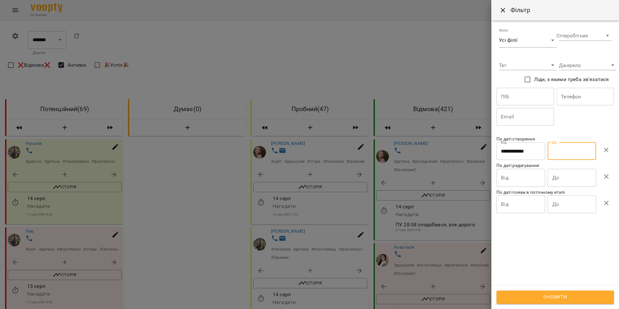
click at [553, 147] on input "До" at bounding box center [571, 151] width 48 height 18
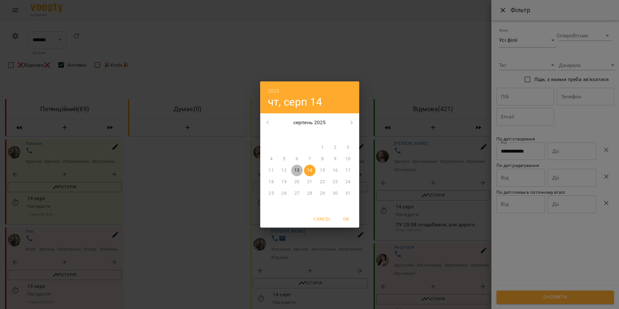
click at [298, 168] on p "13" at bounding box center [296, 170] width 5 height 6
type input "**********"
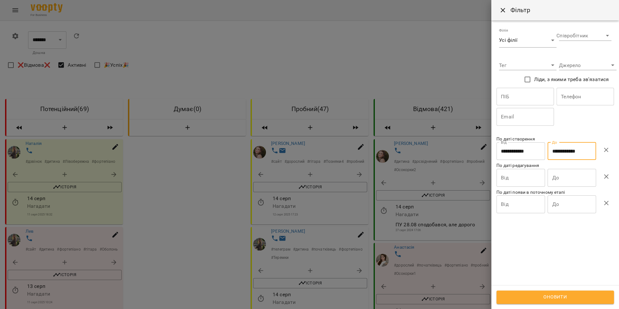
click at [542, 299] on span "Оновити" at bounding box center [554, 297] width 103 height 8
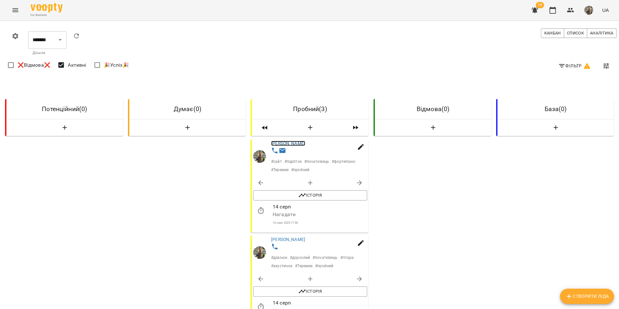
click at [292, 141] on link "[PERSON_NAME]" at bounding box center [288, 143] width 34 height 5
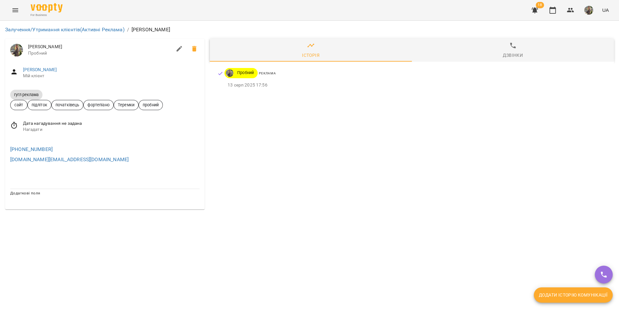
drag, startPoint x: 74, startPoint y: 48, endPoint x: 29, endPoint y: 46, distance: 45.0
click at [29, 46] on span "[PERSON_NAME]" at bounding box center [100, 47] width 144 height 6
copy span "[PERSON_NAME]"
copy link "[PHONE_NUMBER]"
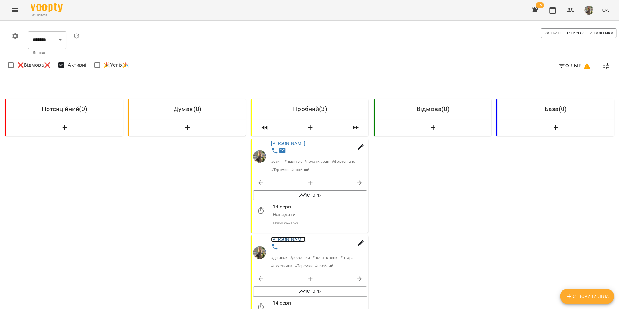
click at [284, 240] on link "[PERSON_NAME]" at bounding box center [288, 239] width 34 height 5
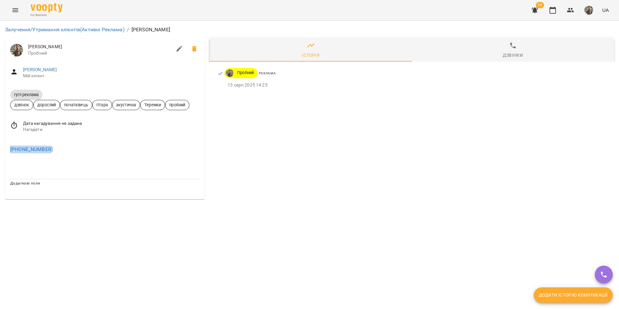
drag, startPoint x: 70, startPoint y: 47, endPoint x: 28, endPoint y: 47, distance: 41.5
click at [28, 47] on span "[PERSON_NAME]" at bounding box center [100, 47] width 144 height 6
copy span "[PERSON_NAME]"
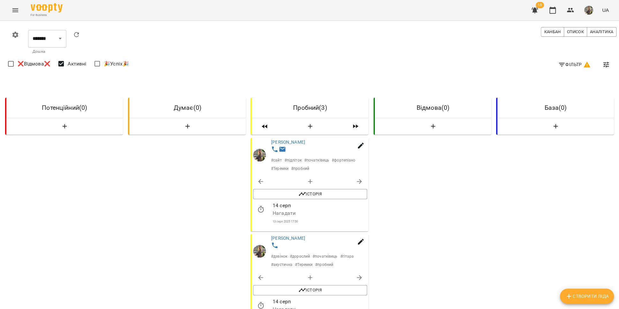
scroll to position [147, 0]
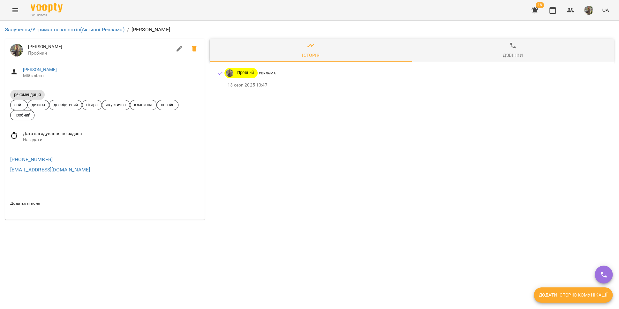
click at [63, 82] on div "[PERSON_NAME] клієнт" at bounding box center [104, 73] width 199 height 23
drag, startPoint x: 64, startPoint y: 46, endPoint x: 27, endPoint y: 48, distance: 36.7
click at [27, 48] on div "[PERSON_NAME]" at bounding box center [104, 50] width 199 height 23
copy span "[PERSON_NAME]"
copy link "[PHONE_NUMBER]"
